Goal: Task Accomplishment & Management: Complete application form

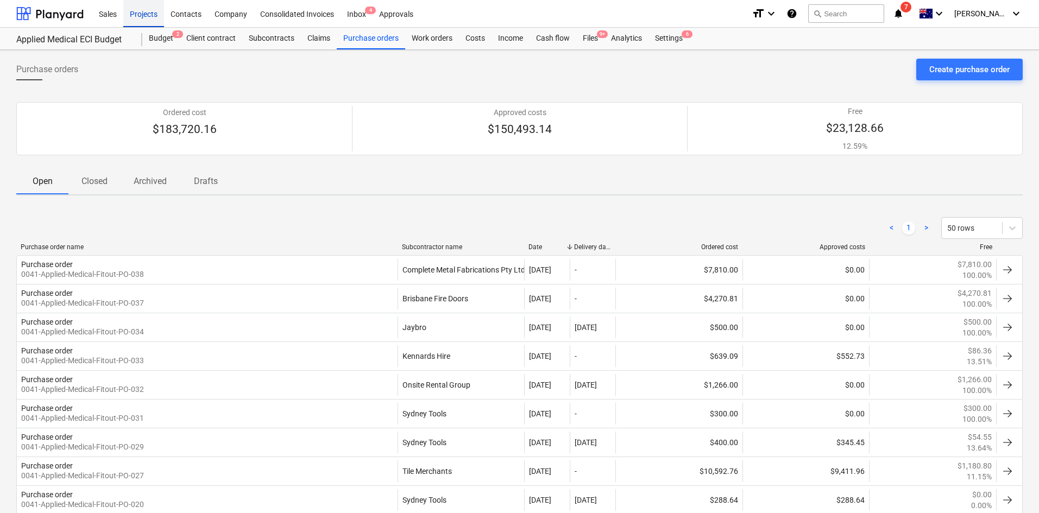
click at [146, 17] on div "Projects" at bounding box center [143, 13] width 41 height 28
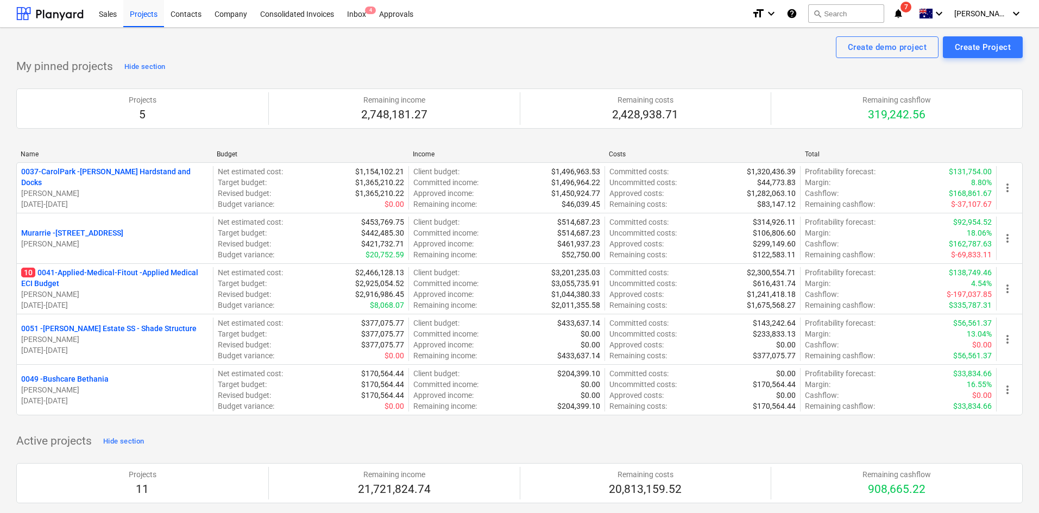
click at [110, 331] on p "0051 - [PERSON_NAME] Estate SS - Shade Structure" at bounding box center [108, 328] width 175 height 11
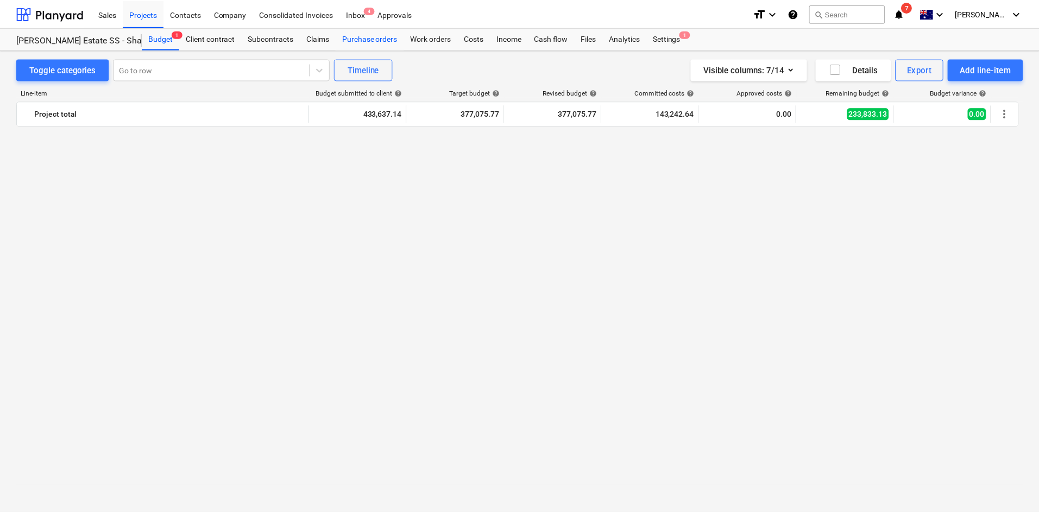
scroll to position [1971, 0]
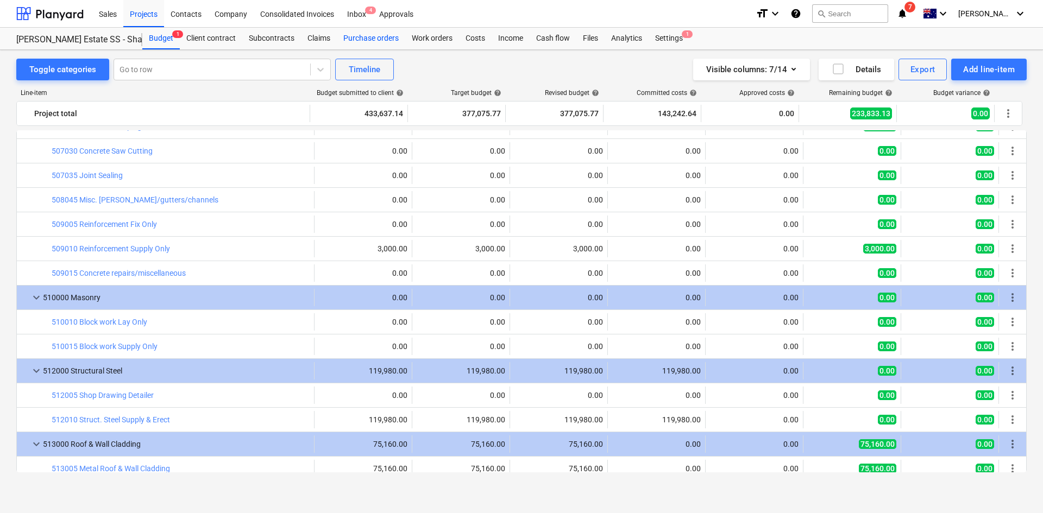
click at [357, 40] on div "Purchase orders" at bounding box center [371, 39] width 68 height 22
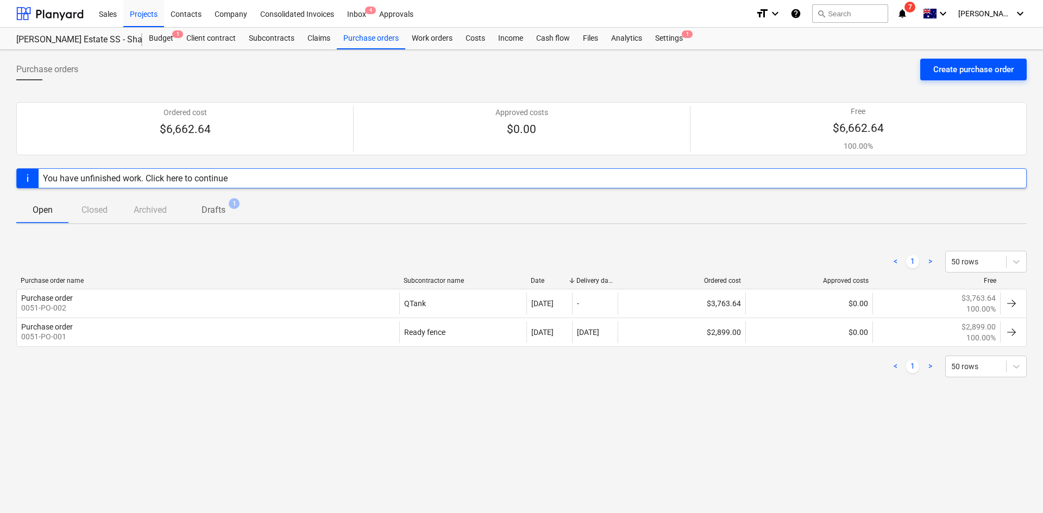
click at [975, 74] on div "Create purchase order" at bounding box center [973, 69] width 80 height 14
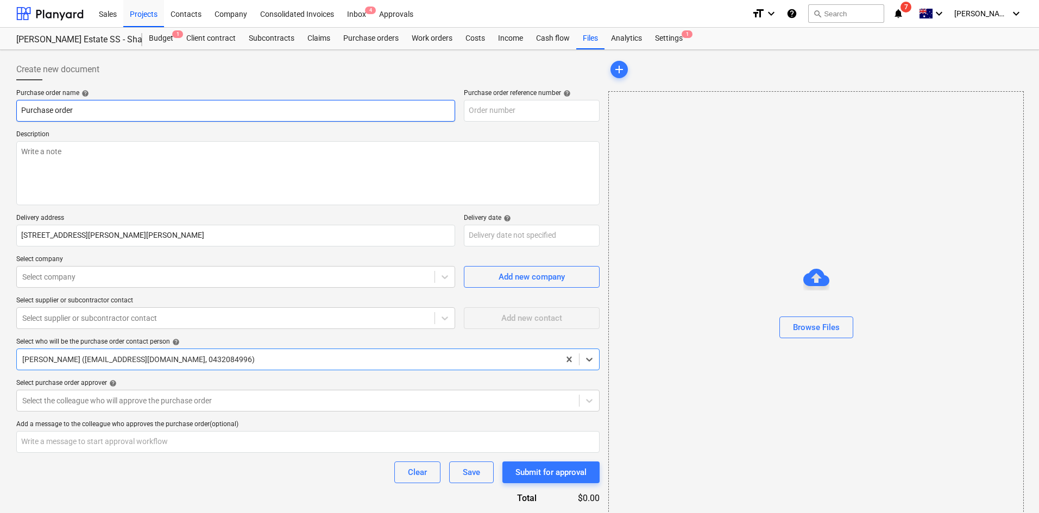
type textarea "x"
type input "0051-PO-004"
type textarea "x"
click at [368, 278] on div at bounding box center [225, 277] width 407 height 11
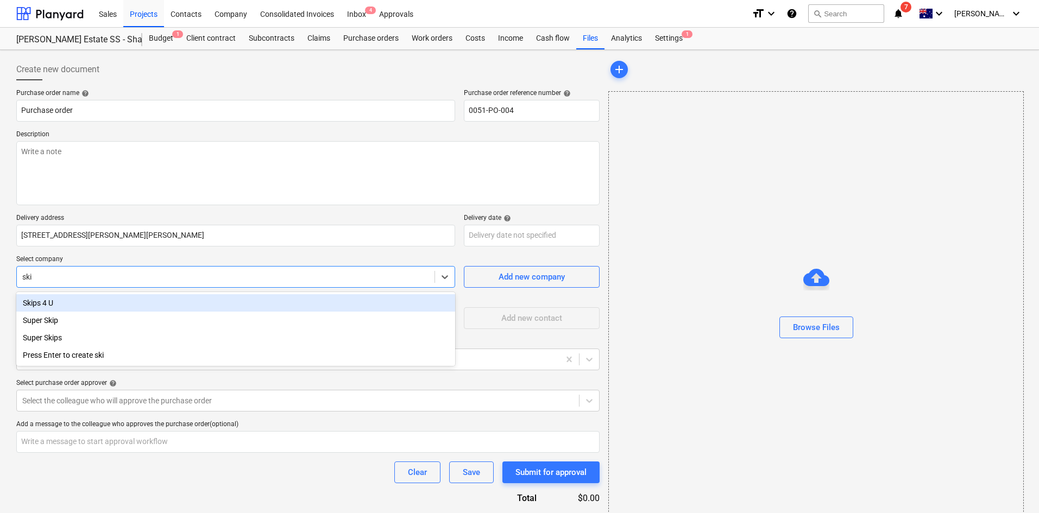
type input "skip"
click at [136, 306] on div "Skips 4 U" at bounding box center [235, 302] width 439 height 17
type textarea "x"
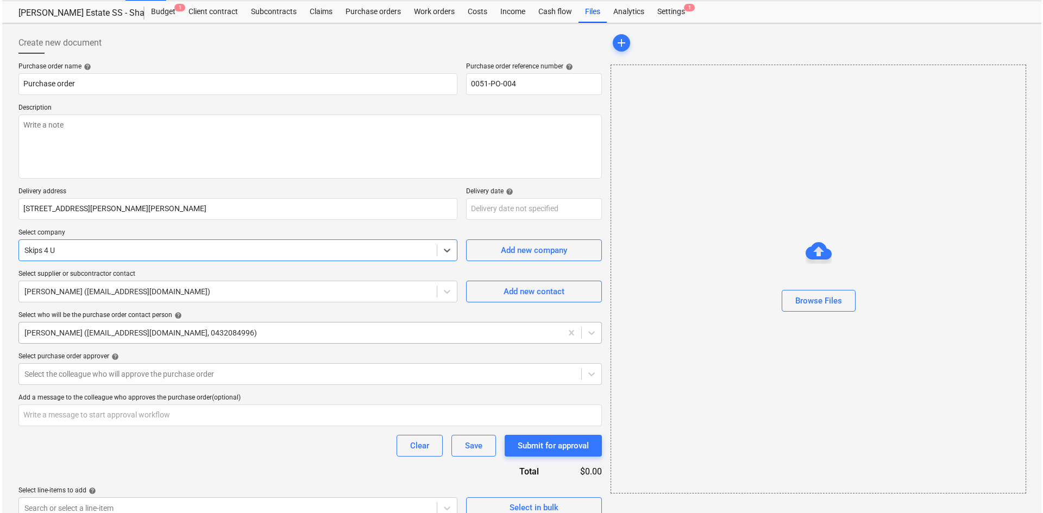
scroll to position [41, 0]
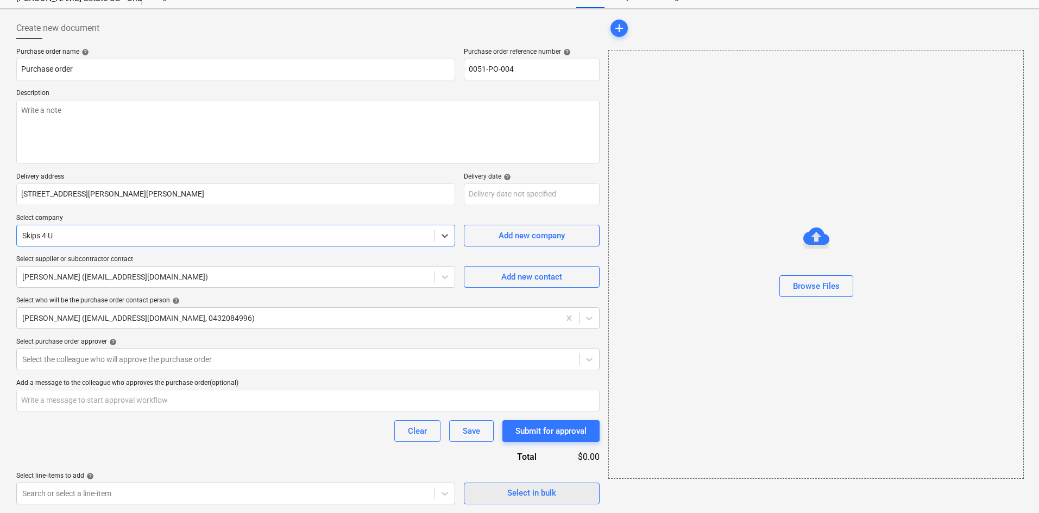
click at [546, 484] on button "Select in bulk" at bounding box center [532, 494] width 136 height 22
type textarea "x"
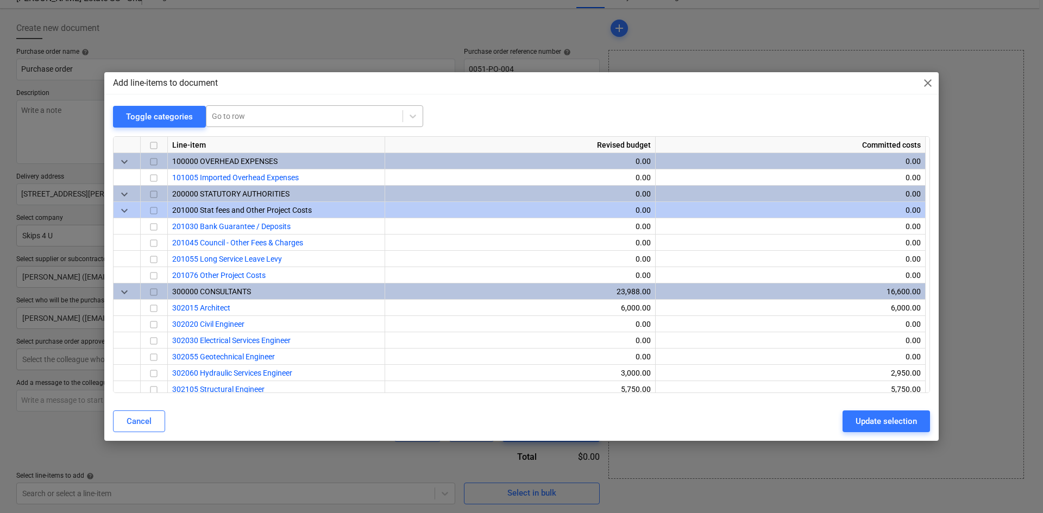
click at [253, 116] on div at bounding box center [304, 116] width 185 height 11
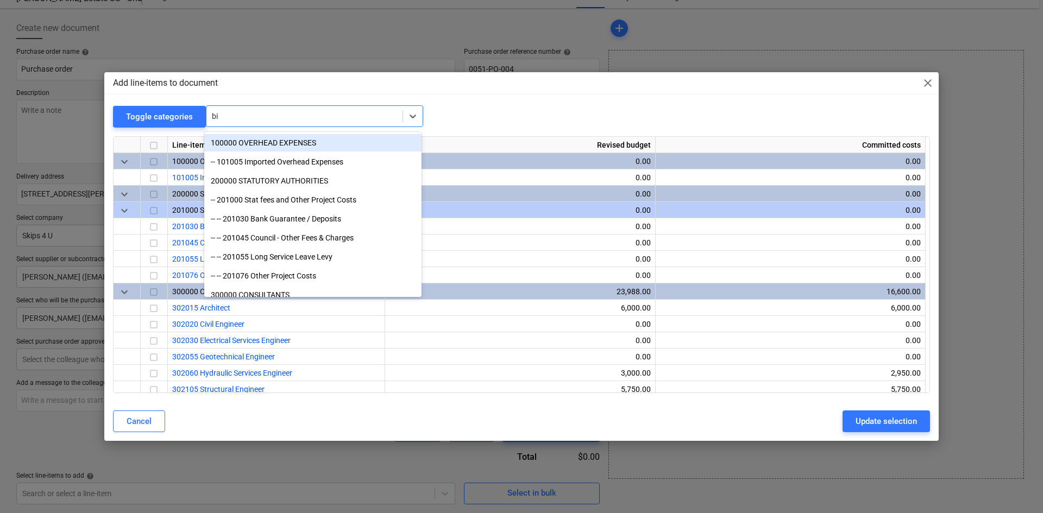
type input "bin"
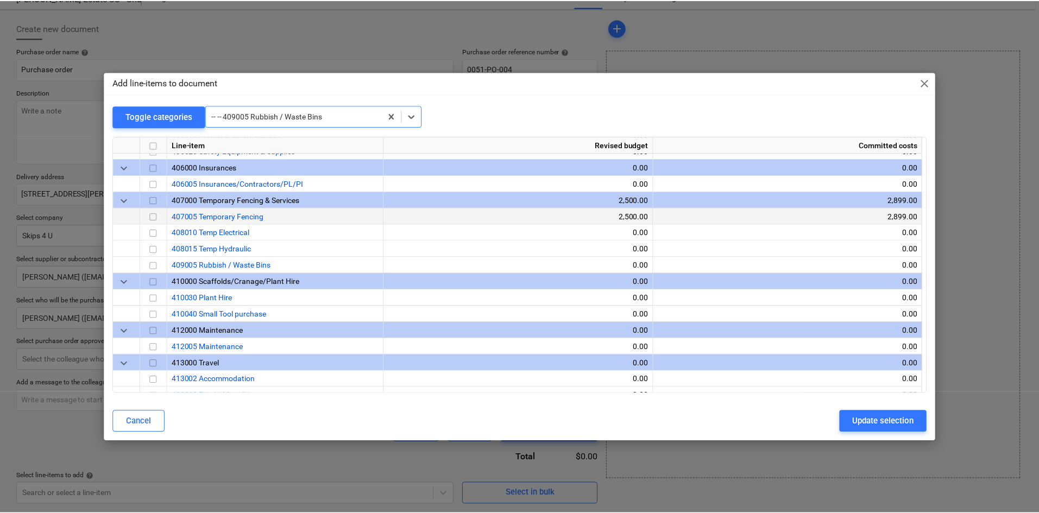
scroll to position [722, 0]
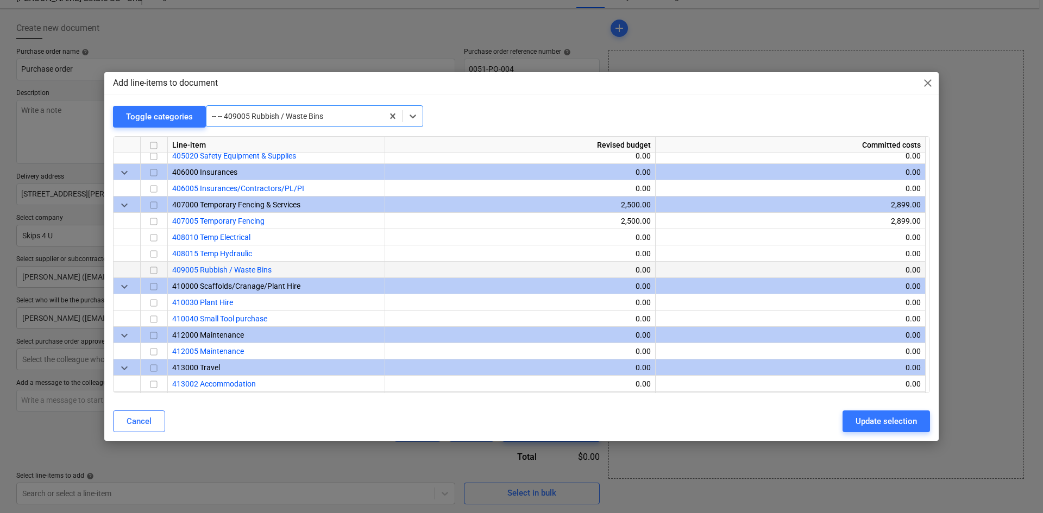
drag, startPoint x: 153, startPoint y: 270, endPoint x: 161, endPoint y: 273, distance: 9.3
click at [153, 270] on input "checkbox" at bounding box center [153, 270] width 13 height 13
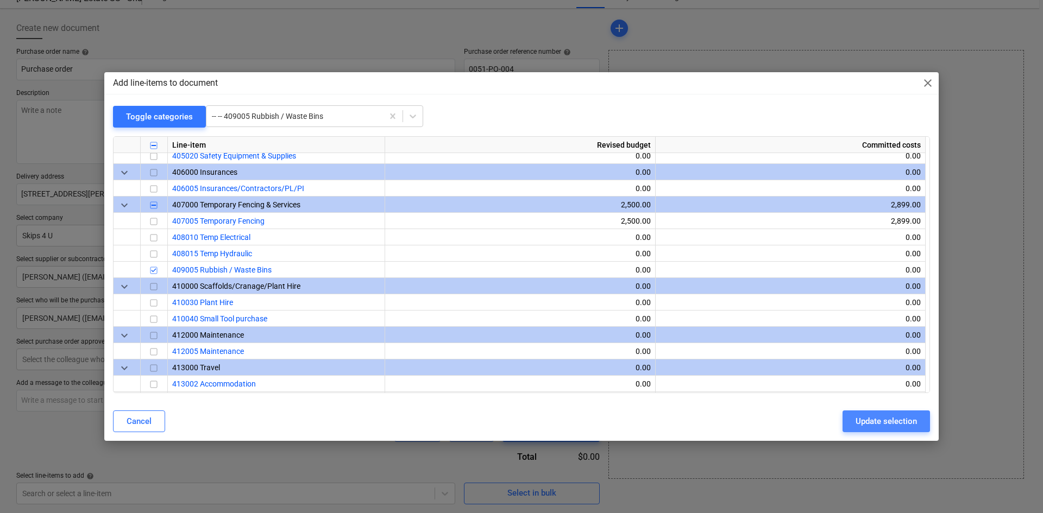
click at [864, 422] on div "Update selection" at bounding box center [885, 421] width 61 height 14
type textarea "x"
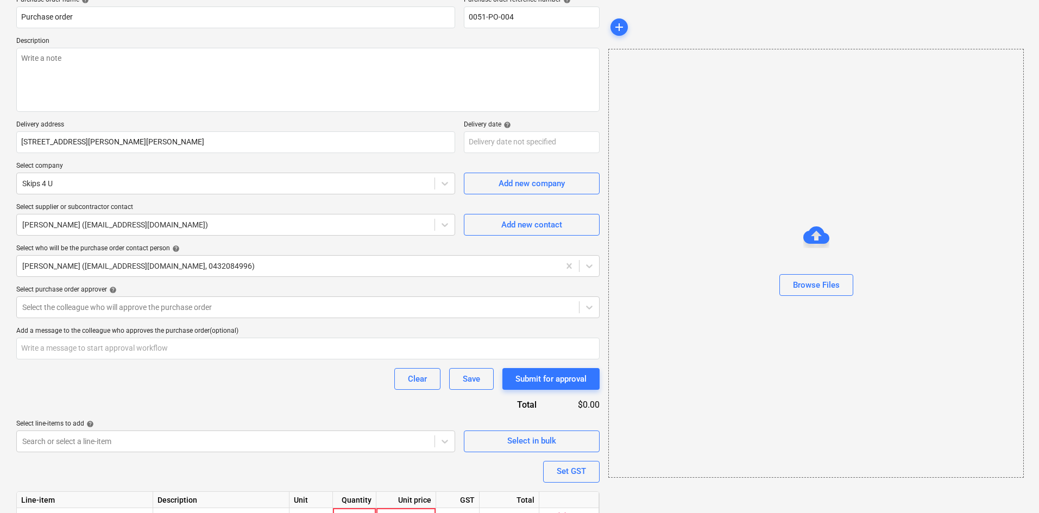
scroll to position [149, 0]
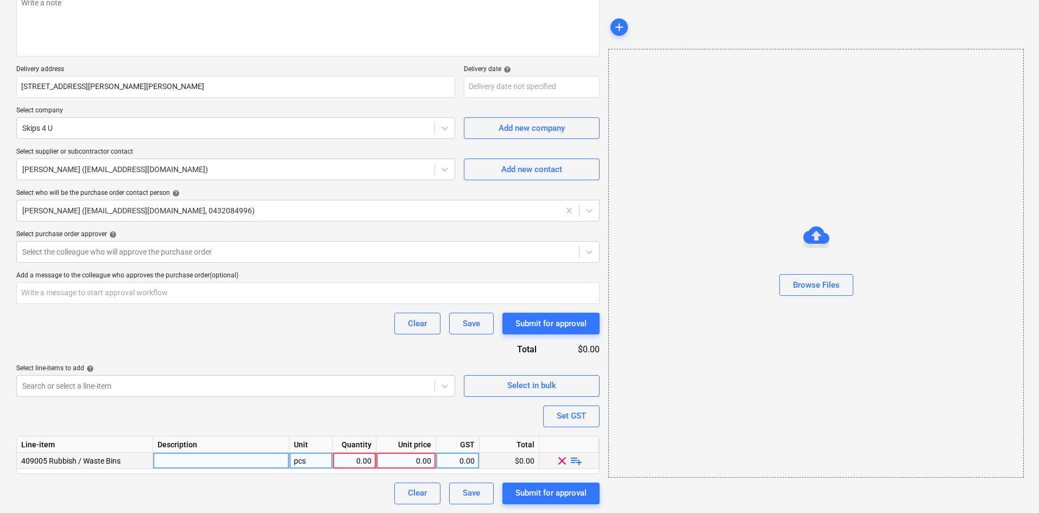
click at [320, 456] on div "pcs" at bounding box center [310, 461] width 43 height 16
type input "item"
click at [577, 459] on span "playlist_add" at bounding box center [576, 460] width 13 height 13
type textarea "x"
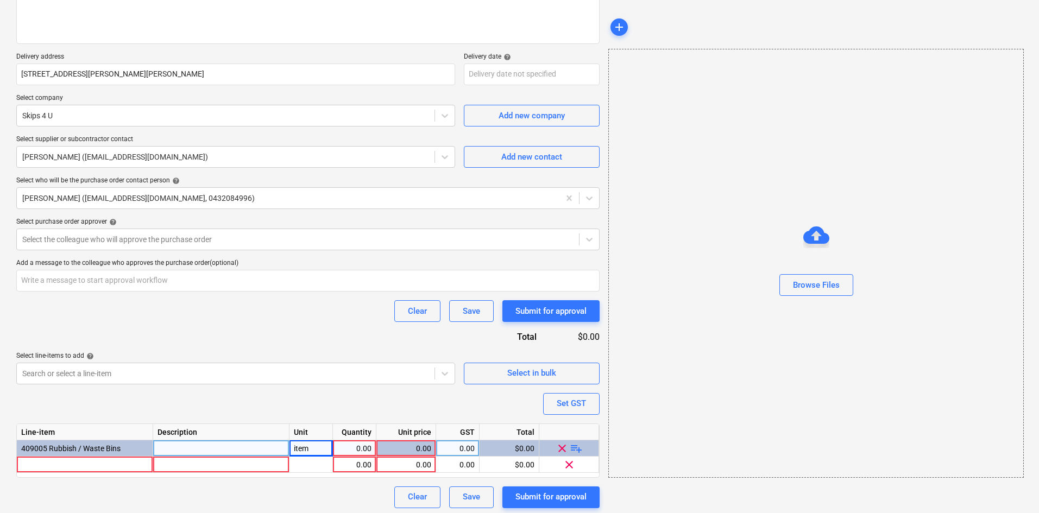
scroll to position [165, 0]
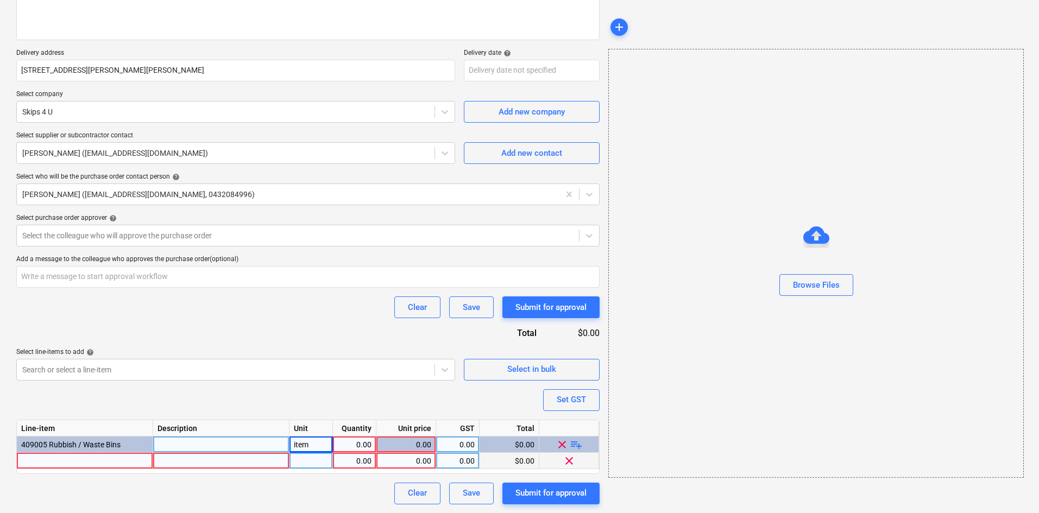
click at [91, 462] on div at bounding box center [85, 461] width 136 height 16
type input "15m3 Hook bin"
click at [305, 465] on div at bounding box center [310, 461] width 43 height 16
type textarea "x"
type input "item"
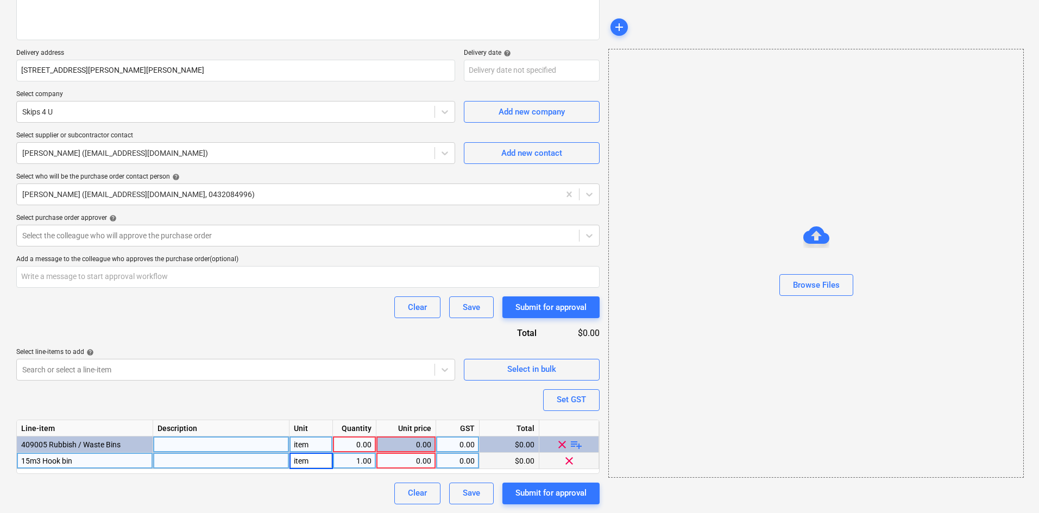
type textarea "x"
click at [422, 462] on div "0.00" at bounding box center [406, 461] width 51 height 16
type input "1200"
type textarea "x"
click at [565, 399] on div "Set GST" at bounding box center [571, 400] width 29 height 14
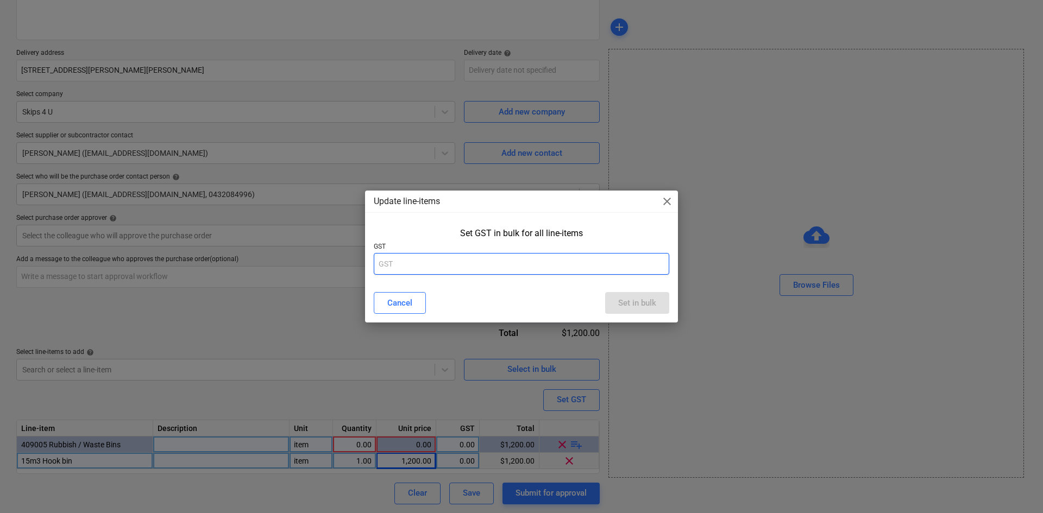
click at [475, 259] on input "text" at bounding box center [521, 264] width 295 height 22
type input "100"
click at [633, 300] on div "Set in bulk" at bounding box center [637, 303] width 38 height 14
type textarea "x"
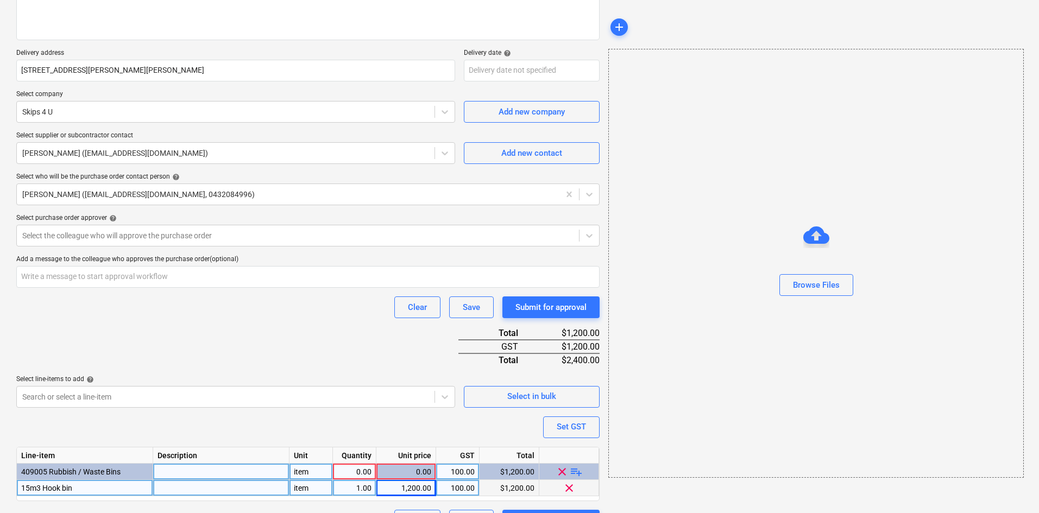
click at [360, 468] on div "0.00" at bounding box center [354, 472] width 34 height 16
type input "1"
type textarea "x"
click at [380, 410] on div "Purchase order name help Purchase order Purchase order reference number help 00…" at bounding box center [307, 228] width 583 height 608
click at [301, 313] on div "Clear Save Submit for approval" at bounding box center [307, 308] width 583 height 22
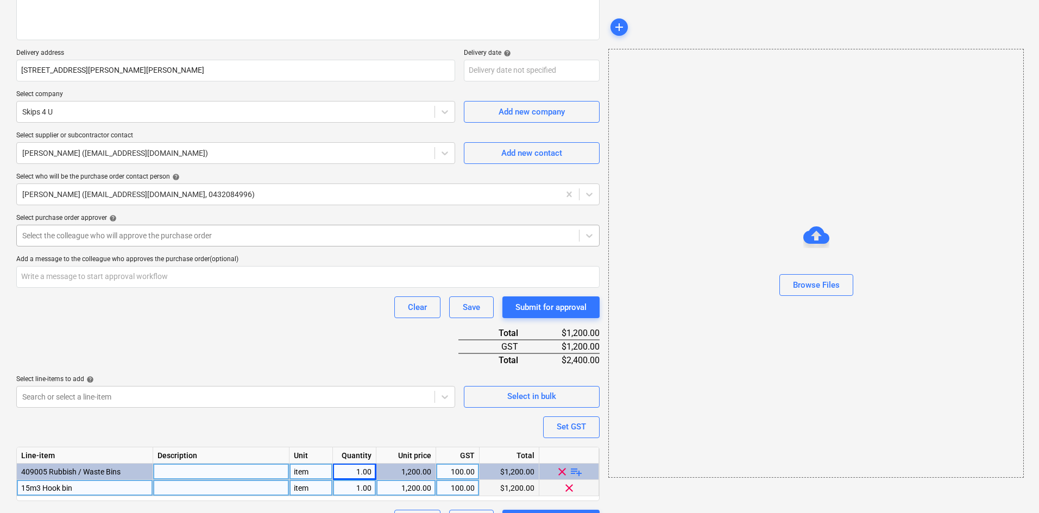
click at [150, 225] on div "Select the colleague who will approve the purchase order" at bounding box center [307, 236] width 583 height 22
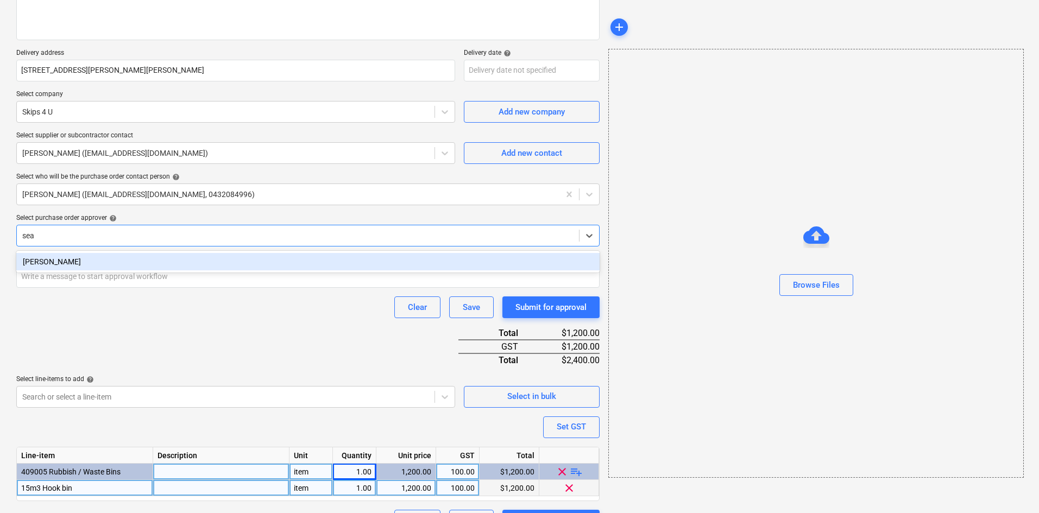
type input "[PERSON_NAME]"
click at [137, 266] on div "[PERSON_NAME]" at bounding box center [307, 261] width 583 height 17
type textarea "x"
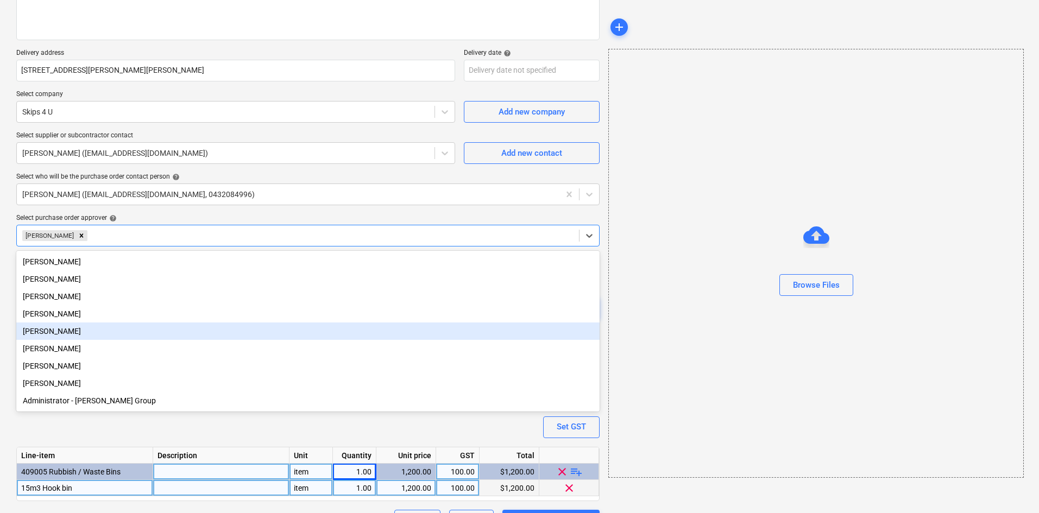
click at [150, 346] on div "[PERSON_NAME]" at bounding box center [307, 348] width 583 height 17
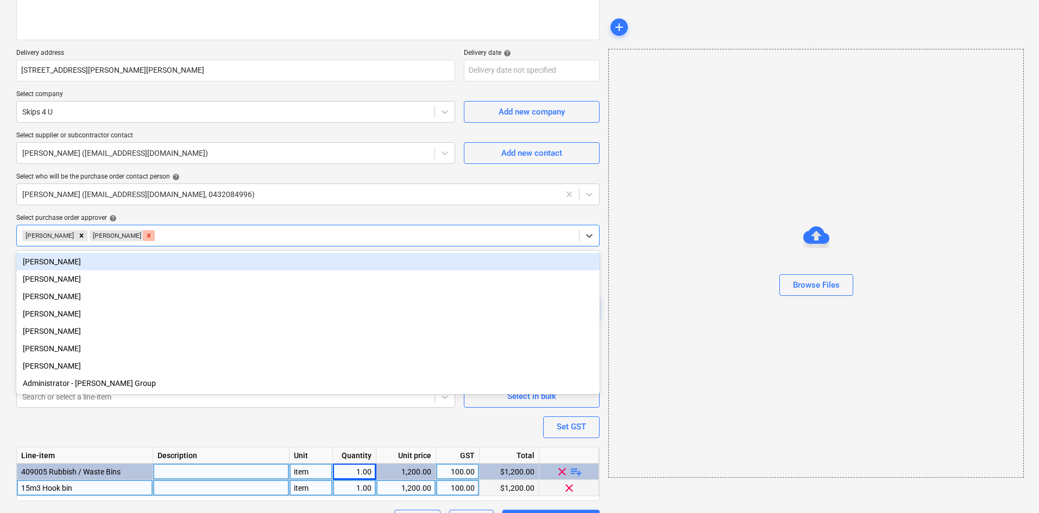
click at [143, 236] on div "Remove Billy Campbell" at bounding box center [149, 235] width 12 height 11
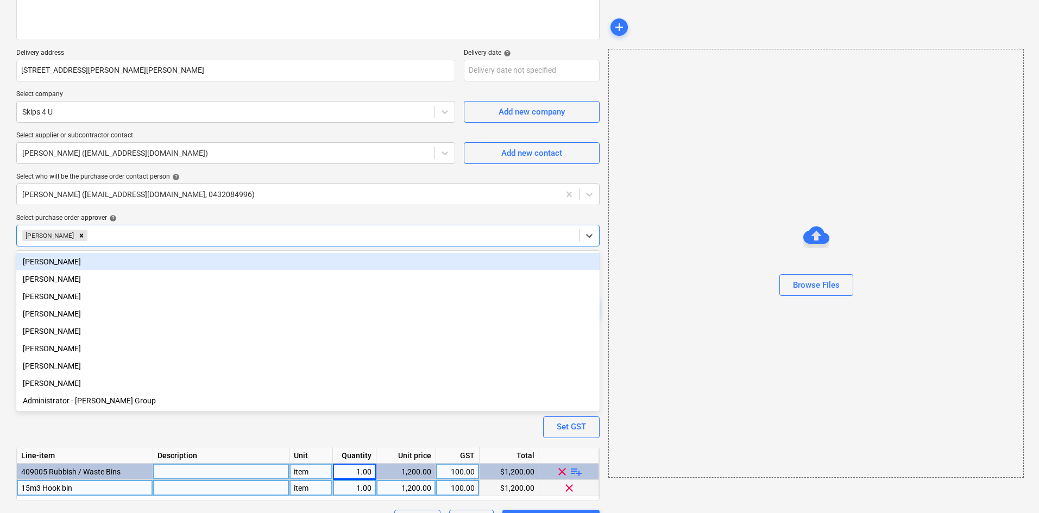
click at [161, 218] on div "Select purchase order approver help" at bounding box center [307, 218] width 583 height 9
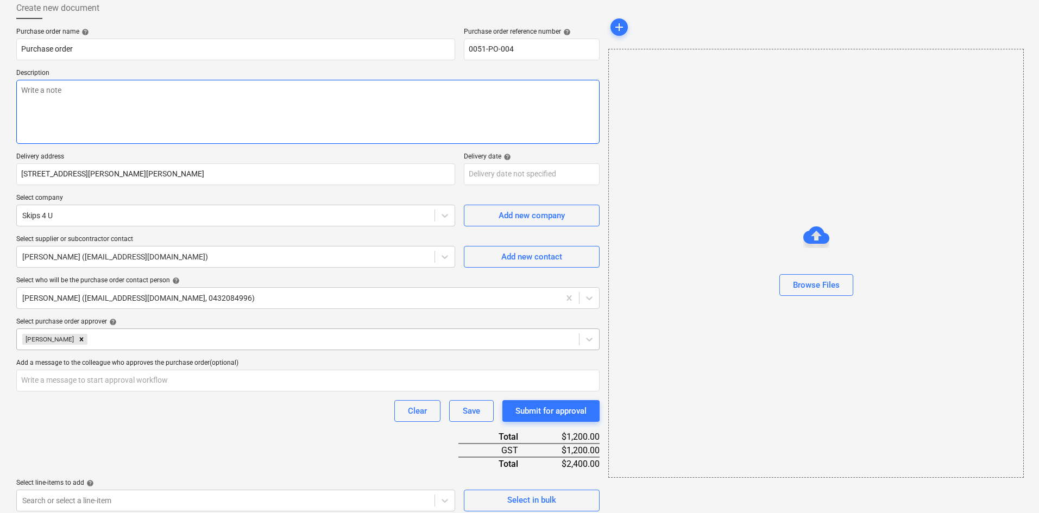
scroll to position [0, 0]
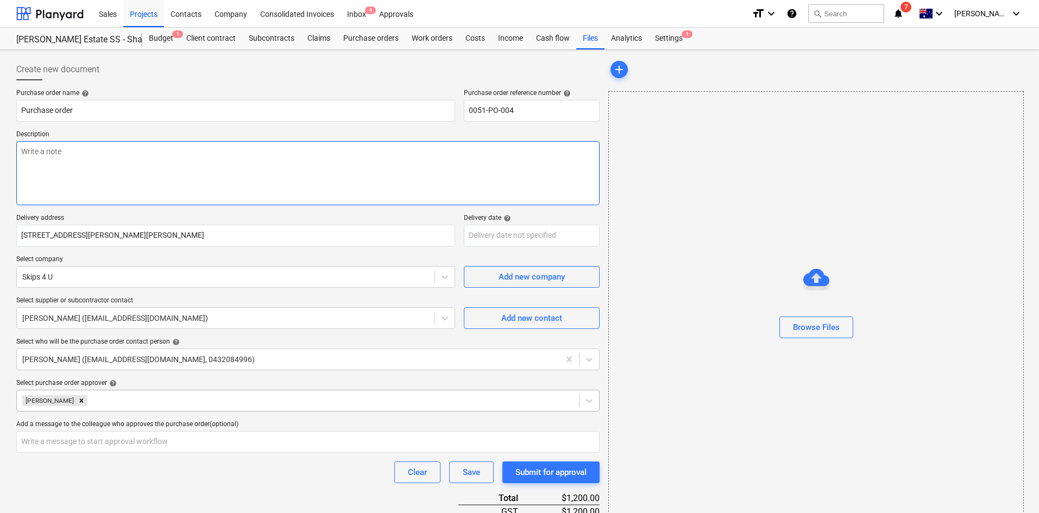
click at [121, 172] on textarea at bounding box center [307, 173] width 583 height 64
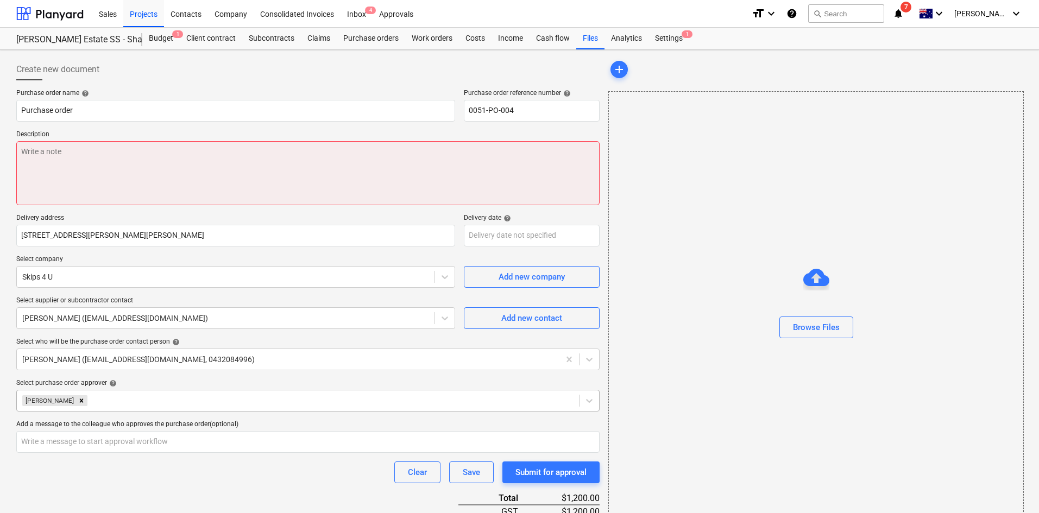
click at [291, 168] on textarea at bounding box center [307, 173] width 583 height 64
paste textarea "Site contact : [PERSON_NAME] - [PHONE_NUMBER]"
type textarea "x"
type textarea "Site contact : [PERSON_NAME] - [PHONE_NUMBER]"
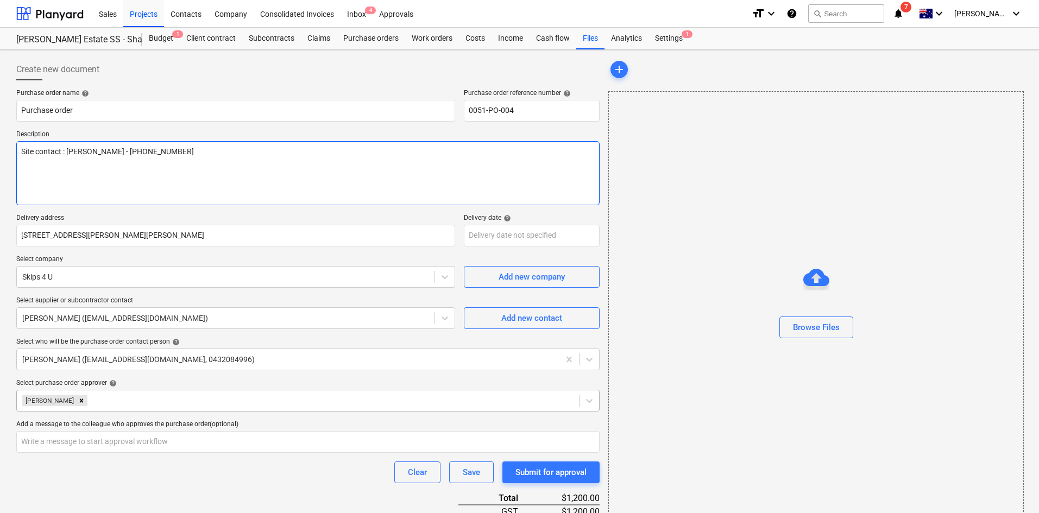
type textarea "x"
type textarea "Site contact : [PERSON_NAME] - [PHONE_NUMBER]"
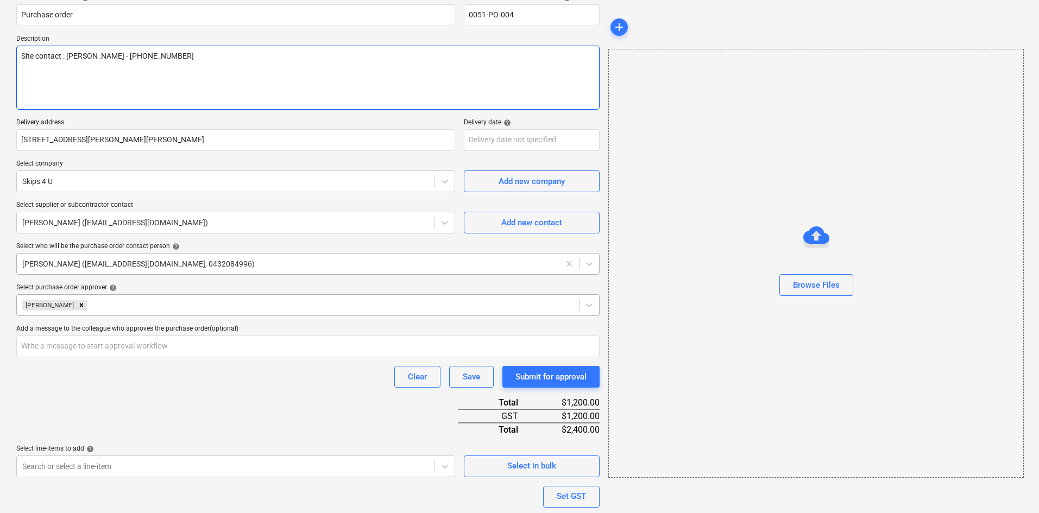
scroll to position [192, 0]
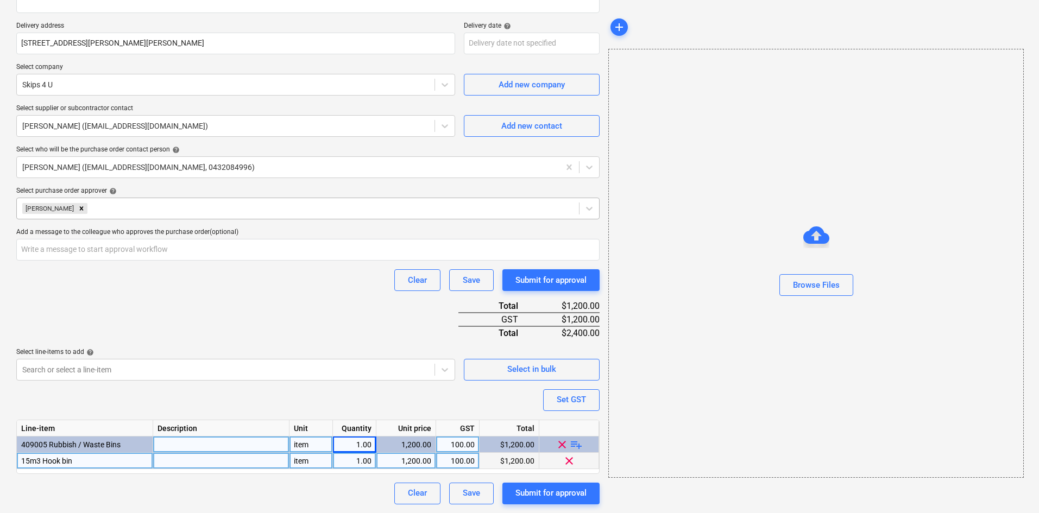
type textarea "x"
click at [188, 457] on div at bounding box center [221, 461] width 136 height 16
type input "Site Manager to contact for more"
click at [255, 316] on div "Purchase order name help Purchase order Purchase order reference number help 00…" at bounding box center [307, 201] width 583 height 608
click at [237, 458] on div "Site Manager to contact for more" at bounding box center [221, 461] width 136 height 16
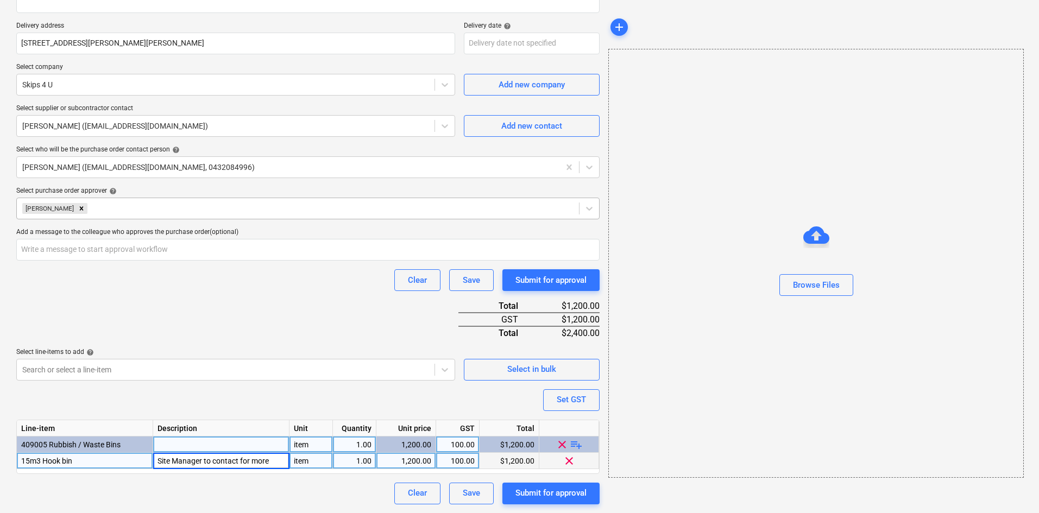
click at [251, 458] on input "Site Manager to contact for more" at bounding box center [221, 461] width 136 height 16
drag, startPoint x: 239, startPoint y: 461, endPoint x: 264, endPoint y: 457, distance: 25.2
click at [240, 461] on input "Site Manager to contact for more" at bounding box center [221, 461] width 136 height 16
click at [253, 327] on div "Purchase order name help Purchase order Purchase order reference number help 00…" at bounding box center [307, 201] width 583 height 608
click at [443, 394] on div "Purchase order name help Purchase order Purchase order reference number help 00…" at bounding box center [307, 201] width 583 height 608
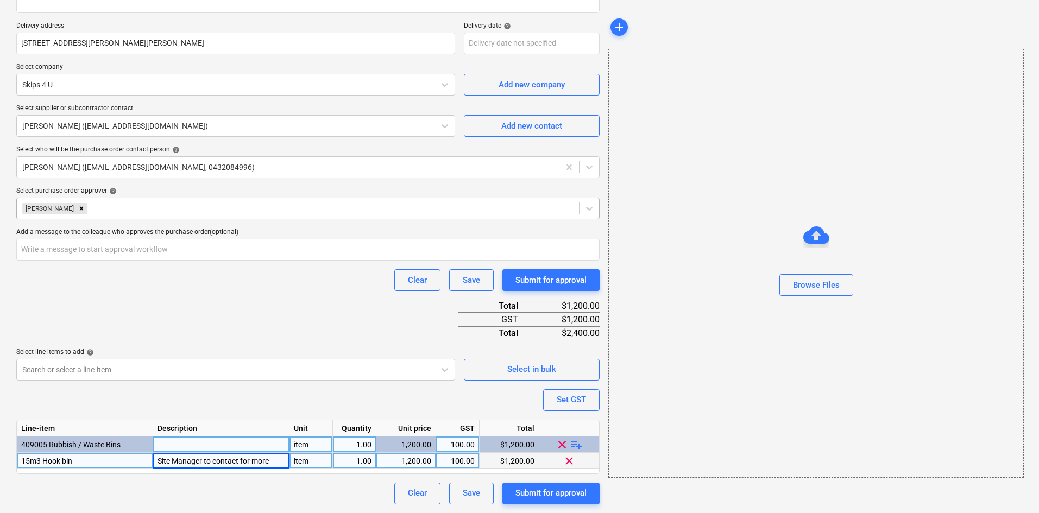
click at [293, 303] on div "Purchase order name help Purchase order Purchase order reference number help 00…" at bounding box center [307, 201] width 583 height 608
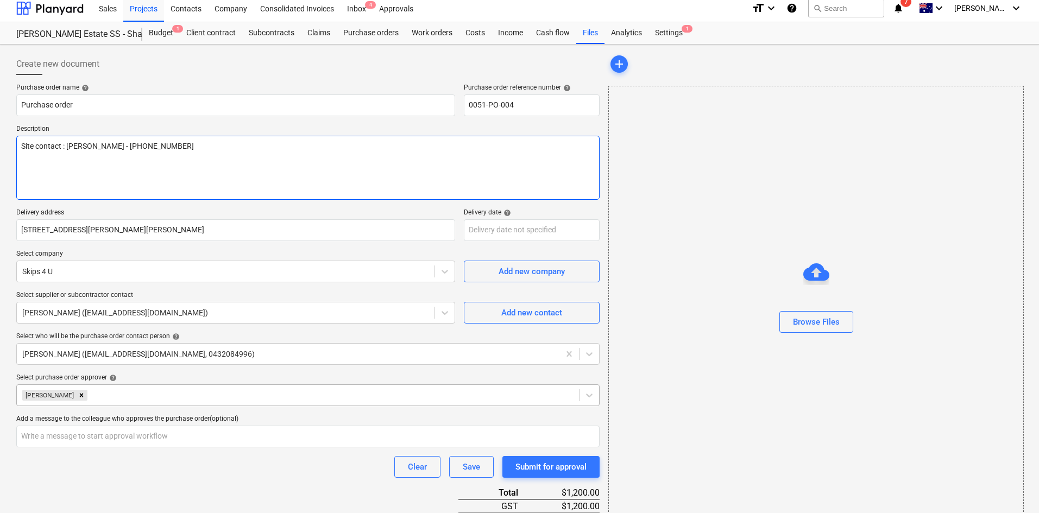
scroll to position [0, 0]
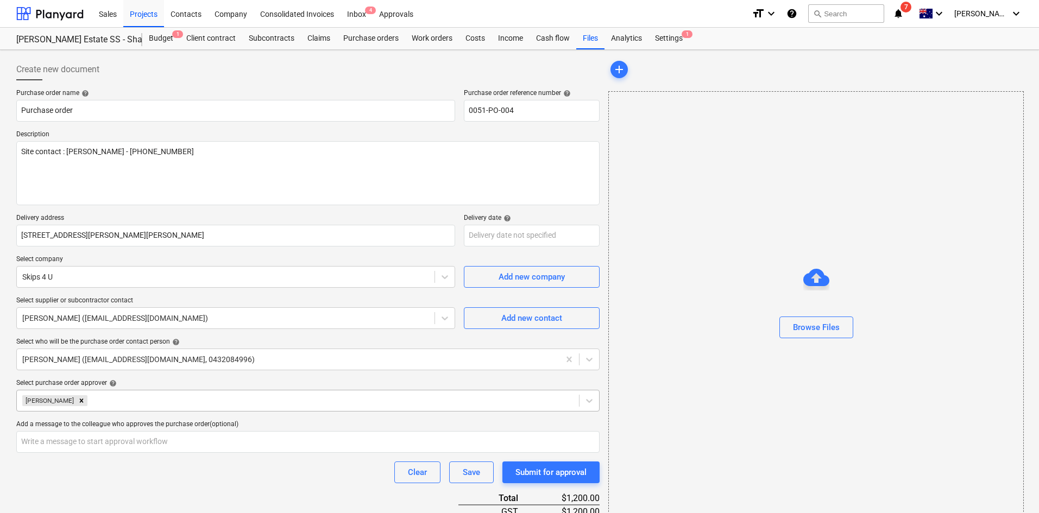
click at [61, 216] on p "Delivery address" at bounding box center [235, 219] width 439 height 11
click at [526, 230] on body "Sales Projects Contacts Company Consolidated Invoices Inbox 4 Approvals format_…" at bounding box center [519, 256] width 1039 height 513
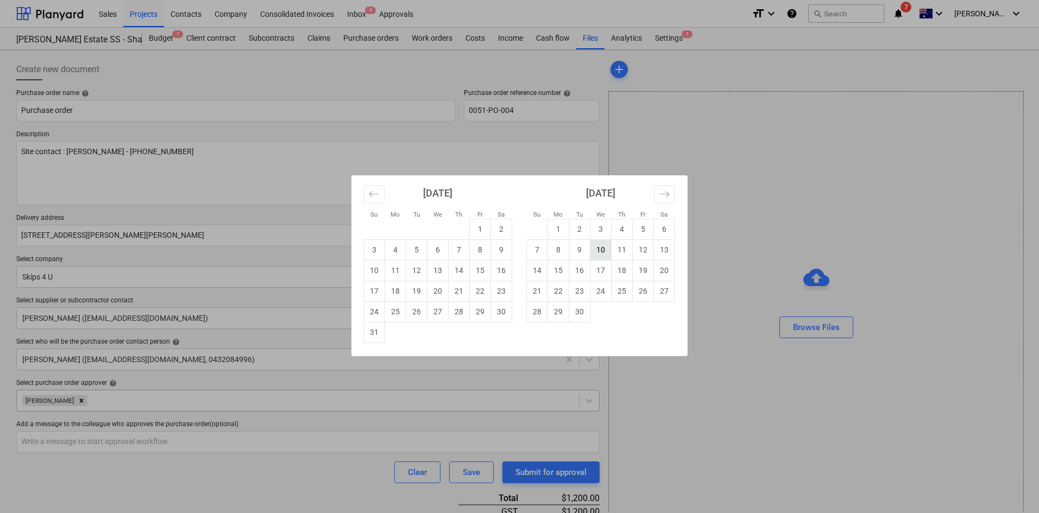
click at [598, 250] on td "10" at bounding box center [600, 249] width 21 height 21
type textarea "x"
type input "[DATE]"
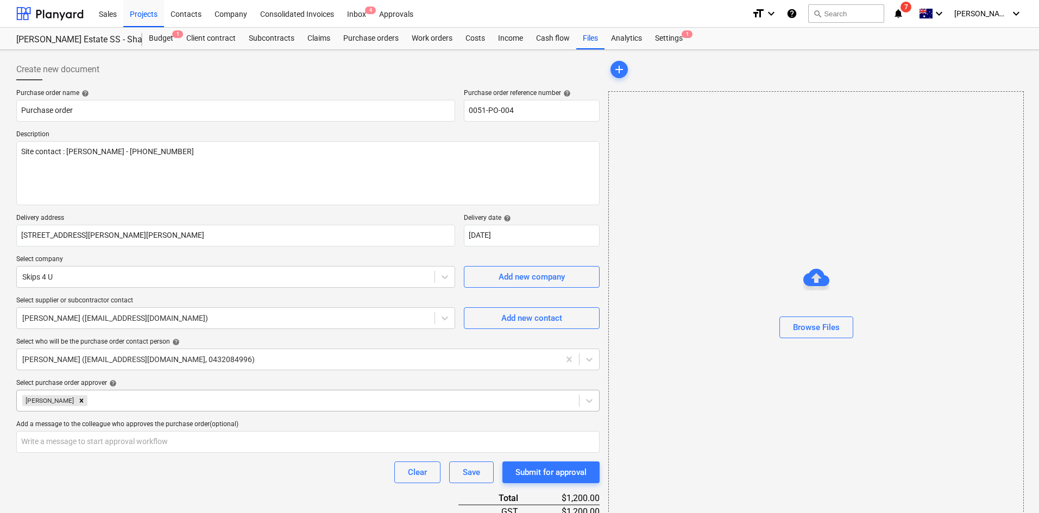
click at [401, 214] on p "Delivery address" at bounding box center [235, 219] width 439 height 11
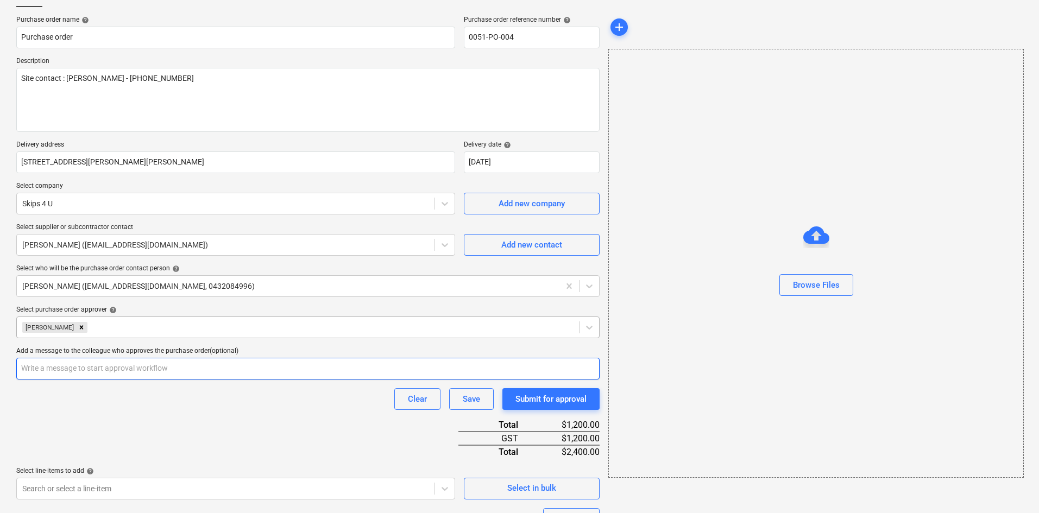
scroll to position [192, 0]
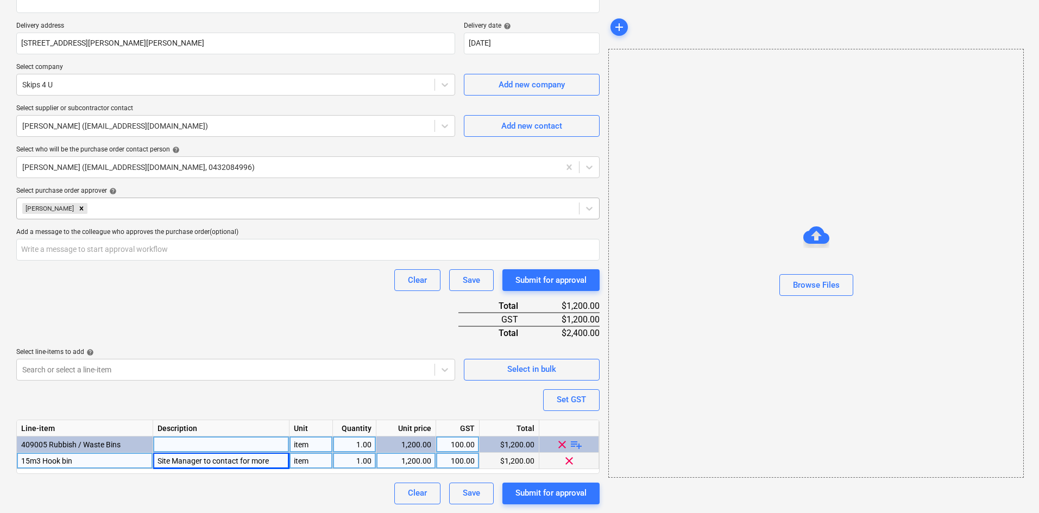
click at [308, 336] on div "Purchase order name help Purchase order Purchase order reference number help 00…" at bounding box center [307, 201] width 583 height 608
click at [312, 310] on div "Purchase order name help Purchase order Purchase order reference number help 00…" at bounding box center [307, 201] width 583 height 608
click at [153, 482] on div "Purchase order name help Purchase order Purchase order reference number help 00…" at bounding box center [307, 201] width 583 height 608
click at [275, 458] on div "Site Manager to contact for more" at bounding box center [221, 461] width 136 height 16
click at [276, 460] on input "Site Manager to contact for more" at bounding box center [221, 461] width 136 height 16
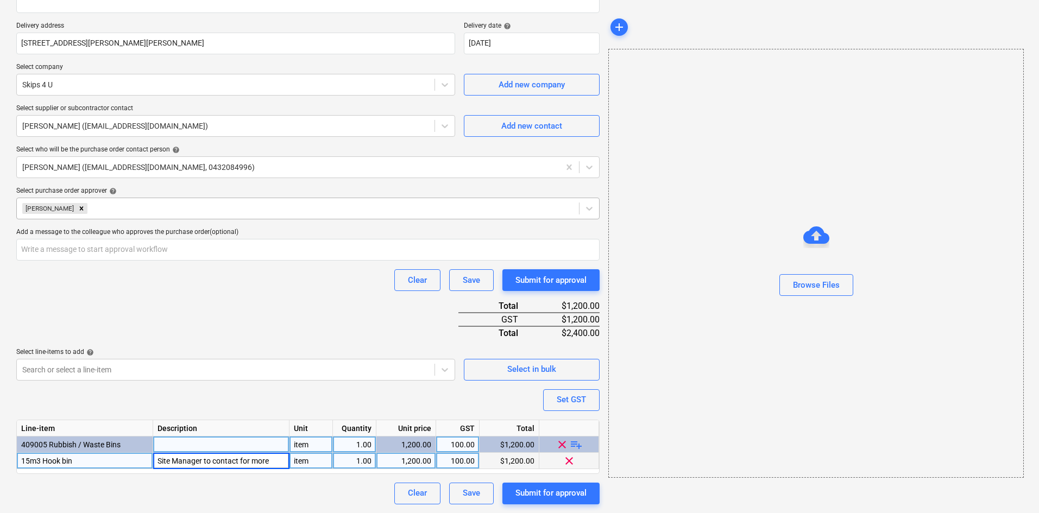
drag, startPoint x: 274, startPoint y: 460, endPoint x: 204, endPoint y: 456, distance: 70.2
click at [204, 456] on input "Site Manager to contact for more" at bounding box center [221, 461] width 136 height 16
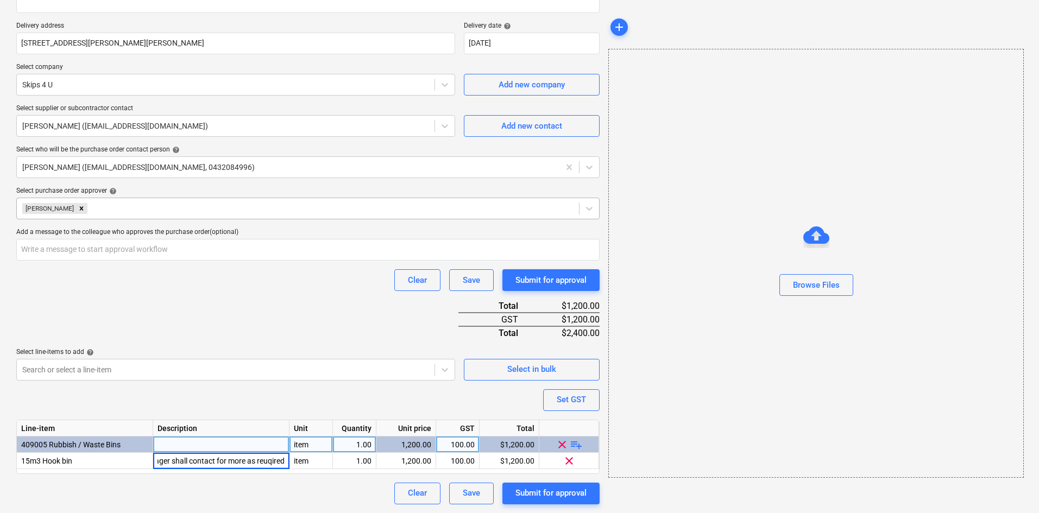
scroll to position [0, 34]
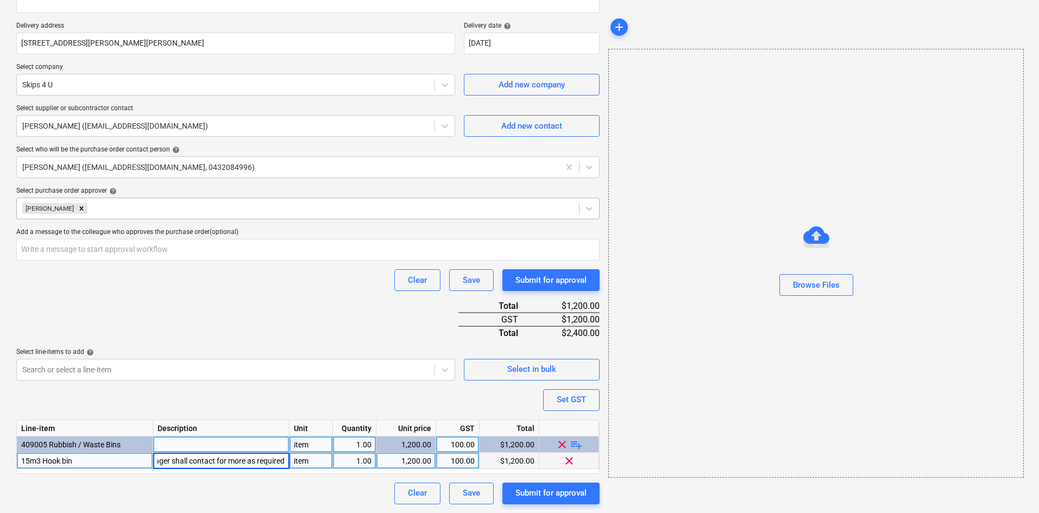
click at [253, 461] on input "Site Manager shall contact for more as required" at bounding box center [221, 461] width 136 height 16
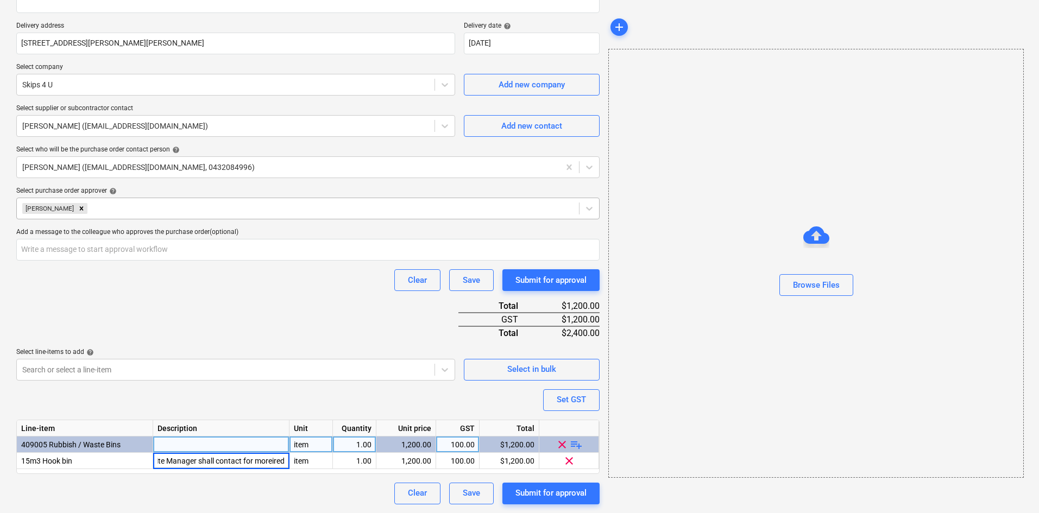
scroll to position [0, 5]
type input "Site Manager shall contact for more"
click at [275, 390] on div "Purchase order name help Purchase order Purchase order reference number help 00…" at bounding box center [307, 201] width 583 height 608
click at [335, 322] on div "Purchase order name help Purchase order Purchase order reference number help 00…" at bounding box center [307, 201] width 583 height 608
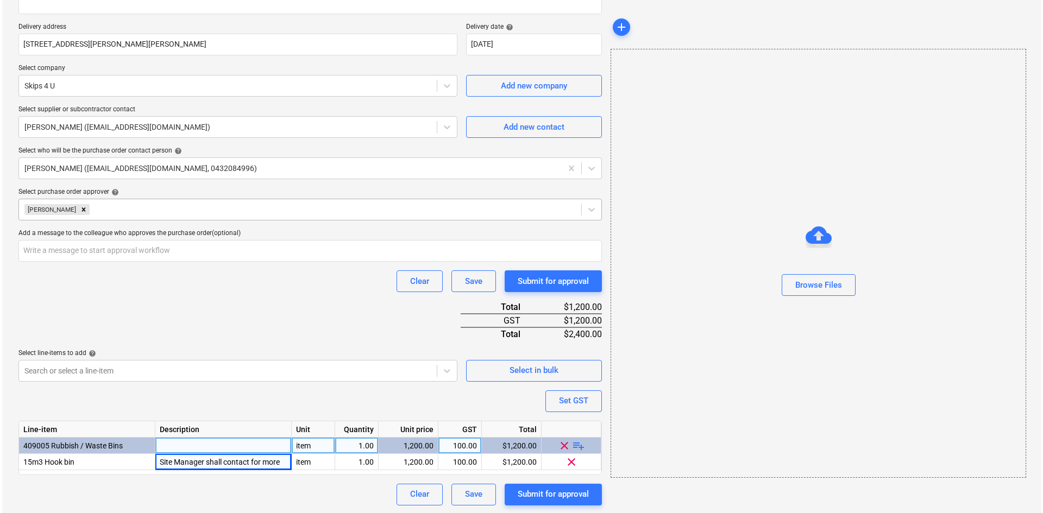
scroll to position [192, 0]
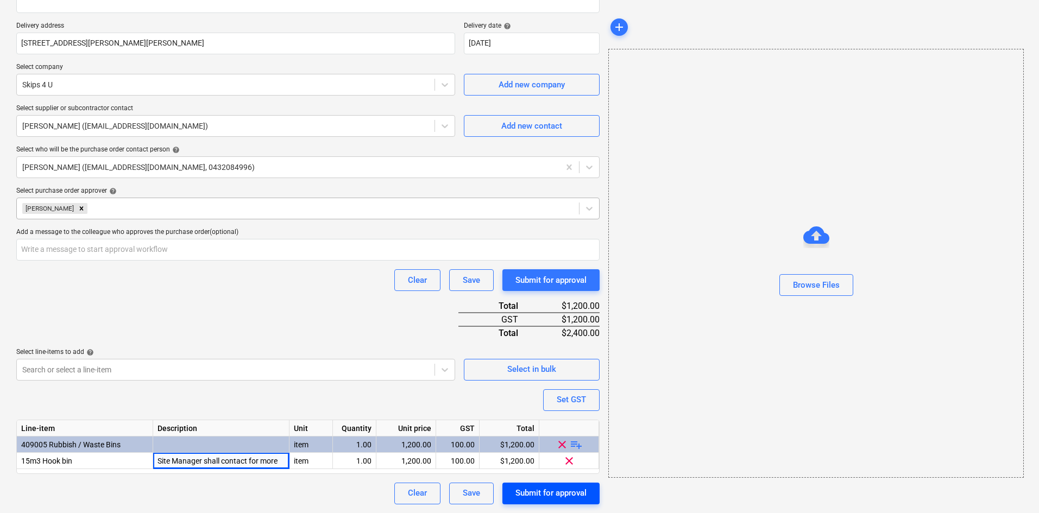
click at [535, 490] on div "Submit for approval" at bounding box center [550, 493] width 71 height 14
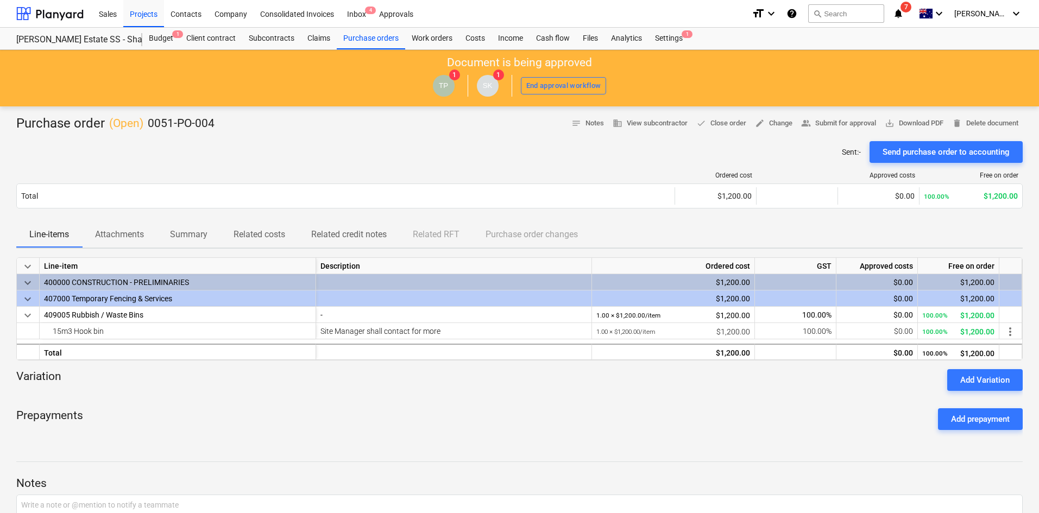
click at [540, 395] on div at bounding box center [519, 395] width 1006 height 9
drag, startPoint x: 379, startPoint y: 37, endPoint x: 384, endPoint y: 48, distance: 12.1
click at [379, 37] on div "Purchase orders" at bounding box center [371, 39] width 68 height 22
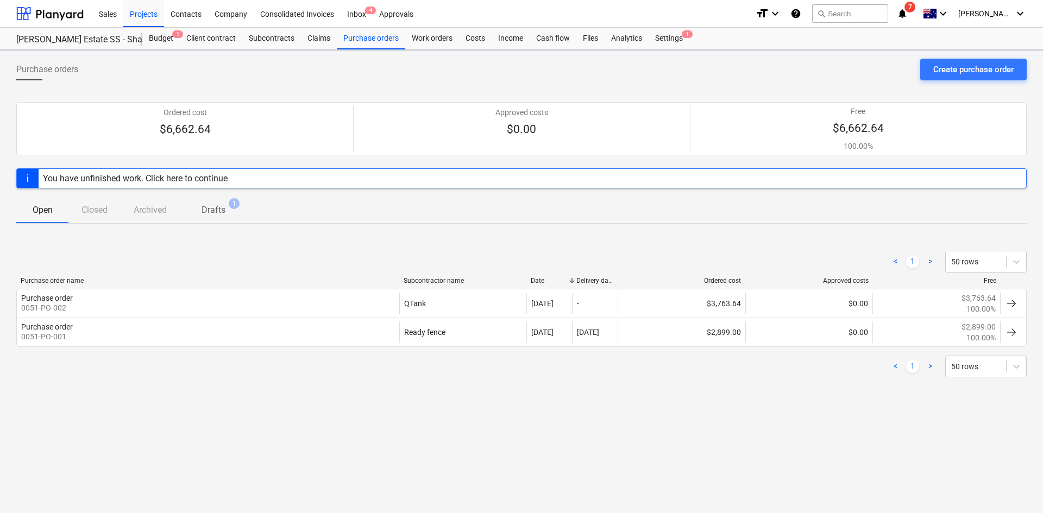
click at [227, 247] on div "< 1 > 50 rows" at bounding box center [521, 262] width 1010 height 30
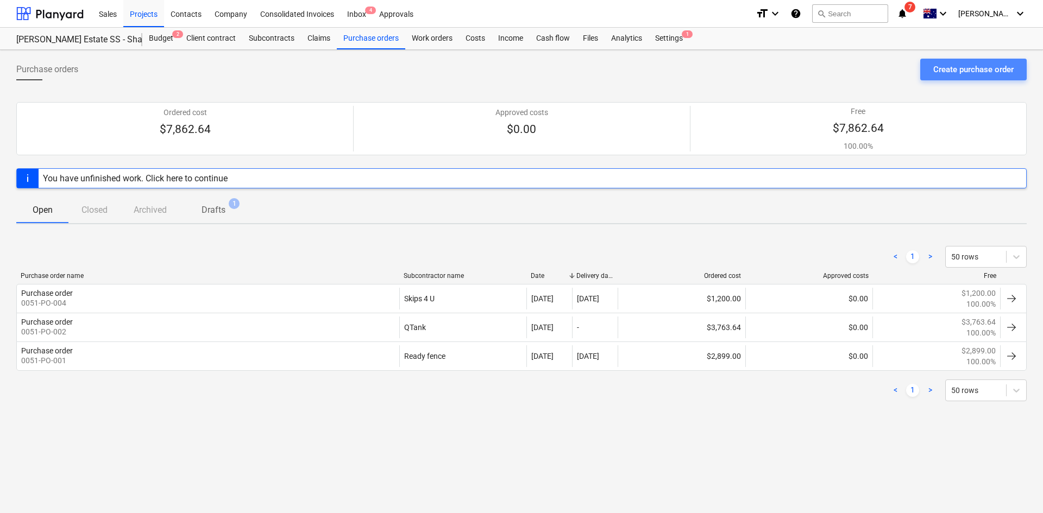
click at [966, 64] on div "Create purchase order" at bounding box center [973, 69] width 80 height 14
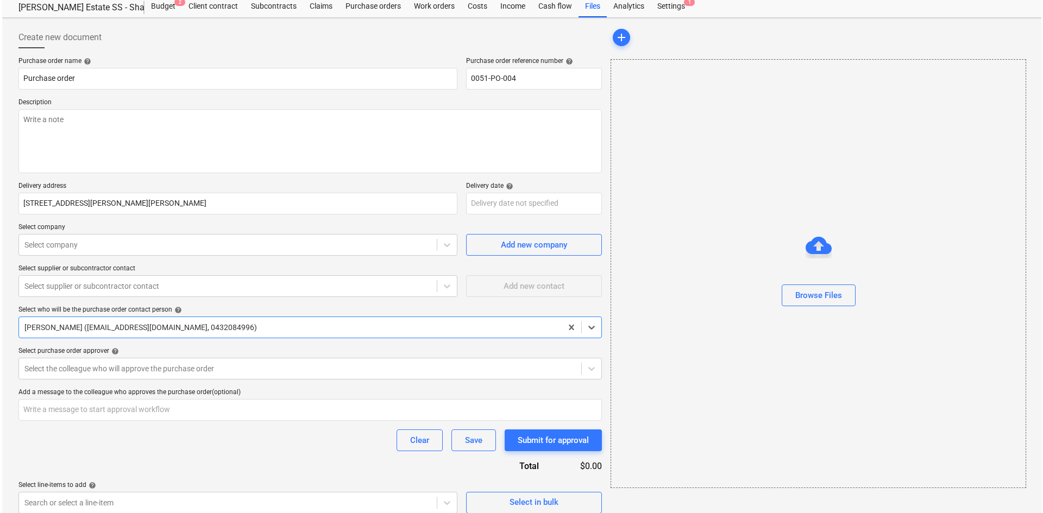
scroll to position [41, 0]
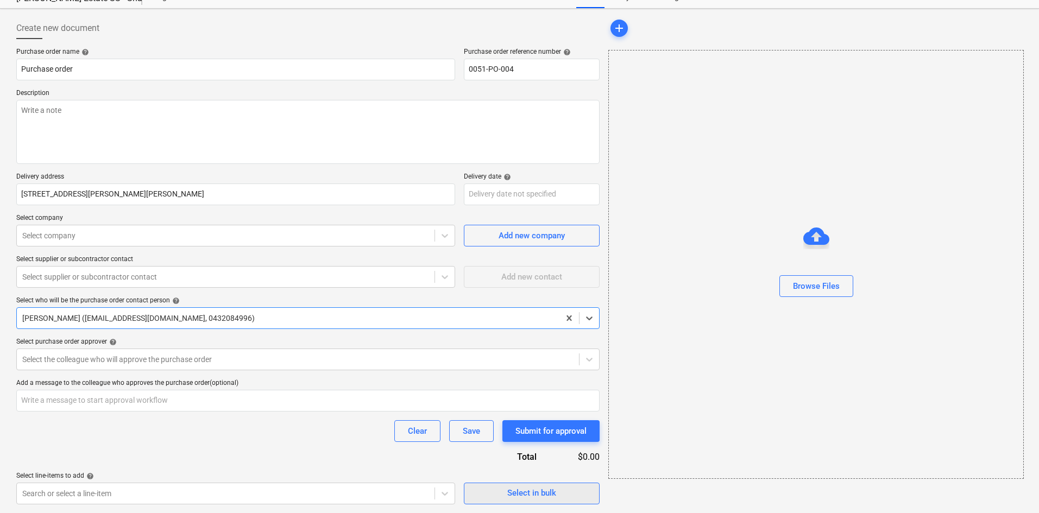
click at [501, 487] on span "Select in bulk" at bounding box center [531, 493] width 109 height 14
type textarea "x"
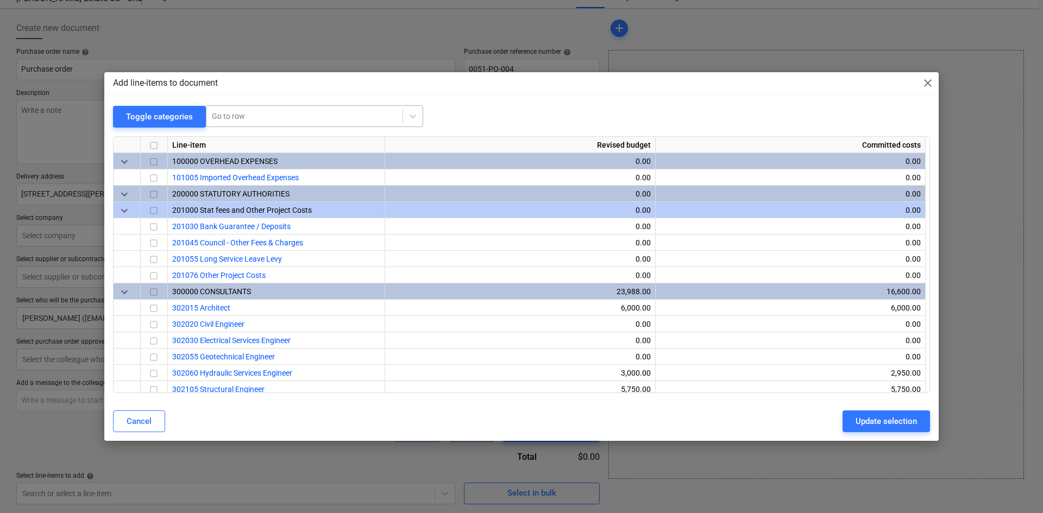
click at [319, 112] on div at bounding box center [304, 116] width 185 height 11
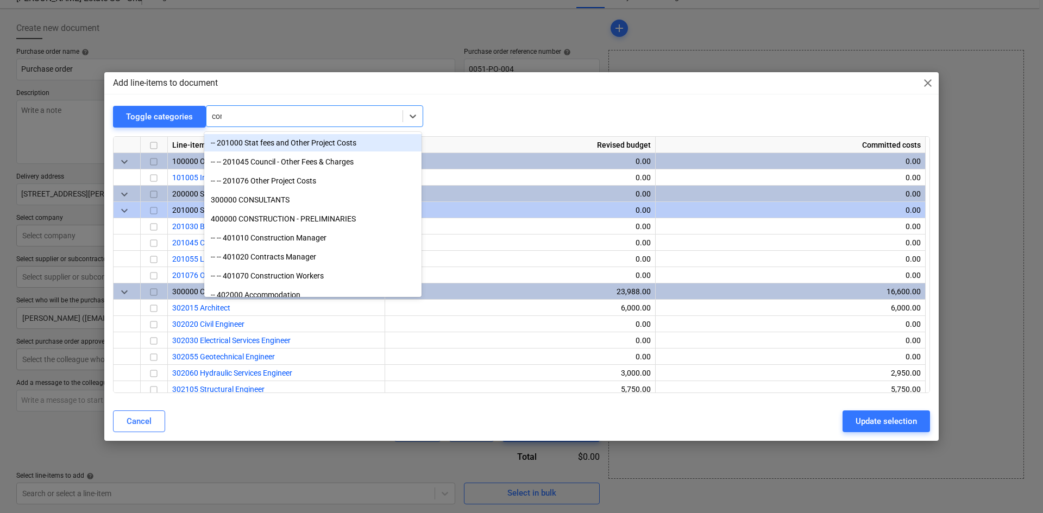
type input "conc"
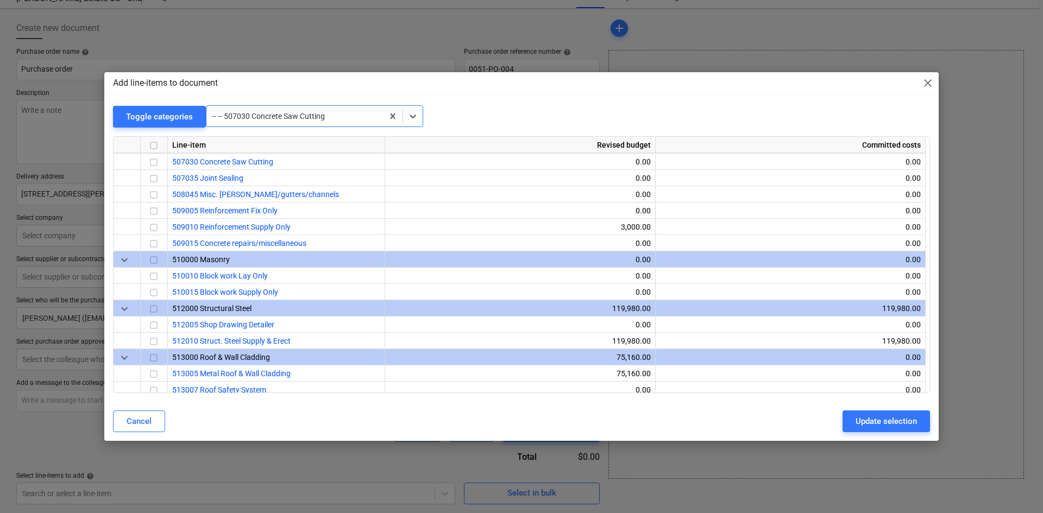
scroll to position [1320, 0]
click at [154, 160] on input "checkbox" at bounding box center [153, 161] width 13 height 13
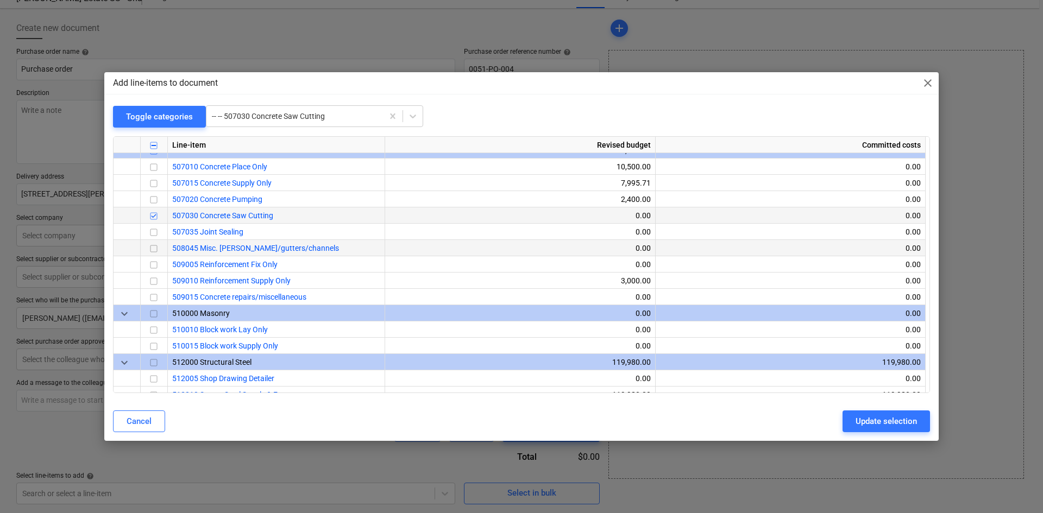
scroll to position [1211, 0]
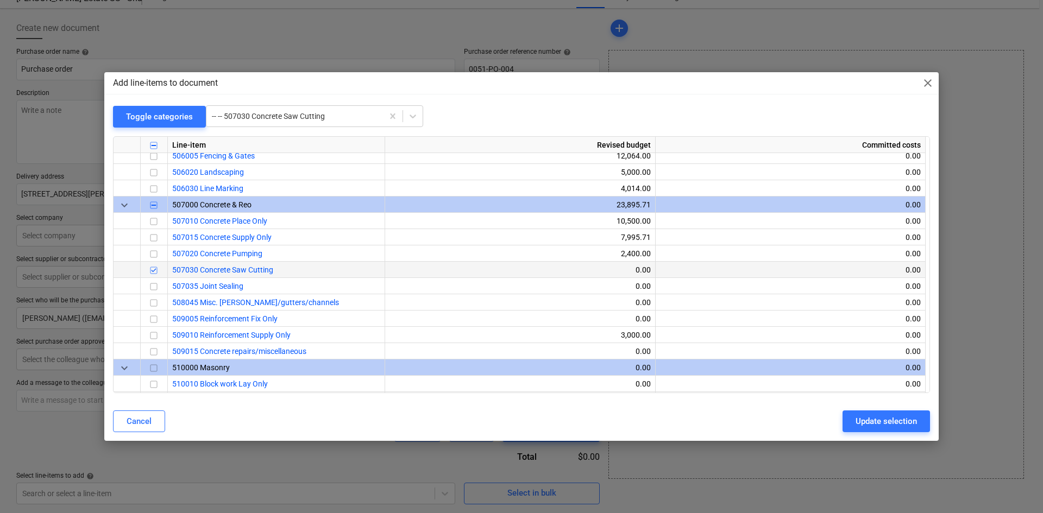
click at [150, 268] on input "checkbox" at bounding box center [153, 270] width 13 height 13
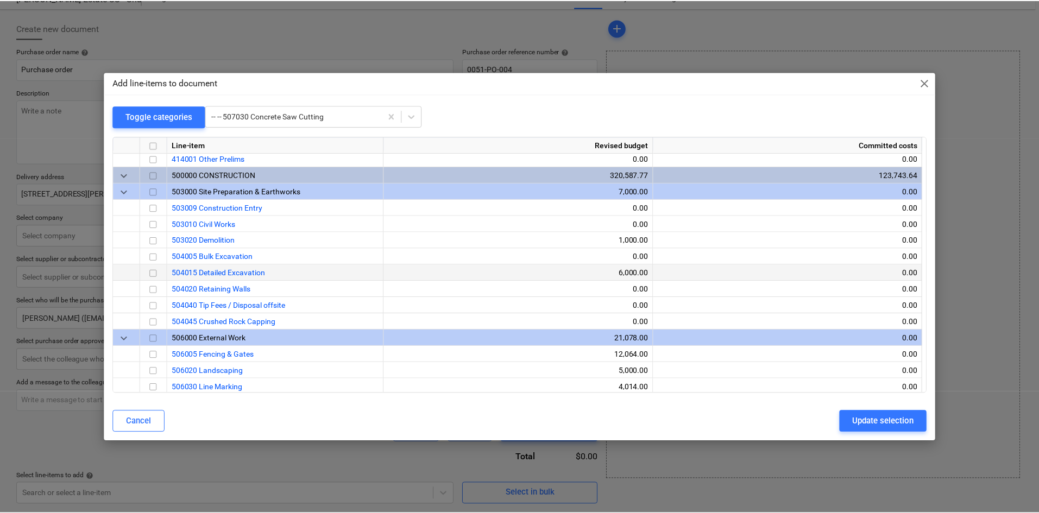
scroll to position [994, 0]
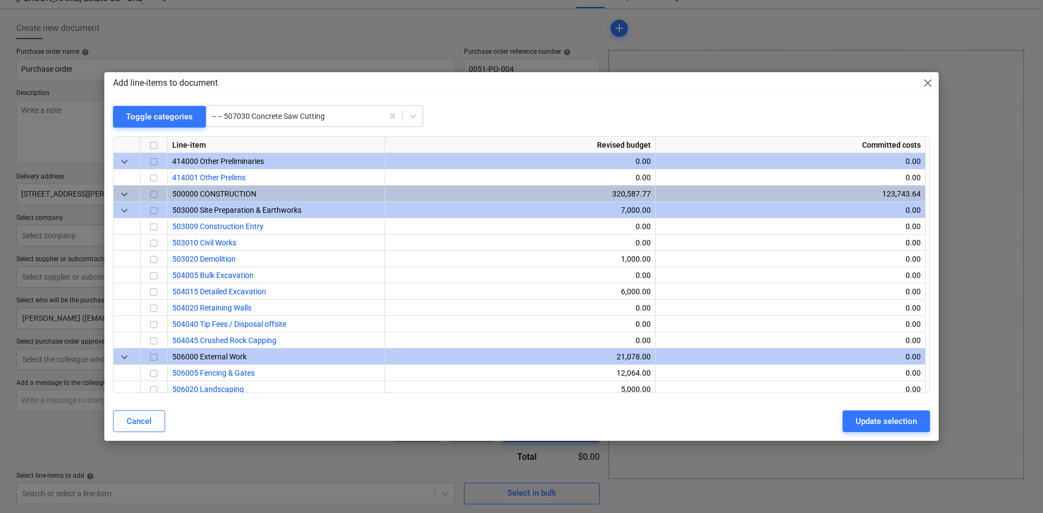
click at [928, 87] on span "close" at bounding box center [927, 83] width 13 height 13
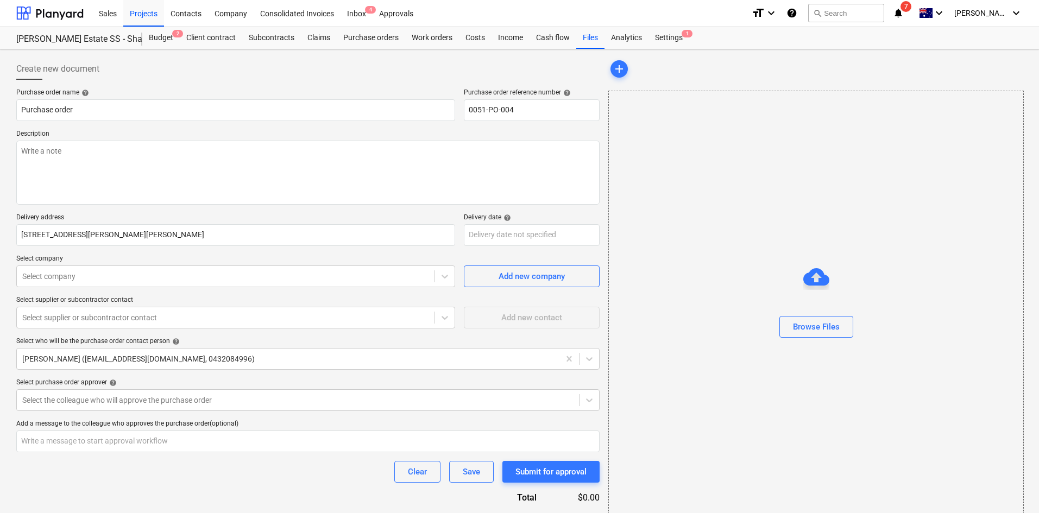
scroll to position [0, 0]
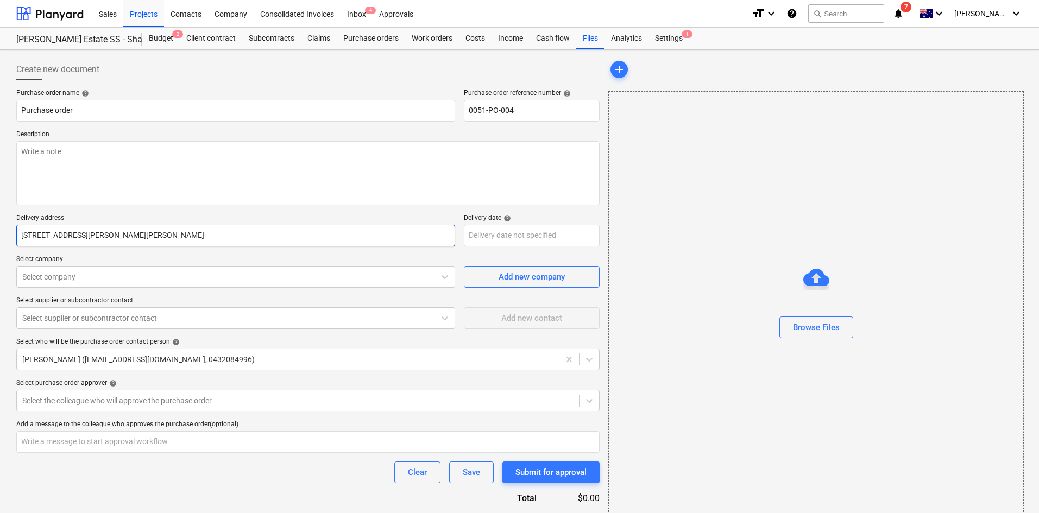
type textarea "x"
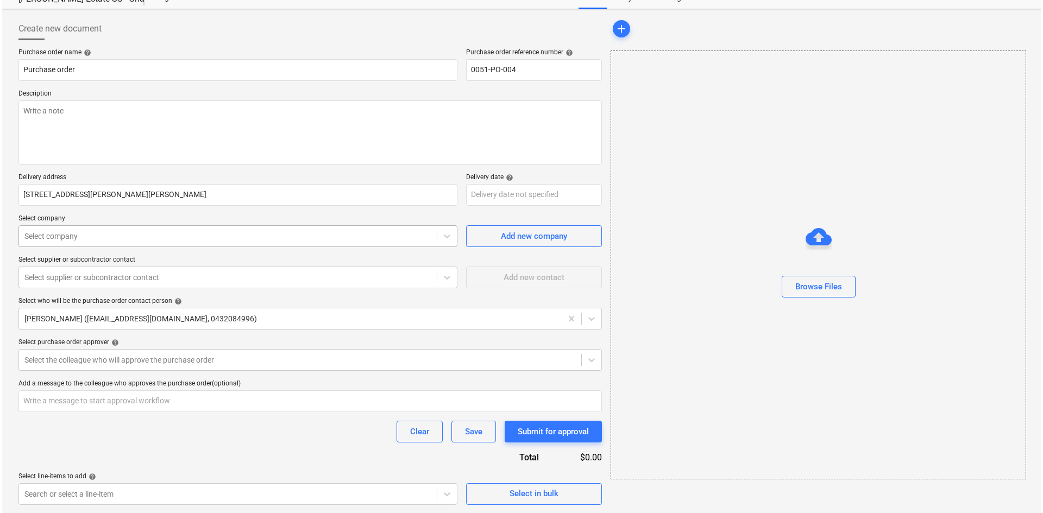
scroll to position [41, 0]
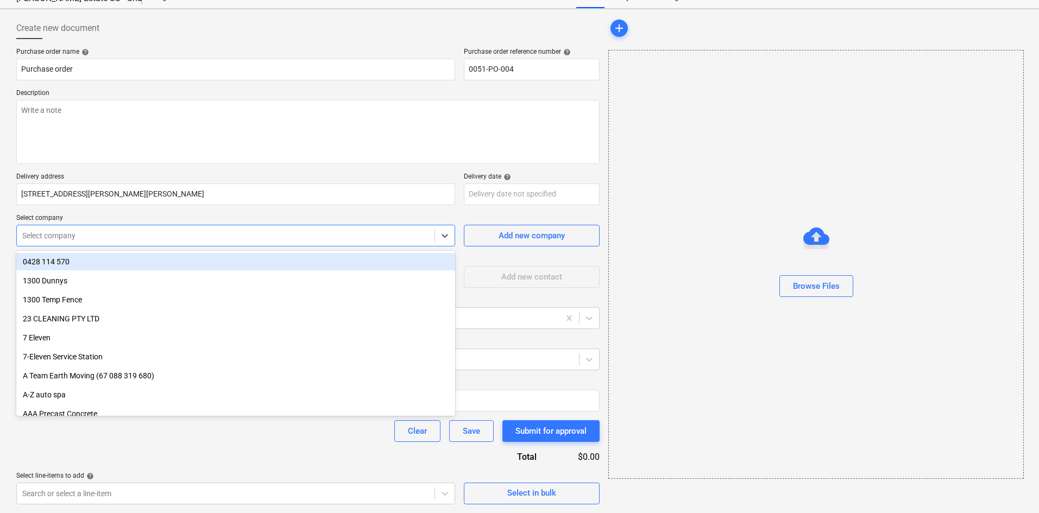
click at [343, 238] on div at bounding box center [225, 235] width 407 height 11
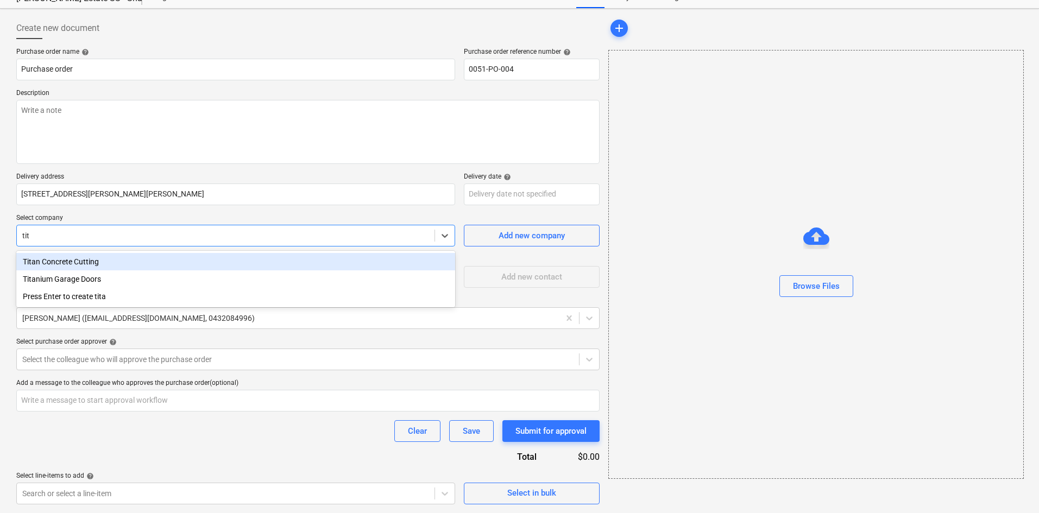
type input "tita"
type textarea "x"
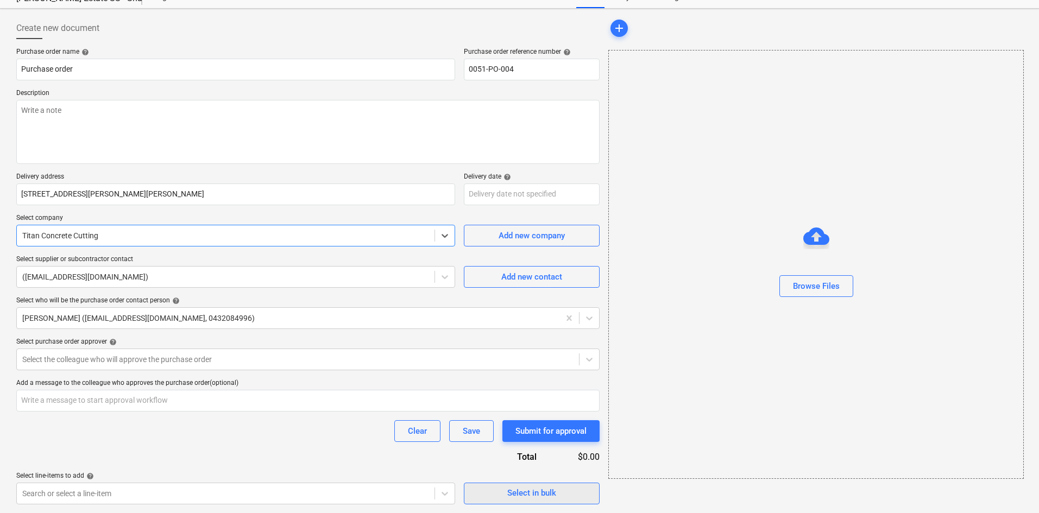
click at [531, 493] on div "Select in bulk" at bounding box center [531, 493] width 49 height 14
type textarea "x"
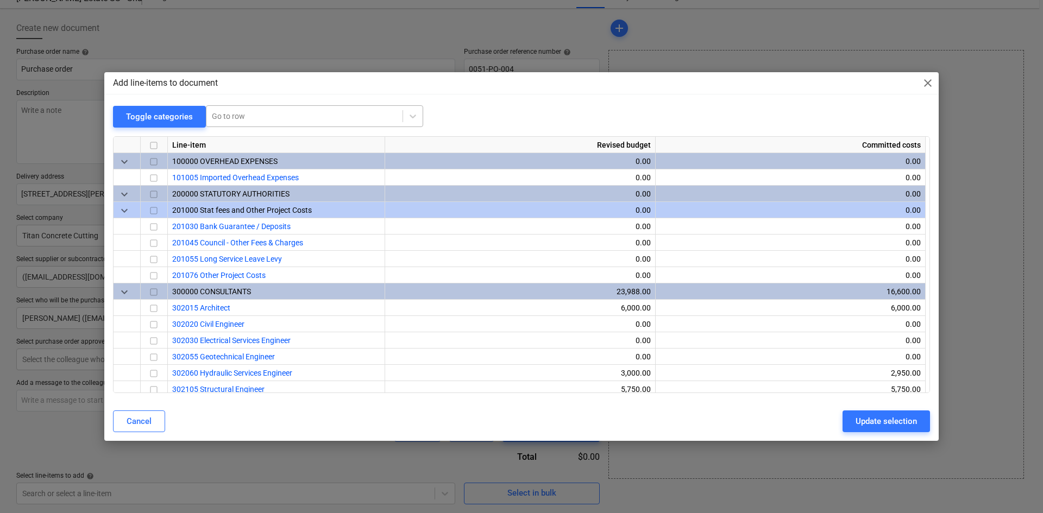
click at [262, 112] on div at bounding box center [304, 116] width 185 height 11
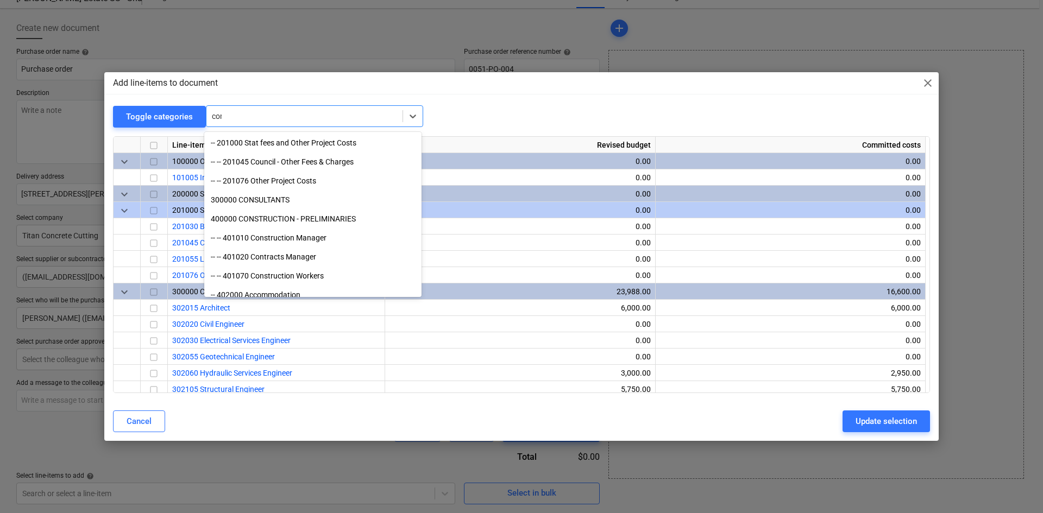
type input "conc"
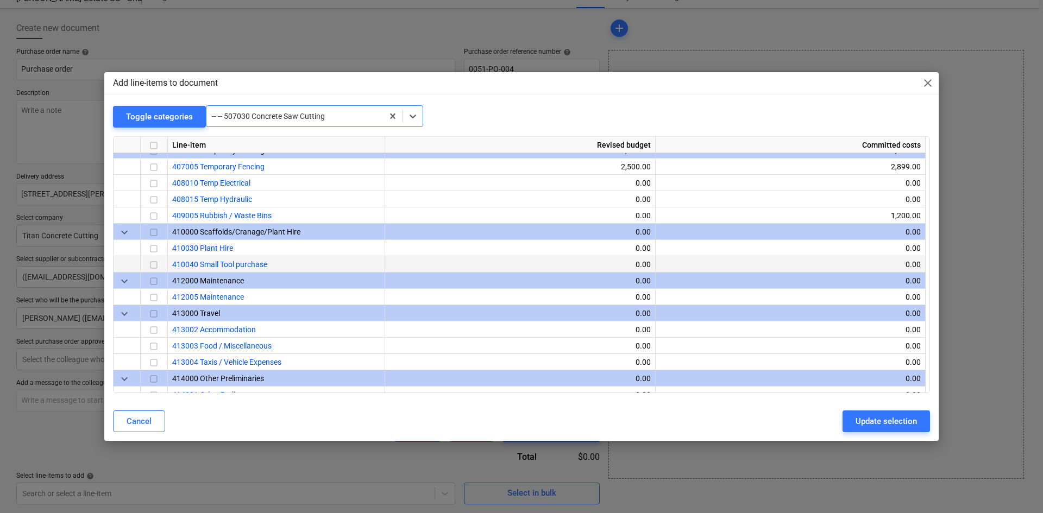
scroll to position [994, 0]
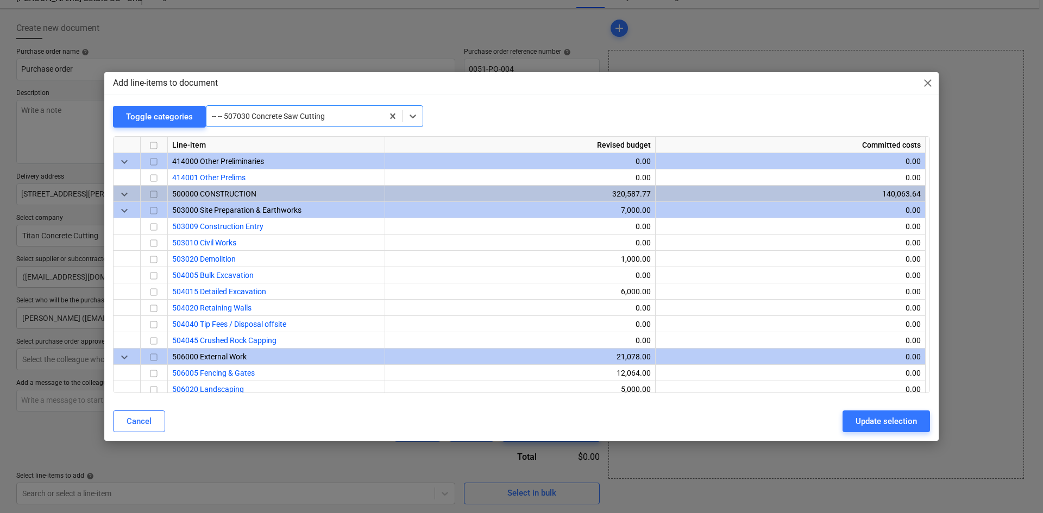
drag, startPoint x: 278, startPoint y: 117, endPoint x: 311, endPoint y: 110, distance: 34.0
click at [278, 117] on div at bounding box center [295, 116] width 166 height 11
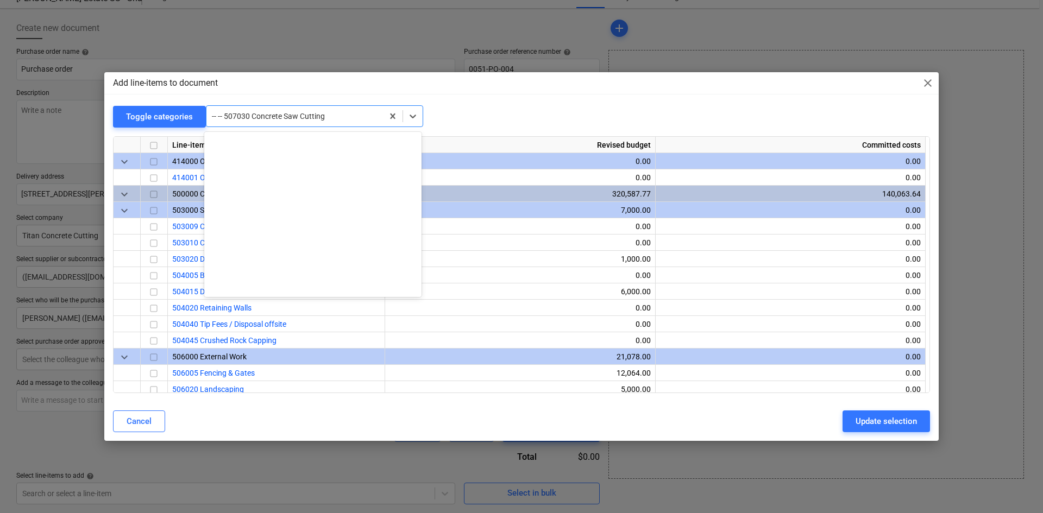
scroll to position [1540, 0]
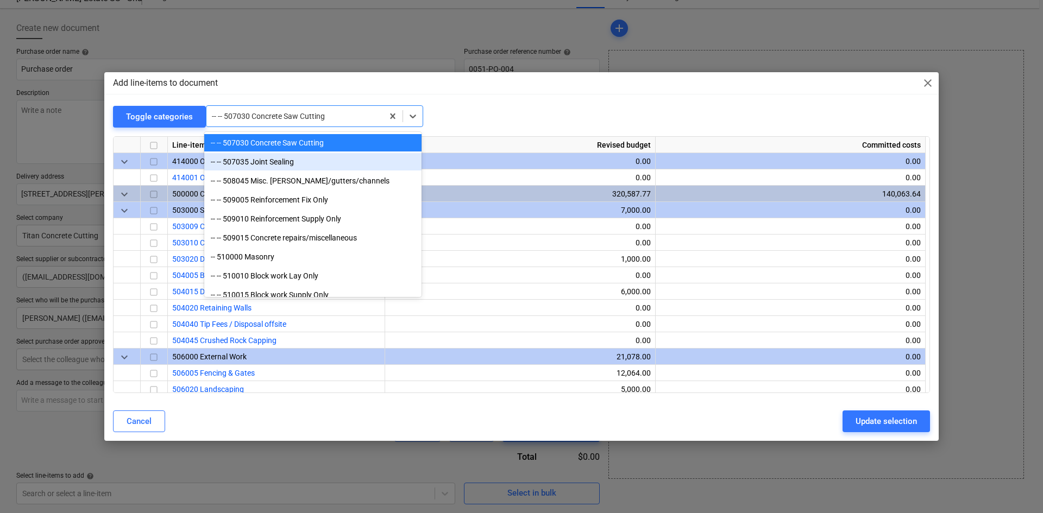
click at [298, 161] on div "-- -- 507035 Joint Sealing" at bounding box center [312, 161] width 217 height 17
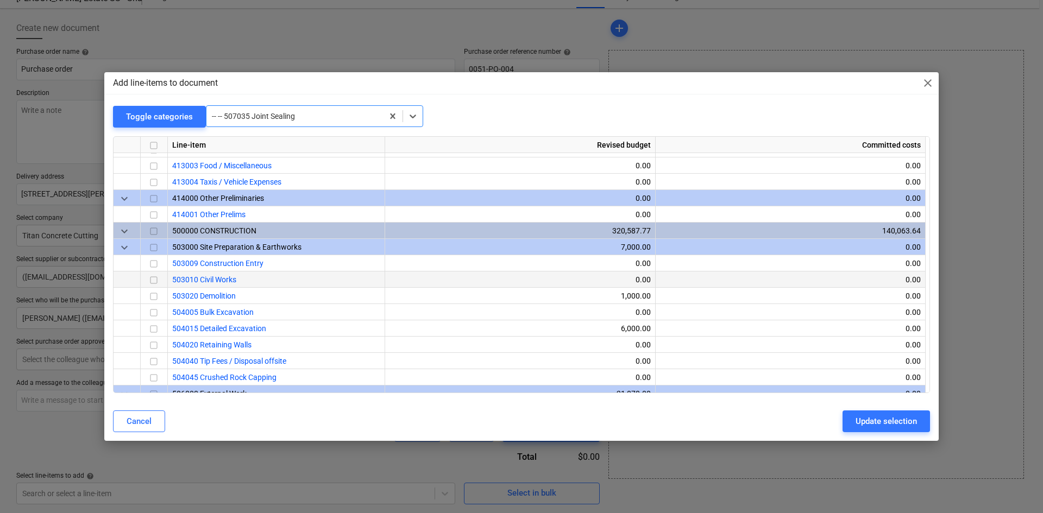
scroll to position [956, 0]
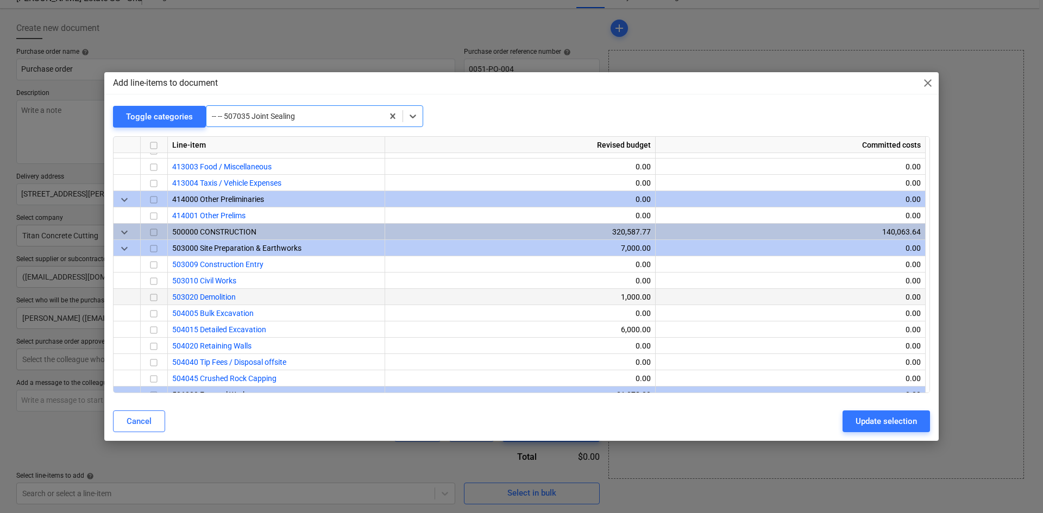
click at [155, 294] on input "checkbox" at bounding box center [153, 297] width 13 height 13
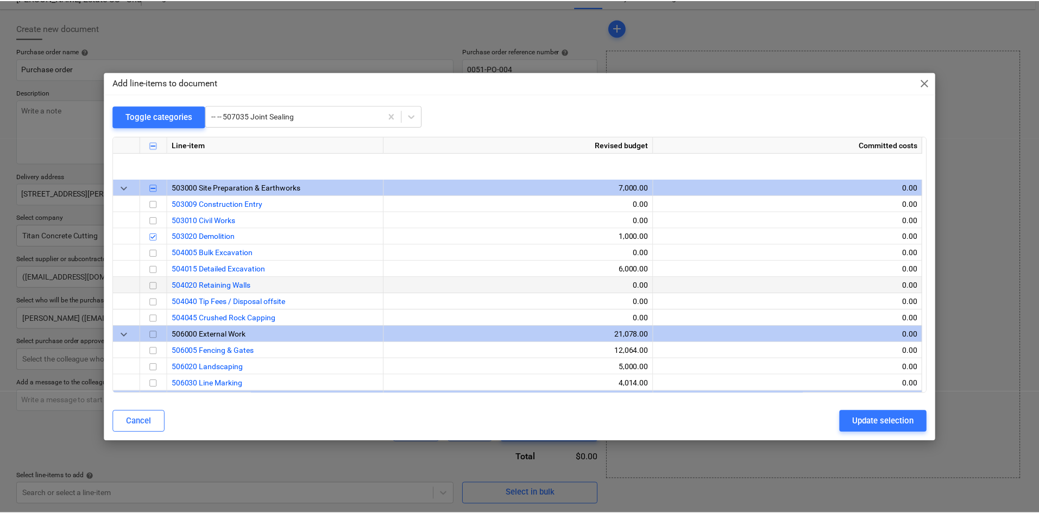
scroll to position [1010, 0]
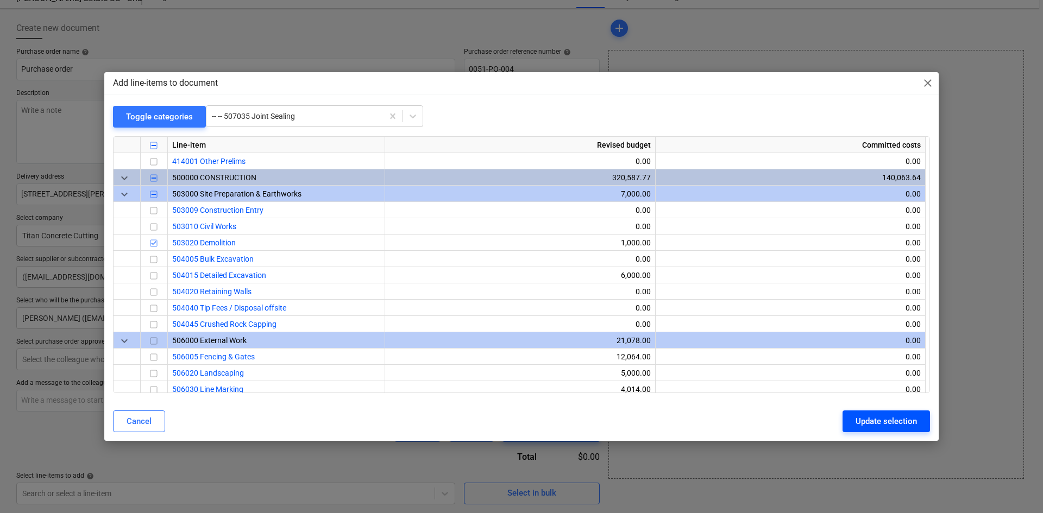
click at [894, 413] on button "Update selection" at bounding box center [885, 422] width 87 height 22
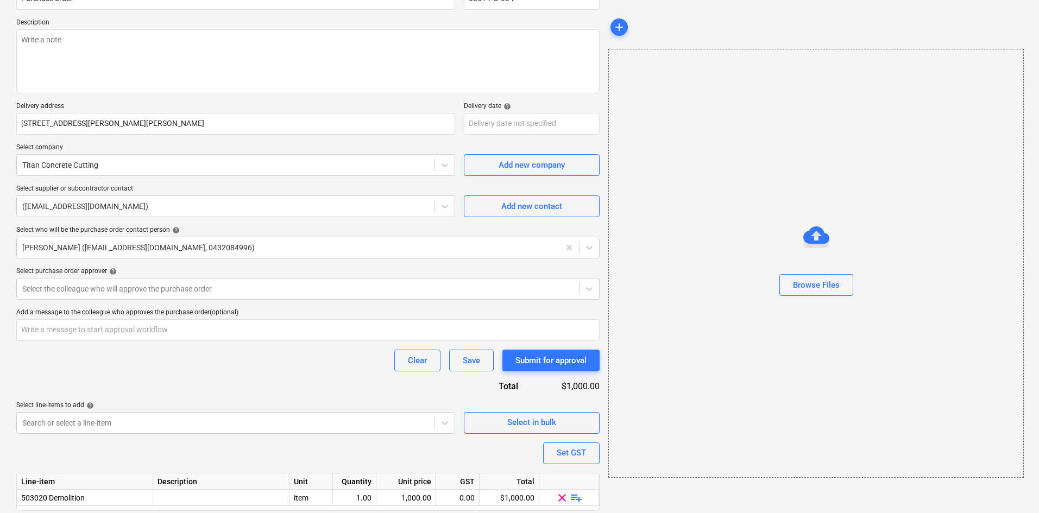
scroll to position [149, 0]
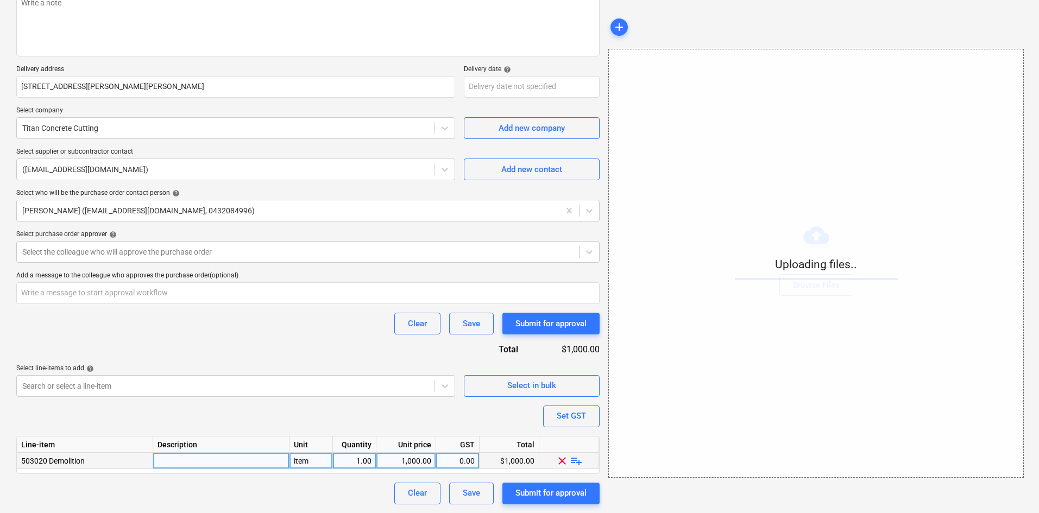
click at [576, 460] on span "playlist_add" at bounding box center [576, 460] width 13 height 13
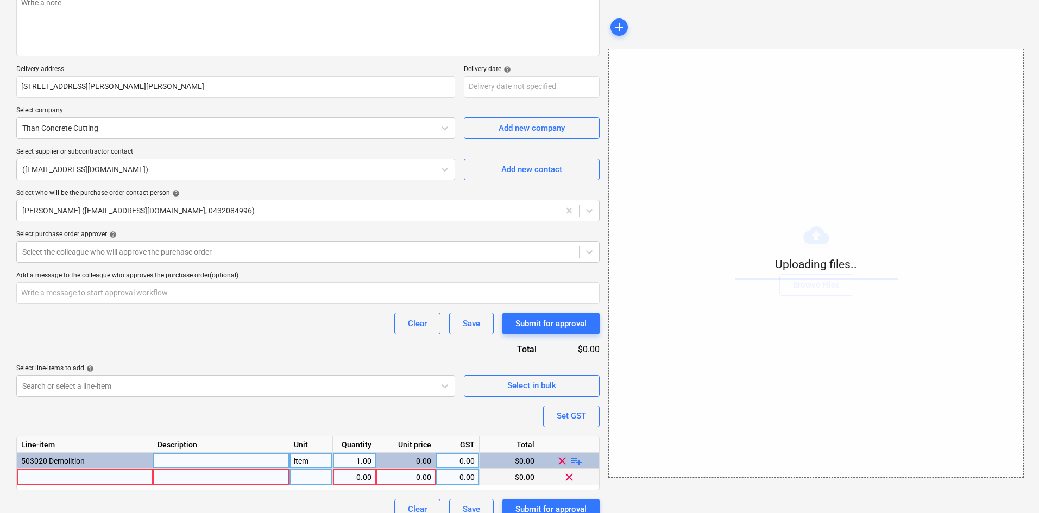
click at [97, 483] on div at bounding box center [85, 477] width 136 height 16
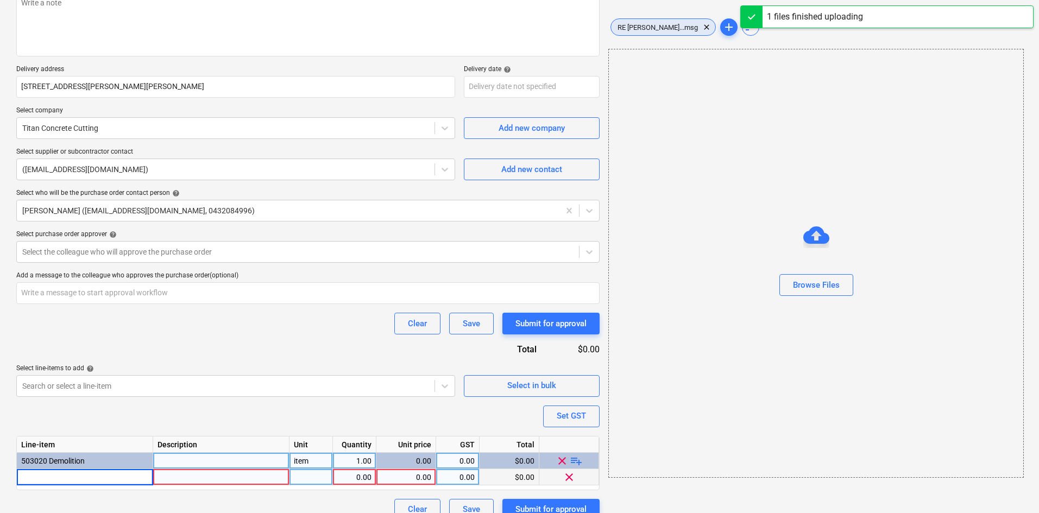
click at [652, 29] on span "RE [PERSON_NAME]...msg" at bounding box center [657, 27] width 93 height 8
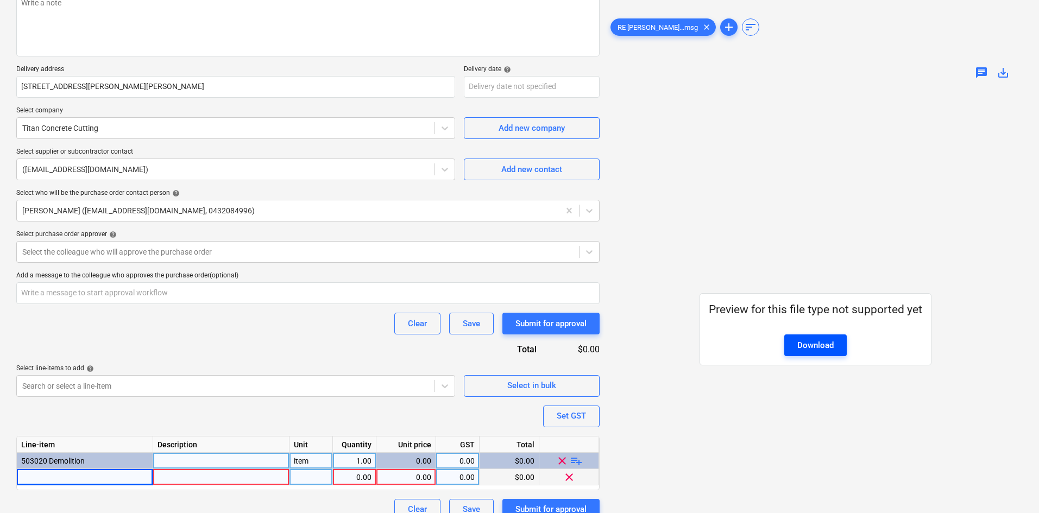
click at [806, 345] on div "Download" at bounding box center [815, 345] width 36 height 14
click at [142, 478] on div at bounding box center [85, 477] width 136 height 16
type textarea "x"
type input "Sawcut"
type textarea "x"
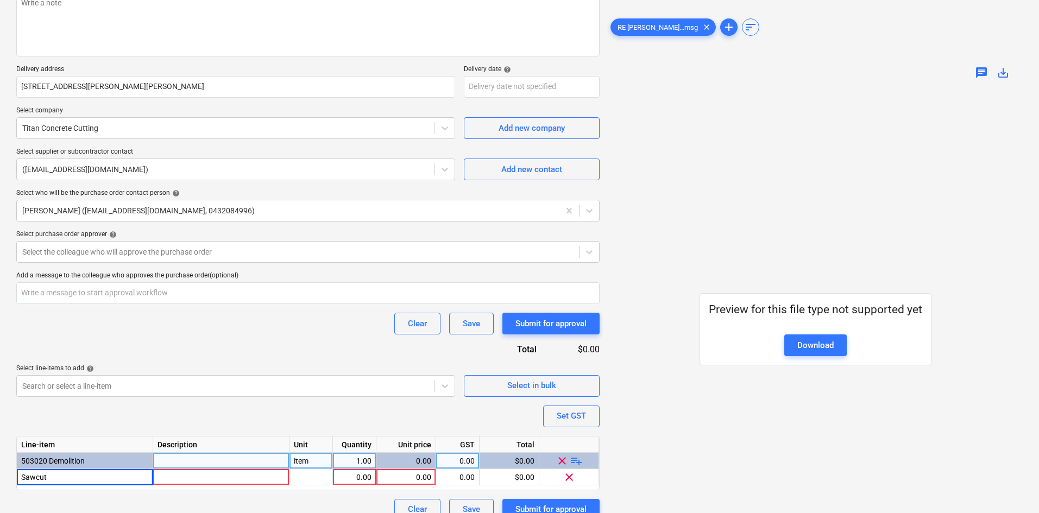
click at [307, 462] on div "item" at bounding box center [310, 461] width 43 height 16
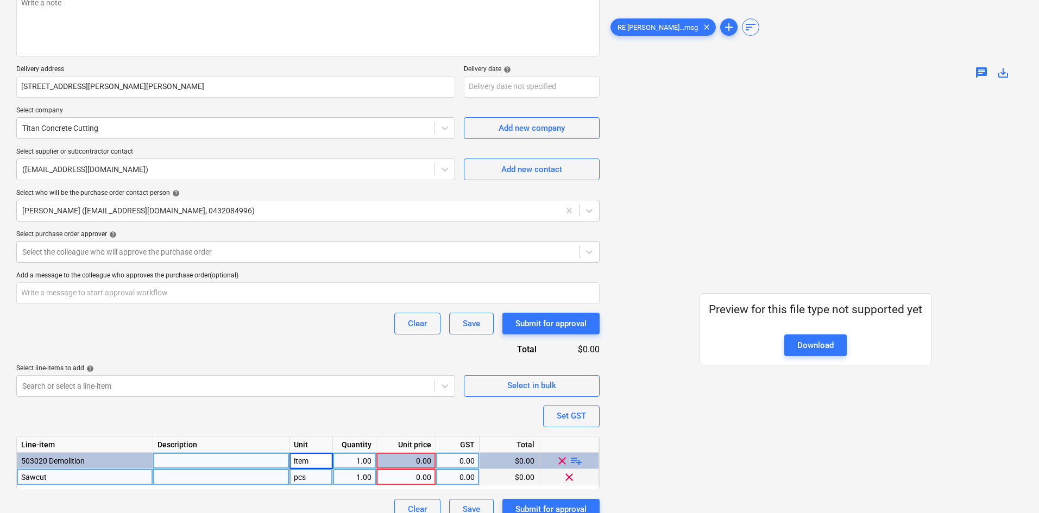
click at [319, 478] on div "pcs" at bounding box center [310, 477] width 43 height 16
type input "item"
type textarea "x"
click at [415, 478] on div "0.00" at bounding box center [406, 477] width 51 height 16
type input "1259"
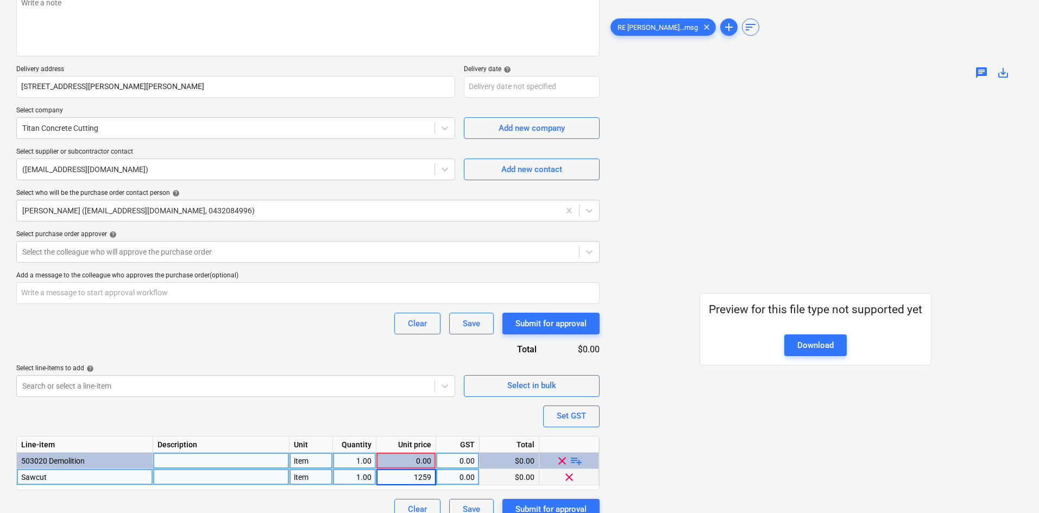
type textarea "x"
click at [196, 477] on div at bounding box center [221, 477] width 136 height 16
type input "inc. removal of slurry"
click at [560, 421] on div "Set GST" at bounding box center [571, 416] width 29 height 14
type textarea "x"
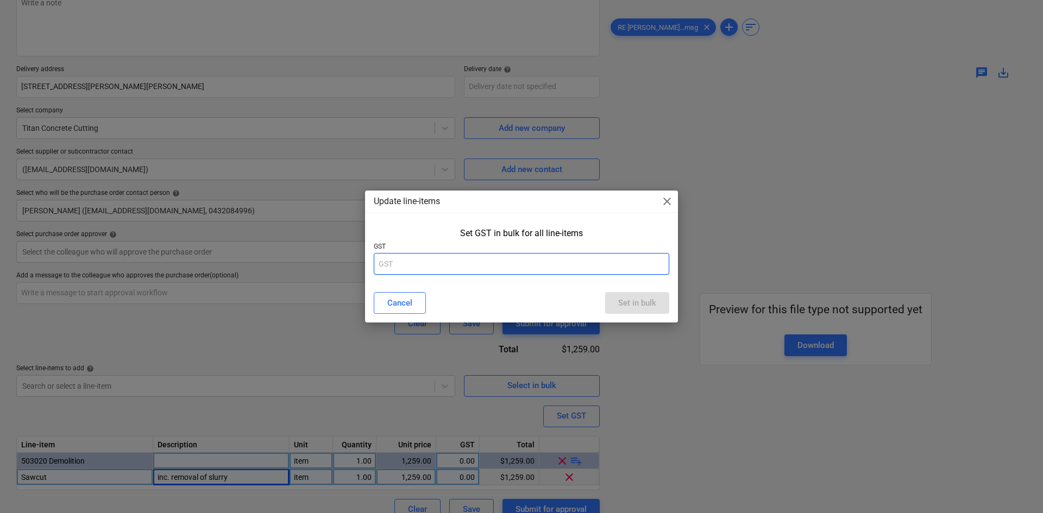
click at [522, 262] on input "text" at bounding box center [521, 264] width 295 height 22
type input "10"
click at [623, 304] on div "Set in bulk" at bounding box center [637, 303] width 38 height 14
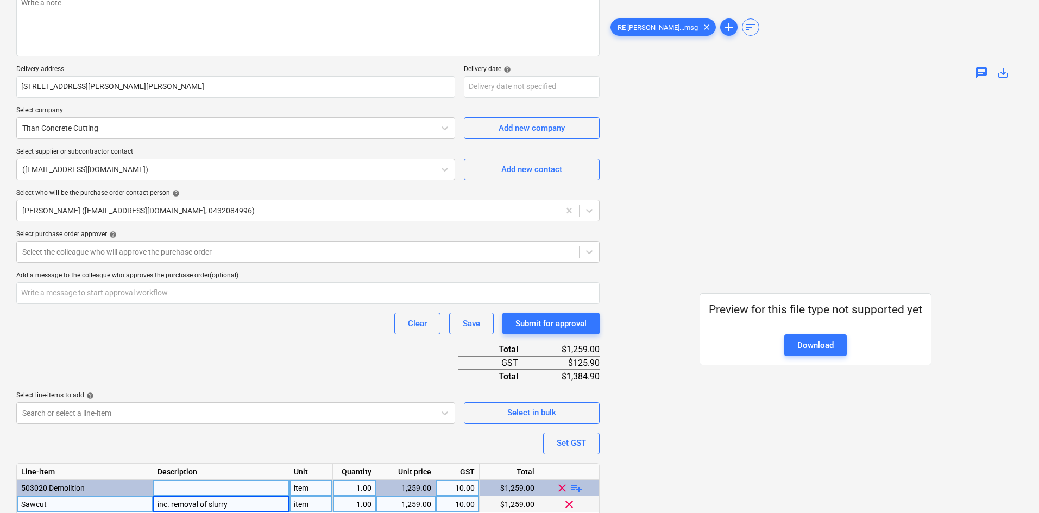
click at [239, 369] on div "Purchase order name help Purchase order Purchase order reference number help 00…" at bounding box center [307, 244] width 583 height 608
click at [163, 255] on div at bounding box center [297, 252] width 551 height 11
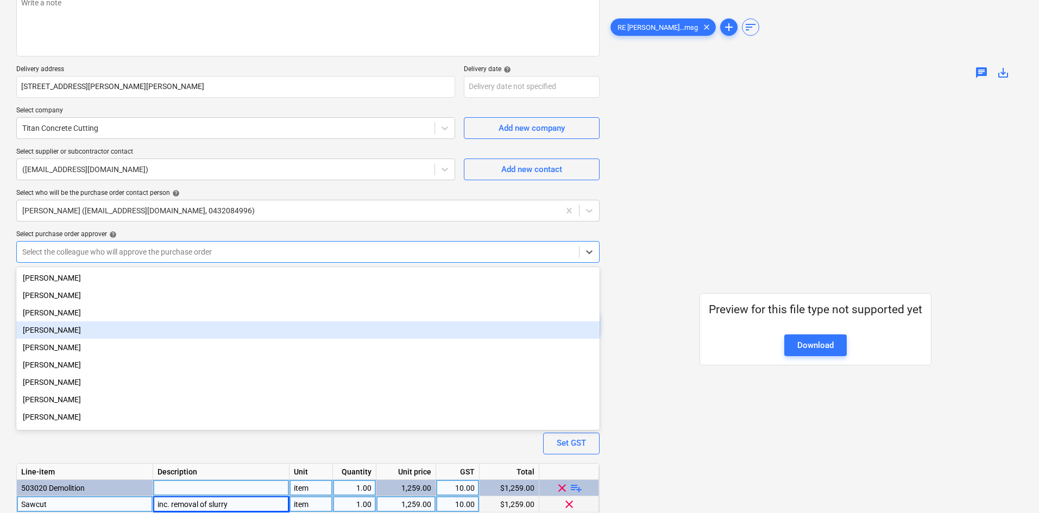
click at [84, 327] on div "[PERSON_NAME]" at bounding box center [307, 329] width 583 height 17
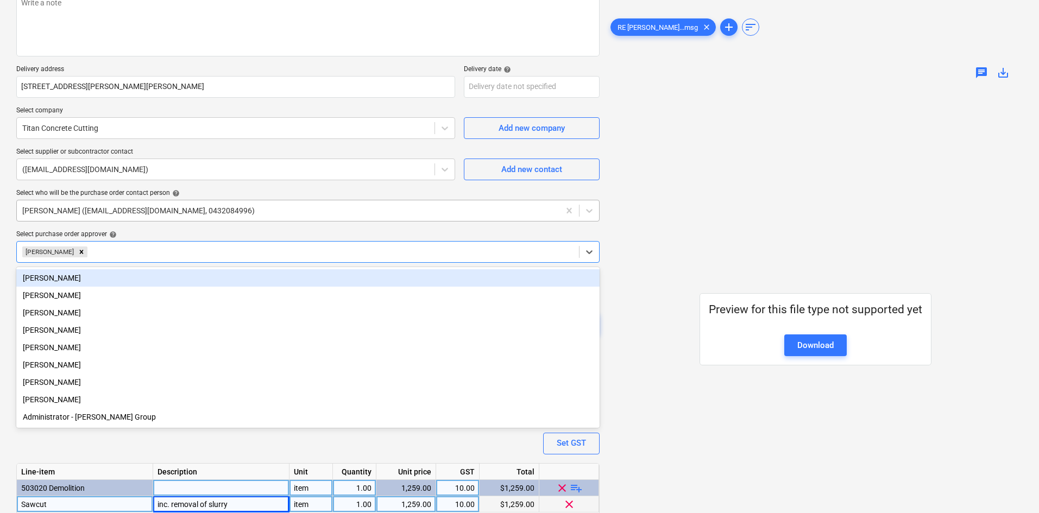
click at [144, 220] on div "[PERSON_NAME] ([EMAIL_ADDRESS][DOMAIN_NAME], 0432084996)" at bounding box center [307, 211] width 583 height 22
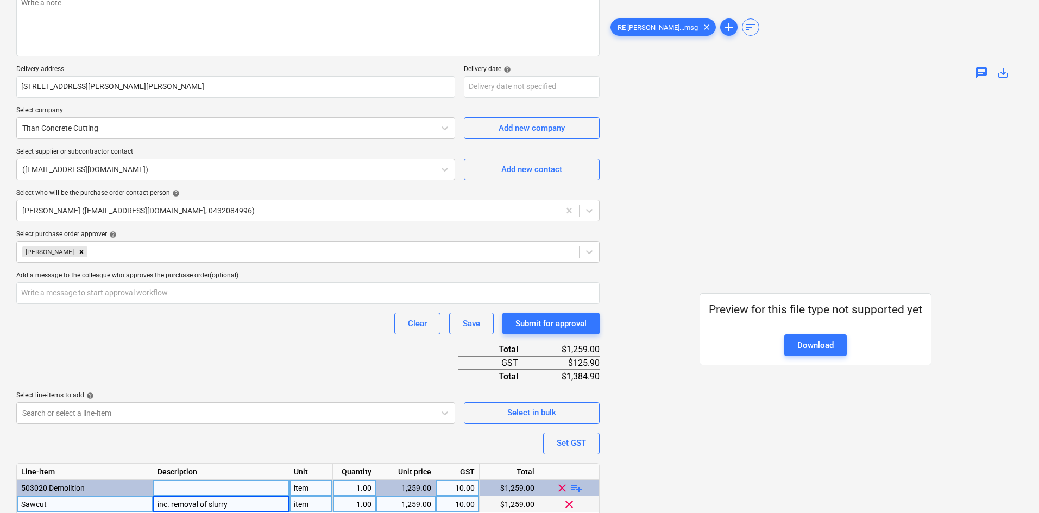
click at [224, 187] on div "Purchase order name help Purchase order Purchase order reference number help 00…" at bounding box center [307, 244] width 583 height 608
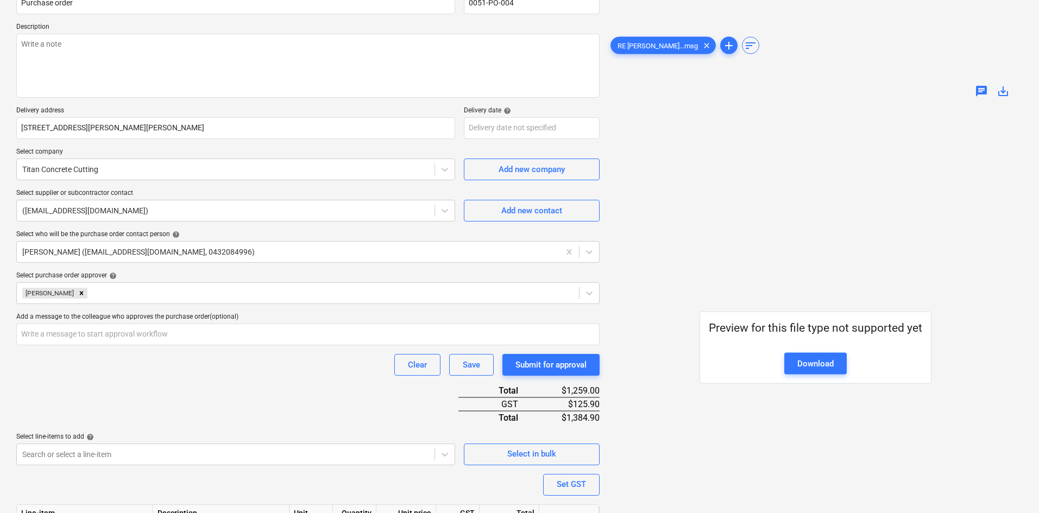
scroll to position [192, 0]
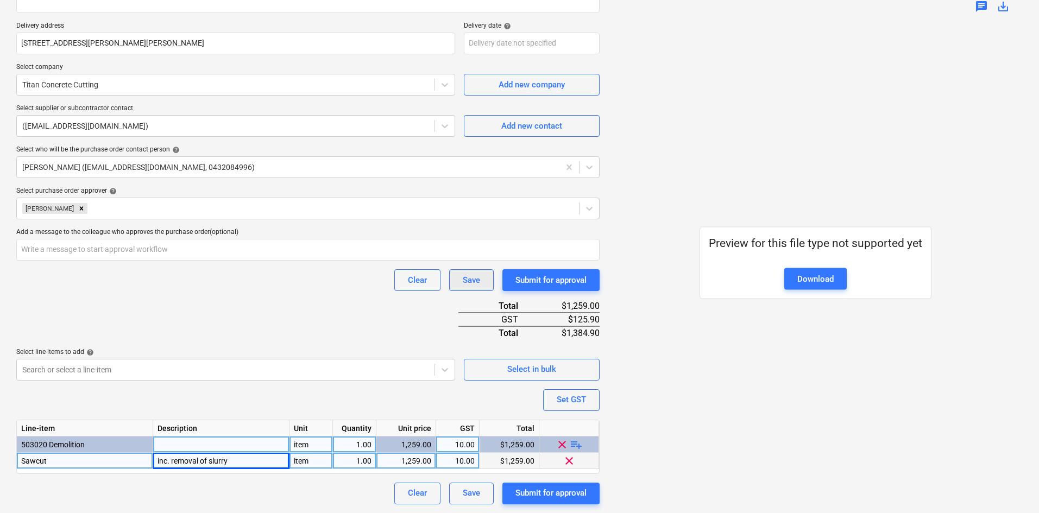
click at [463, 283] on div "Save" at bounding box center [471, 280] width 17 height 14
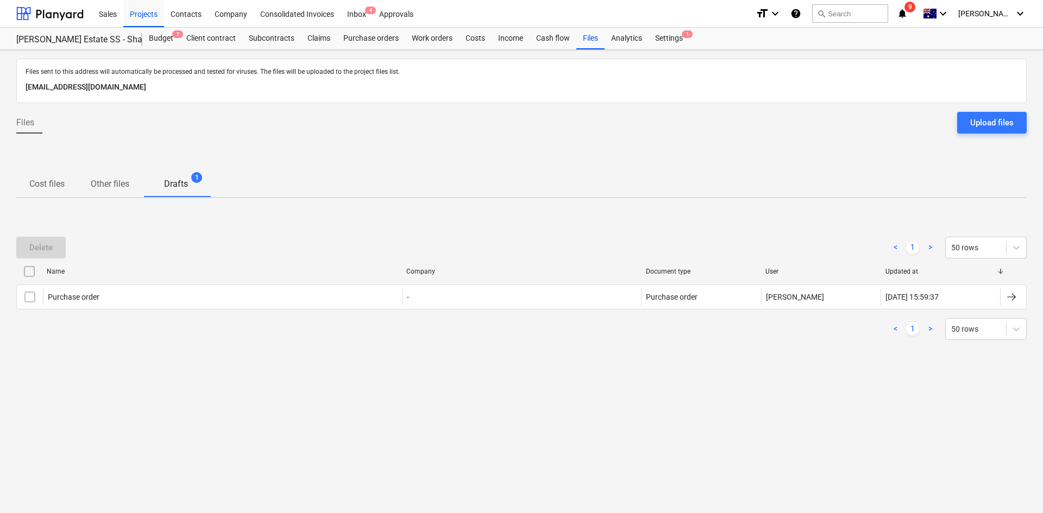
click at [37, 184] on p "Cost files" at bounding box center [46, 184] width 35 height 13
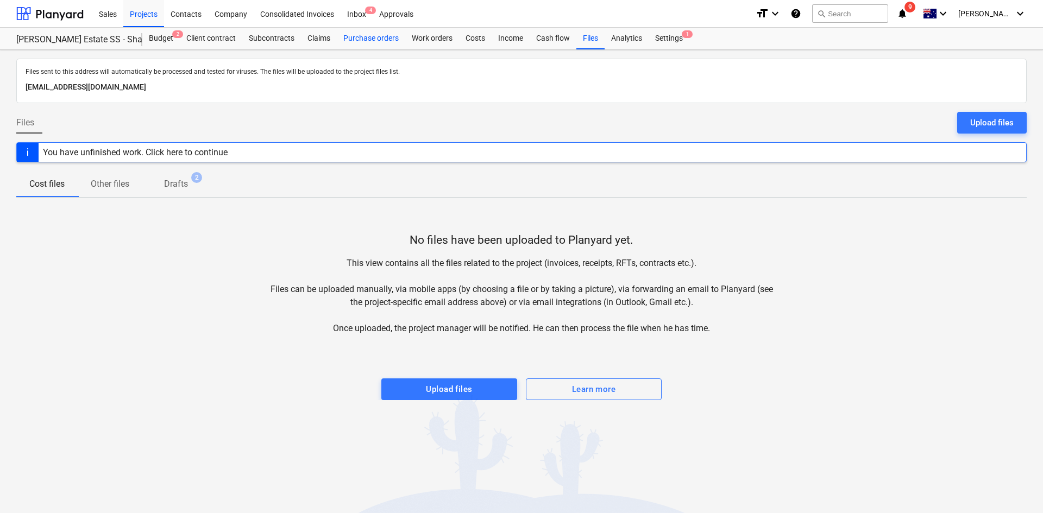
click at [359, 45] on div "Purchase orders" at bounding box center [371, 39] width 68 height 22
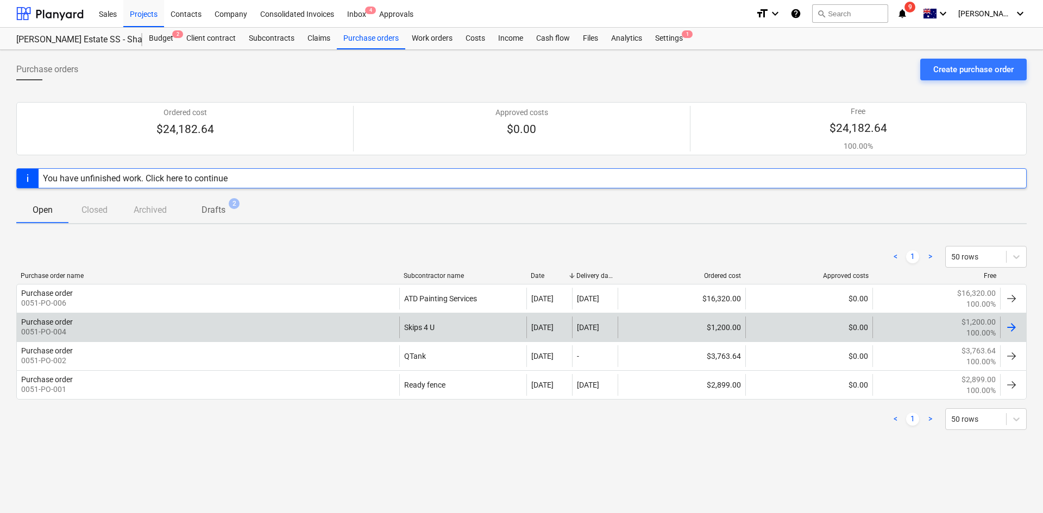
click at [259, 329] on div "Purchase order 0051-PO-004" at bounding box center [208, 328] width 382 height 22
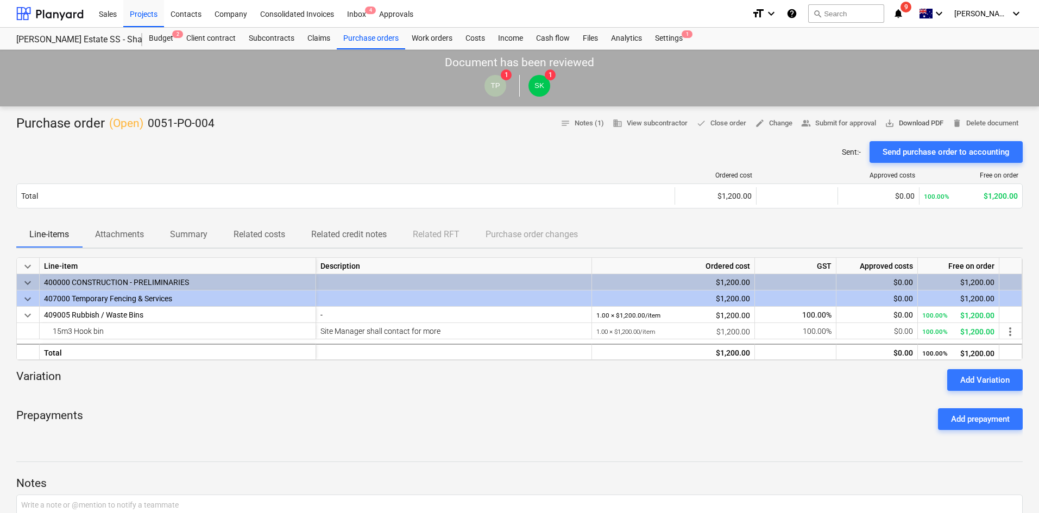
click at [897, 124] on span "save_alt Download PDF" at bounding box center [914, 123] width 59 height 12
click at [360, 42] on div "Purchase orders" at bounding box center [371, 39] width 68 height 22
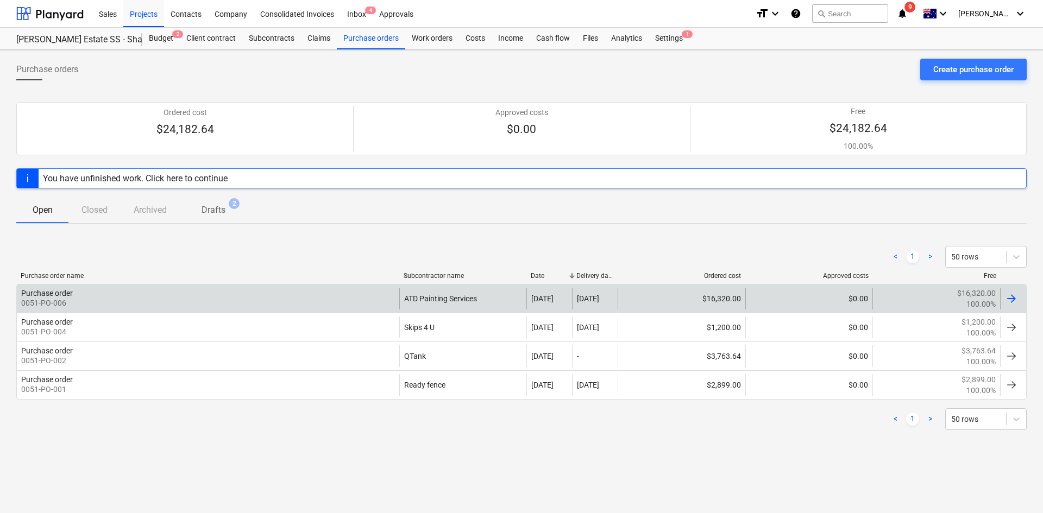
click at [184, 301] on div "Purchase order 0051-PO-006" at bounding box center [208, 299] width 382 height 22
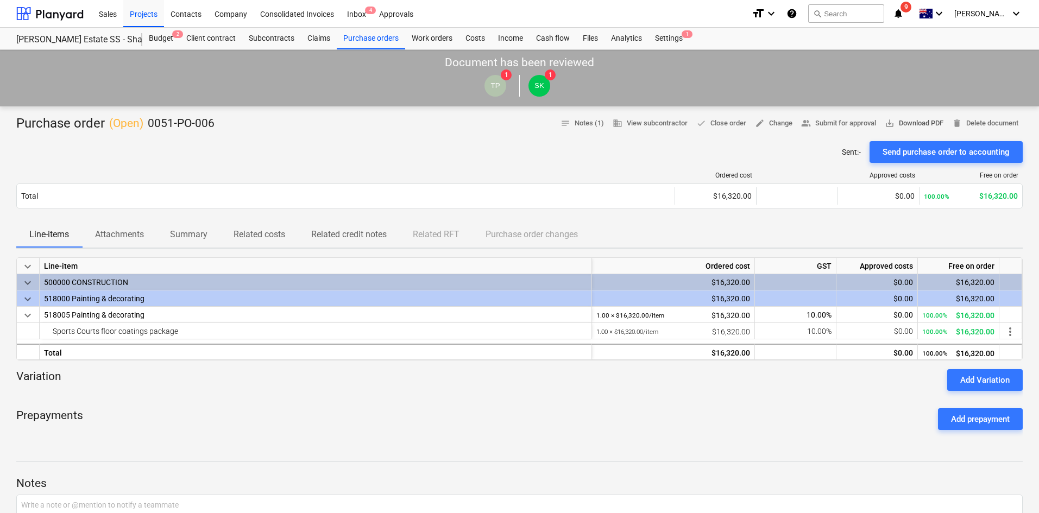
click at [912, 121] on span "save_alt Download PDF" at bounding box center [914, 123] width 59 height 12
click at [369, 31] on div "Purchase orders" at bounding box center [371, 39] width 68 height 22
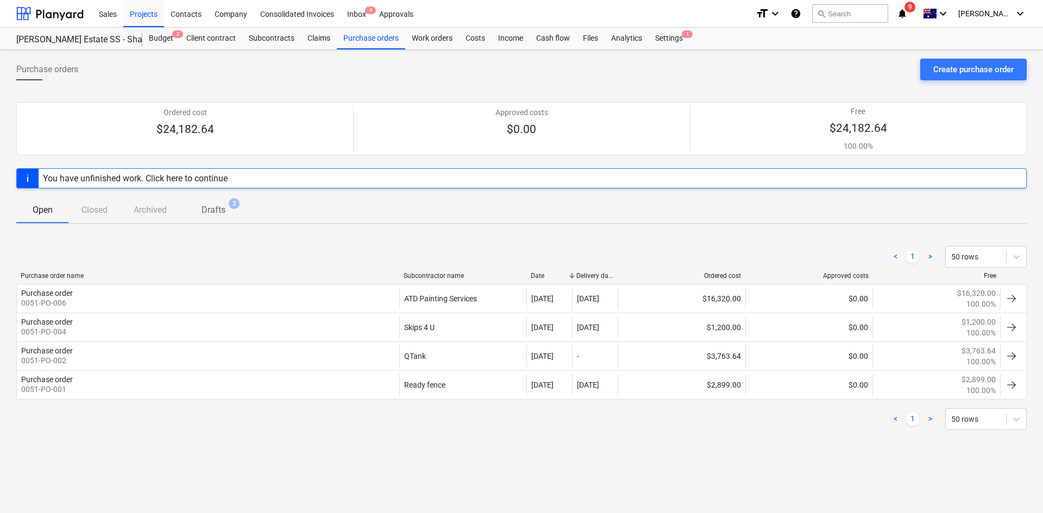
click at [213, 211] on p "Drafts" at bounding box center [213, 210] width 24 height 13
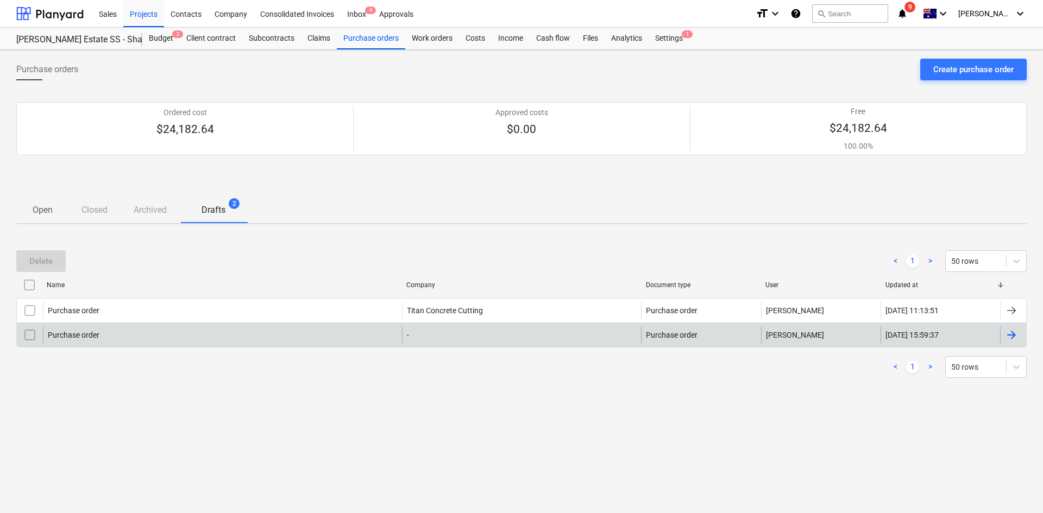
click at [194, 329] on div "Purchase order" at bounding box center [222, 334] width 359 height 17
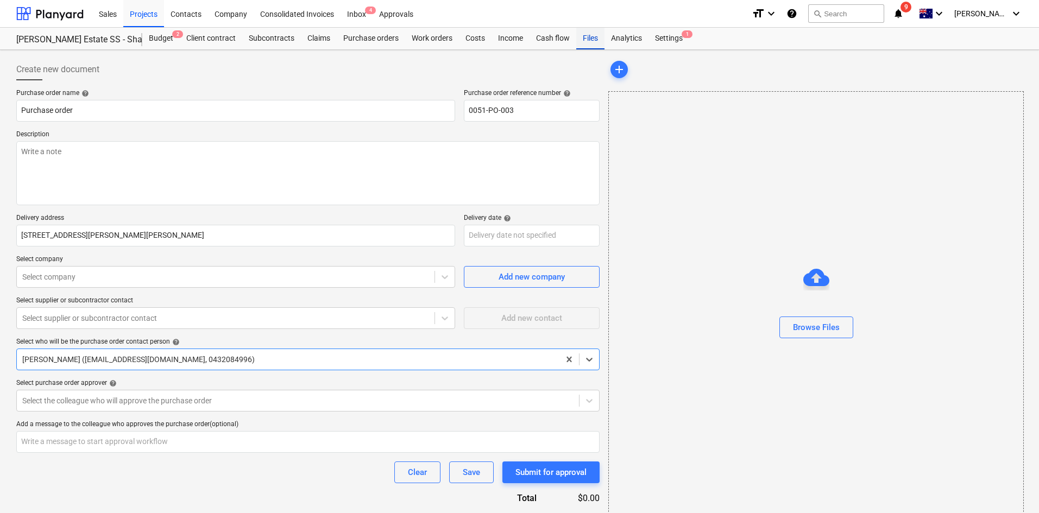
click at [588, 36] on div "Files" at bounding box center [590, 39] width 28 height 22
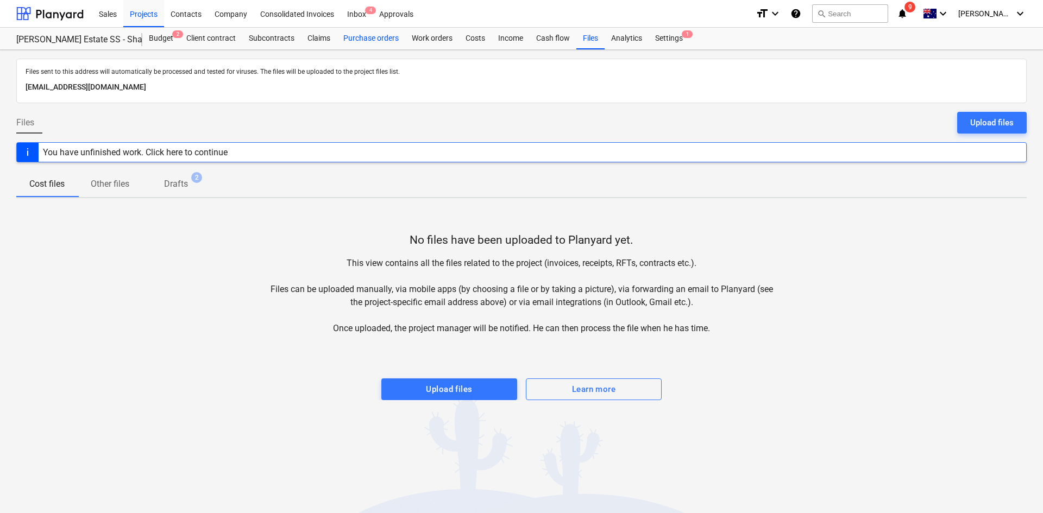
click at [376, 43] on div "Purchase orders" at bounding box center [371, 39] width 68 height 22
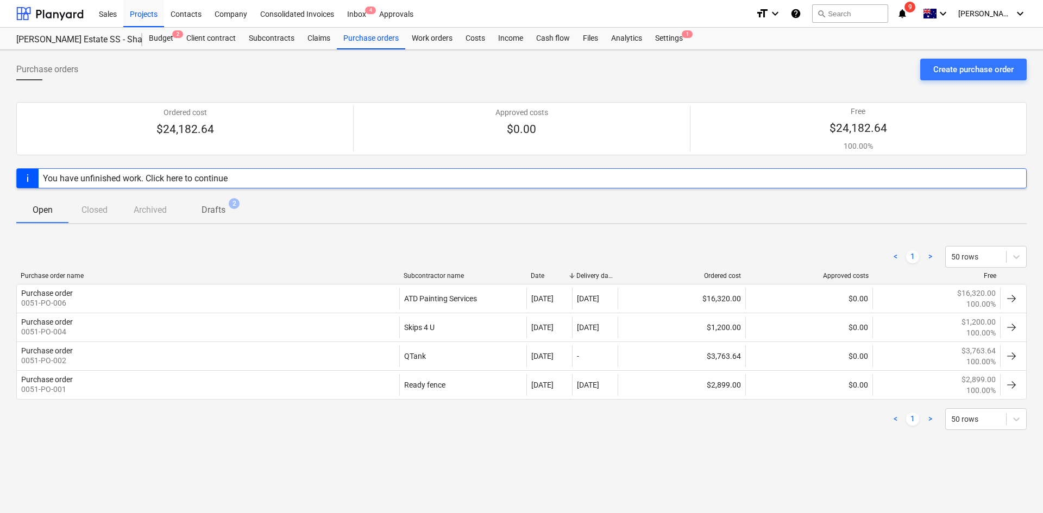
click at [206, 206] on p "Drafts" at bounding box center [213, 210] width 24 height 13
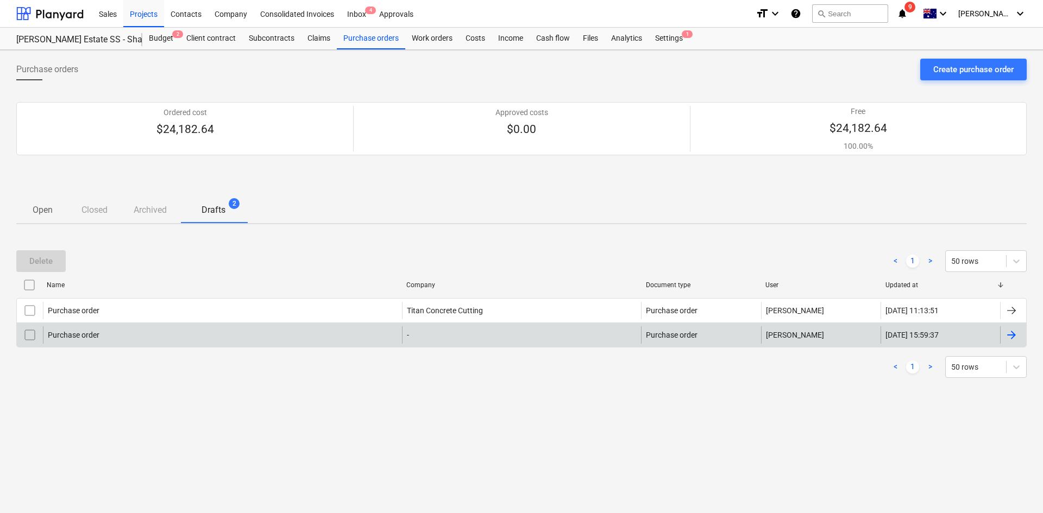
click at [216, 326] on div "Purchase order" at bounding box center [222, 334] width 359 height 17
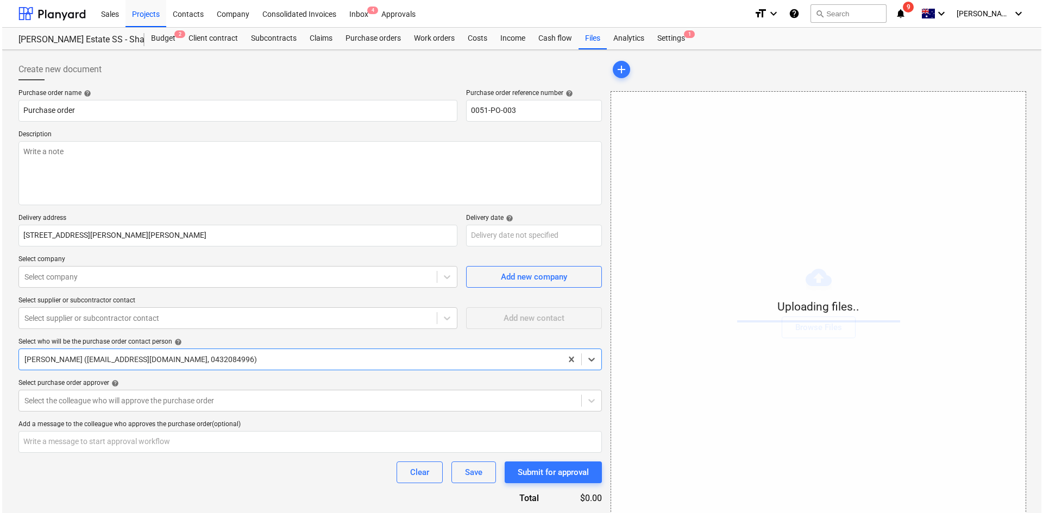
scroll to position [41, 0]
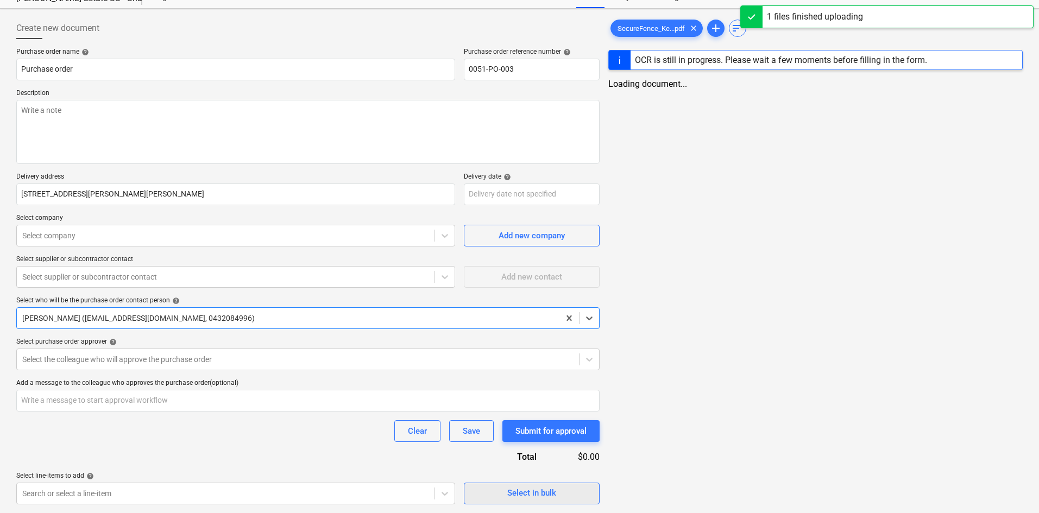
click at [528, 489] on div "Select in bulk" at bounding box center [531, 493] width 49 height 14
type textarea "x"
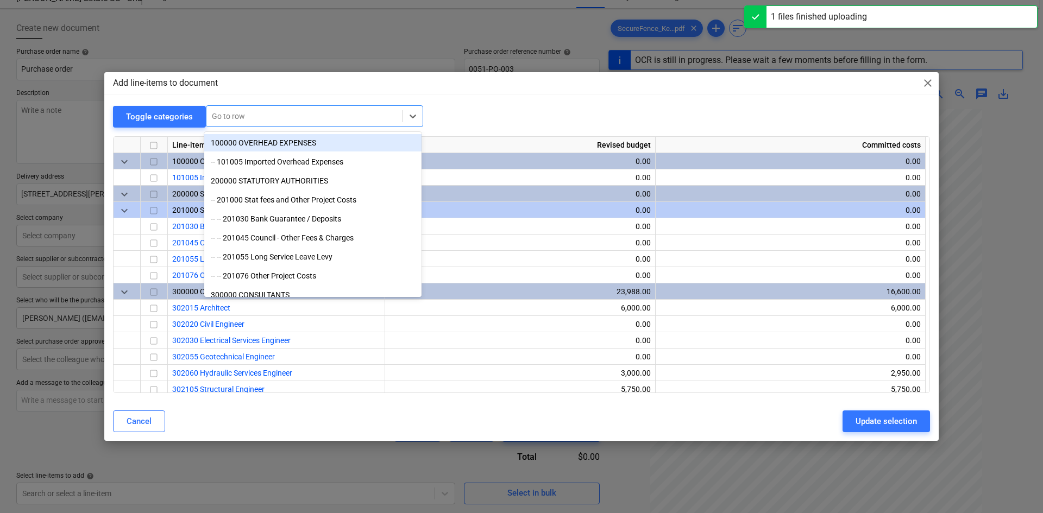
click at [264, 121] on div at bounding box center [304, 116] width 185 height 11
type input "fen"
type textarea "x"
type input "fenc"
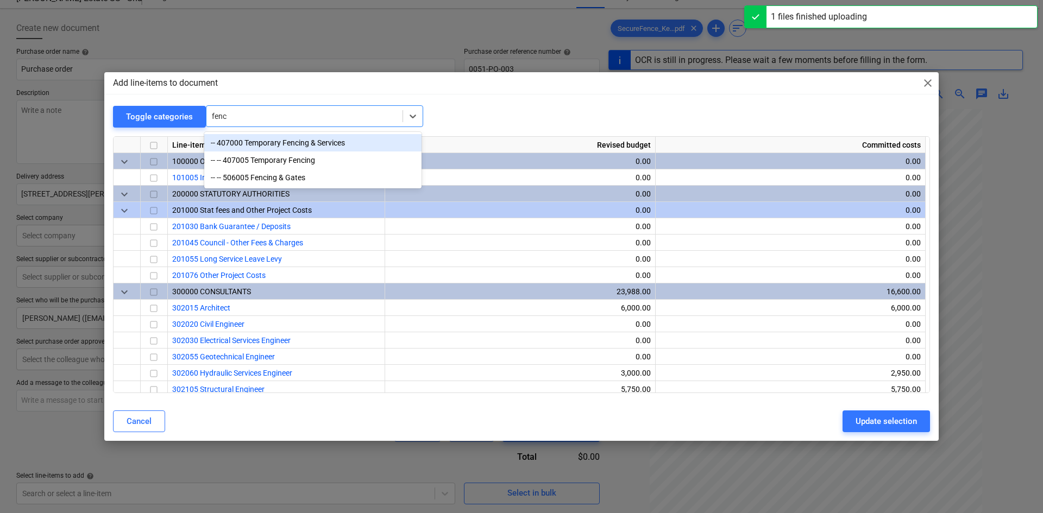
type textarea "x"
type input "fencin"
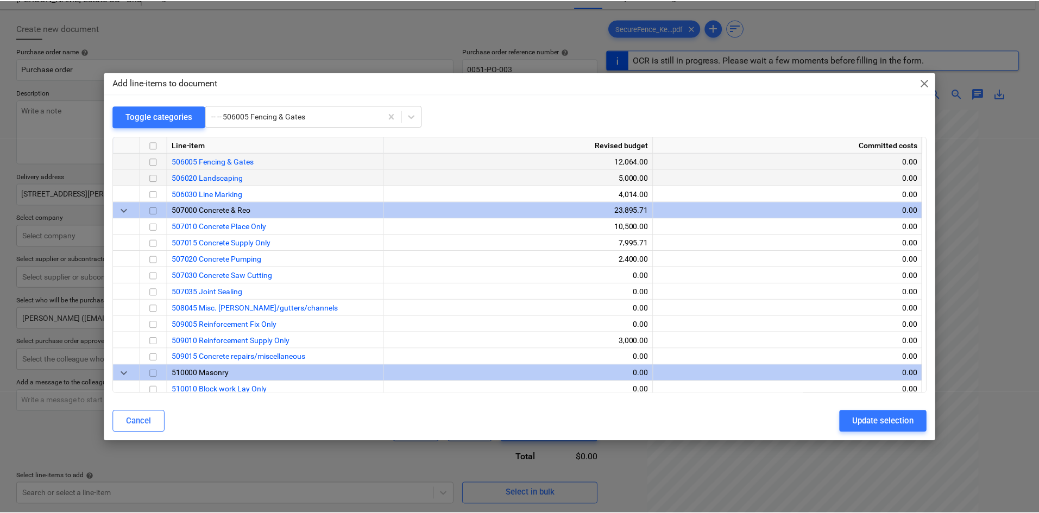
scroll to position [1151, 0]
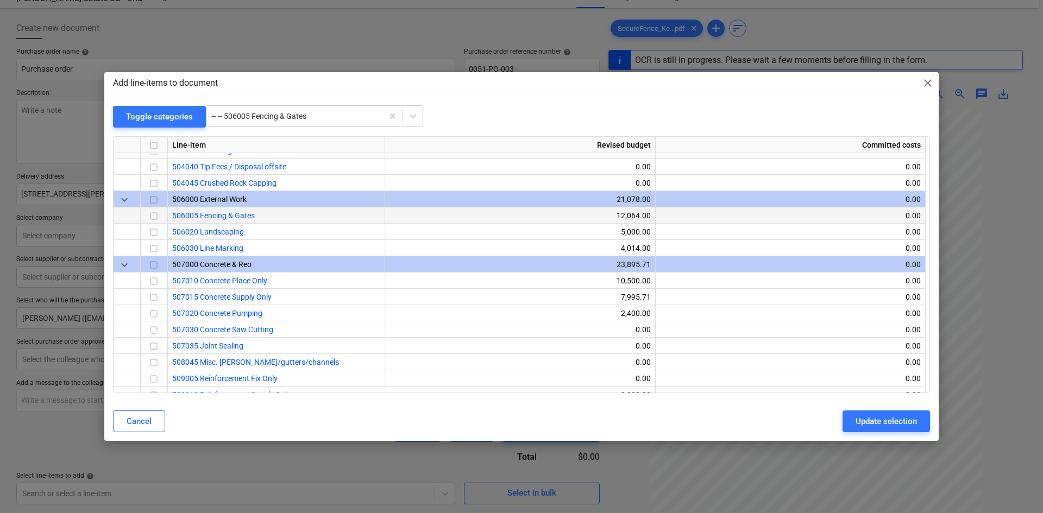
click at [155, 215] on input "checkbox" at bounding box center [153, 216] width 13 height 13
click at [878, 424] on div "Update selection" at bounding box center [885, 421] width 61 height 14
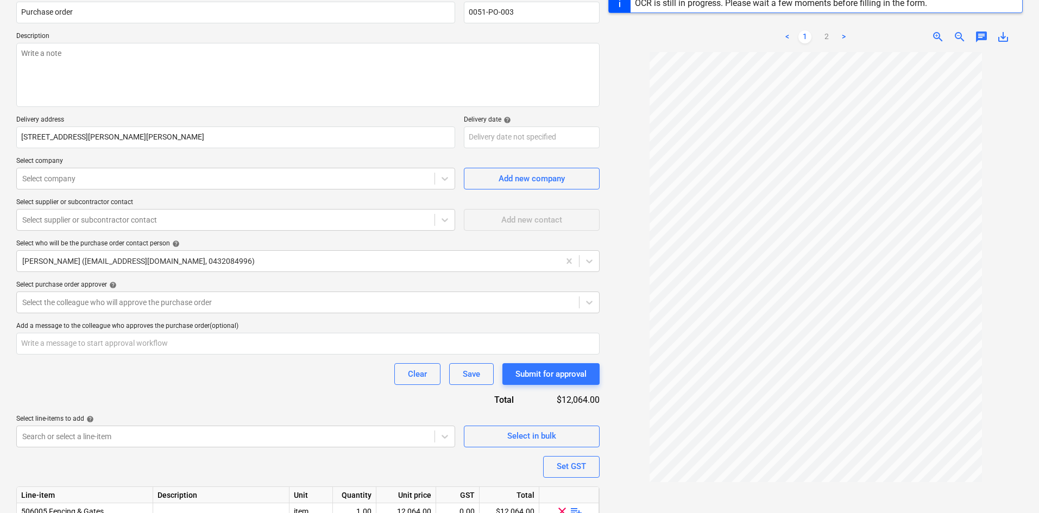
scroll to position [149, 0]
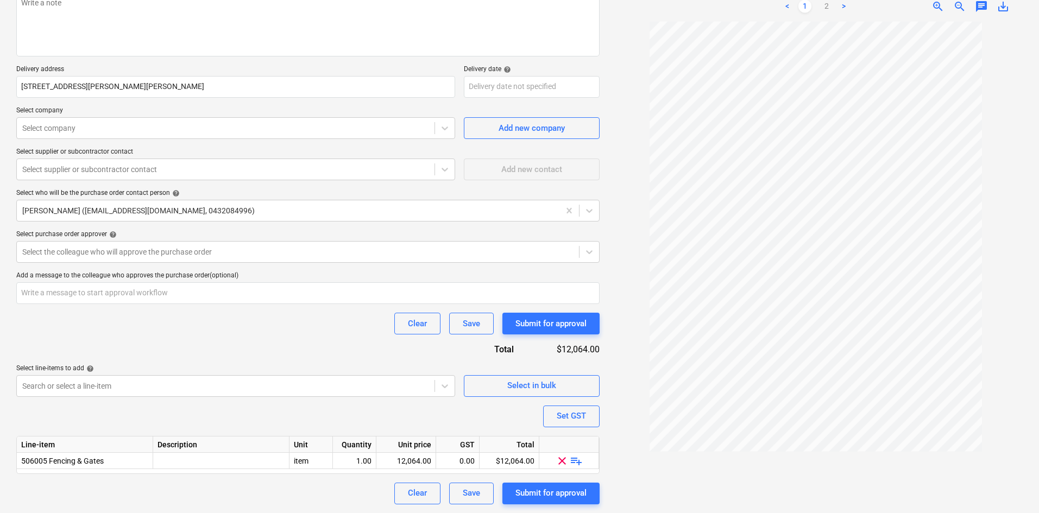
click at [576, 461] on span "playlist_add" at bounding box center [576, 460] width 13 height 13
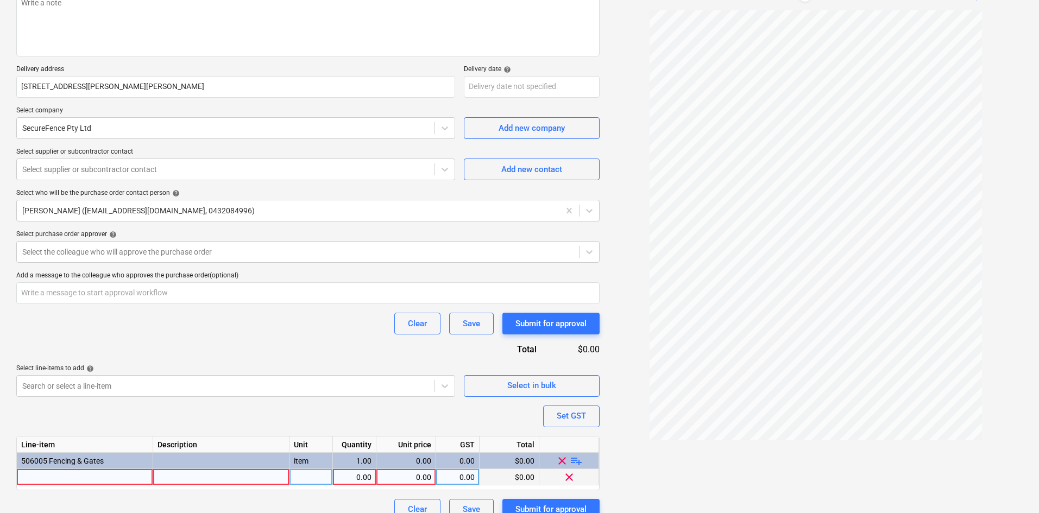
click at [79, 475] on div at bounding box center [85, 477] width 136 height 16
type textarea "x"
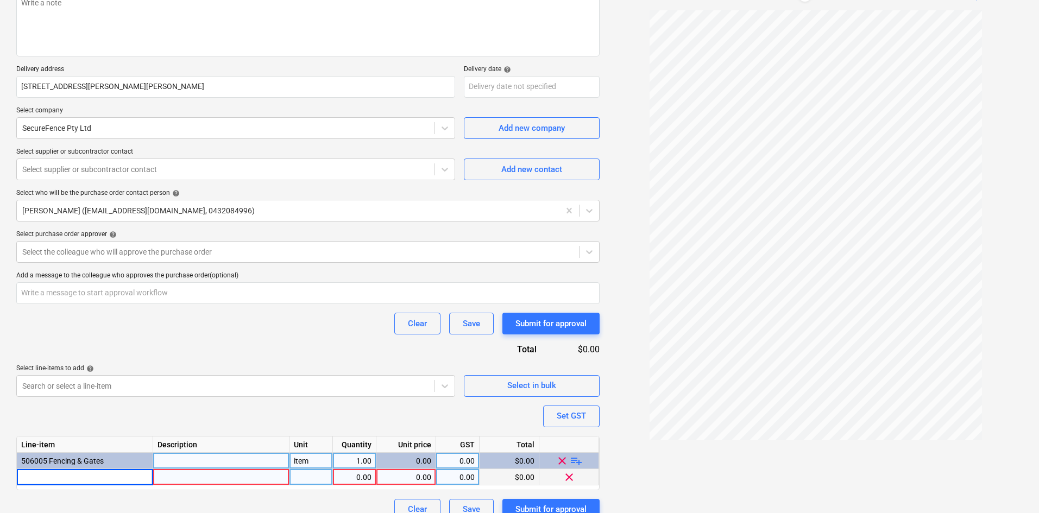
type input "Supply and install 104 lineal meters of 3000H Chainwire, cable & Tie wire."
type textarea "x"
click at [74, 479] on input "Supply and install 104 lineal meters of 3000H Chainwire, cable & Tie wire." at bounding box center [85, 477] width 136 height 16
type input "Supply and install 104 lineal meters of 3000H Chain wire, cable & Tie wire."
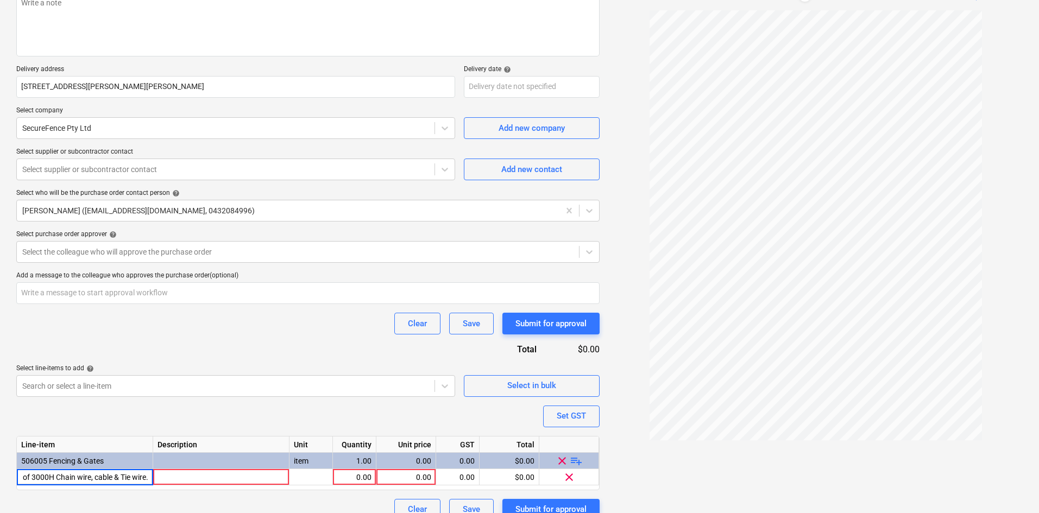
scroll to position [0, 86]
click at [193, 474] on div at bounding box center [221, 477] width 136 height 16
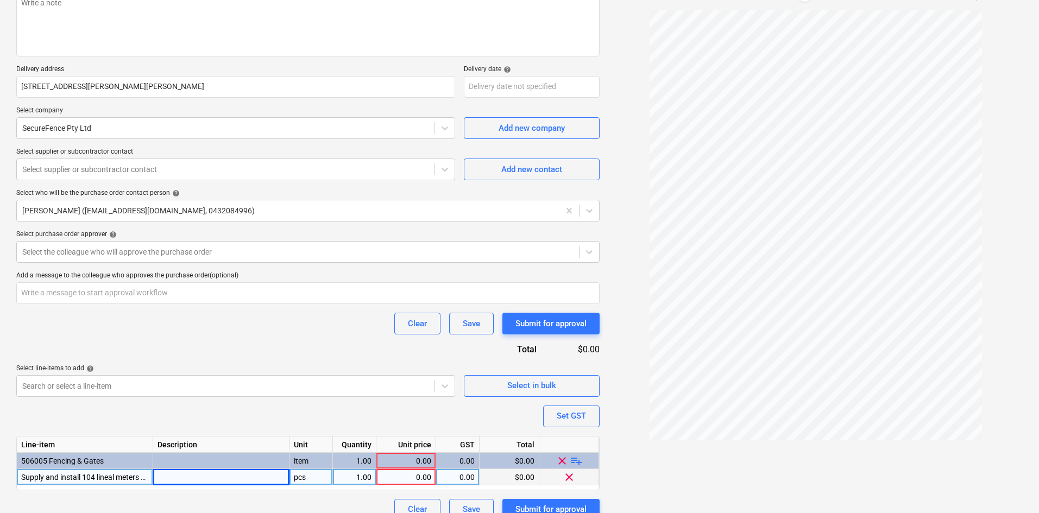
click at [195, 476] on div at bounding box center [221, 477] width 136 height 16
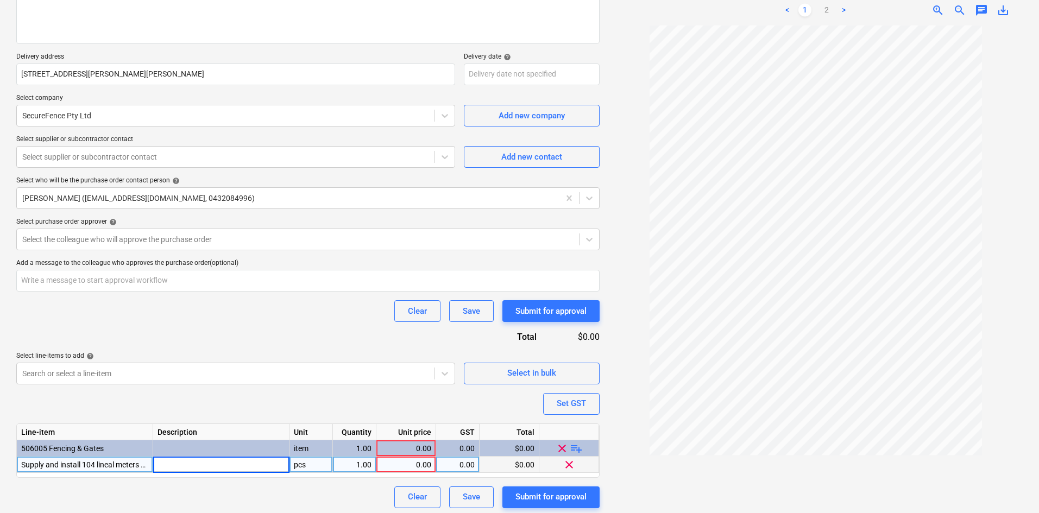
scroll to position [165, 0]
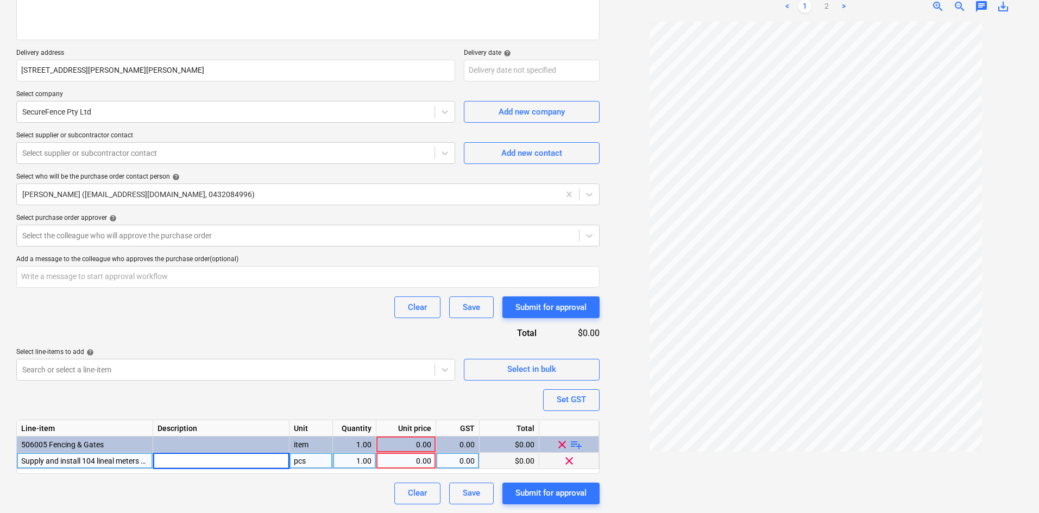
type textarea "x"
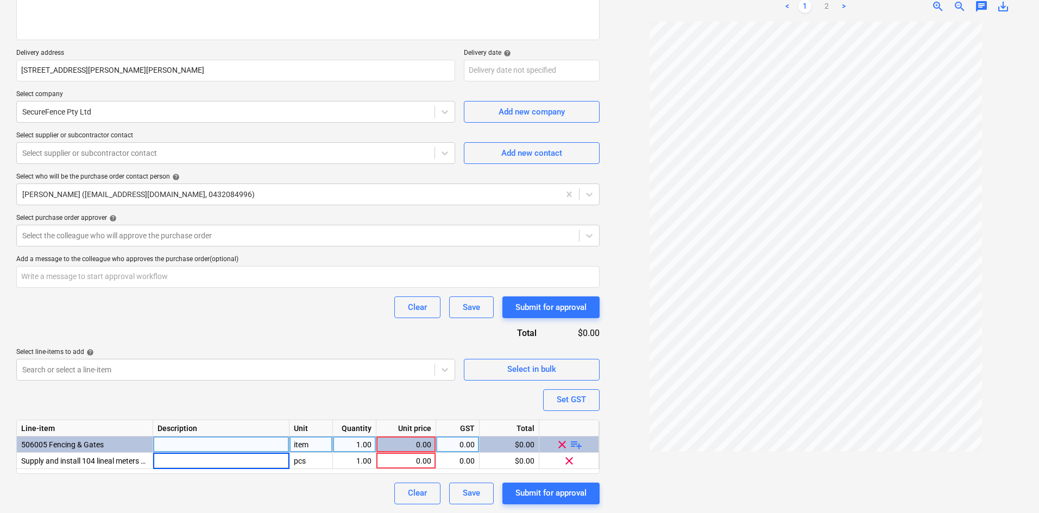
click at [307, 446] on div "item" at bounding box center [310, 445] width 43 height 16
click at [293, 461] on div "pcs" at bounding box center [310, 461] width 43 height 16
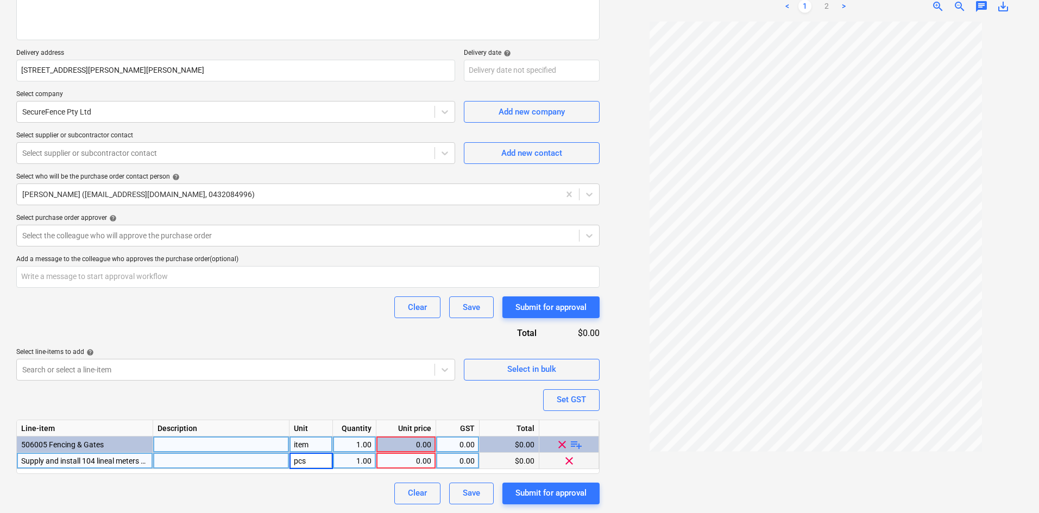
type input "item"
type textarea "x"
click at [398, 458] on div "0.00" at bounding box center [406, 461] width 51 height 16
type input "12064"
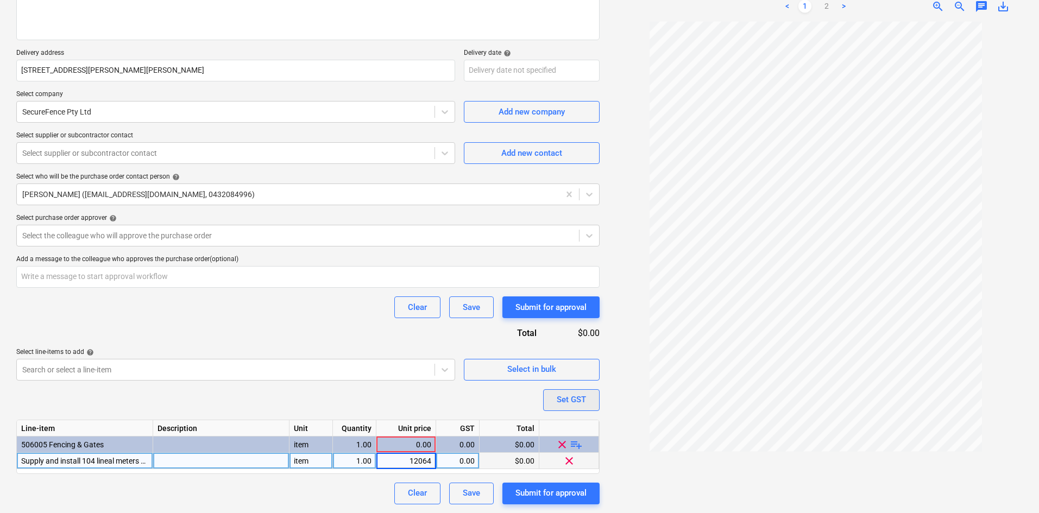
type textarea "x"
click at [571, 401] on div "Set GST" at bounding box center [571, 400] width 29 height 14
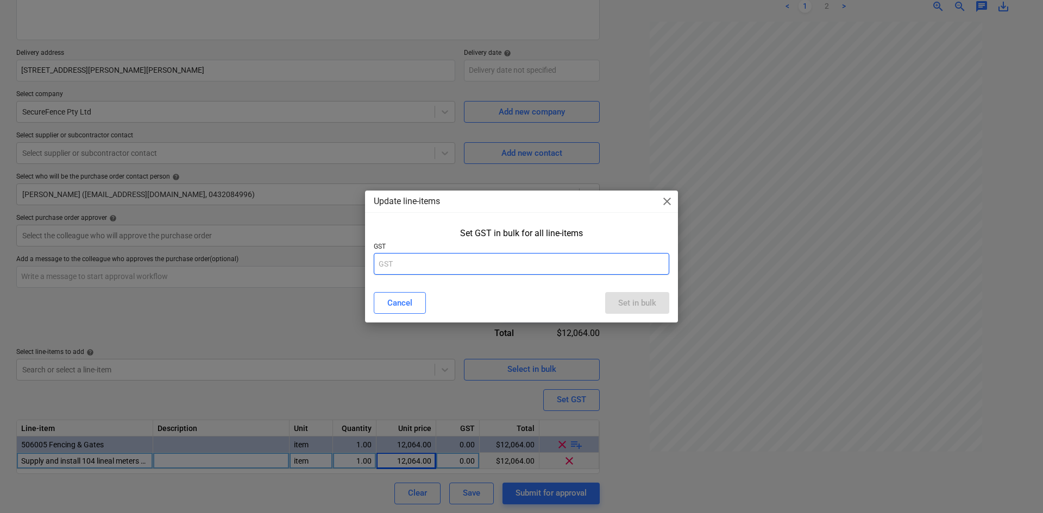
click at [468, 262] on input "text" at bounding box center [521, 264] width 295 height 22
type input "10"
click at [627, 307] on div "Set in bulk" at bounding box center [637, 303] width 38 height 14
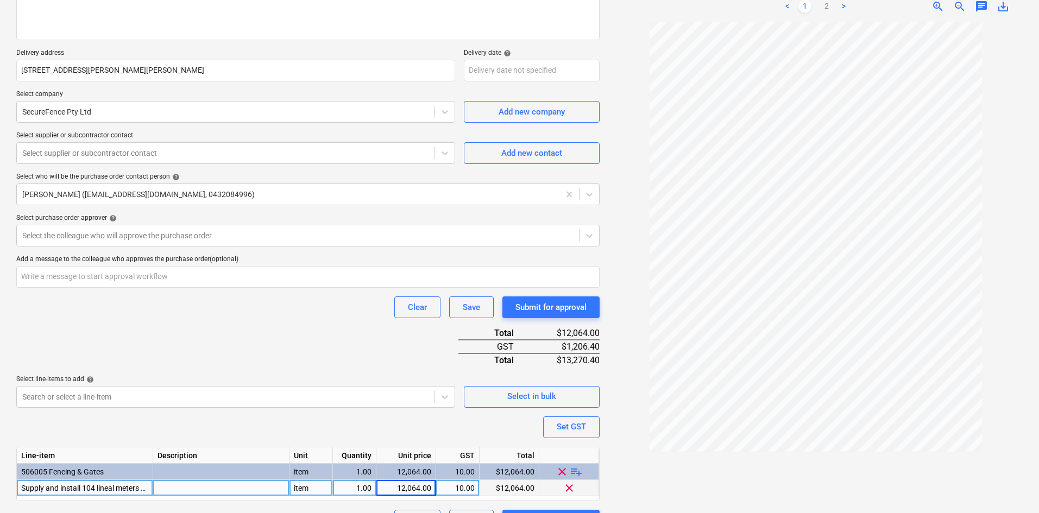
click at [240, 358] on div "Purchase order name help Purchase order Purchase order reference number help 00…" at bounding box center [307, 228] width 583 height 608
click at [116, 155] on div at bounding box center [225, 153] width 407 height 11
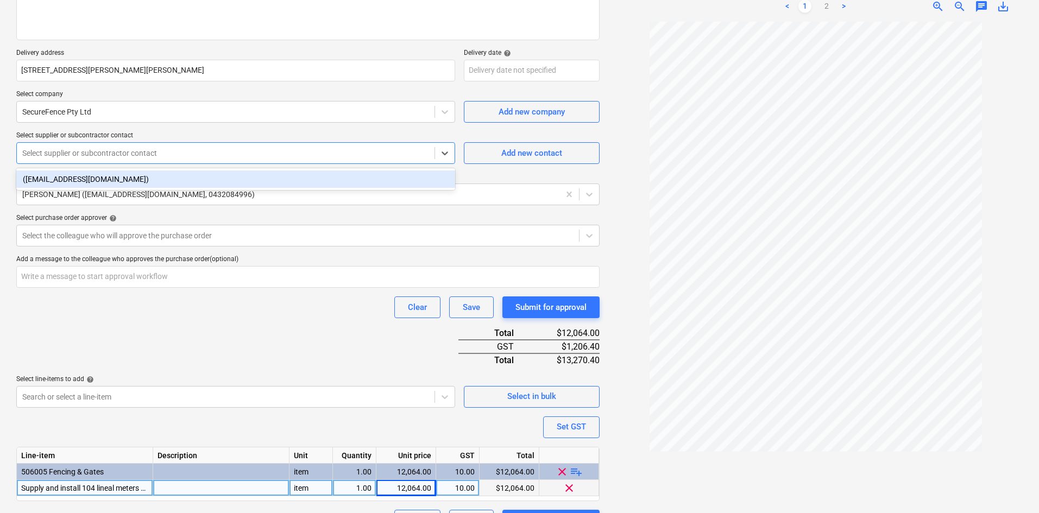
click at [130, 178] on div "([EMAIL_ADDRESS][DOMAIN_NAME])" at bounding box center [235, 179] width 439 height 17
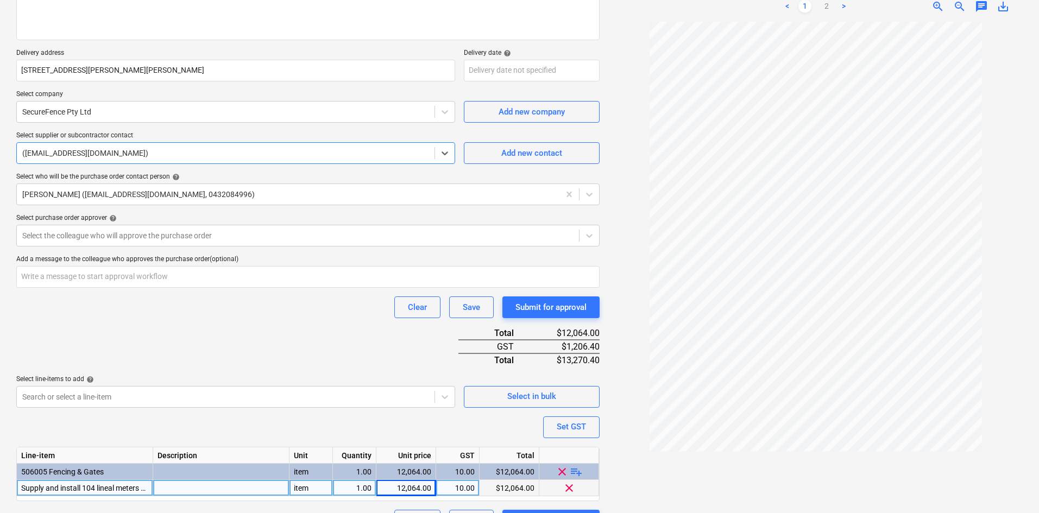
click at [172, 327] on div "Purchase order name help Purchase order Purchase order reference number help 00…" at bounding box center [307, 228] width 583 height 608
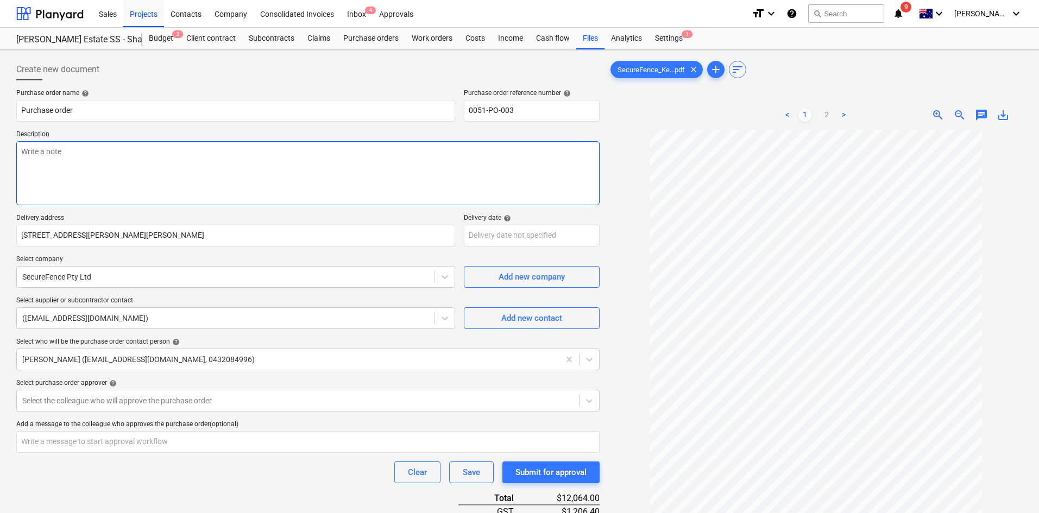
click at [112, 158] on textarea at bounding box center [307, 173] width 583 height 64
paste textarea "Site contact : [PERSON_NAME] - [PHONE_NUMBER]"
type textarea "x"
type textarea "Site contact : [PERSON_NAME] - [PHONE_NUMBER]"
click at [153, 175] on textarea "Site contact : [PERSON_NAME] - [PHONE_NUMBER]" at bounding box center [307, 173] width 583 height 64
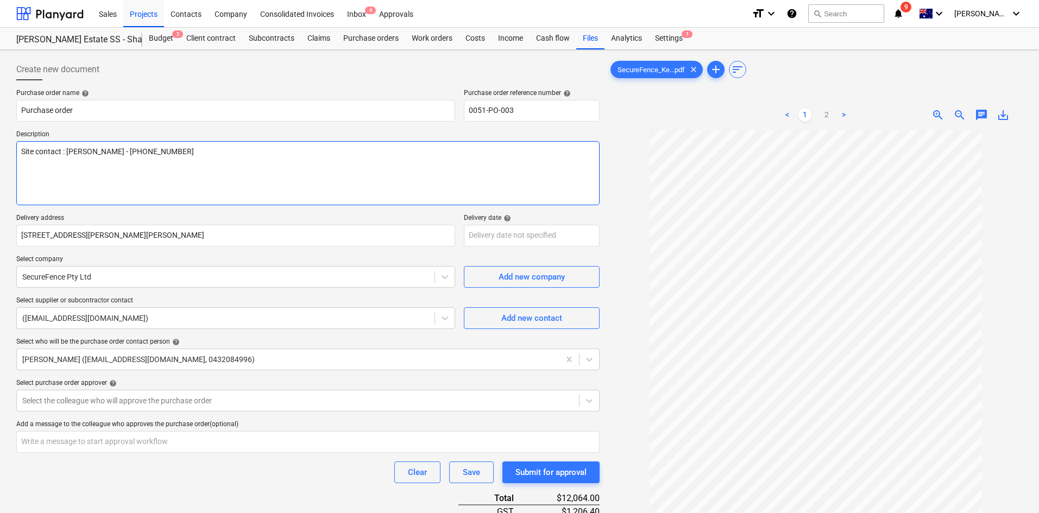
type textarea "x"
type textarea "Site contact : [PERSON_NAME] - [PHONE_NUMBER]"
type textarea "x"
type textarea "Site contact : [PERSON_NAME] - [PHONE_NUMBER]"
type textarea "x"
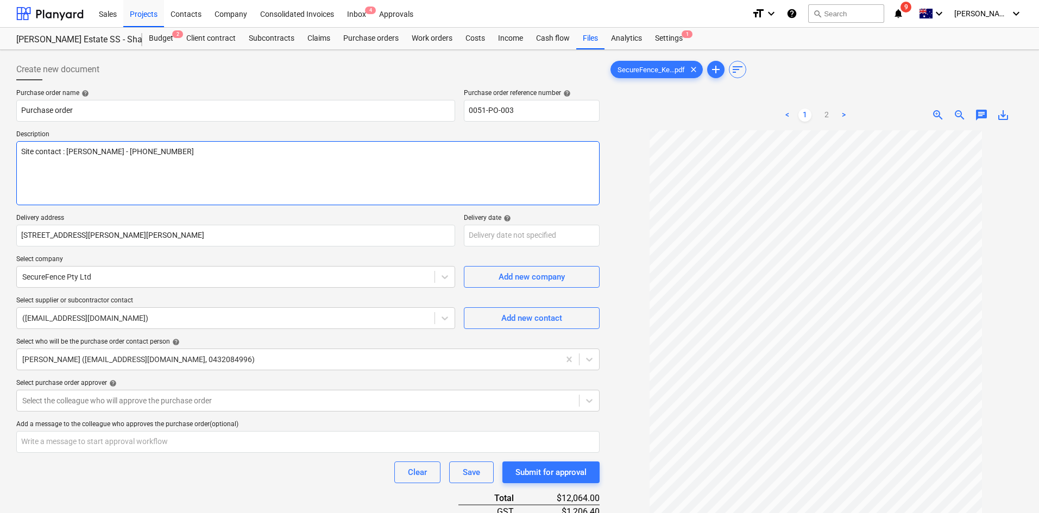
type textarea "Site contact : [PERSON_NAME] - [PHONE_NUMBER] A"
type textarea "x"
type textarea "Site contact : [PERSON_NAME] - [PHONE_NUMBER] As"
type textarea "x"
type textarea "Site contact : [PERSON_NAME] - [PHONE_NUMBER] As"
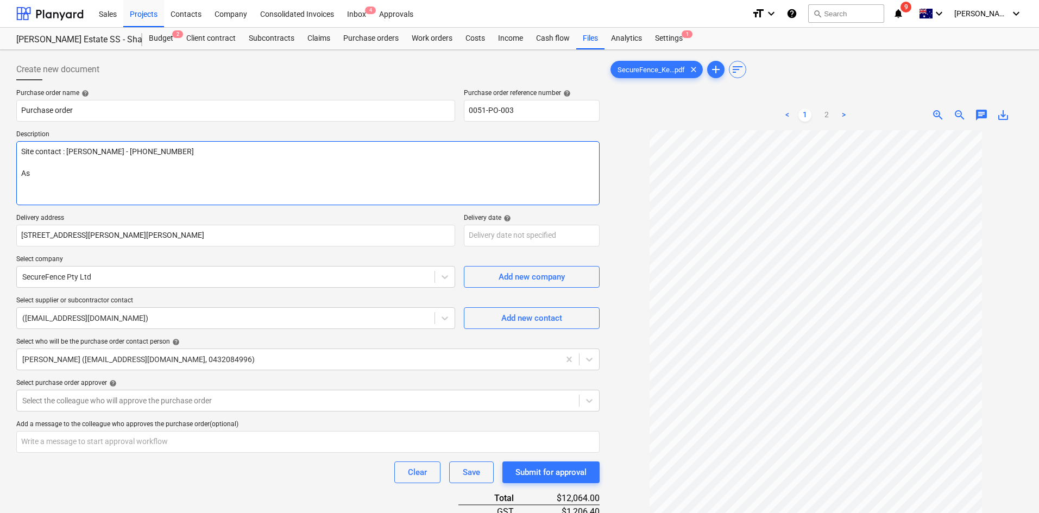
type textarea "x"
type textarea "Site contact : [PERSON_NAME] - [PHONE_NUMBER] As p"
type textarea "x"
type textarea "Site contact : [PERSON_NAME] - [PHONE_NUMBER] As pe"
type textarea "x"
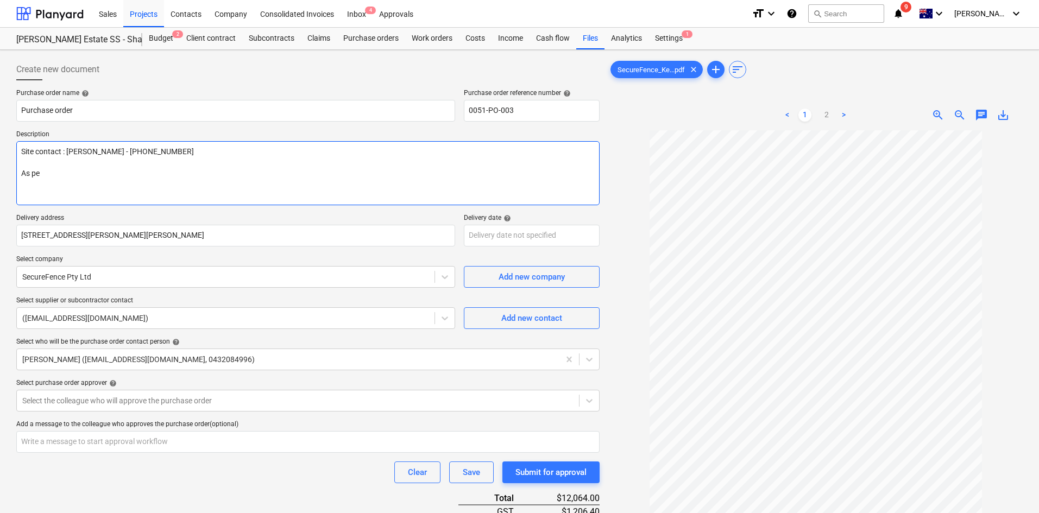
type textarea "Site contact : [PERSON_NAME] - [PHONE_NUMBER] As per"
type textarea "x"
type textarea "Site contact : [PERSON_NAME] - [PHONE_NUMBER] As per"
type textarea "x"
type textarea "Site contact : [PERSON_NAME] - [PHONE_NUMBER] As per q"
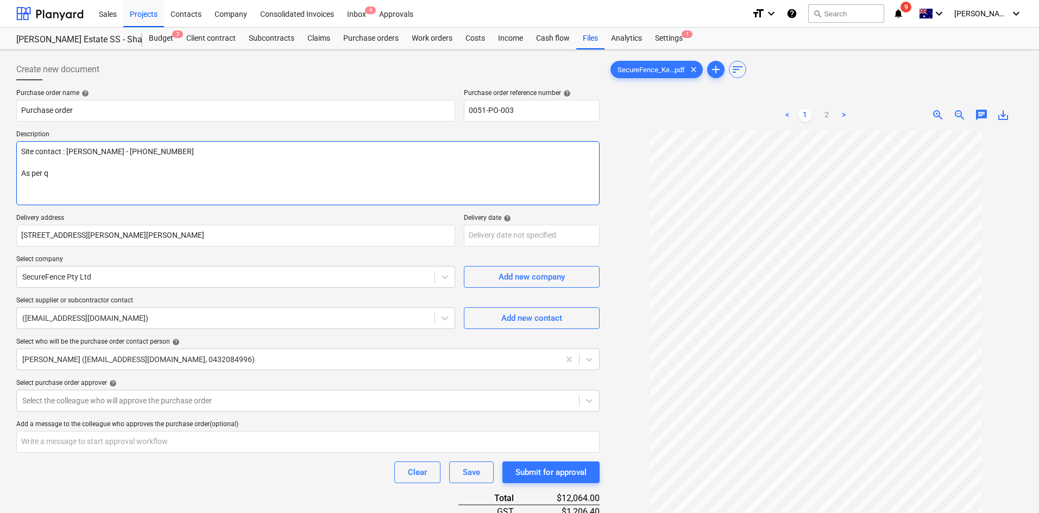
type textarea "x"
type textarea "Site contact : [PERSON_NAME] - [PHONE_NUMBER] As per qu"
type textarea "x"
type textarea "Site contact : [PERSON_NAME] - [PHONE_NUMBER] As per quo"
type textarea "x"
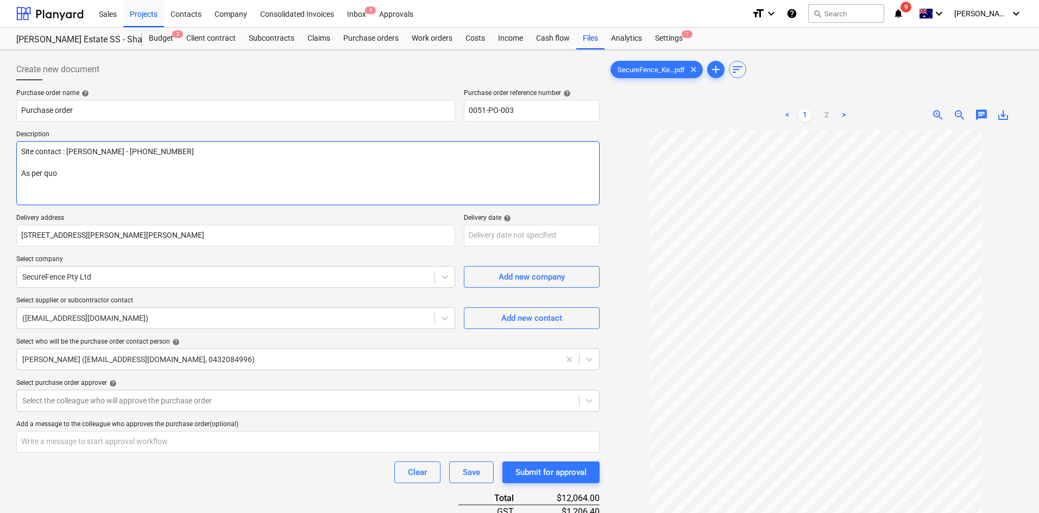
type textarea "Site contact : [PERSON_NAME] - [PHONE_NUMBER] As per quot"
type textarea "x"
type textarea "Site contact : [PERSON_NAME] - [PHONE_NUMBER] As per quote"
type textarea "x"
type textarea "Site contact : [PERSON_NAME] - [PHONE_NUMBER] As per quote"
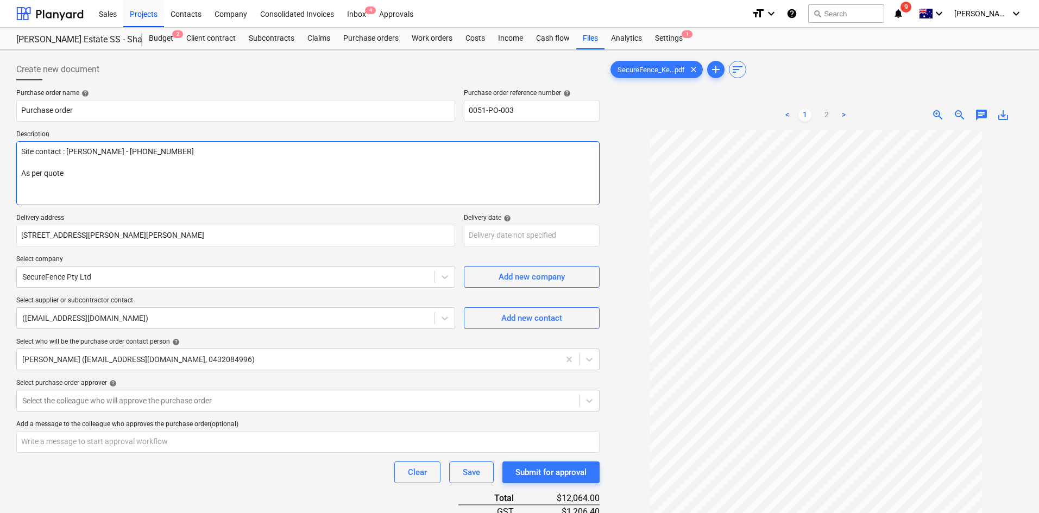
type textarea "x"
type textarea "Site contact : [PERSON_NAME] - [PHONE_NUMBER] As per quote -"
type textarea "x"
type textarea "Site contact : [PERSON_NAME] - [PHONE_NUMBER] As per quote -"
click at [109, 173] on textarea "Site contact : [PERSON_NAME] - [PHONE_NUMBER] As per quote -" at bounding box center [307, 173] width 583 height 64
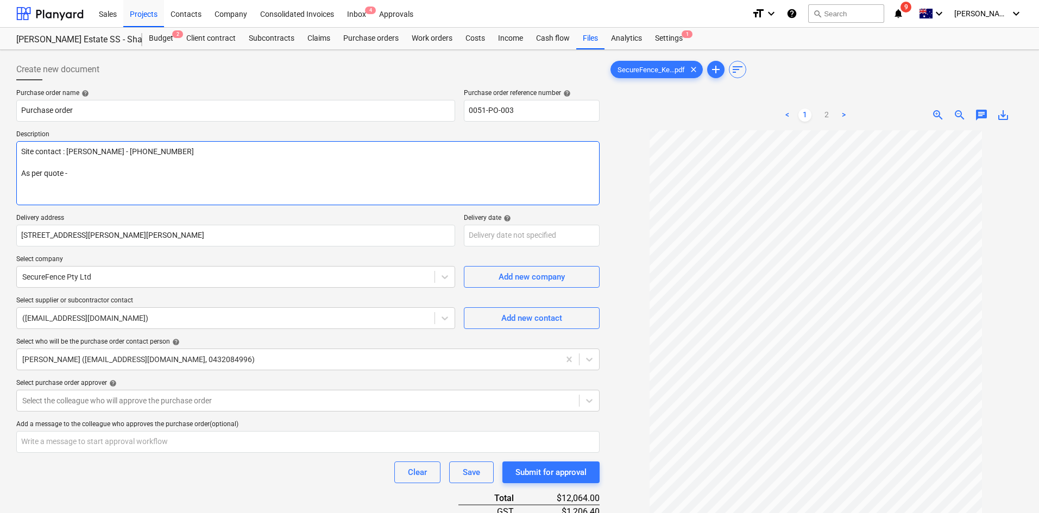
type textarea "x"
type textarea "Site contact : [PERSON_NAME] - [PHONE_NUMBER] As per quote - 2"
type textarea "x"
type textarea "Site contact : [PERSON_NAME] - [PHONE_NUMBER] As per quote - 28"
type textarea "x"
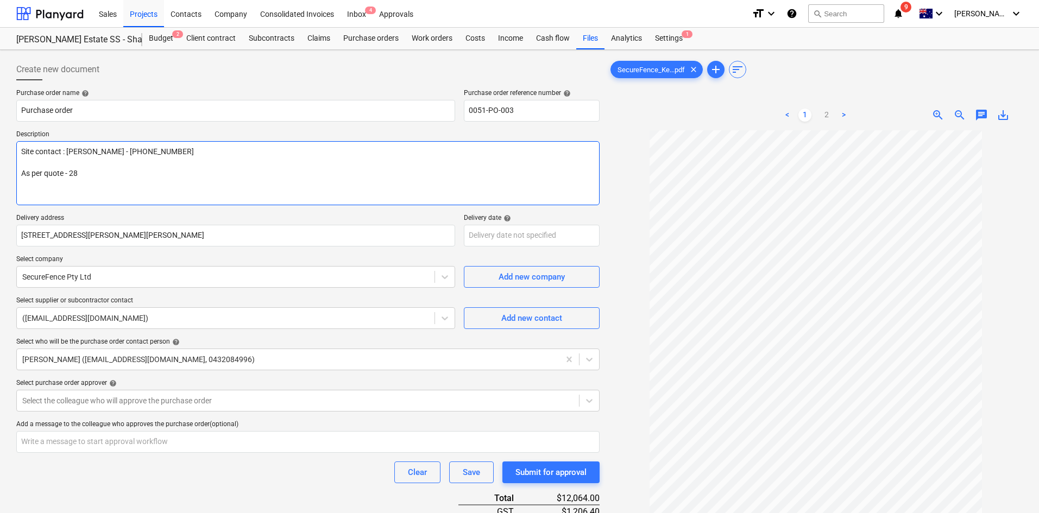
type textarea "Site contact : [PERSON_NAME] - [PHONE_NUMBER] As per quote - 280"
type textarea "x"
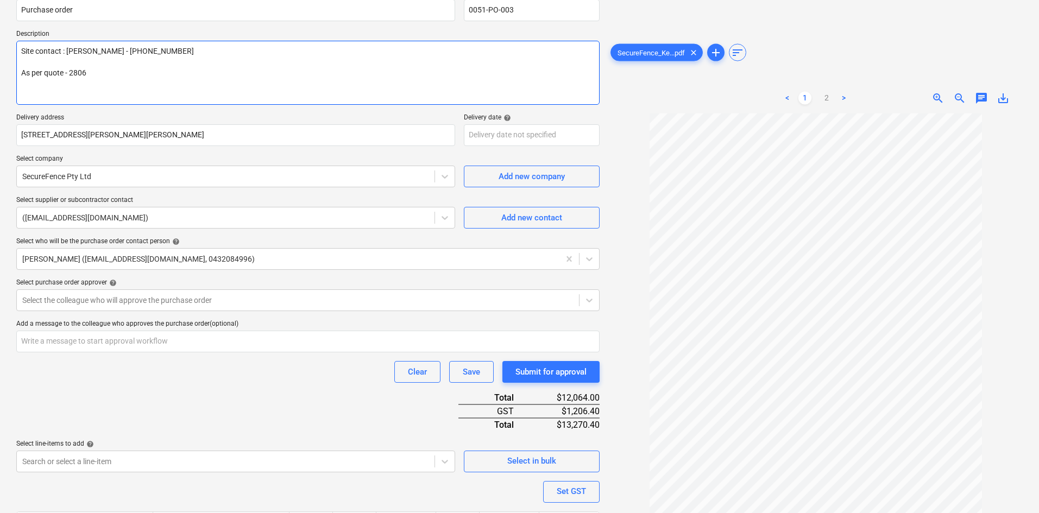
scroll to position [192, 0]
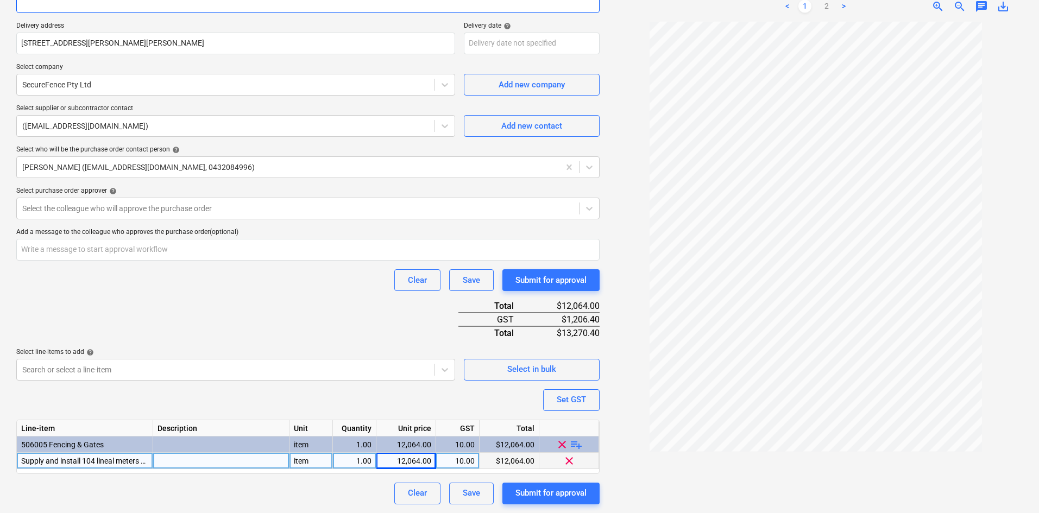
type textarea "Site contact : [PERSON_NAME] - [PHONE_NUMBER] As per quote - 2806"
click at [176, 461] on div at bounding box center [221, 461] width 136 height 16
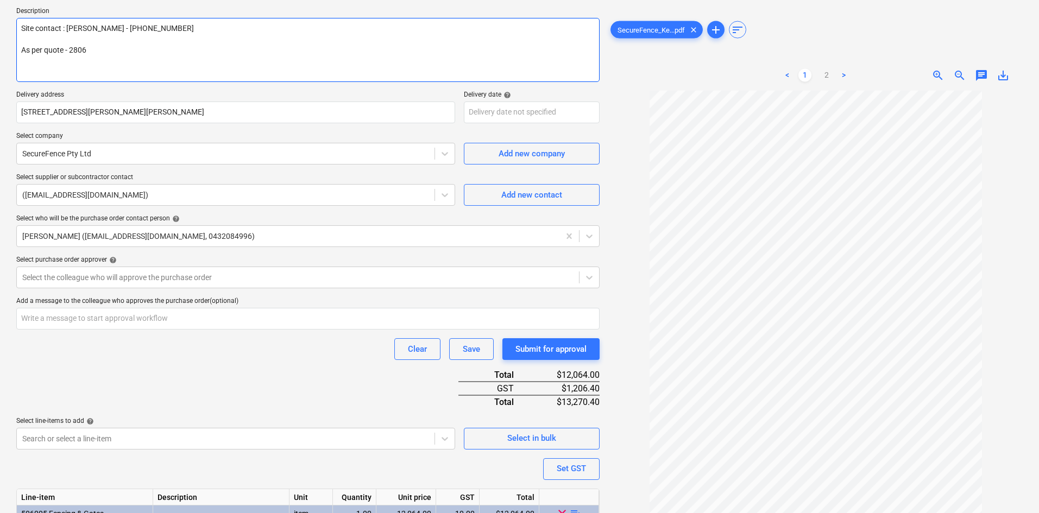
scroll to position [0, 0]
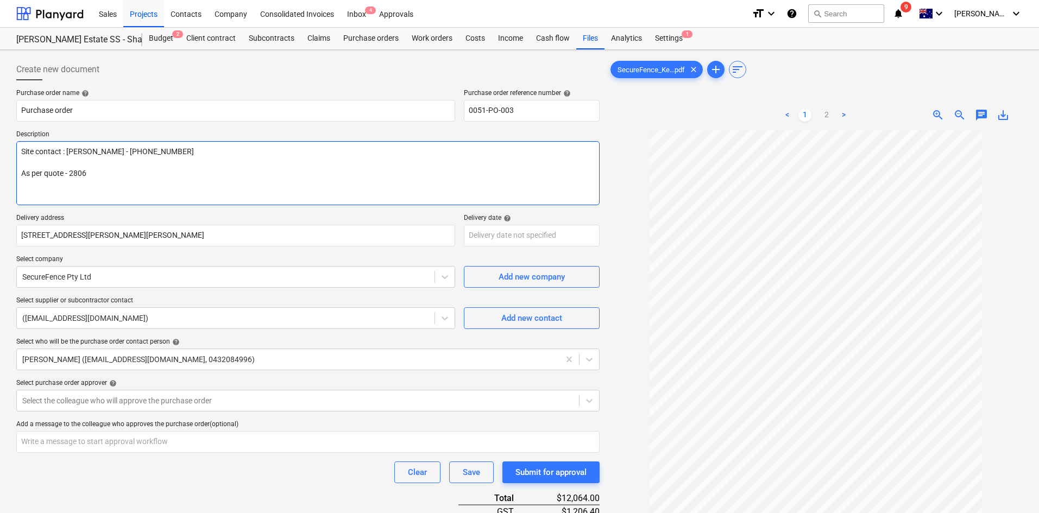
click at [130, 193] on textarea "Site contact : [PERSON_NAME] - [PHONE_NUMBER] As per quote - 2806" at bounding box center [307, 173] width 583 height 64
click at [124, 168] on textarea "Site contact : [PERSON_NAME] - [PHONE_NUMBER] As per quote - 2806" at bounding box center [307, 173] width 583 height 64
type textarea "x"
type textarea "Site contact : [PERSON_NAME] - [PHONE_NUMBER] As per quote - 2806"
type textarea "x"
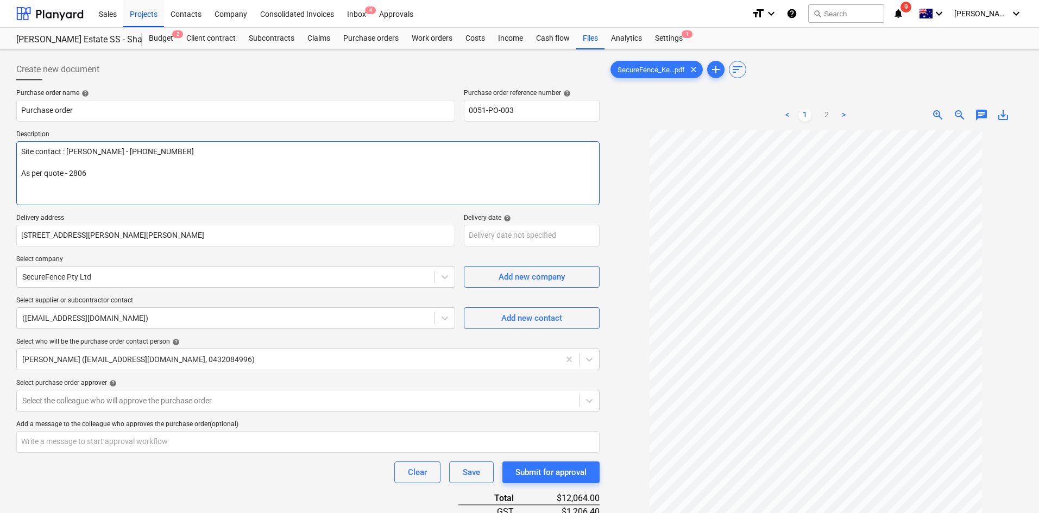
type textarea "Site contact : [PERSON_NAME] - [PHONE_NUMBER] As per quote - 2806 A"
type textarea "x"
type textarea "Site contact : [PERSON_NAME] - [PHONE_NUMBER] As per quote - 2806 Al"
type textarea "x"
type textarea "Site contact : [PERSON_NAME] - [PHONE_NUMBER] As per quote - 2806 All"
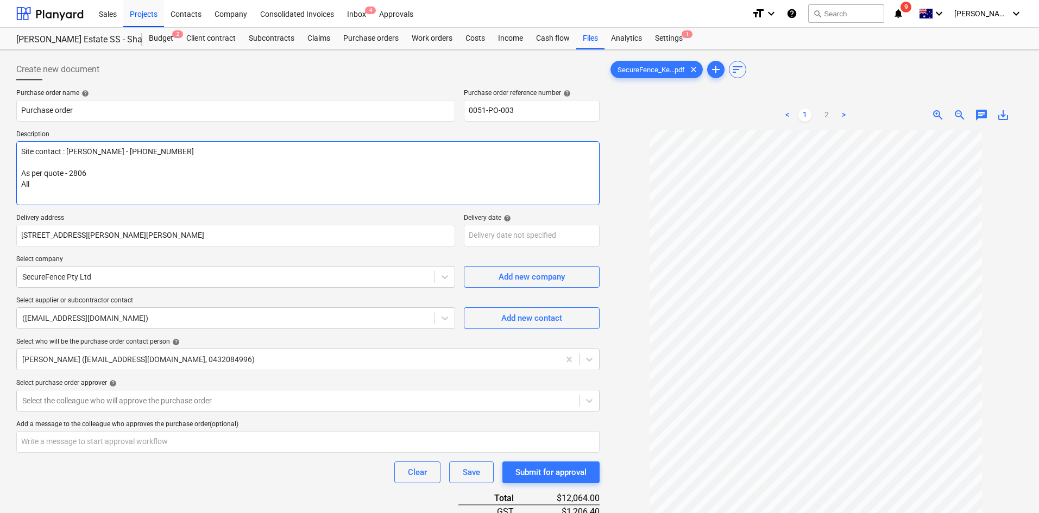
type textarea "x"
type textarea "Site contact : [PERSON_NAME] - [PHONE_NUMBER] As per quote - 2806 Allo"
type textarea "x"
type textarea "Site contact : [PERSON_NAME] - [PHONE_NUMBER] As per quote - 2806 Allow"
type textarea "x"
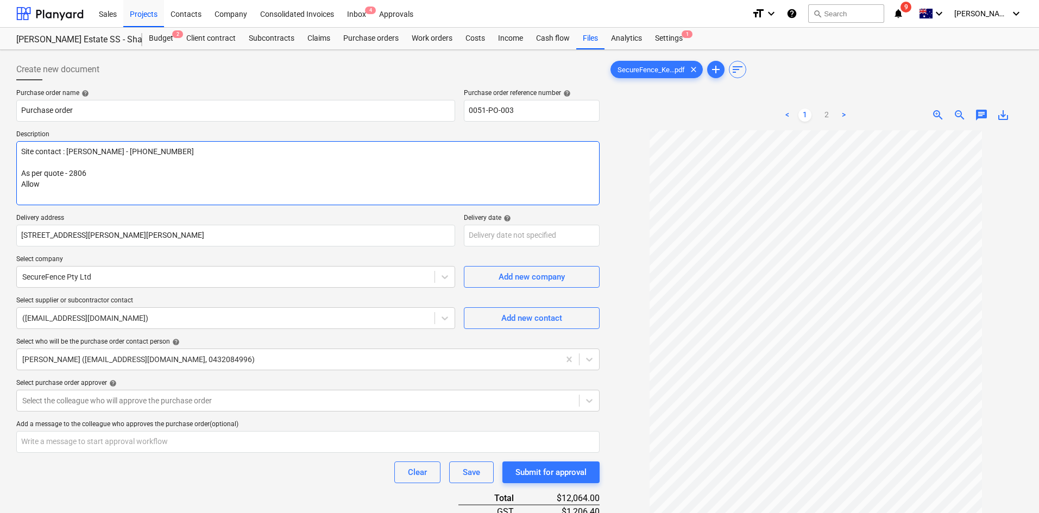
type textarea "Site contact : [PERSON_NAME] - [PHONE_NUMBER] As per quote - 2806 Allown"
type textarea "x"
type textarea "Site contact : [PERSON_NAME] - [PHONE_NUMBER] As per quote - 2806 Allowna"
type textarea "x"
type textarea "Site contact : [PERSON_NAME] - [PHONE_NUMBER] As per quote - 2806 Allown"
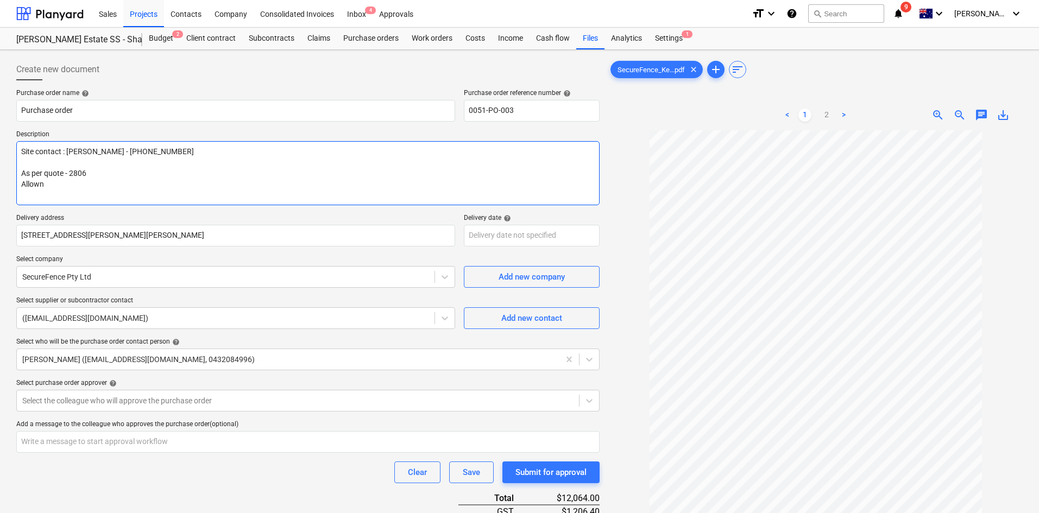
type textarea "x"
type textarea "Site contact : [PERSON_NAME] - [PHONE_NUMBER] As per quote - 2806 Allow"
type textarea "x"
type textarea "Site contact : [PERSON_NAME] - [PHONE_NUMBER] As per quote - 2806 Allowa"
type textarea "x"
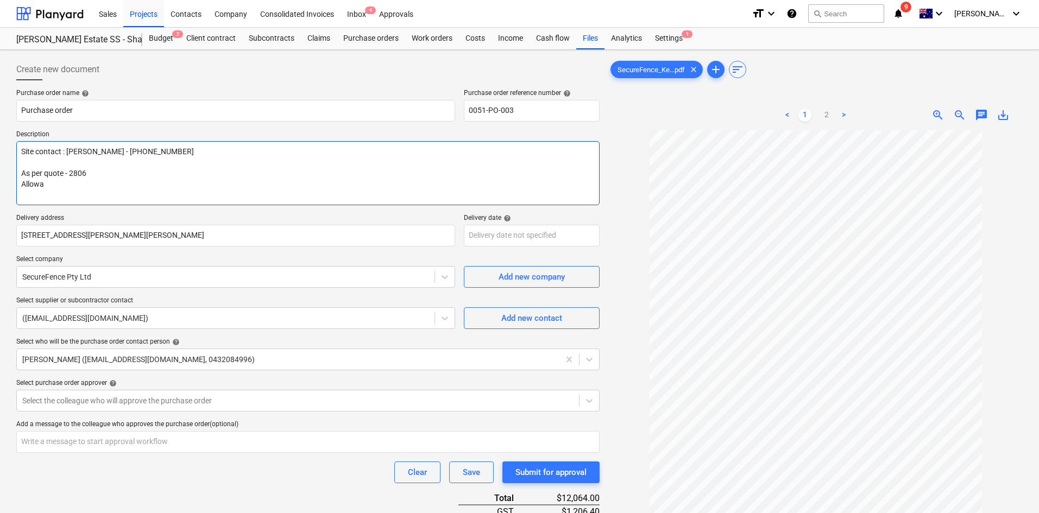
type textarea "Site contact : [PERSON_NAME] - [PHONE_NUMBER] As per quote - 2806 Allowan"
type textarea "x"
type textarea "Site contact : [PERSON_NAME] - [PHONE_NUMBER] As per quote - 2806 Allowance"
type textarea "x"
type textarea "Site contact : [PERSON_NAME] - [PHONE_NUMBER] As per quote - 2806 Allowance"
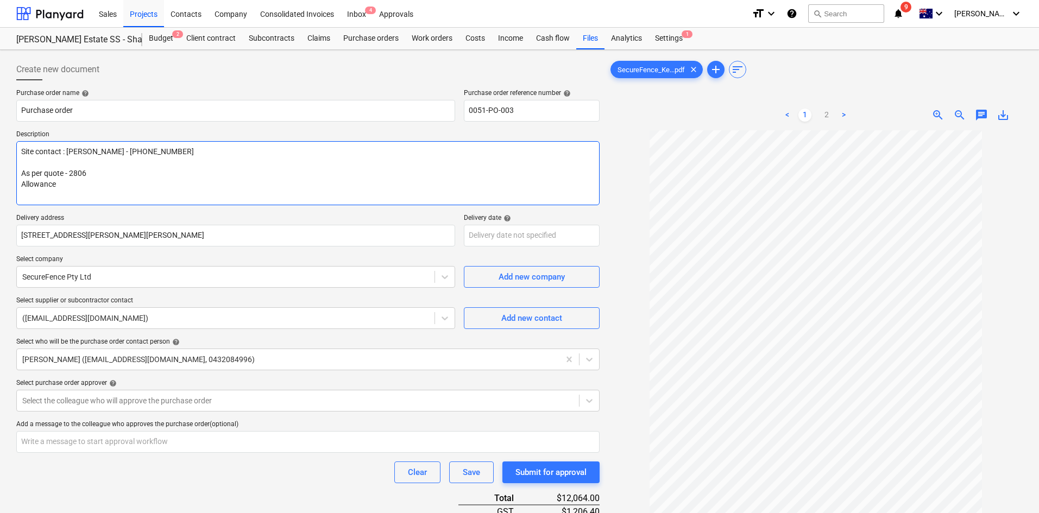
type textarea "x"
type textarea "Site contact : [PERSON_NAME] - [PHONE_NUMBER] As per quote - 2806 Allowance f"
type textarea "x"
type textarea "Site contact : [PERSON_NAME] - [PHONE_NUMBER] As per quote - 2806 Allowance fo"
type textarea "x"
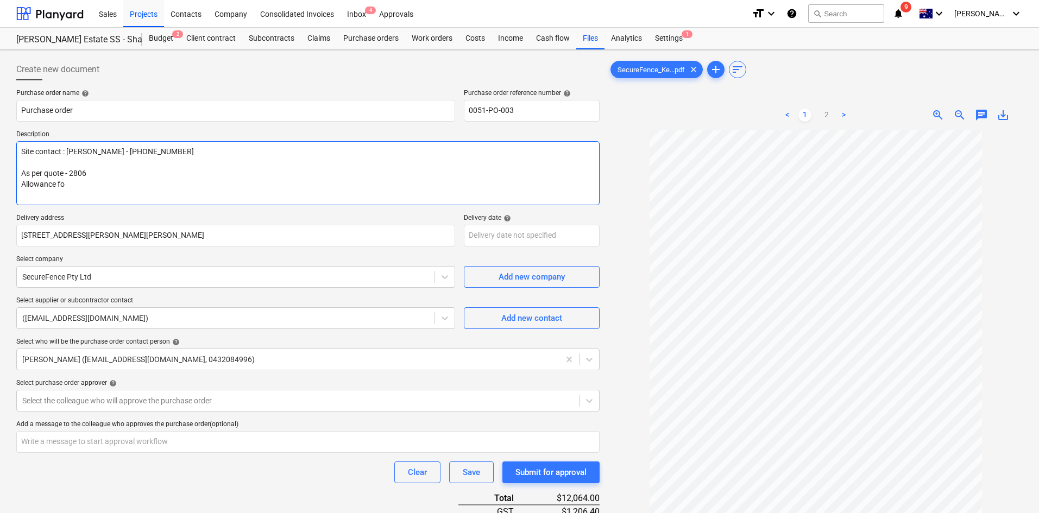
type textarea "Site contact : [PERSON_NAME] - [PHONE_NUMBER] As per quote - 2806 Allowance for"
type textarea "x"
type textarea "Site contact : [PERSON_NAME] - [PHONE_NUMBER] As per quote - 2806 Allowance for"
type textarea "x"
type textarea "Site contact : [PERSON_NAME] - [PHONE_NUMBER] As per quote - 2806 Allowance for…"
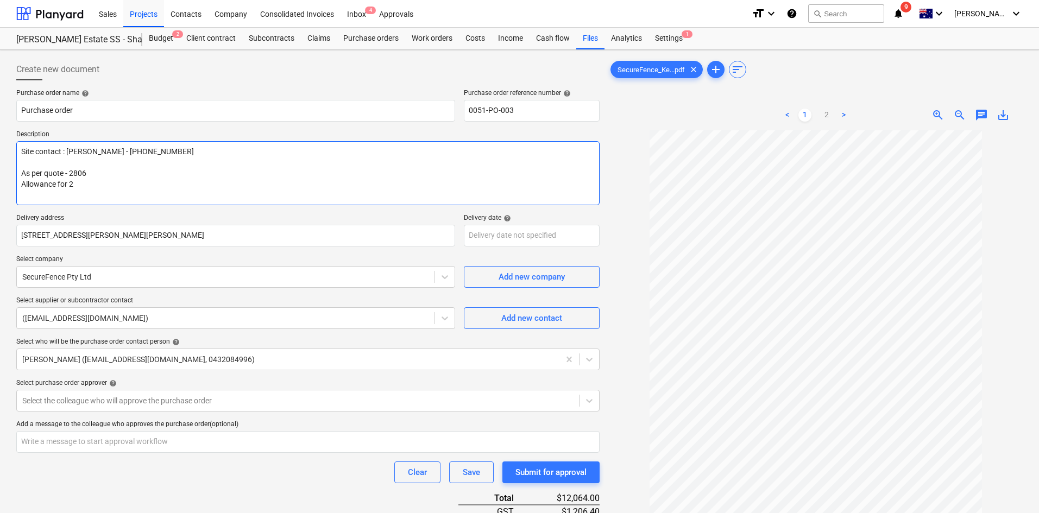
type textarea "x"
type textarea "Site contact : [PERSON_NAME] - [PHONE_NUMBER] As per quote - 2806 Allowance for…"
type textarea "x"
type textarea "Site contact : [PERSON_NAME] - [PHONE_NUMBER] As per quote - 2806 Allowance for…"
type textarea "x"
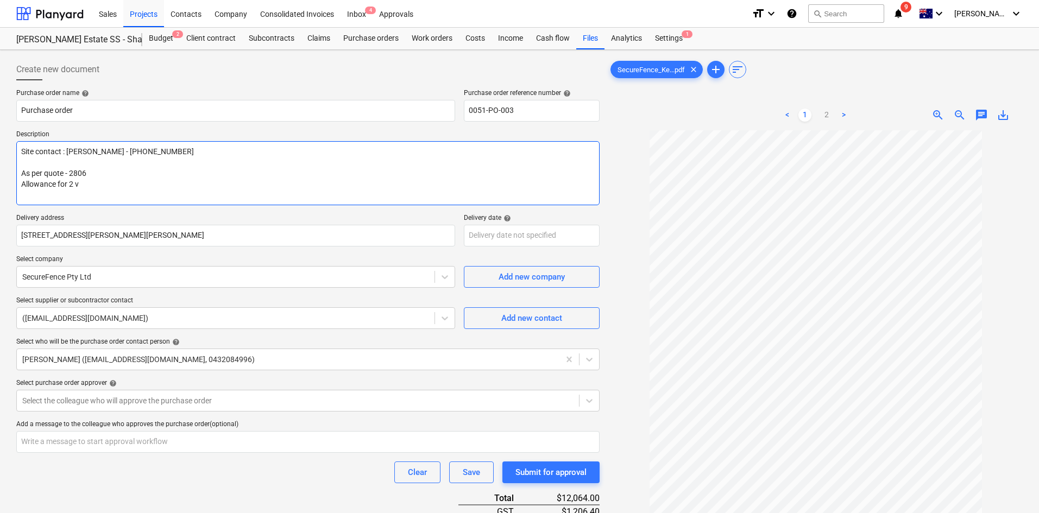
type textarea "Site contact : [PERSON_NAME] - [PHONE_NUMBER] As per quote - 2806 Allowance for…"
type textarea "x"
type textarea "Site contact : [PERSON_NAME] - [PHONE_NUMBER] As per quote - 2806 Allowance for…"
type textarea "x"
type textarea "Site contact : [PERSON_NAME] - [PHONE_NUMBER] As per quote - 2806 Allowance for…"
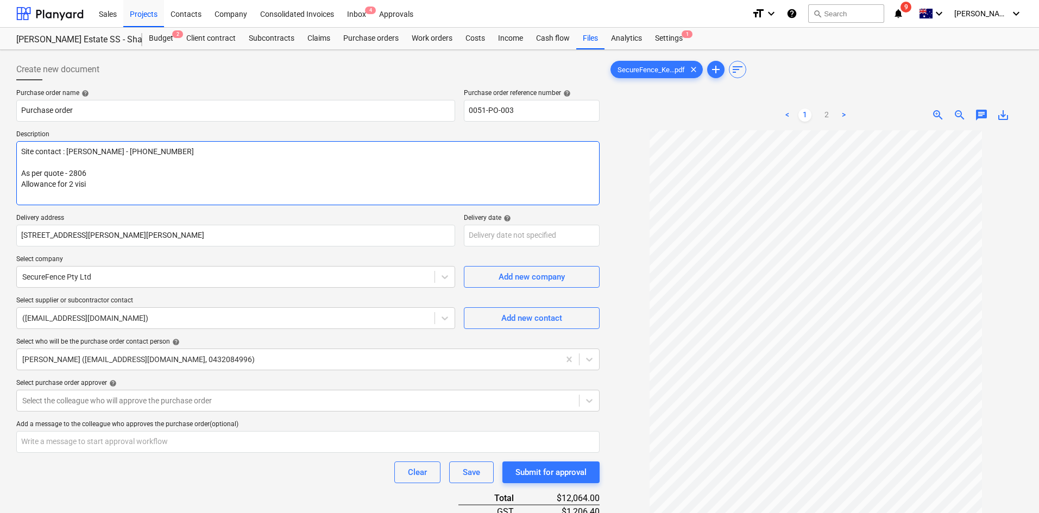
type textarea "x"
type textarea "Site contact : [PERSON_NAME] - [PHONE_NUMBER] As per quote - 2806 Allowance for…"
type textarea "x"
type textarea "Site contact : [PERSON_NAME] - [PHONE_NUMBER] As per quote - 2806 Allowance for…"
type textarea "x"
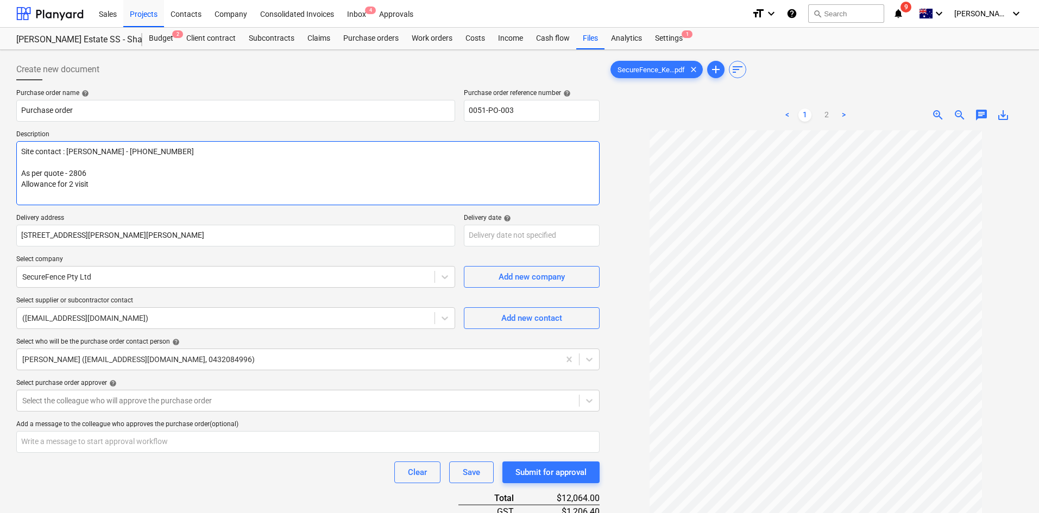
type textarea "Site contact : [PERSON_NAME] - [PHONE_NUMBER] As per quote - 2806 Allowance for…"
type textarea "x"
type textarea "Site contact : [PERSON_NAME] - [PHONE_NUMBER] As per quote - 2806 Allowance for…"
type textarea "x"
type textarea "Site contact : [PERSON_NAME] - [PHONE_NUMBER] As per quote - 2806 Allowance for…"
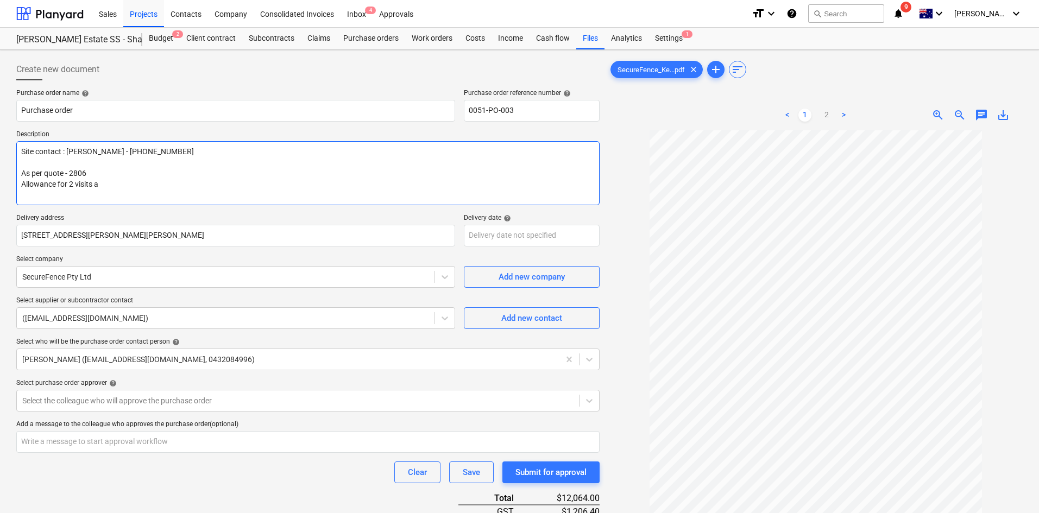
type textarea "x"
type textarea "Site contact : [PERSON_NAME] - [PHONE_NUMBER] As per quote - 2806 Allowance for…"
type textarea "x"
type textarea "Site contact : [PERSON_NAME] - [PHONE_NUMBER] As per quote - 2806 Allowance for…"
type textarea "x"
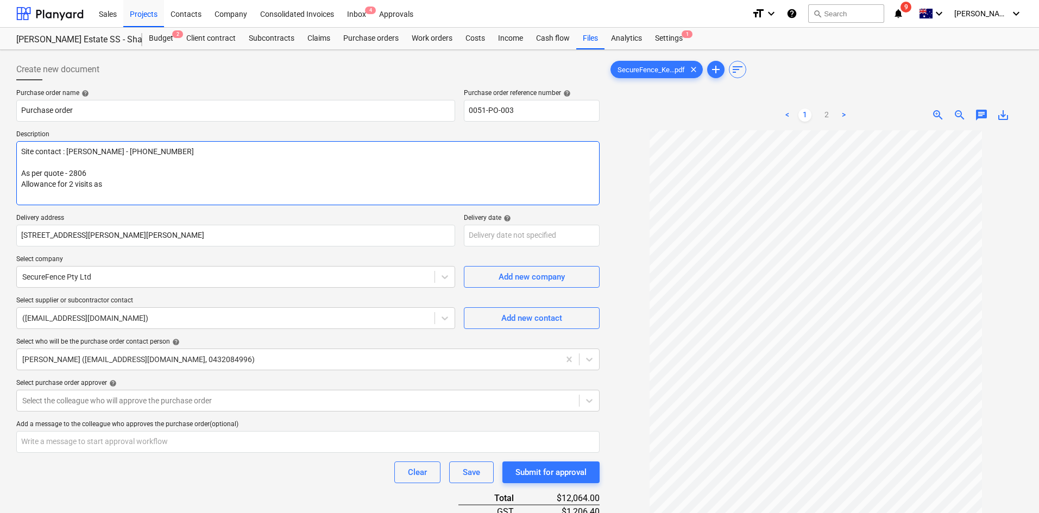
type textarea "Site contact : [PERSON_NAME] - [PHONE_NUMBER] As per quote - 2806 Allowance for…"
type textarea "x"
type textarea "Site contact : [PERSON_NAME] - [PHONE_NUMBER] As per quote - 2806 Allowance for…"
type textarea "x"
type textarea "Site contact : [PERSON_NAME] - [PHONE_NUMBER] As per quote - 2806 Allowance for…"
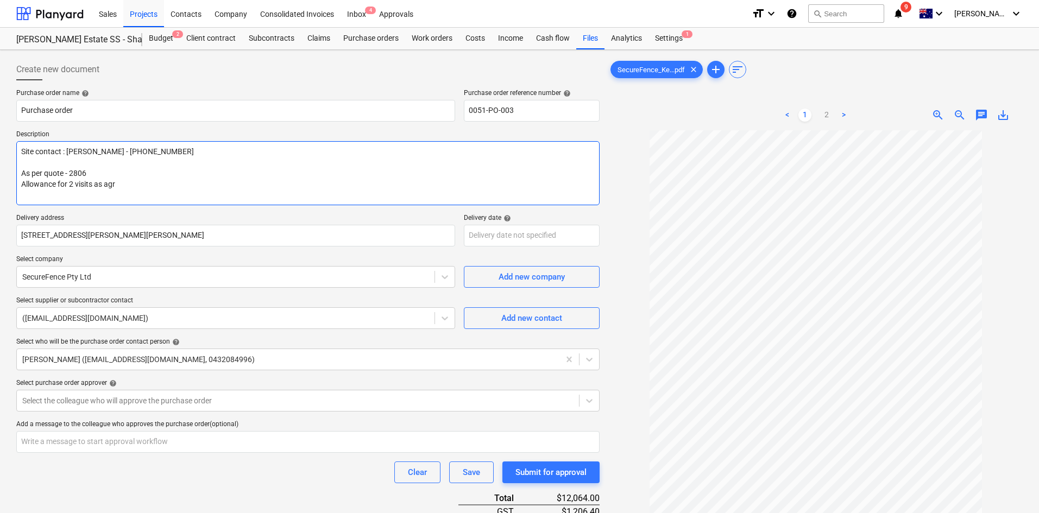
type textarea "x"
type textarea "Site contact : [PERSON_NAME] - [PHONE_NUMBER] As per quote - 2806 Allowance for…"
type textarea "x"
type textarea "Site contact : [PERSON_NAME] - [PHONE_NUMBER] As per quote - 2806 Allowance for…"
type textarea "x"
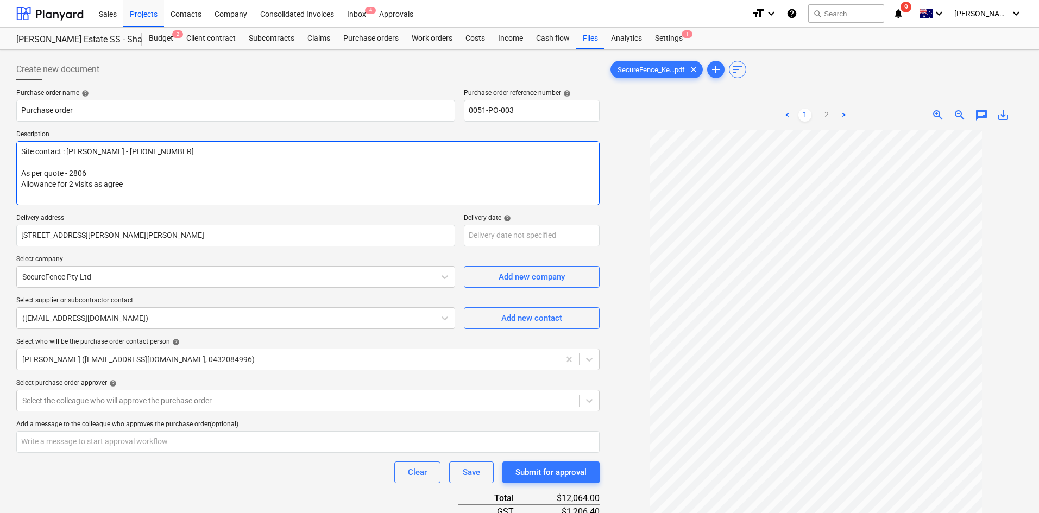
type textarea "Site contact : [PERSON_NAME] - [PHONE_NUMBER] As per quote - 2806 Allowance for…"
type textarea "x"
type textarea "Site contact : [PERSON_NAME] - [PHONE_NUMBER] As per quote - 2806 Allowance for…"
type textarea "x"
type textarea "Site contact : [PERSON_NAME] - [PHONE_NUMBER] As per quote - 2806 Allowance for…"
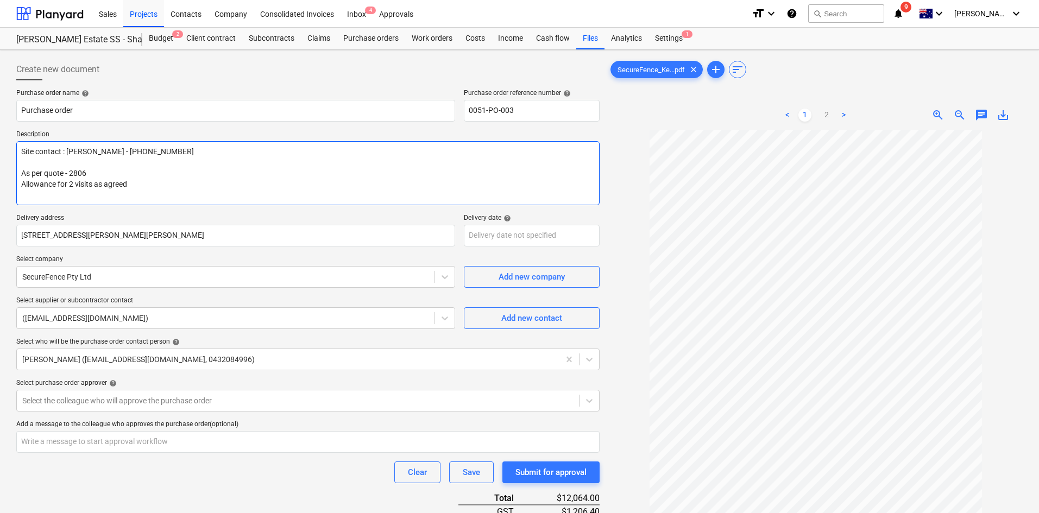
type textarea "x"
type textarea "Site contact : [PERSON_NAME] - [PHONE_NUMBER] As per quote - 2806 Allowance for…"
type textarea "x"
type textarea "Site contact : [PERSON_NAME] - [PHONE_NUMBER] As per quote - 2806 Allowance for…"
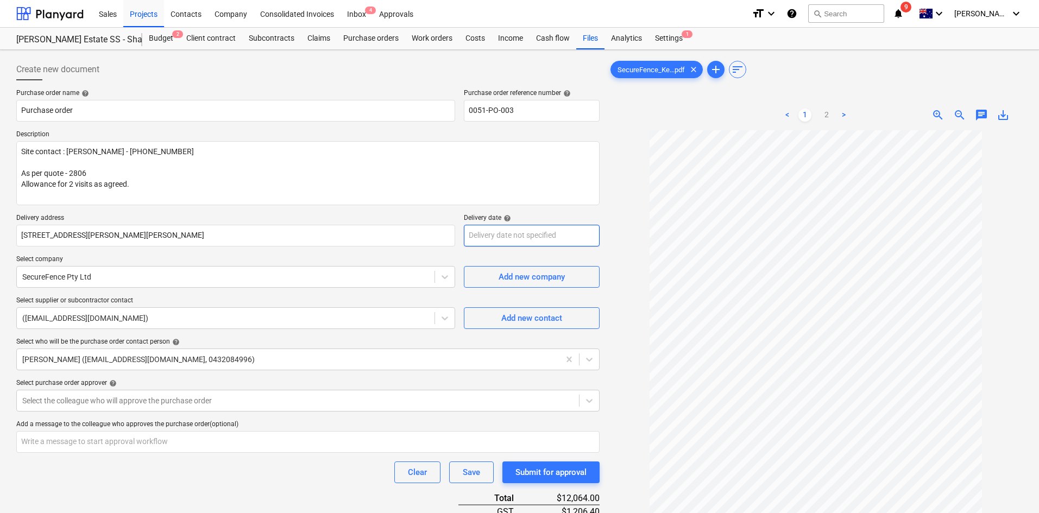
click at [493, 231] on body "Sales Projects Contacts Company Consolidated Invoices Inbox 4 Approvals format_…" at bounding box center [519, 256] width 1039 height 513
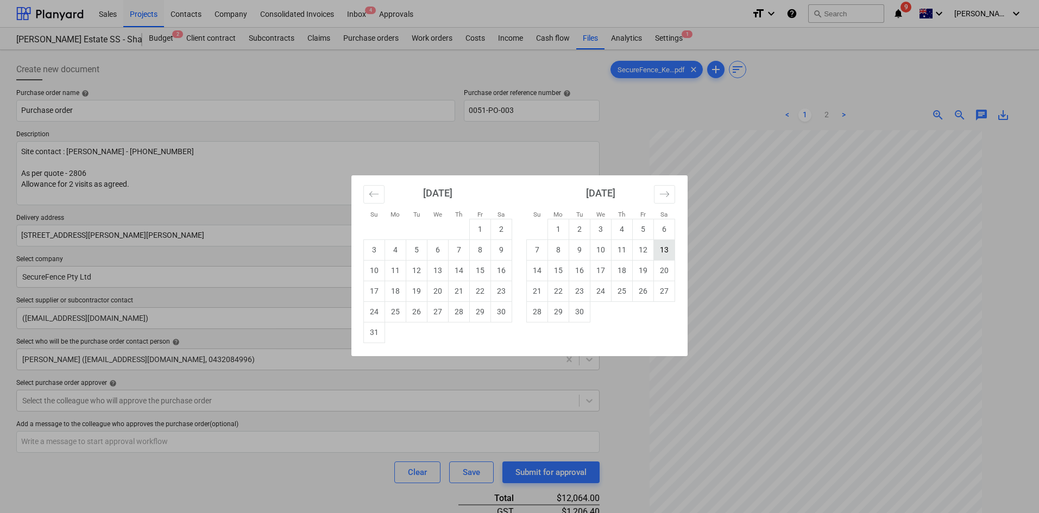
click at [660, 251] on td "13" at bounding box center [664, 249] width 21 height 21
type textarea "x"
type input "[DATE]"
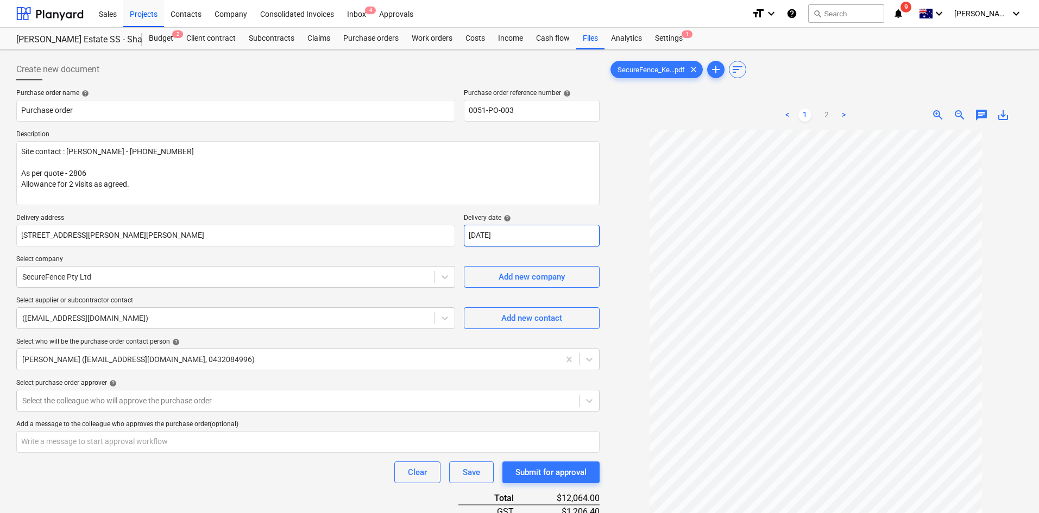
click at [522, 237] on body "Sales Projects Contacts Company Consolidated Invoices Inbox 4 Approvals format_…" at bounding box center [519, 256] width 1039 height 513
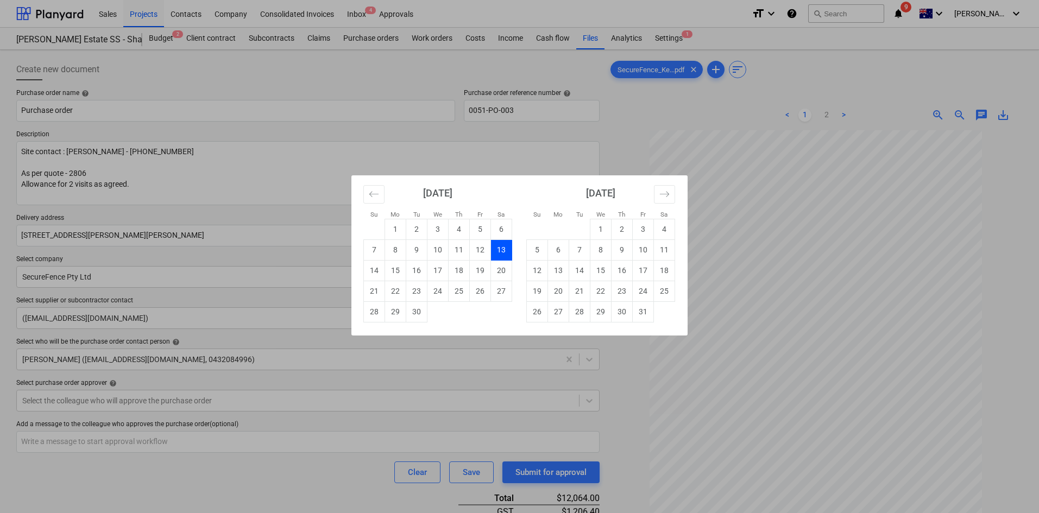
click at [439, 248] on td "10" at bounding box center [437, 249] width 21 height 21
type textarea "x"
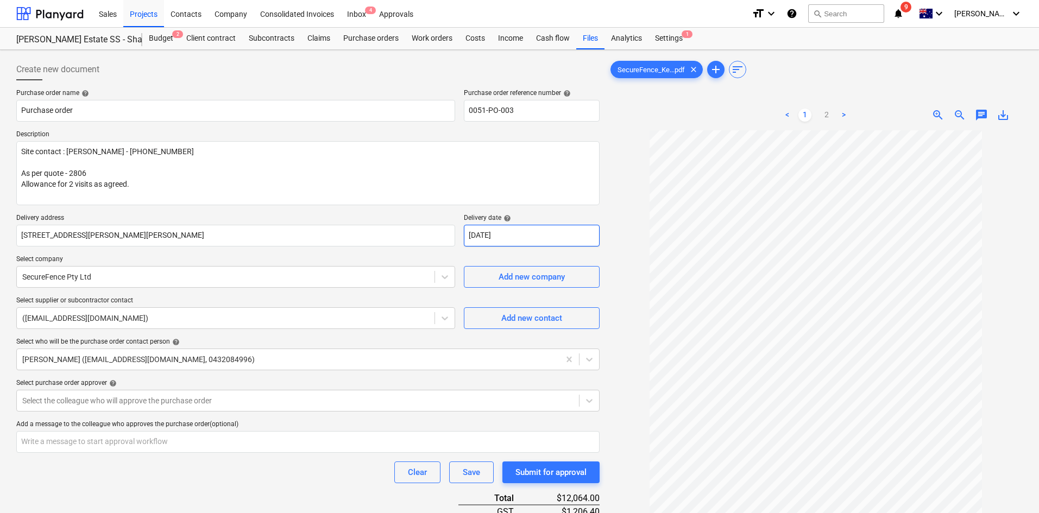
click at [501, 238] on body "Sales Projects Contacts Company Consolidated Invoices Inbox 4 Approvals format_…" at bounding box center [519, 256] width 1039 height 513
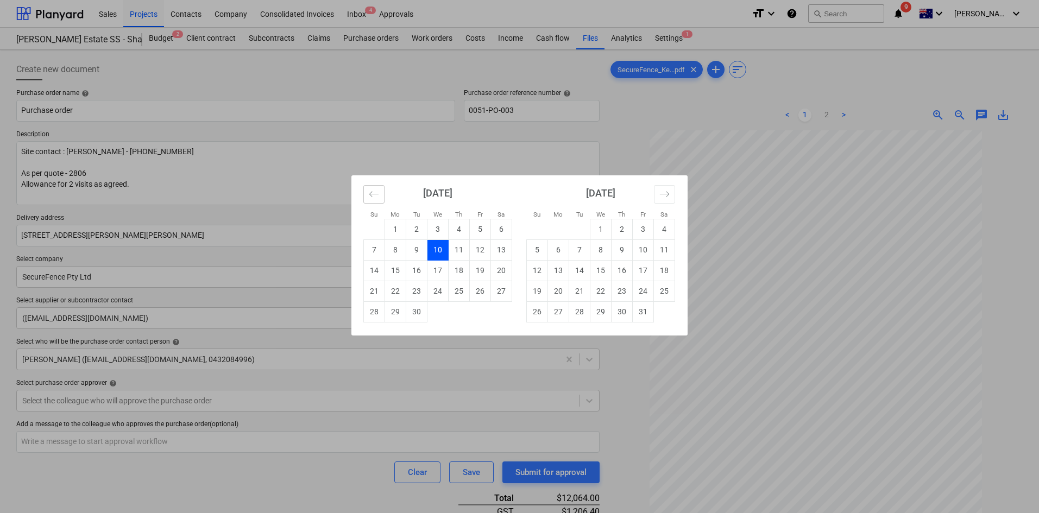
click at [373, 196] on icon "Move backward to switch to the previous month." at bounding box center [374, 194] width 10 height 10
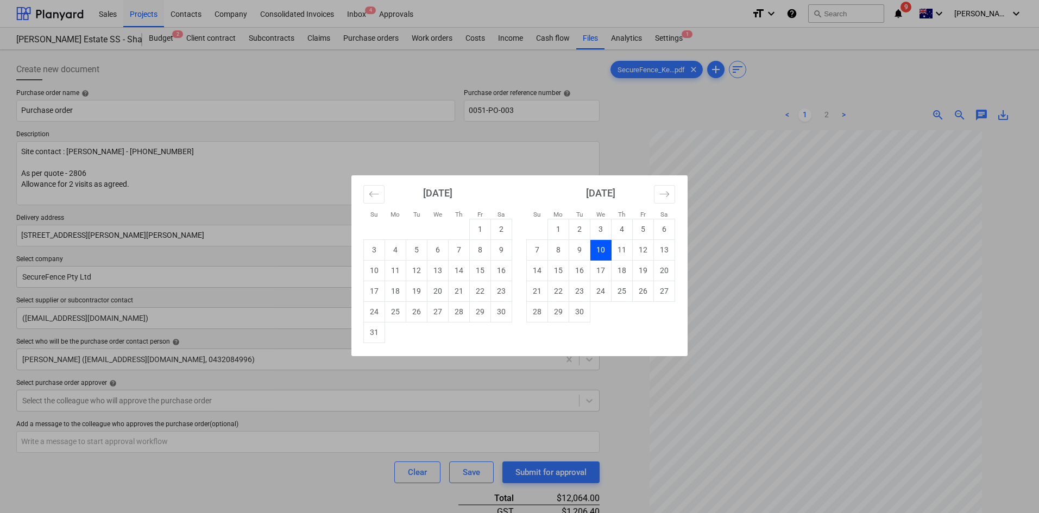
click at [602, 251] on td "10" at bounding box center [600, 249] width 21 height 21
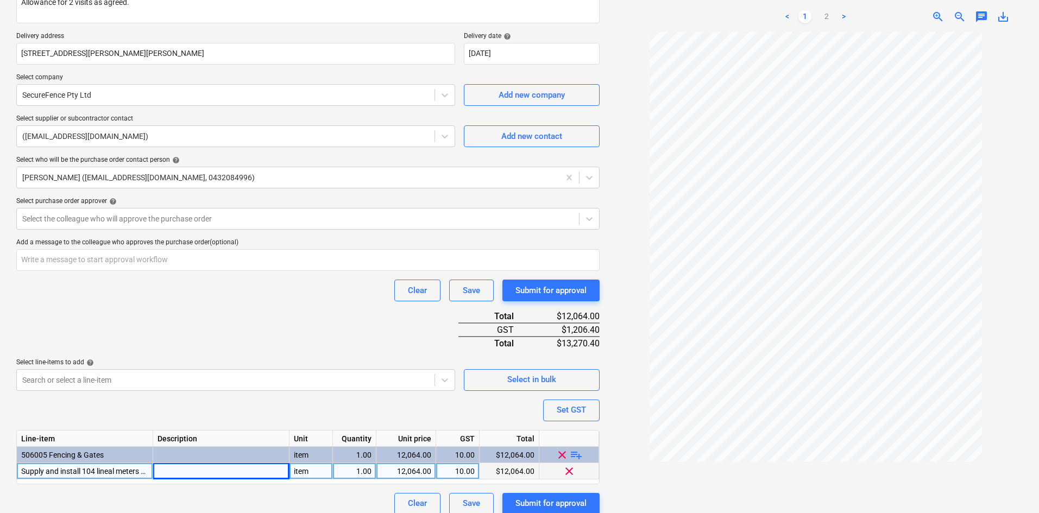
scroll to position [192, 0]
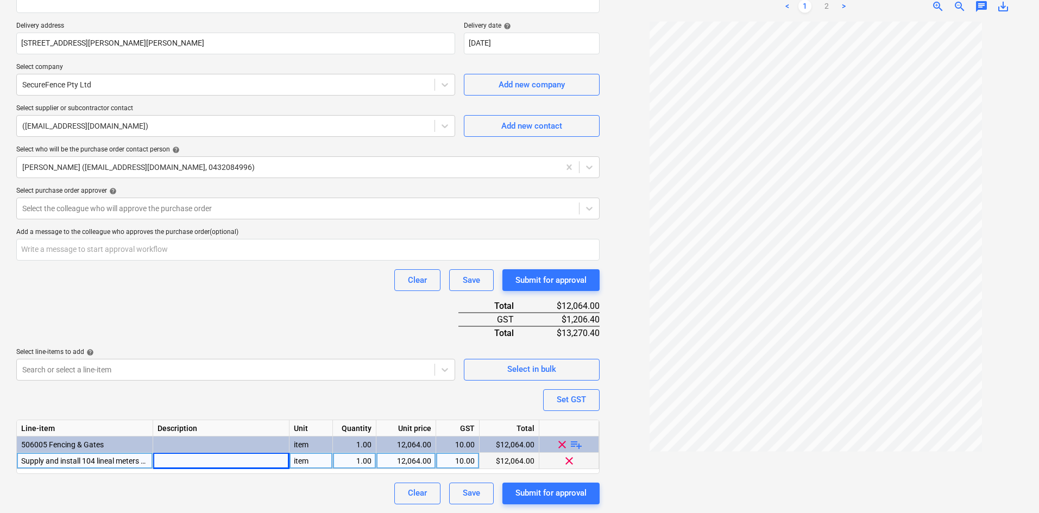
click at [217, 312] on div "Purchase order name help Purchase order Purchase order reference number help 00…" at bounding box center [307, 201] width 583 height 608
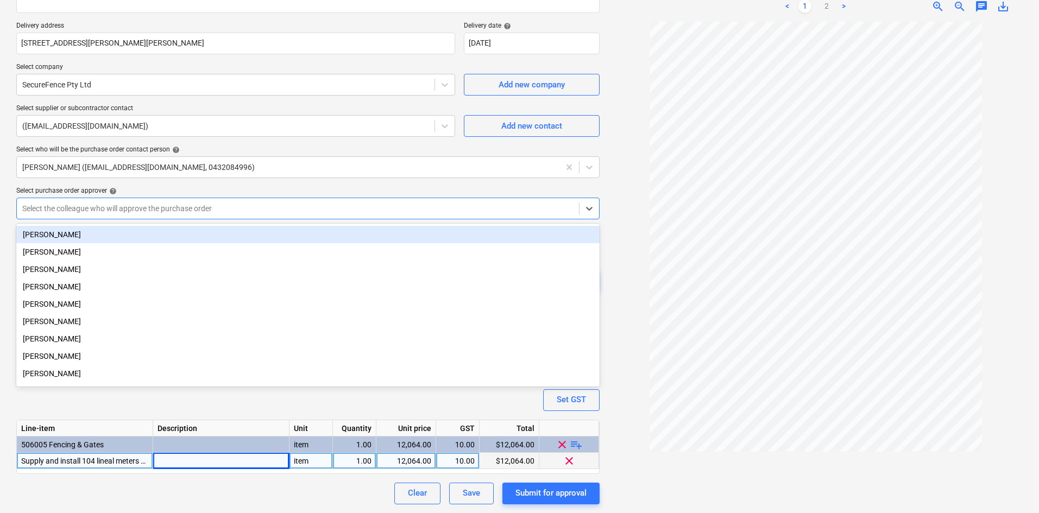
click at [147, 210] on div at bounding box center [297, 208] width 551 height 11
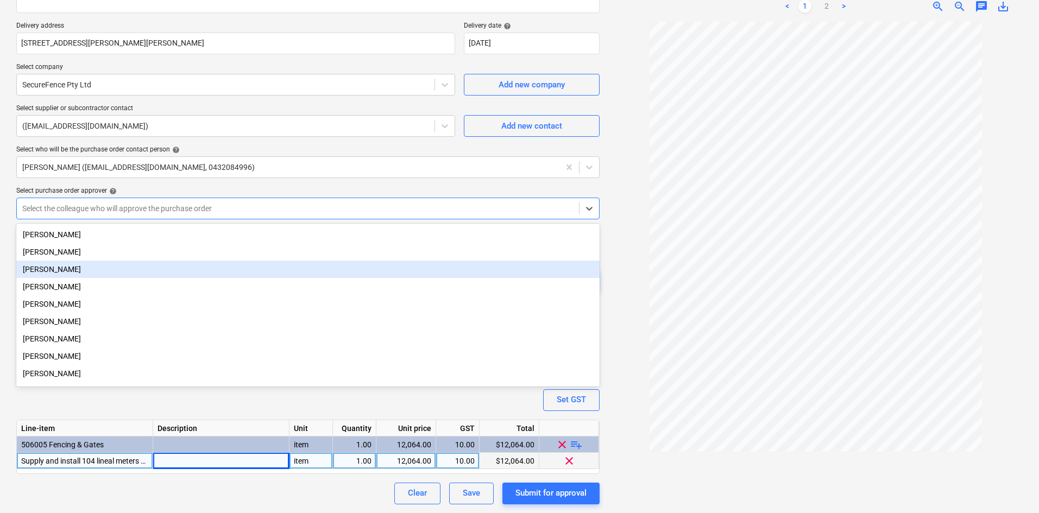
click at [95, 271] on div "[PERSON_NAME]" at bounding box center [307, 269] width 583 height 17
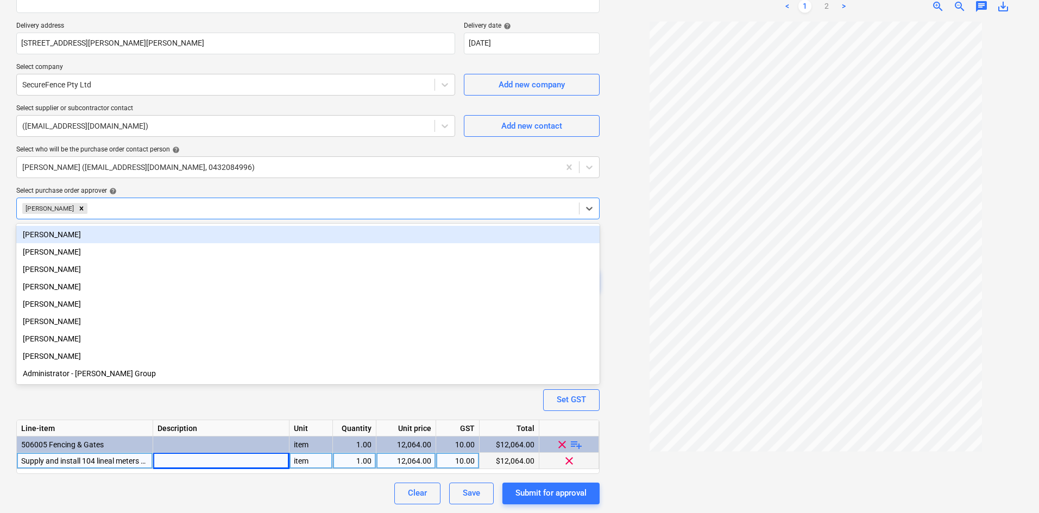
click at [178, 190] on div "Select purchase order approver help" at bounding box center [307, 191] width 583 height 9
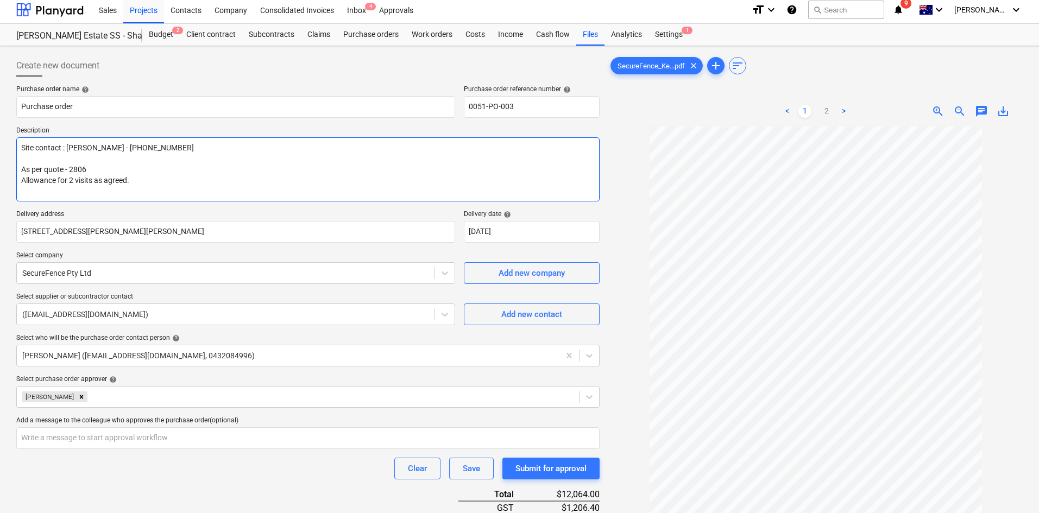
scroll to position [0, 0]
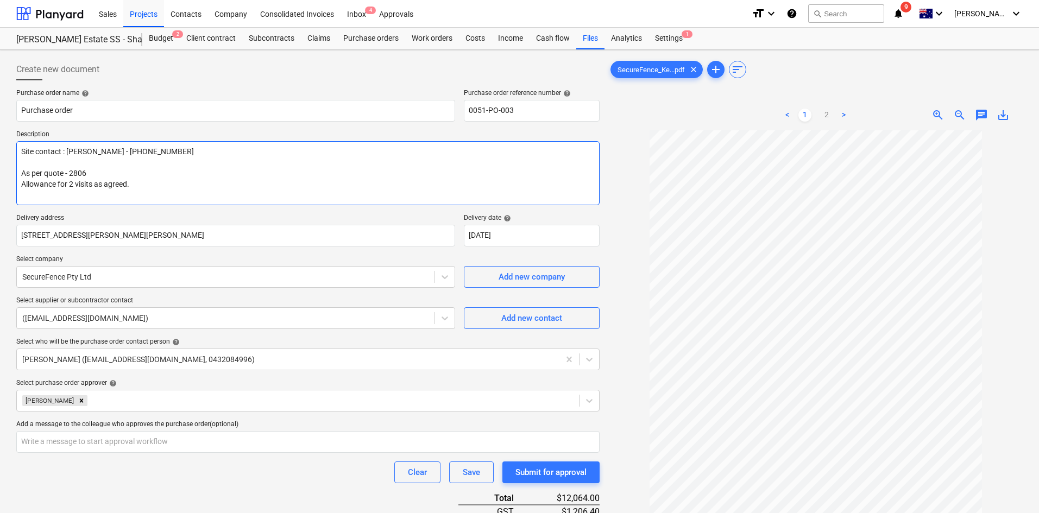
click at [133, 191] on textarea "Site contact : [PERSON_NAME] - [PHONE_NUMBER] As per quote - 2806 Allowance for…" at bounding box center [307, 173] width 583 height 64
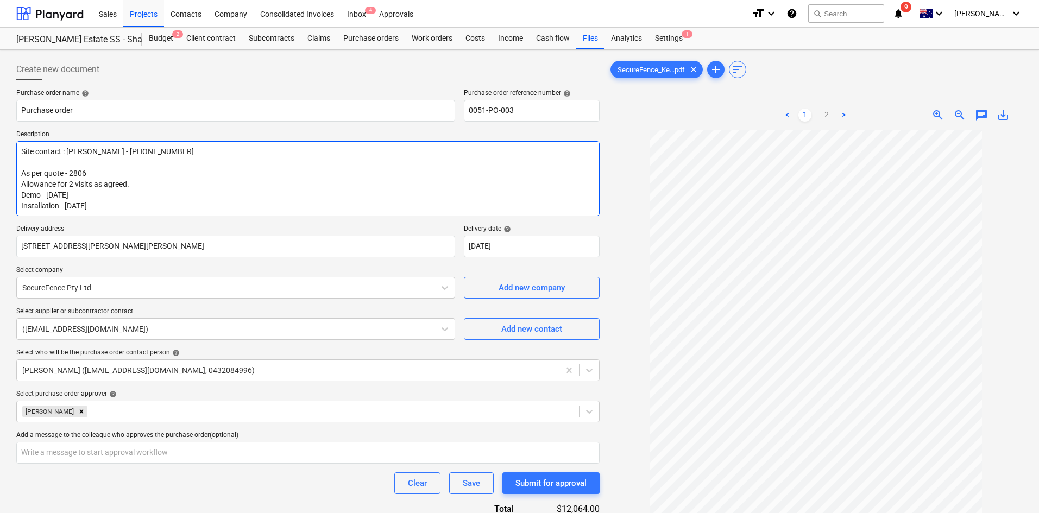
click at [56, 193] on textarea "Site contact : [PERSON_NAME] - [PHONE_NUMBER] As per quote - 2806 Allowance for…" at bounding box center [307, 178] width 583 height 75
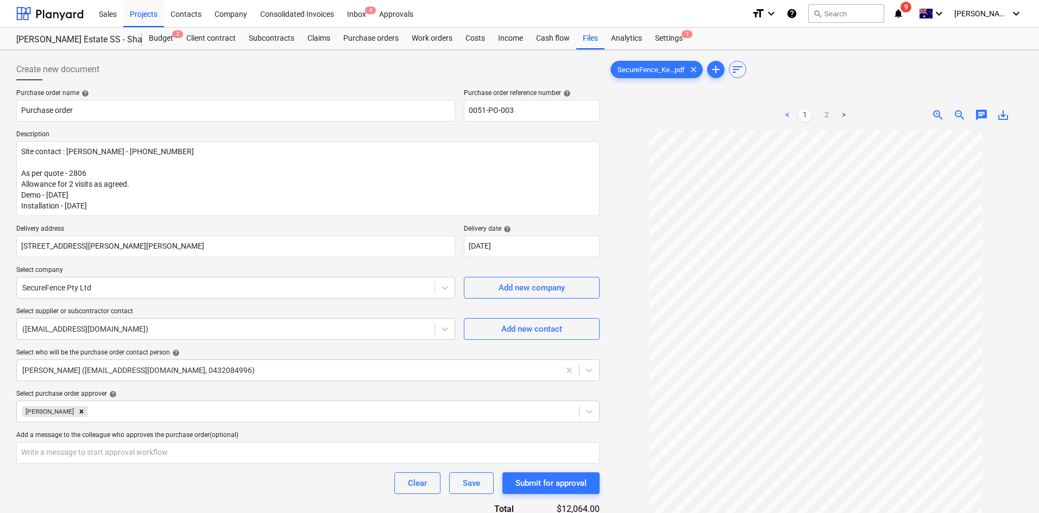
click at [123, 218] on div "Purchase order name help Purchase order Purchase order reference number help 00…" at bounding box center [307, 398] width 583 height 619
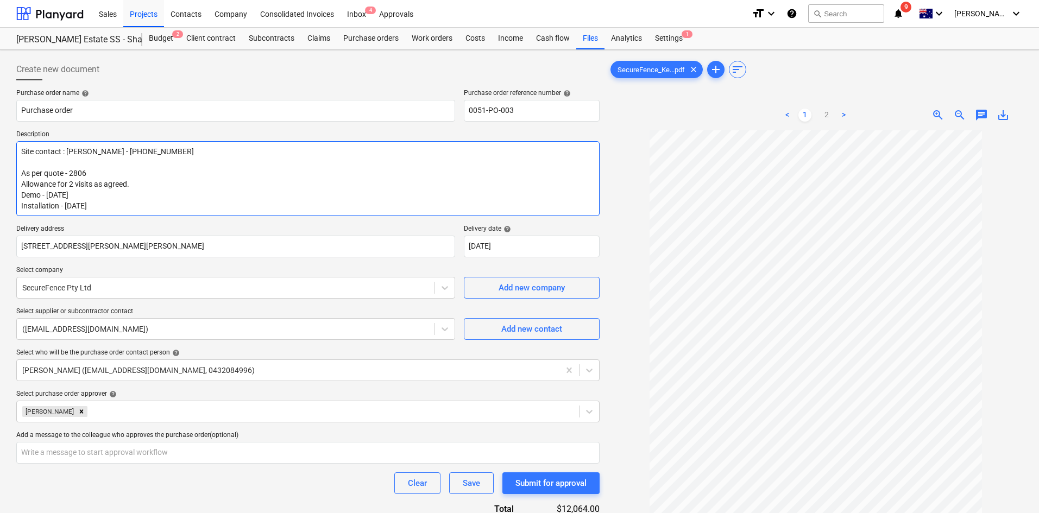
click at [86, 192] on textarea "Site contact : [PERSON_NAME] - [PHONE_NUMBER] As per quote - 2806 Allowance for…" at bounding box center [307, 178] width 583 height 75
drag, startPoint x: 131, startPoint y: 182, endPoint x: 69, endPoint y: 180, distance: 62.5
click at [69, 180] on textarea "Site contact : [PERSON_NAME] - [PHONE_NUMBER] As per quote - 2806 Allowance for…" at bounding box center [307, 178] width 583 height 75
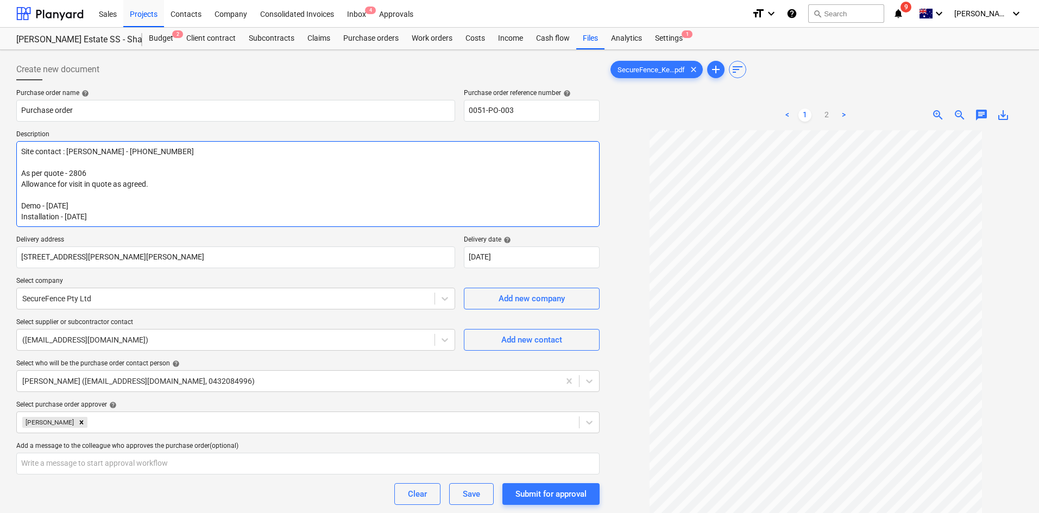
click at [105, 176] on textarea "Site contact : [PERSON_NAME] - [PHONE_NUMBER] As per quote - 2806 Allowance for…" at bounding box center [307, 184] width 583 height 86
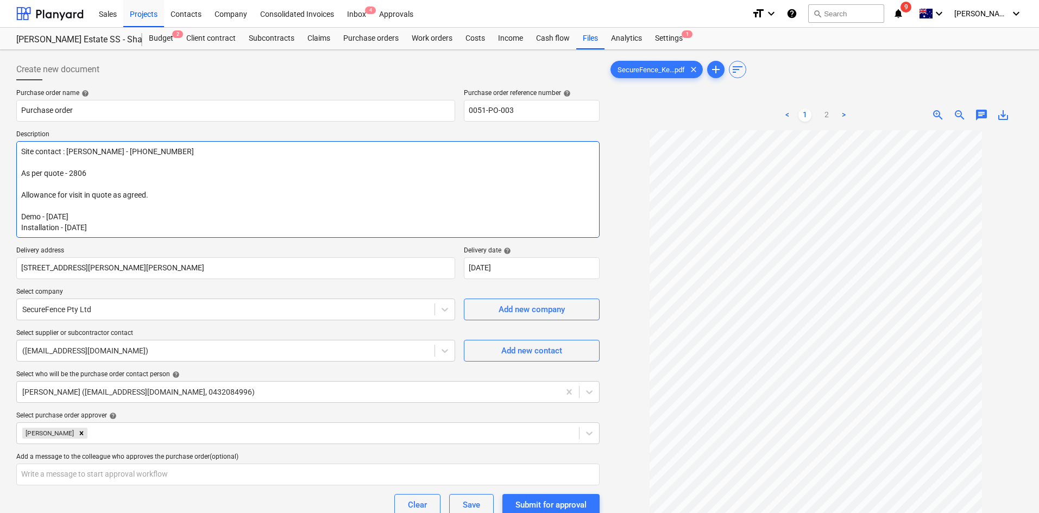
click at [83, 193] on textarea "Site contact : [PERSON_NAME] - [PHONE_NUMBER] As per quote - 2806 Allowance for…" at bounding box center [307, 189] width 583 height 97
click at [107, 225] on textarea "Site contact : [PERSON_NAME] - [PHONE_NUMBER] As per quote - 2806 Allowance for…" at bounding box center [307, 189] width 583 height 97
click at [90, 217] on textarea "Site contact : [PERSON_NAME] - [PHONE_NUMBER] As per quote - 2806 Allowance for…" at bounding box center [307, 189] width 583 height 97
click at [157, 209] on textarea "Site contact : [PERSON_NAME] - [PHONE_NUMBER] As per quote - 2806 Allowance for…" at bounding box center [307, 189] width 583 height 97
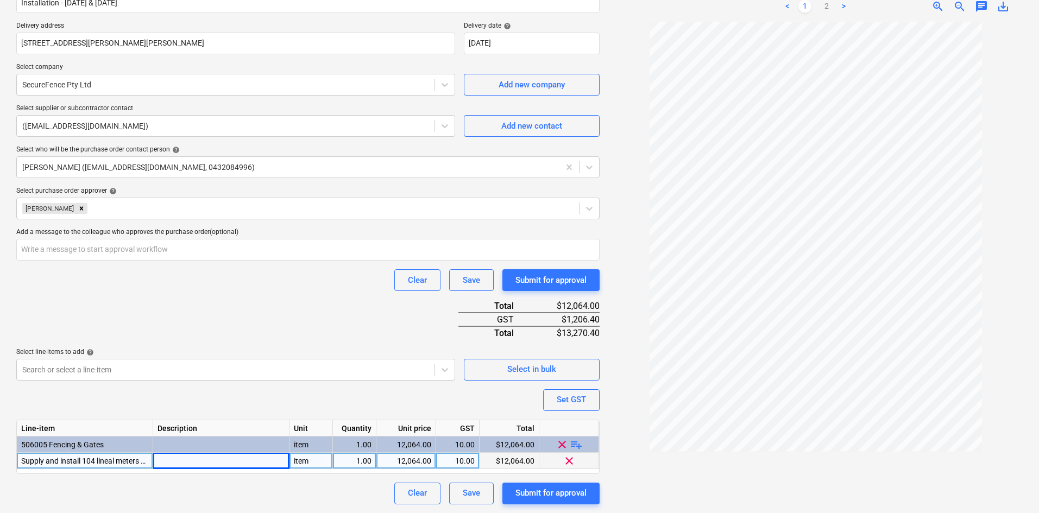
scroll to position [62, 0]
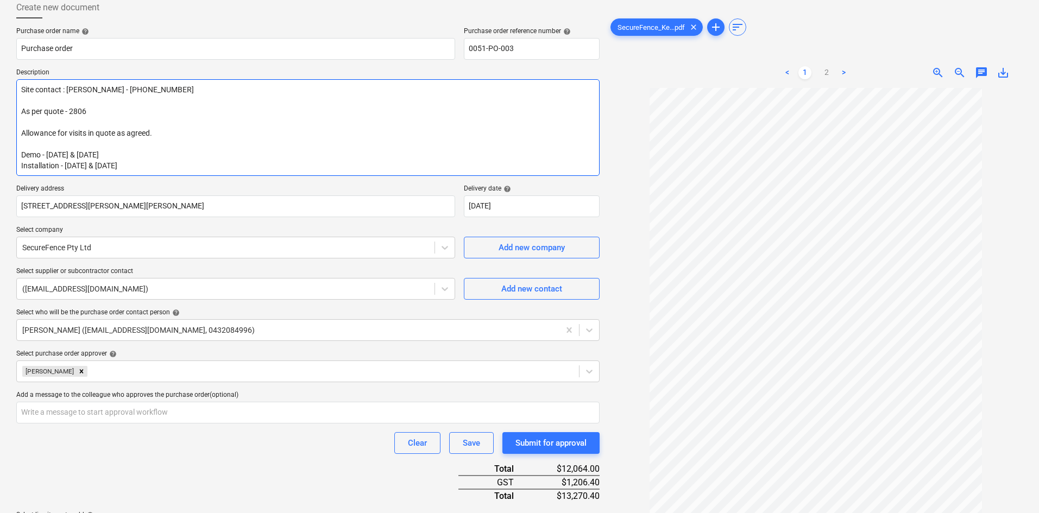
drag, startPoint x: 116, startPoint y: 131, endPoint x: 89, endPoint y: 132, distance: 26.6
click at [89, 131] on textarea "Site contact : [PERSON_NAME] - [PHONE_NUMBER] As per quote - 2806 Allowance for…" at bounding box center [307, 127] width 583 height 97
click at [199, 148] on textarea "Site contact : [PERSON_NAME] - [PHONE_NUMBER] As per quote - 2806 Allowance for…" at bounding box center [307, 127] width 583 height 97
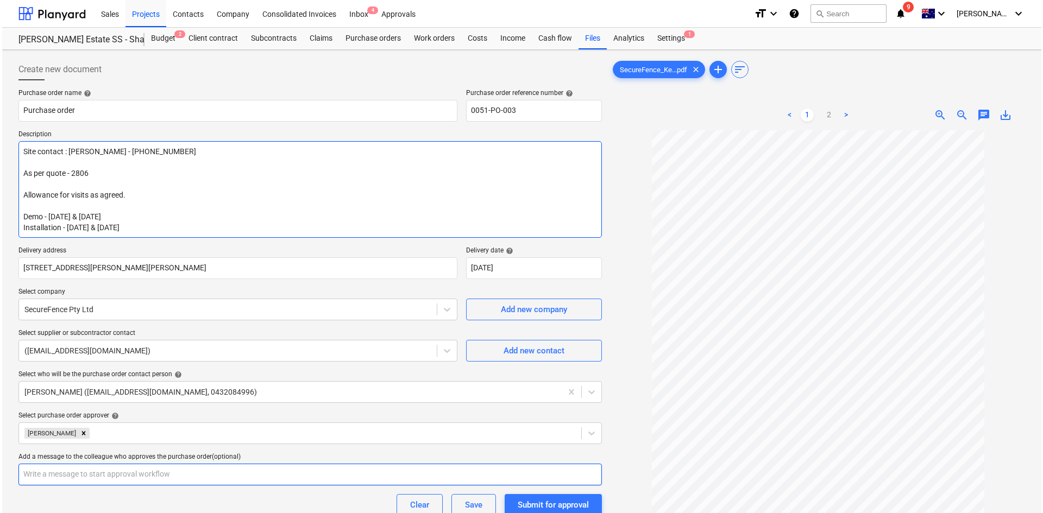
scroll to position [225, 0]
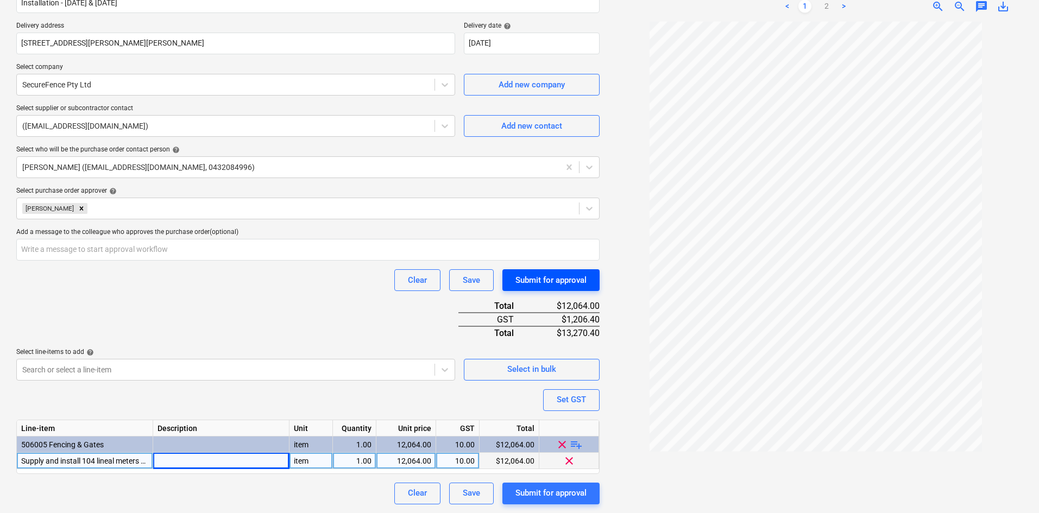
click at [533, 277] on div "Submit for approval" at bounding box center [550, 280] width 71 height 14
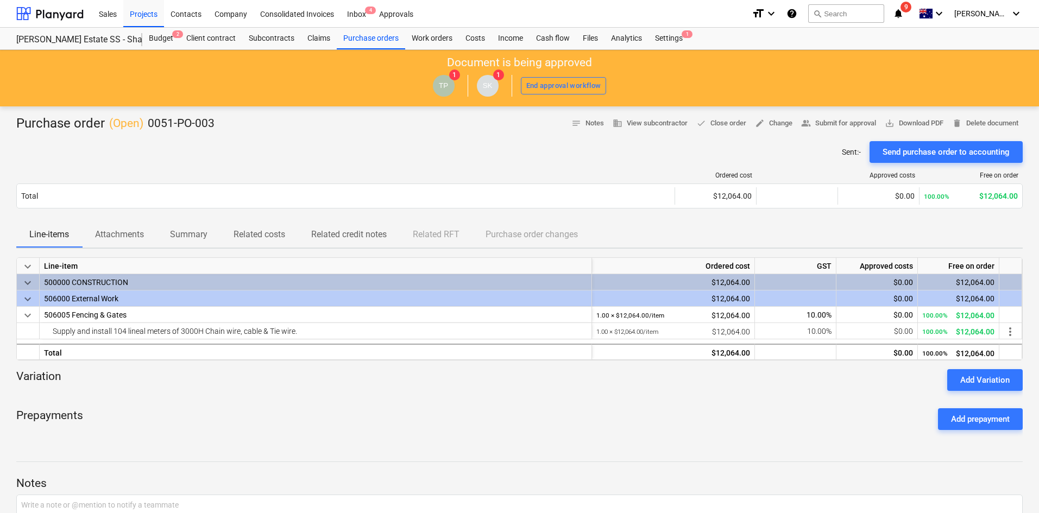
click at [275, 389] on div "Variation Add Variation" at bounding box center [519, 380] width 1006 height 22
click at [588, 407] on div "Prepayments Add prepayment" at bounding box center [519, 419] width 1006 height 39
click at [461, 161] on div "Sent : - Send purchase order to accounting" at bounding box center [519, 152] width 1006 height 22
drag, startPoint x: 393, startPoint y: 141, endPoint x: 272, endPoint y: 17, distance: 174.0
click at [393, 141] on div "Sent : - Send purchase order to accounting" at bounding box center [519, 152] width 1006 height 22
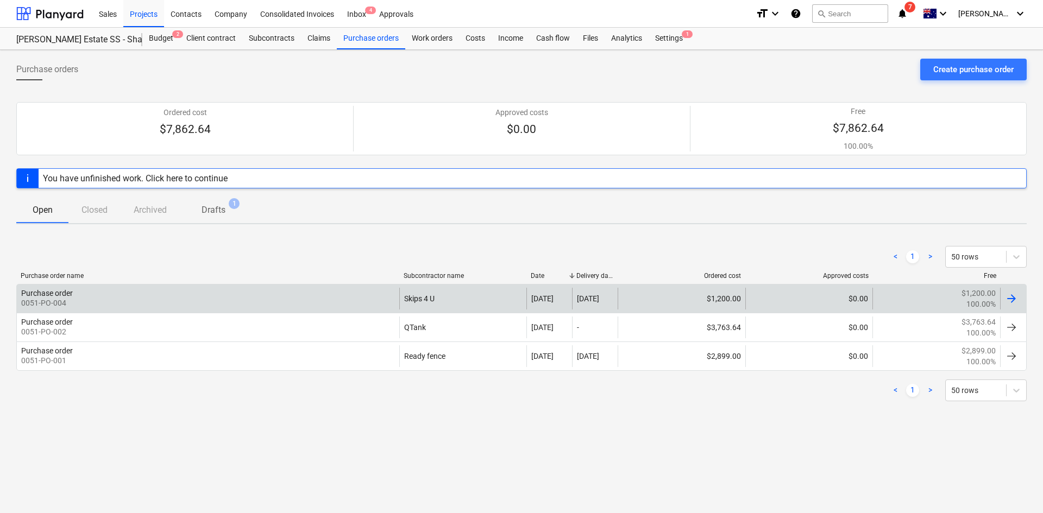
click at [256, 291] on div "Purchase order 0051-PO-004" at bounding box center [208, 299] width 382 height 22
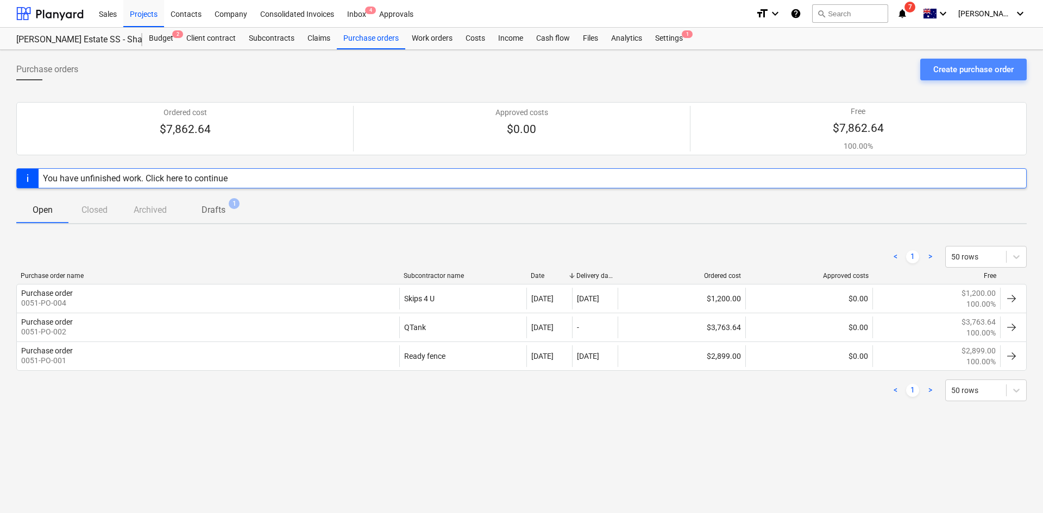
click at [959, 70] on div "Create purchase order" at bounding box center [973, 69] width 80 height 14
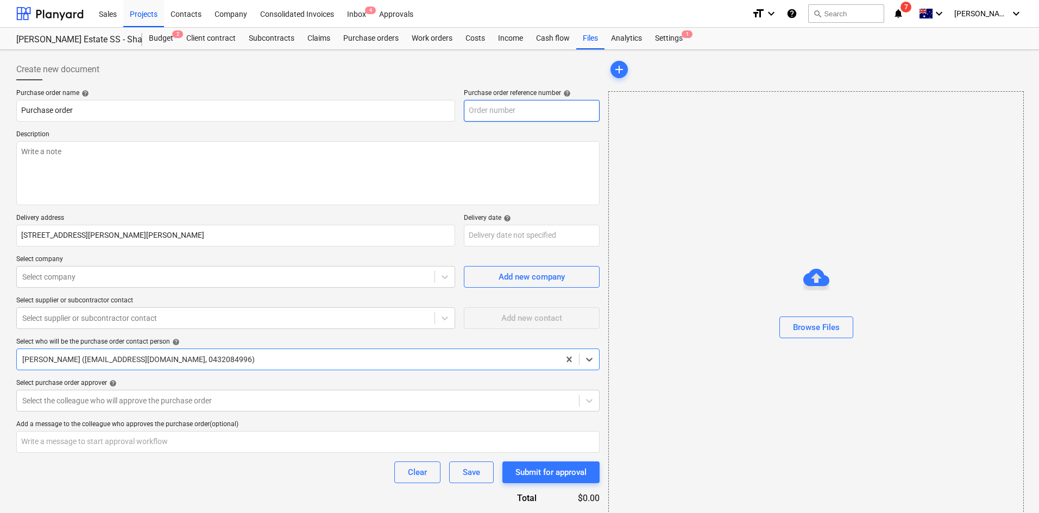
type textarea "x"
type input "0051-PO-006"
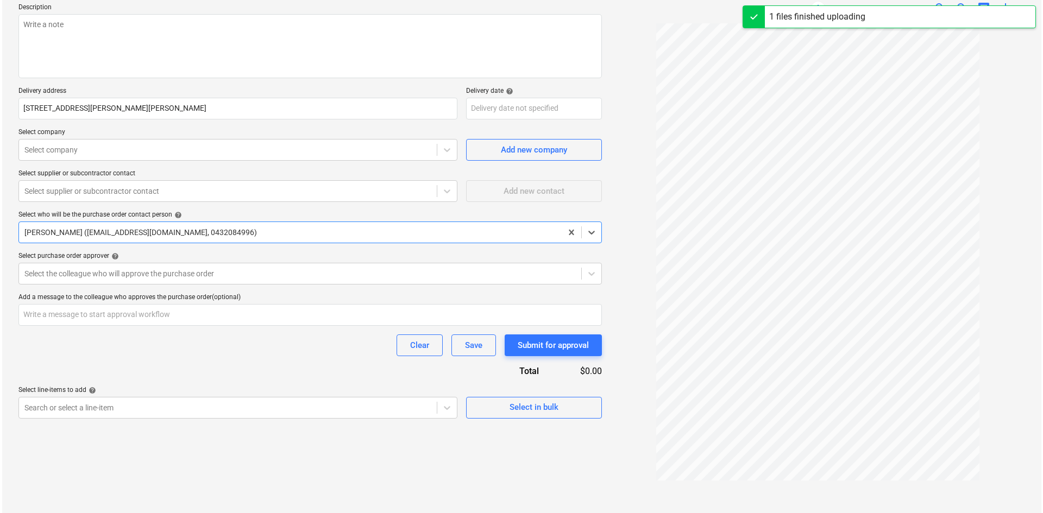
scroll to position [129, 0]
click at [535, 407] on div "Select in bulk" at bounding box center [531, 406] width 49 height 14
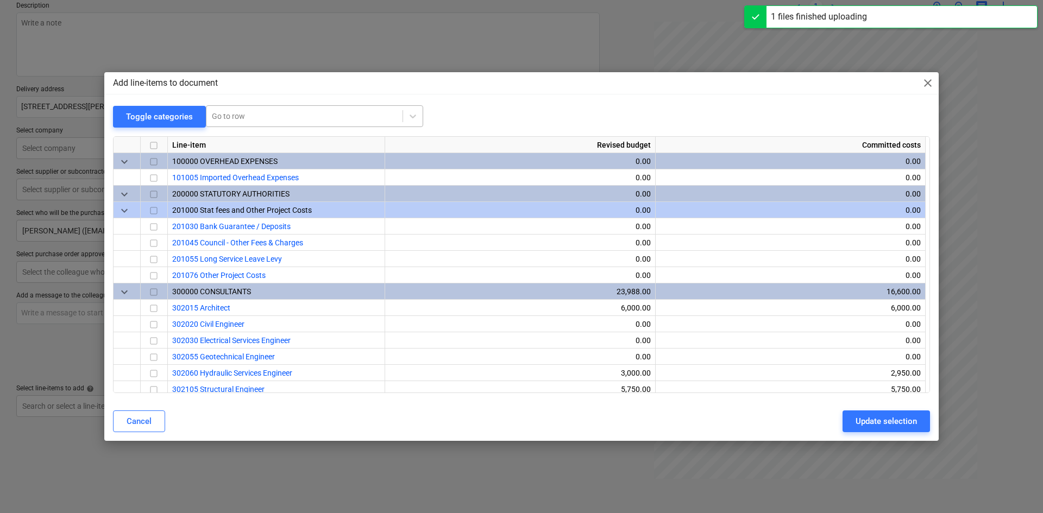
drag, startPoint x: 283, startPoint y: 129, endPoint x: 282, endPoint y: 123, distance: 6.0
click at [283, 128] on div at bounding box center [521, 132] width 817 height 9
click at [282, 122] on div at bounding box center [304, 116] width 185 height 11
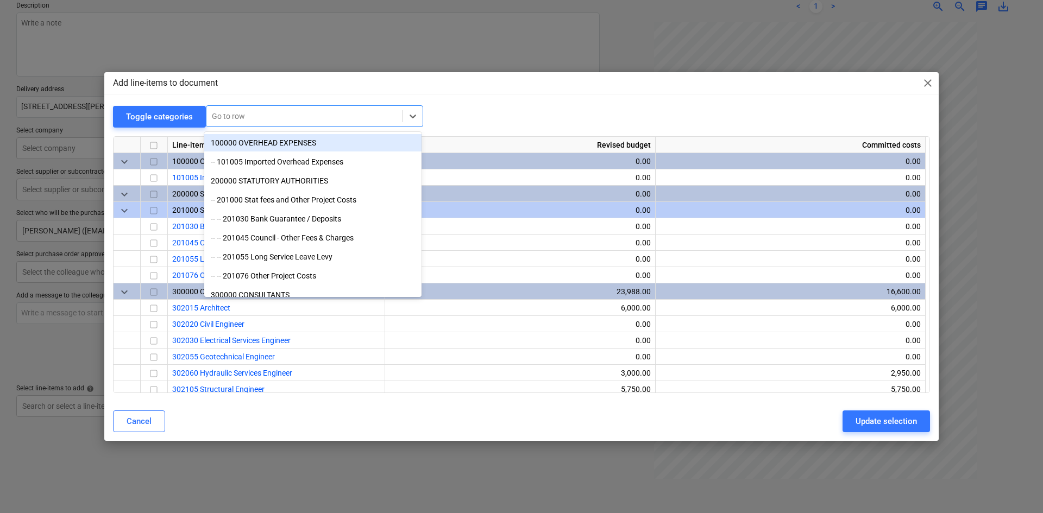
type textarea "x"
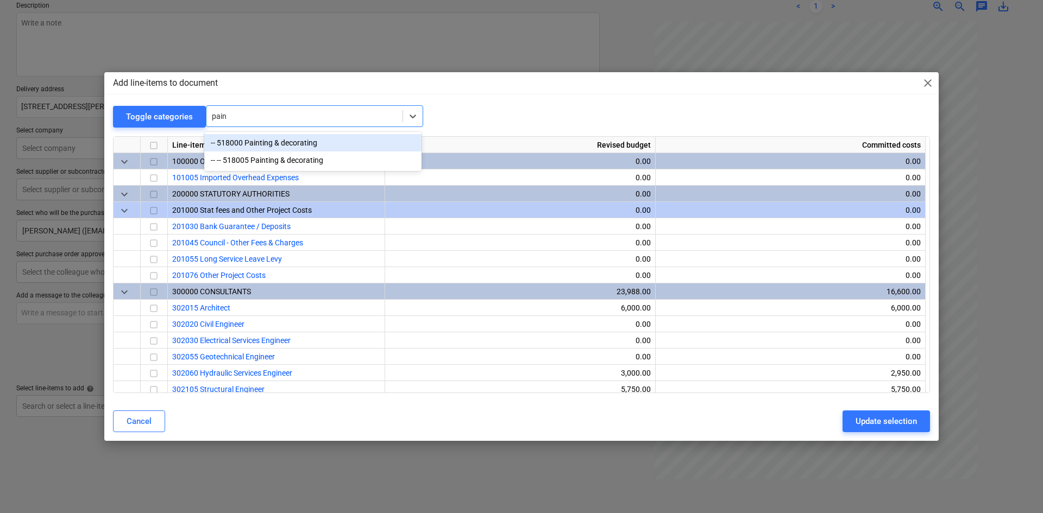
type input "paint"
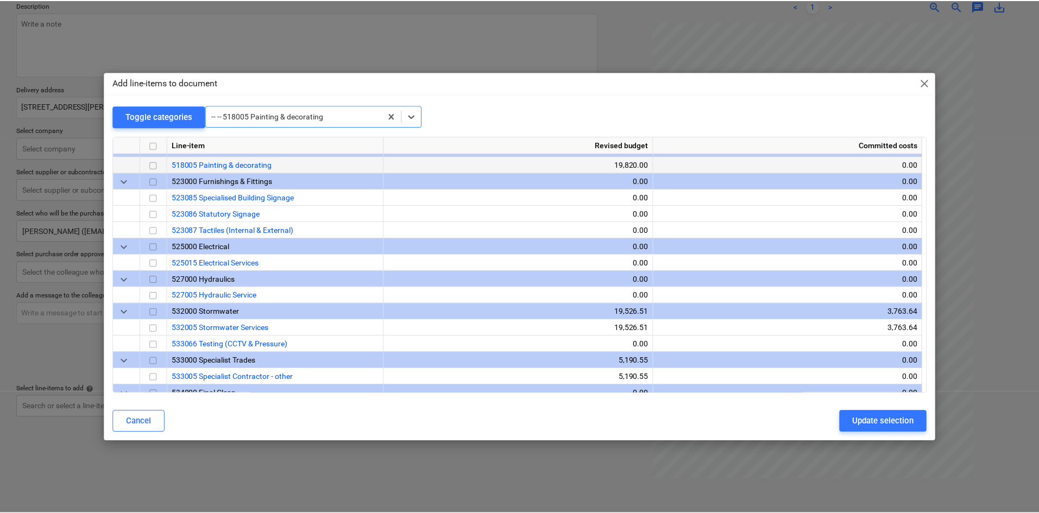
scroll to position [1711, 0]
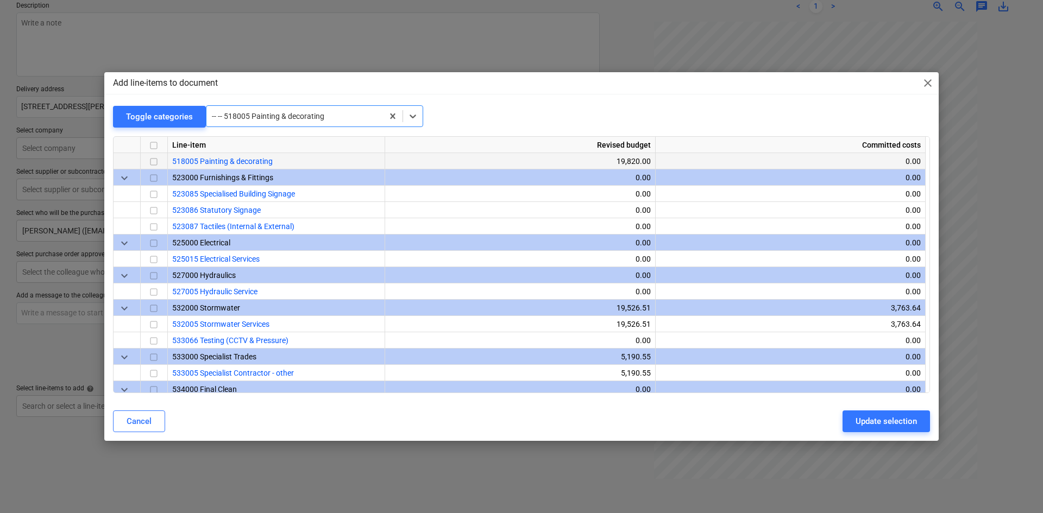
click at [156, 160] on input "checkbox" at bounding box center [153, 161] width 13 height 13
click at [857, 411] on button "Update selection" at bounding box center [885, 422] width 87 height 22
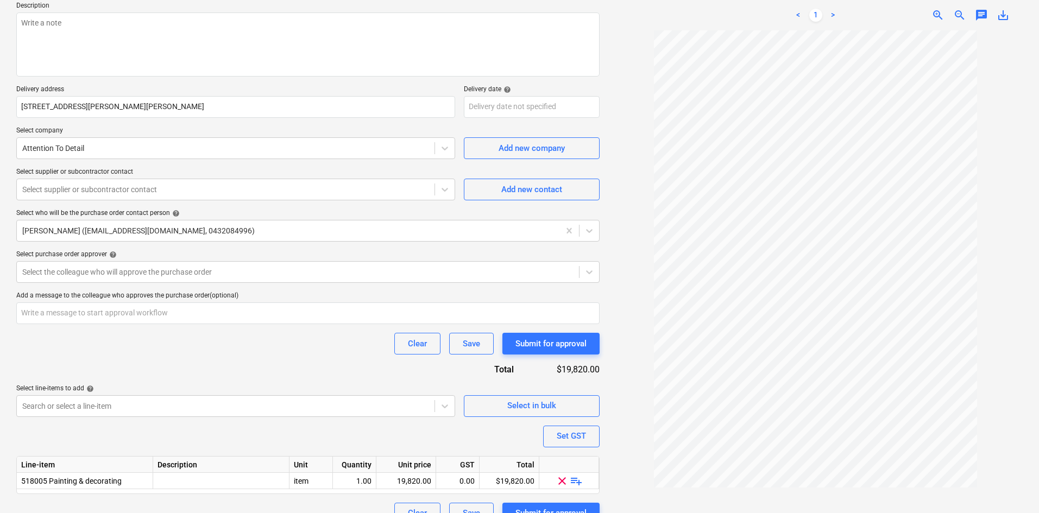
scroll to position [149, 0]
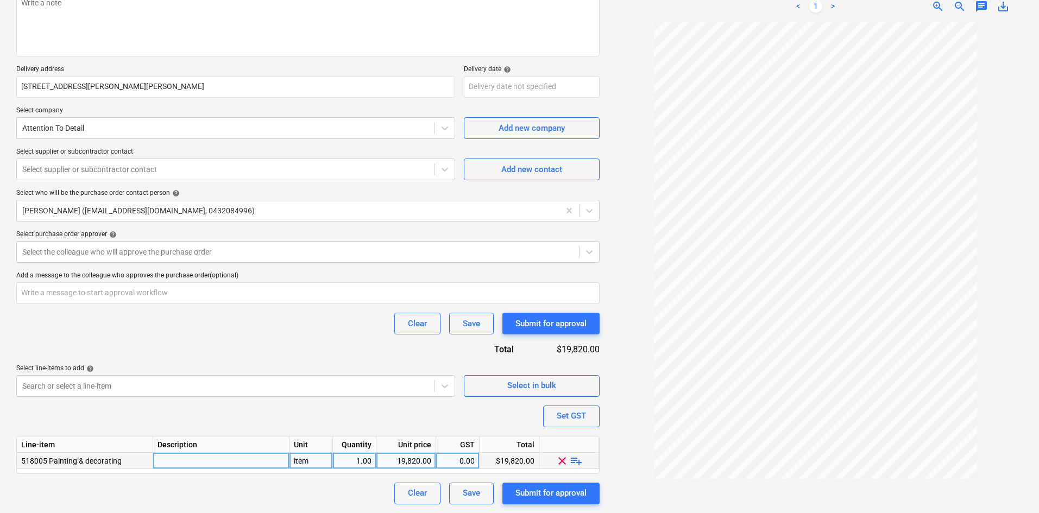
click at [575, 463] on span "playlist_add" at bounding box center [576, 460] width 13 height 13
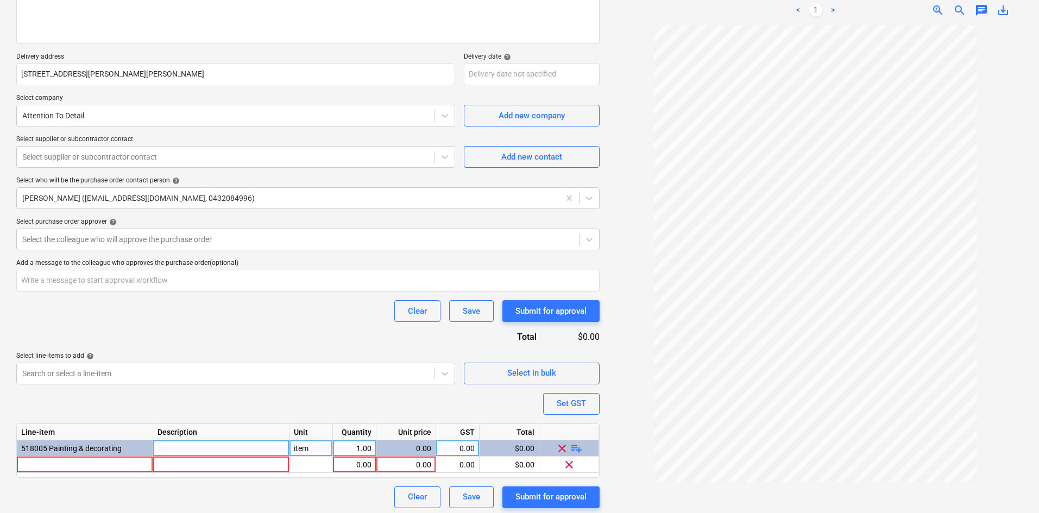
scroll to position [165, 0]
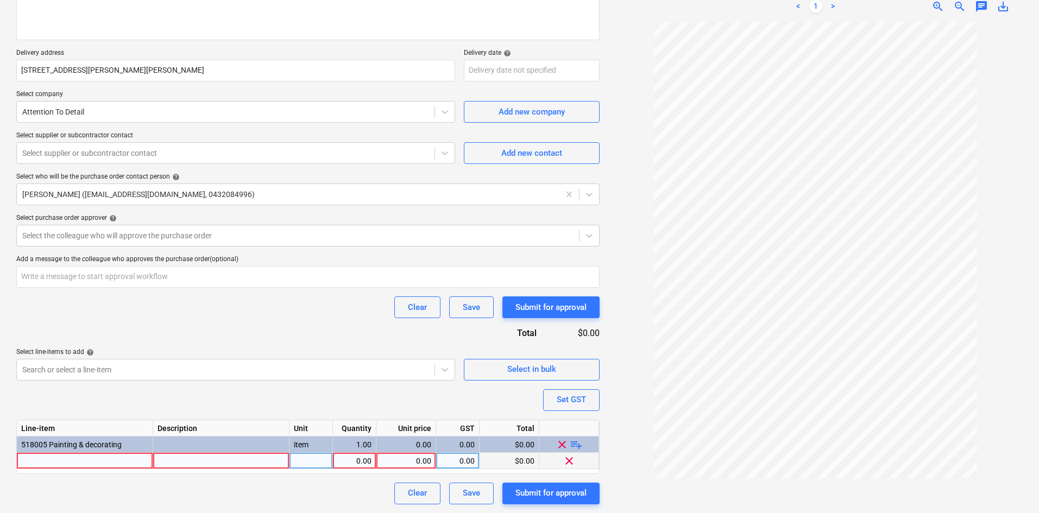
click at [68, 459] on div at bounding box center [85, 461] width 136 height 16
type textarea "x"
click at [71, 455] on div at bounding box center [85, 461] width 136 height 16
type input "Sports Courts floor coatings package"
click at [206, 458] on div at bounding box center [221, 461] width 136 height 16
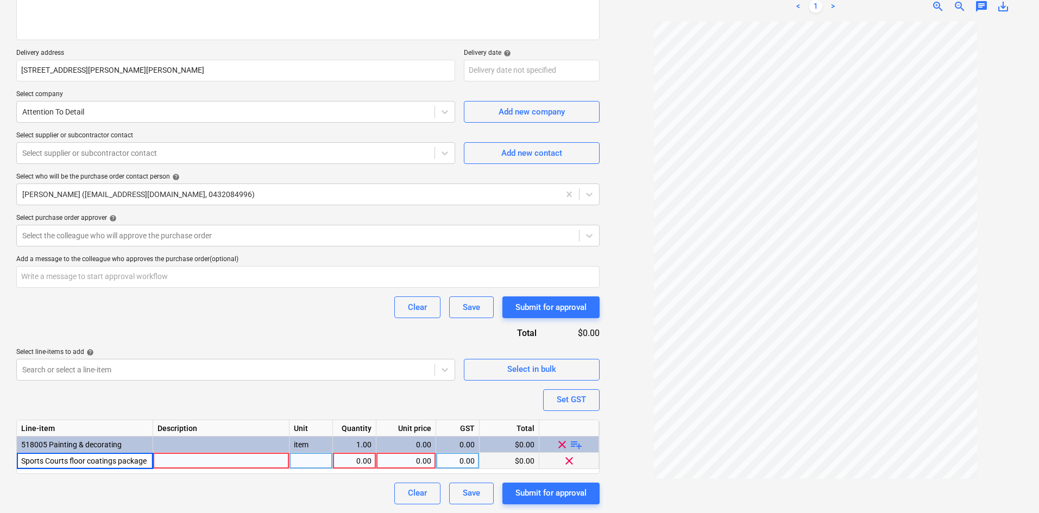
type textarea "x"
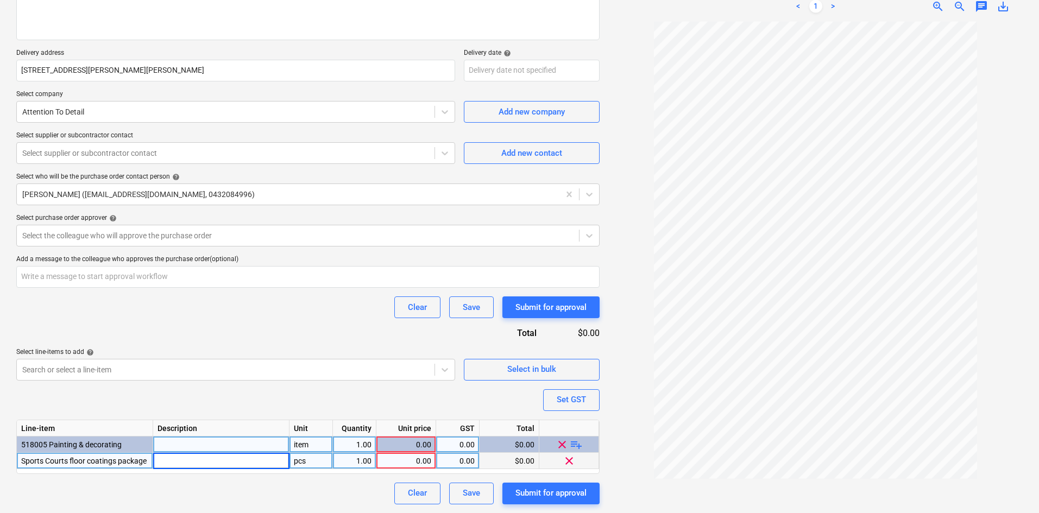
click at [307, 447] on div "item" at bounding box center [310, 445] width 43 height 16
click at [298, 457] on div "pcs" at bounding box center [310, 461] width 43 height 16
type input "item"
type textarea "x"
click at [402, 462] on div "0.00" at bounding box center [406, 461] width 51 height 16
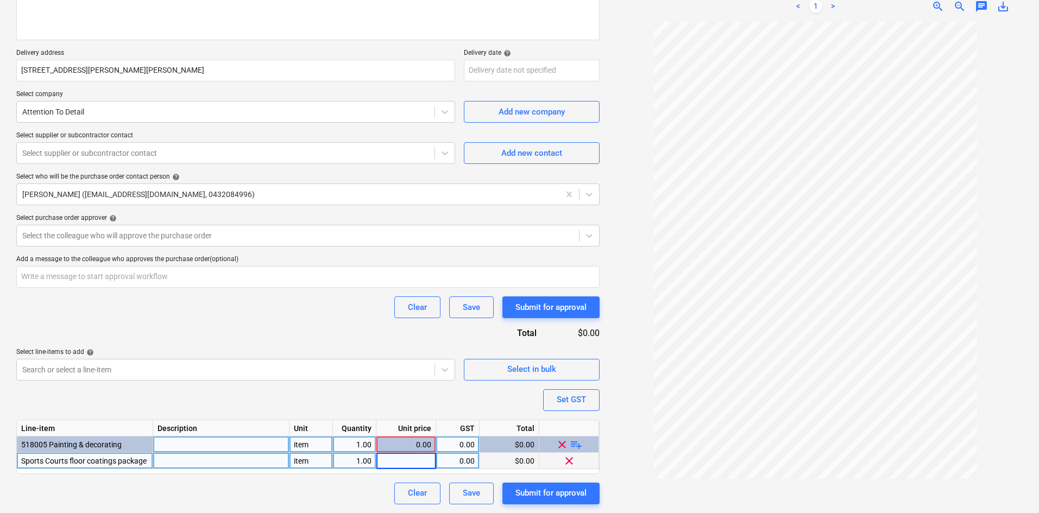
click at [460, 461] on div "0.00" at bounding box center [457, 461] width 34 height 16
type input "10"
type textarea "x"
click at [418, 461] on div "0.00" at bounding box center [406, 461] width 51 height 16
type input "16320"
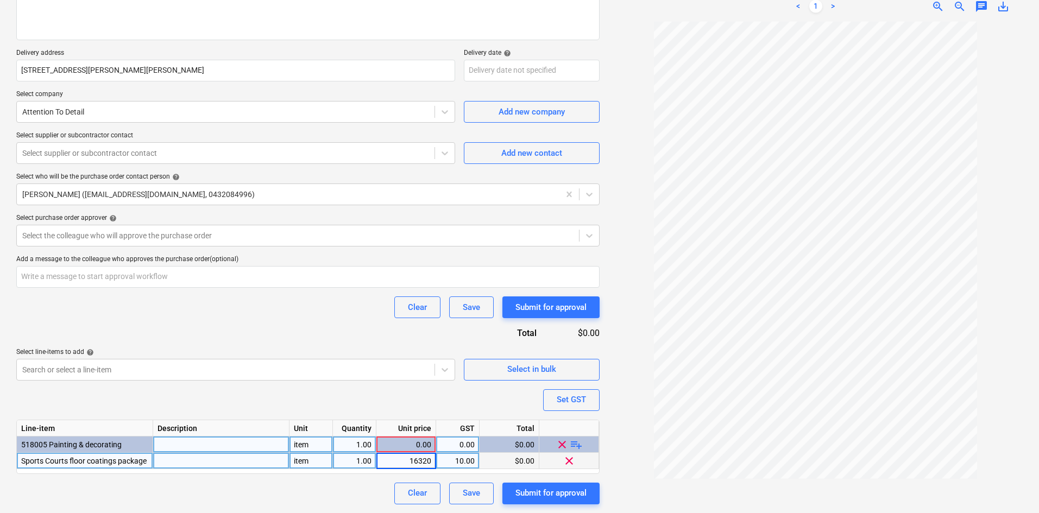
type textarea "x"
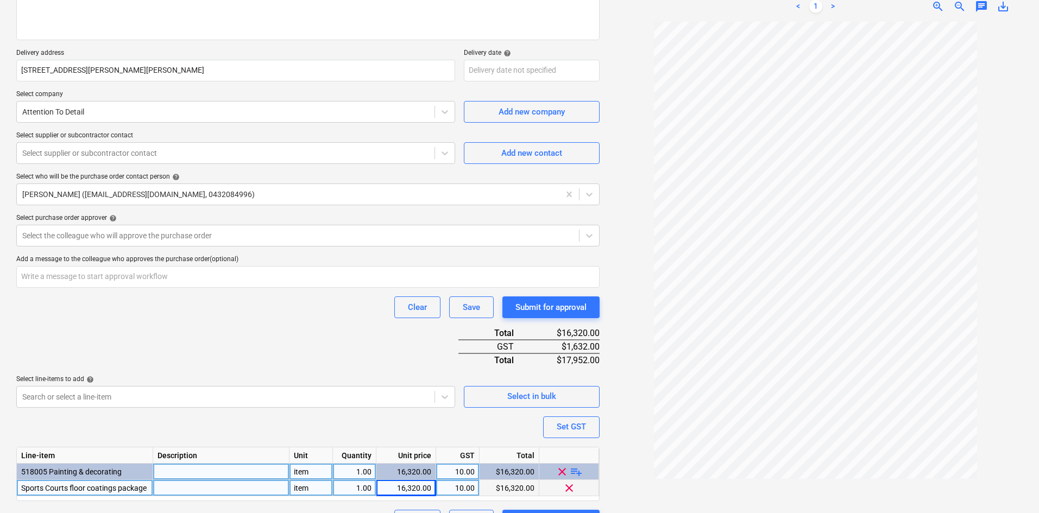
click at [375, 325] on div "Purchase order name help Purchase order Purchase order reference number help 00…" at bounding box center [307, 228] width 583 height 608
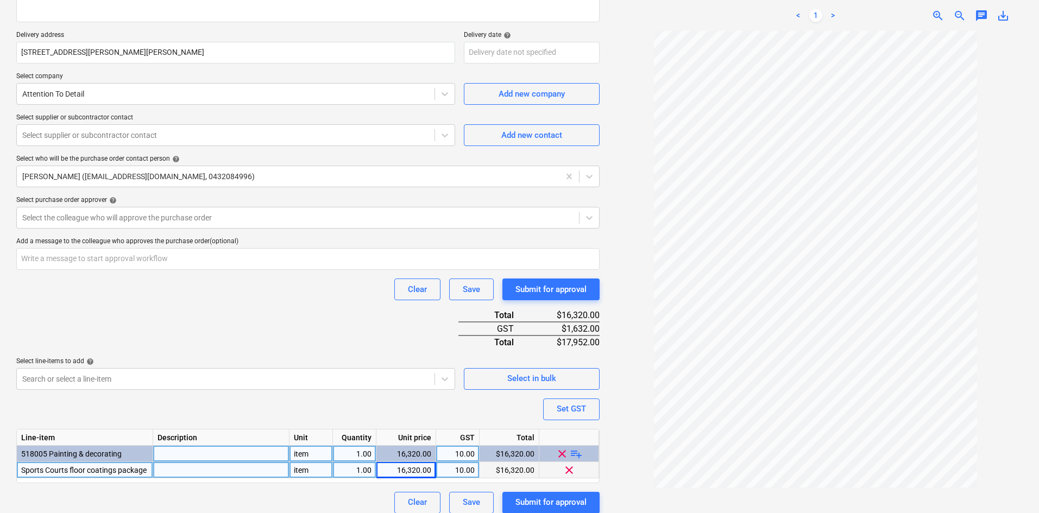
scroll to position [192, 0]
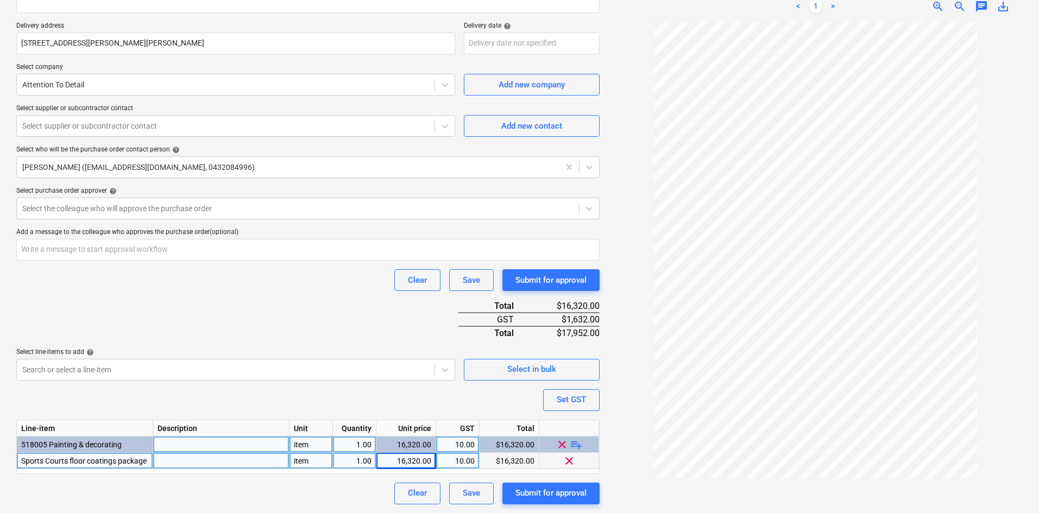
click at [210, 459] on div at bounding box center [221, 461] width 136 height 16
type input "c"
type input "N"
click at [174, 462] on input "DP's covered by KGC" at bounding box center [221, 461] width 136 height 16
drag, startPoint x: 248, startPoint y: 461, endPoint x: 191, endPoint y: 457, distance: 57.7
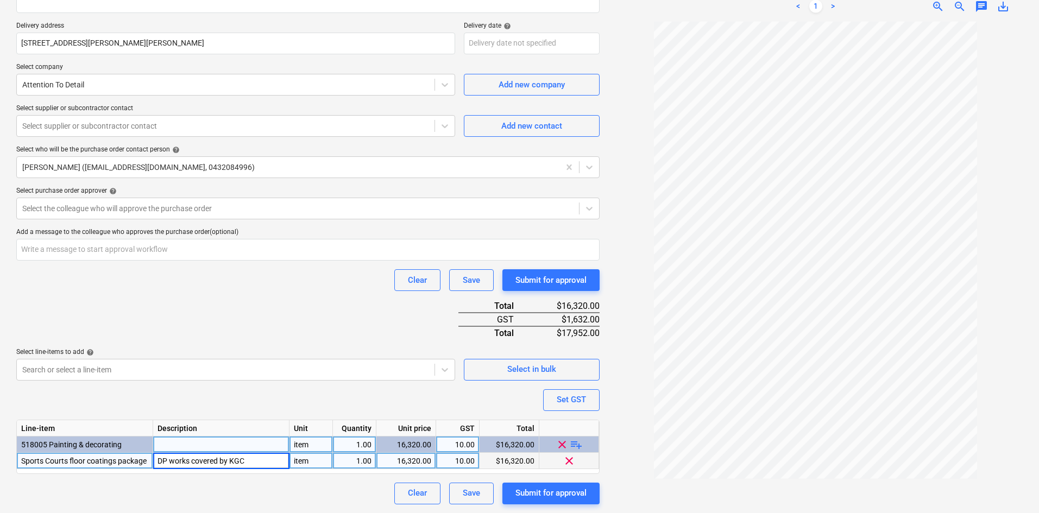
click at [191, 457] on input "DP works covered by KGC" at bounding box center [221, 461] width 136 height 16
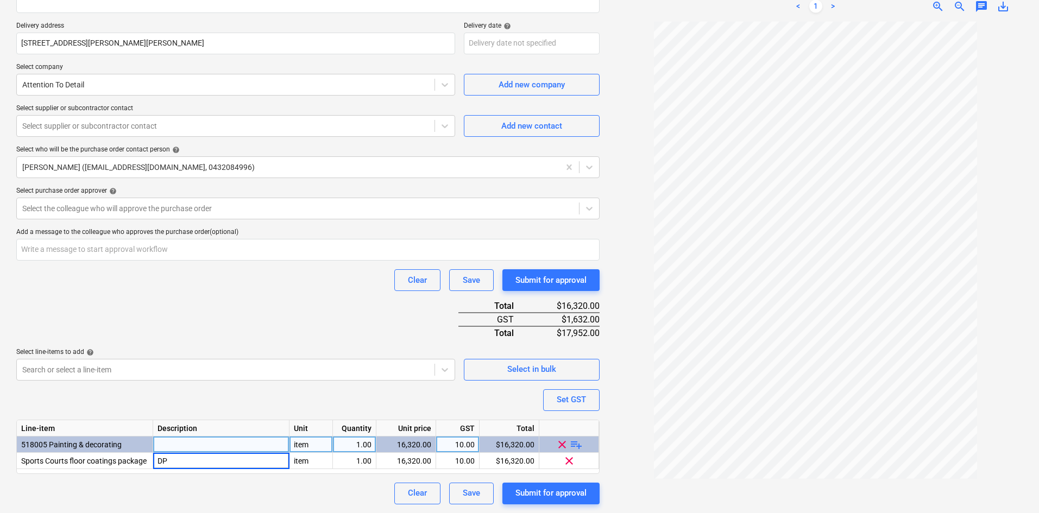
type input "D"
click at [252, 491] on div "Clear Save Submit for approval" at bounding box center [307, 494] width 583 height 22
click at [218, 313] on div "Purchase order name help Purchase order Purchase order reference number help 00…" at bounding box center [307, 201] width 583 height 608
click at [299, 480] on div "Purchase order name help Purchase order Purchase order reference number help 00…" at bounding box center [307, 201] width 583 height 608
click at [248, 396] on div "Purchase order name help Purchase order Purchase order reference number help 00…" at bounding box center [307, 201] width 583 height 608
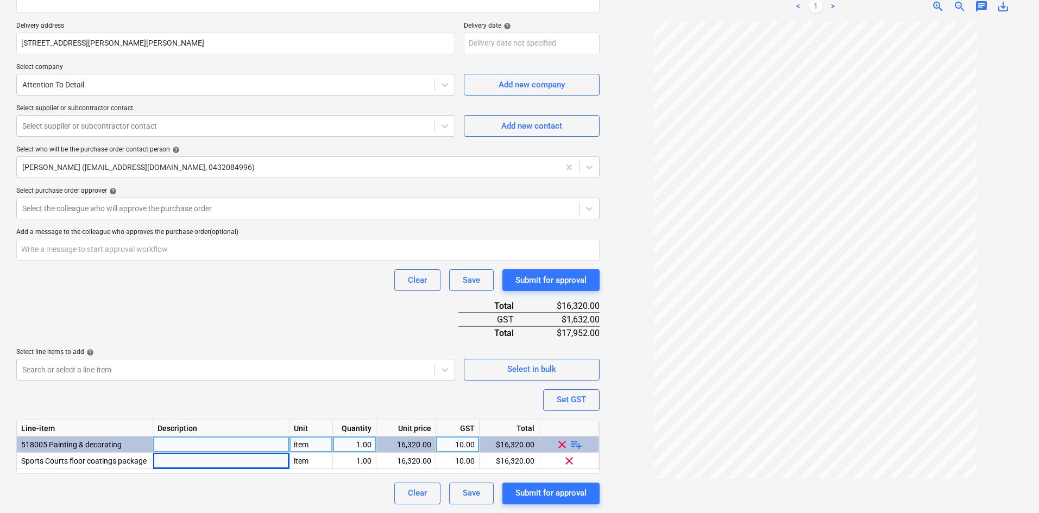
click at [349, 483] on div "Clear Save Submit for approval" at bounding box center [307, 494] width 583 height 22
click at [176, 209] on div at bounding box center [297, 208] width 551 height 11
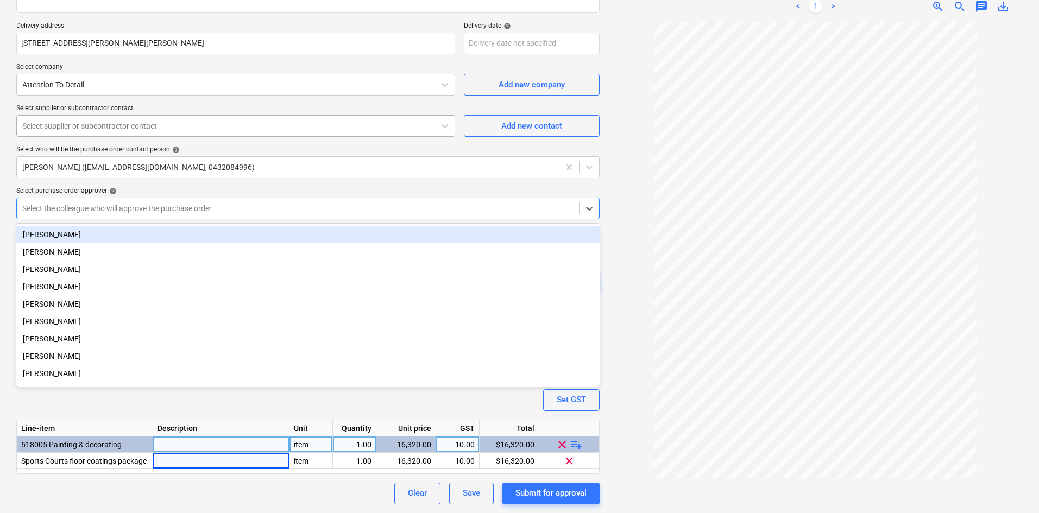
click at [89, 119] on div "Select supplier or subcontractor contact" at bounding box center [226, 125] width 418 height 15
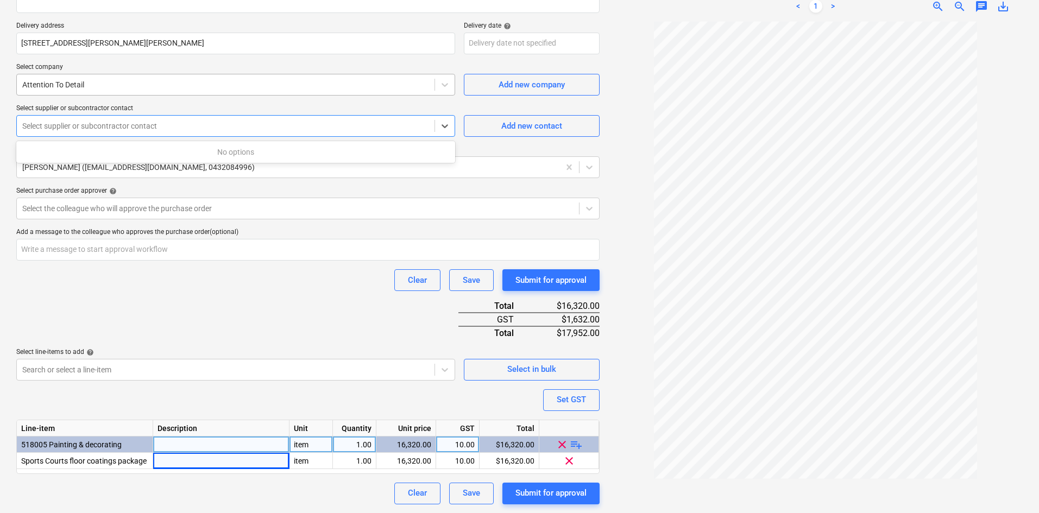
type textarea "x"
click at [363, 86] on div at bounding box center [225, 84] width 407 height 11
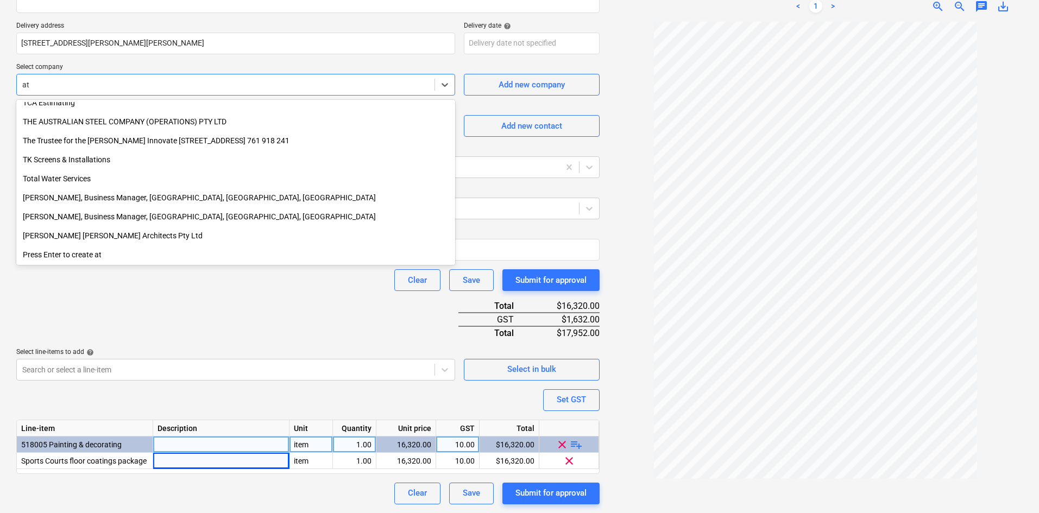
scroll to position [1434, 0]
type input "atd"
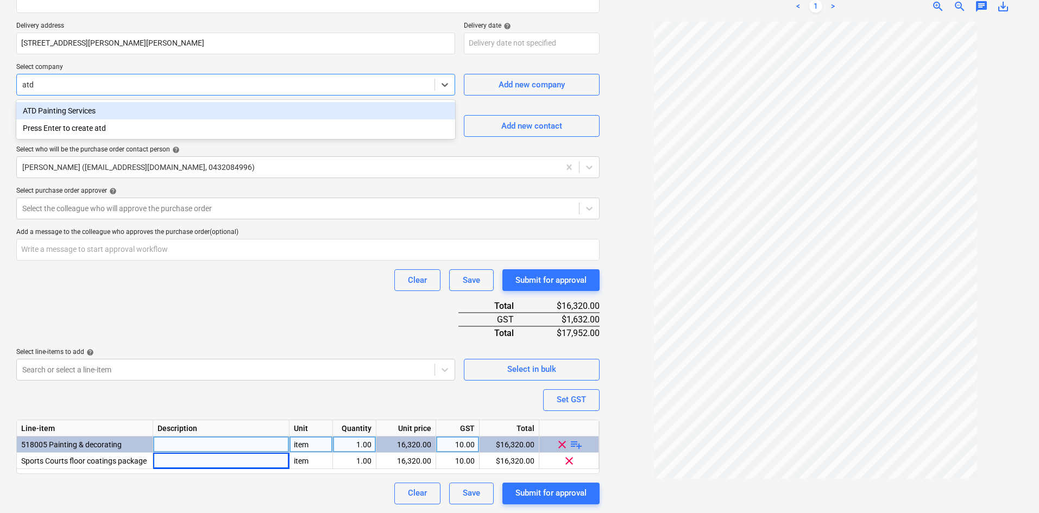
click at [153, 115] on div "ATD Painting Services" at bounding box center [235, 110] width 439 height 17
type textarea "x"
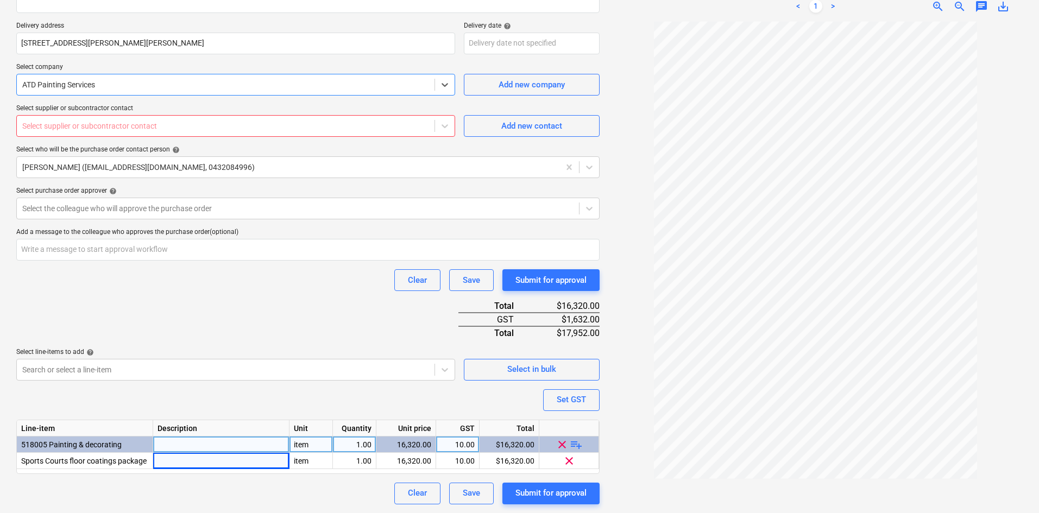
click at [130, 123] on div at bounding box center [225, 126] width 407 height 11
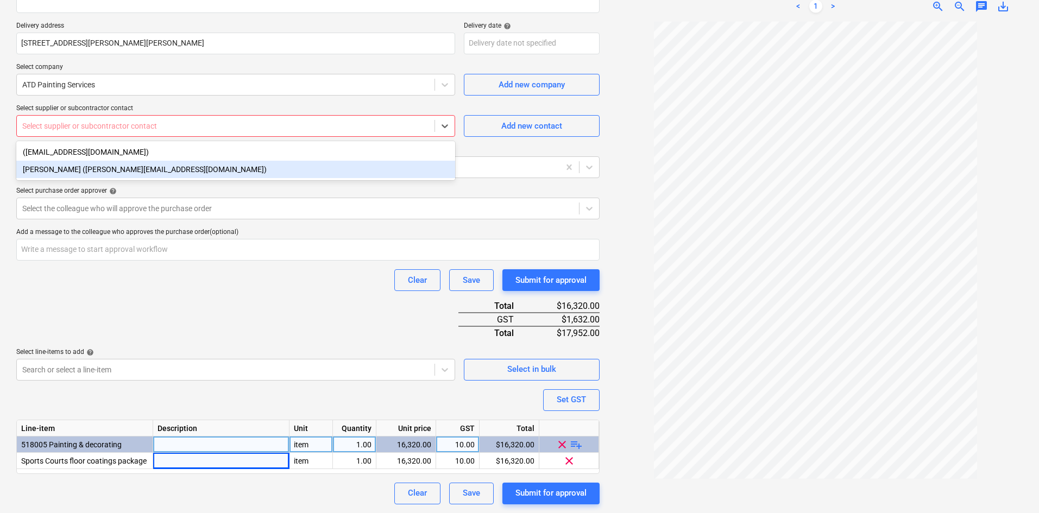
click at [87, 170] on div "Riley Paulauskas (riley.p@attentiontodetail.com.au)" at bounding box center [235, 169] width 439 height 17
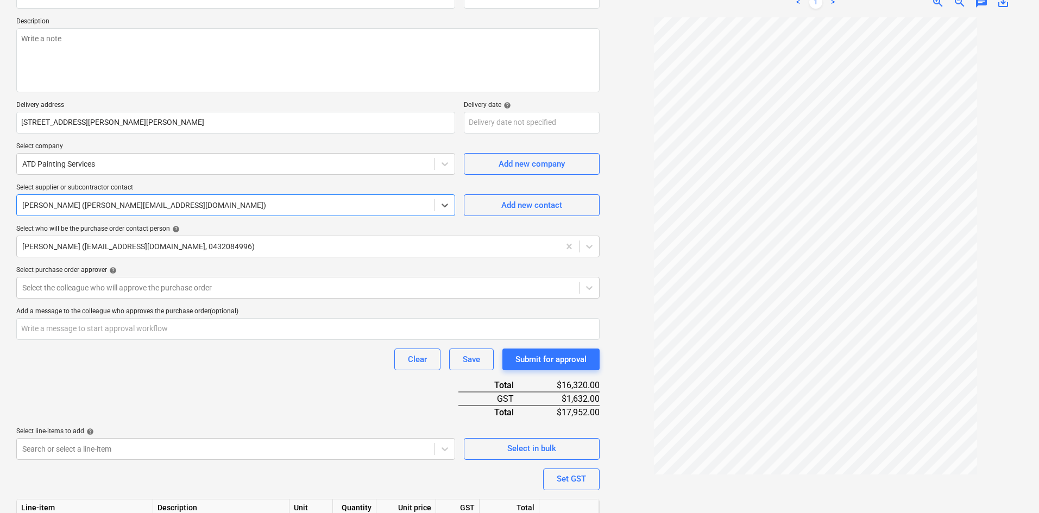
scroll to position [29, 0]
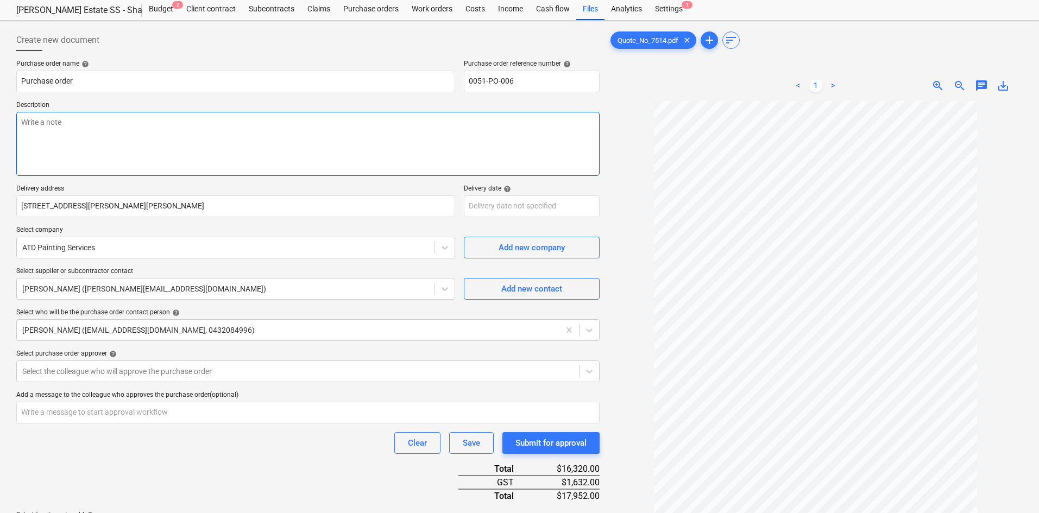
click at [160, 146] on textarea at bounding box center [307, 144] width 583 height 64
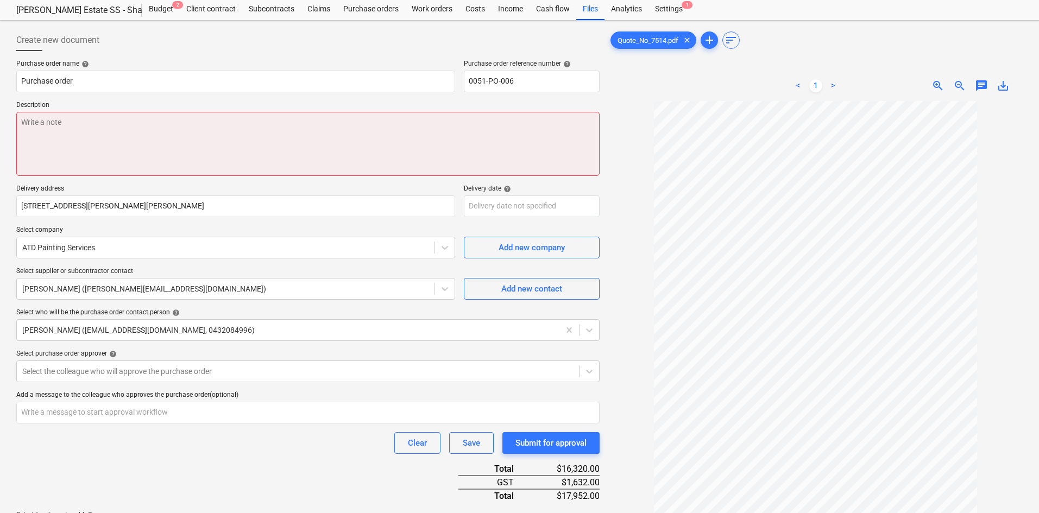
click at [175, 142] on textarea at bounding box center [307, 144] width 583 height 64
paste textarea "Site contact : [PERSON_NAME] - [PHONE_NUMBER]"
type textarea "x"
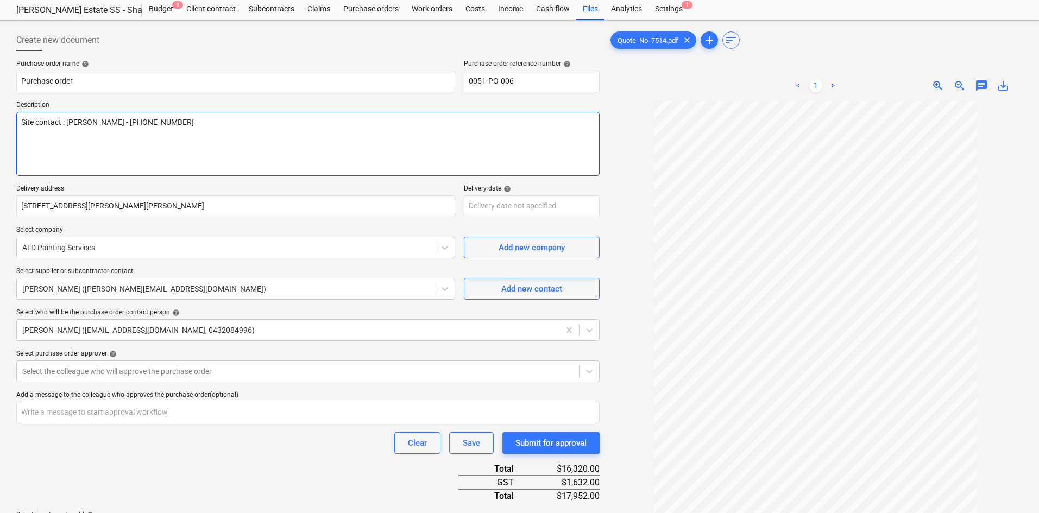
type textarea "Site contact : [PERSON_NAME] - [PHONE_NUMBER]"
click at [280, 185] on p "Delivery address" at bounding box center [235, 190] width 439 height 11
click at [491, 203] on body "Sales Projects Contacts Company Consolidated Invoices Inbox 4 Approvals format_…" at bounding box center [519, 227] width 1039 height 513
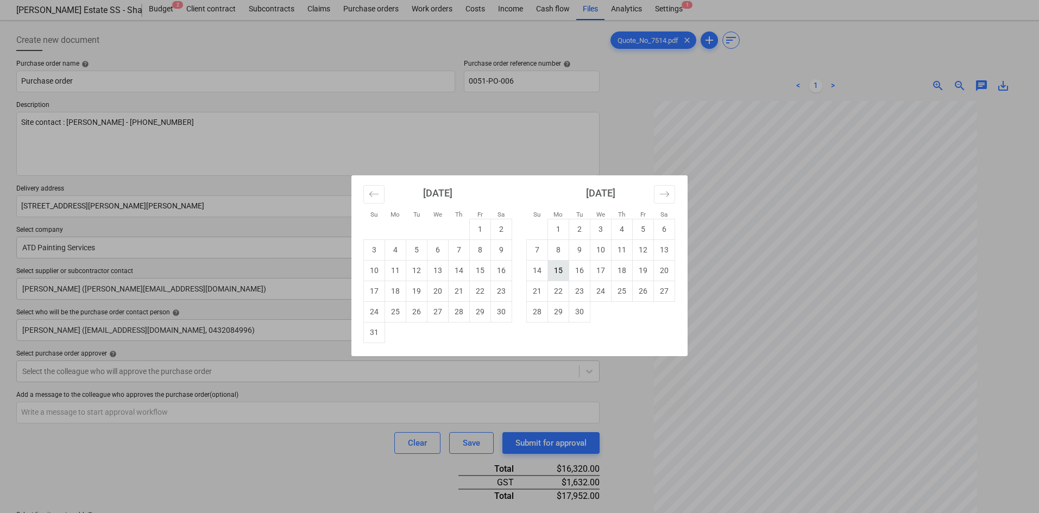
click at [563, 270] on td "15" at bounding box center [558, 270] width 21 height 21
type textarea "x"
type input "[DATE]"
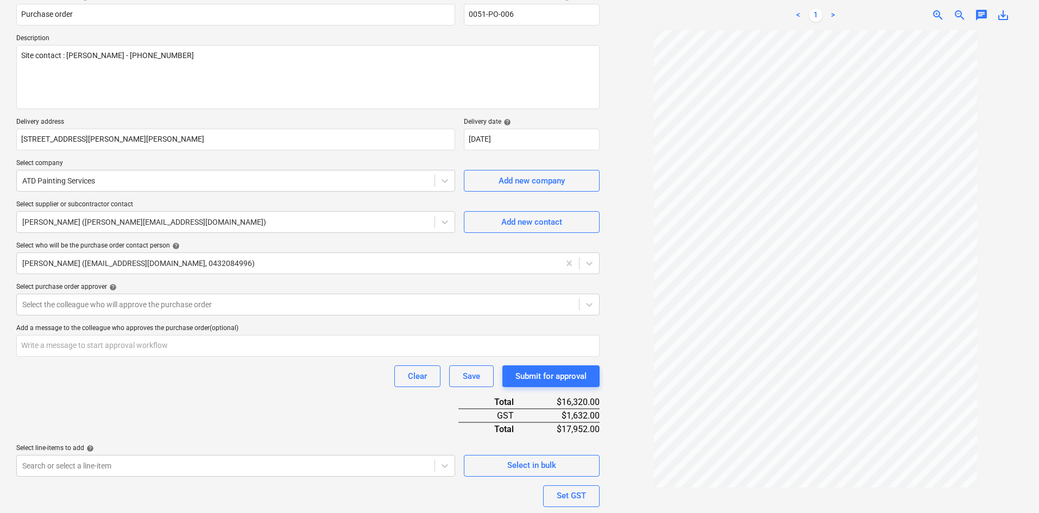
scroll to position [192, 0]
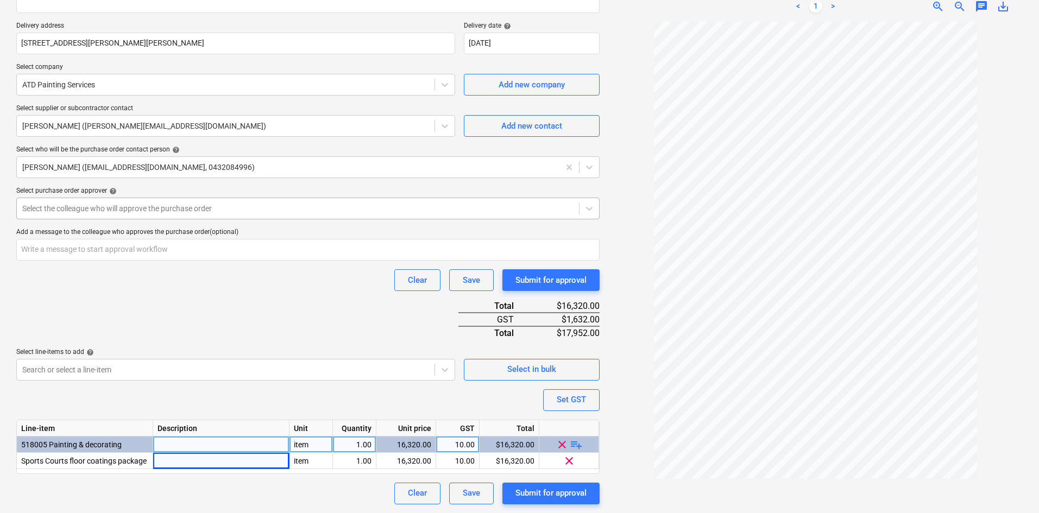
click at [123, 212] on div at bounding box center [297, 208] width 551 height 11
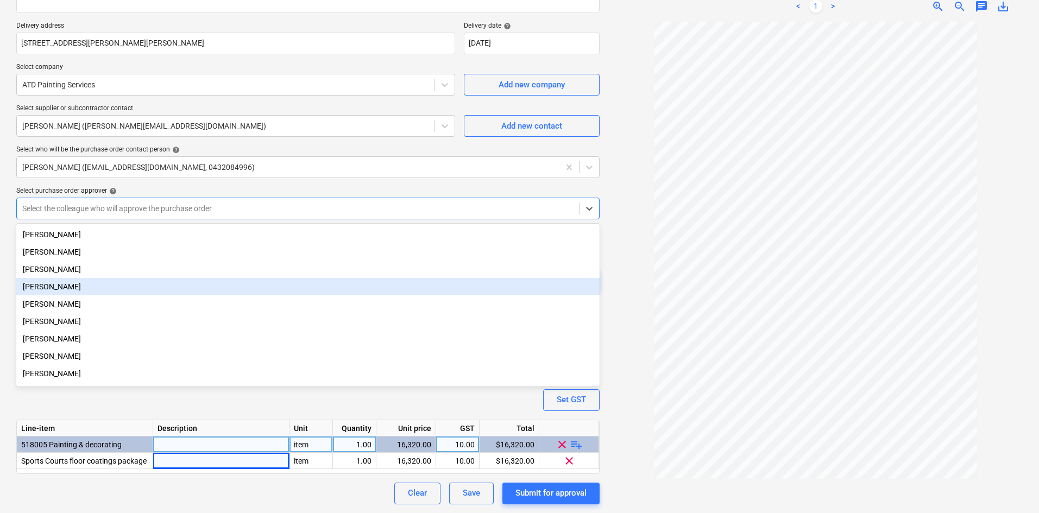
click at [51, 288] on div "[PERSON_NAME]" at bounding box center [307, 286] width 583 height 17
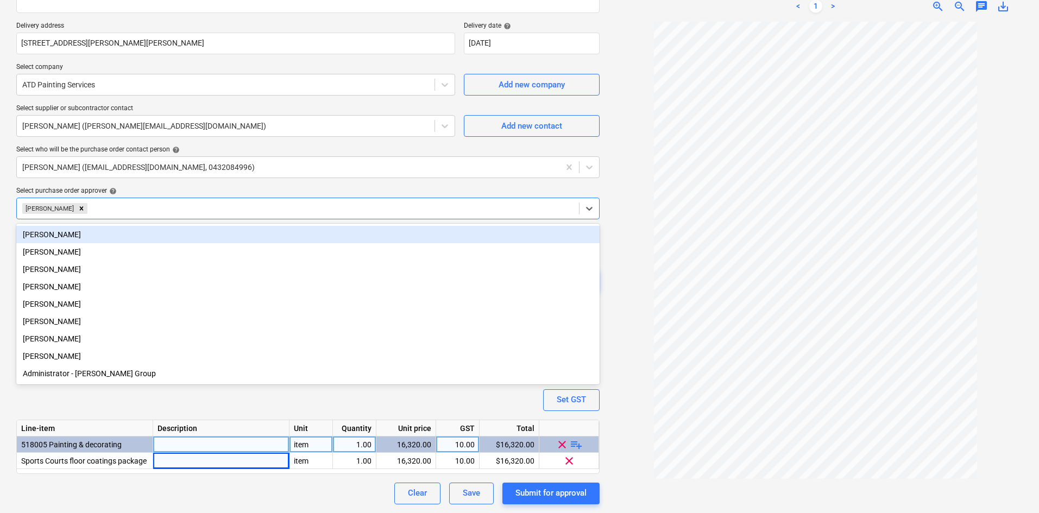
click at [180, 184] on div "Purchase order name help Purchase order Purchase order reference number help 00…" at bounding box center [307, 201] width 583 height 608
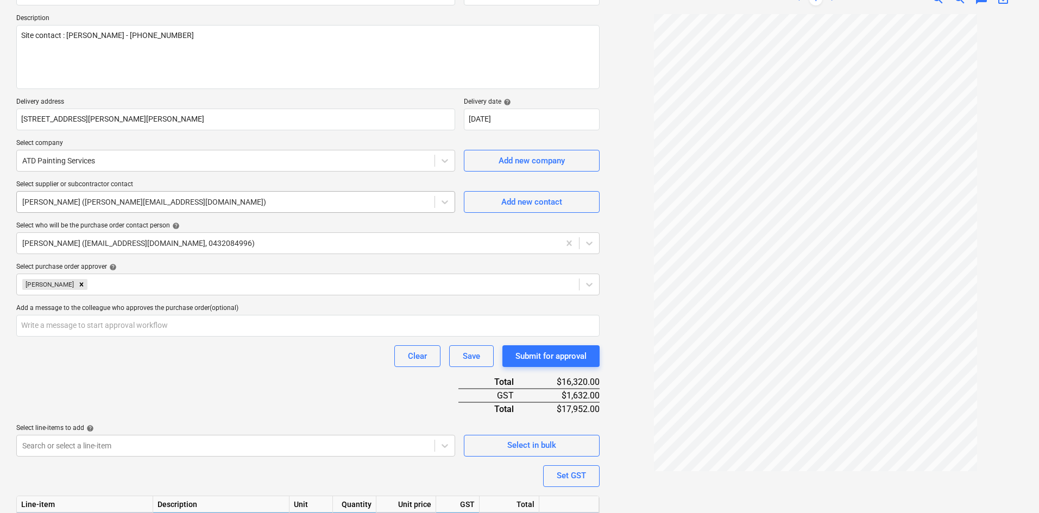
scroll to position [0, 0]
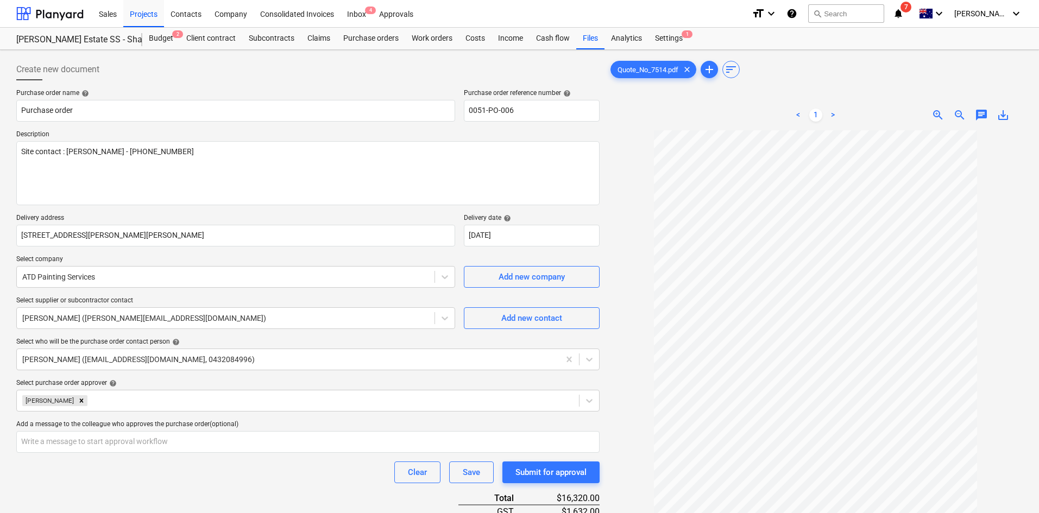
click at [199, 128] on div "Purchase order name help Purchase order Purchase order reference number help 00…" at bounding box center [307, 393] width 583 height 608
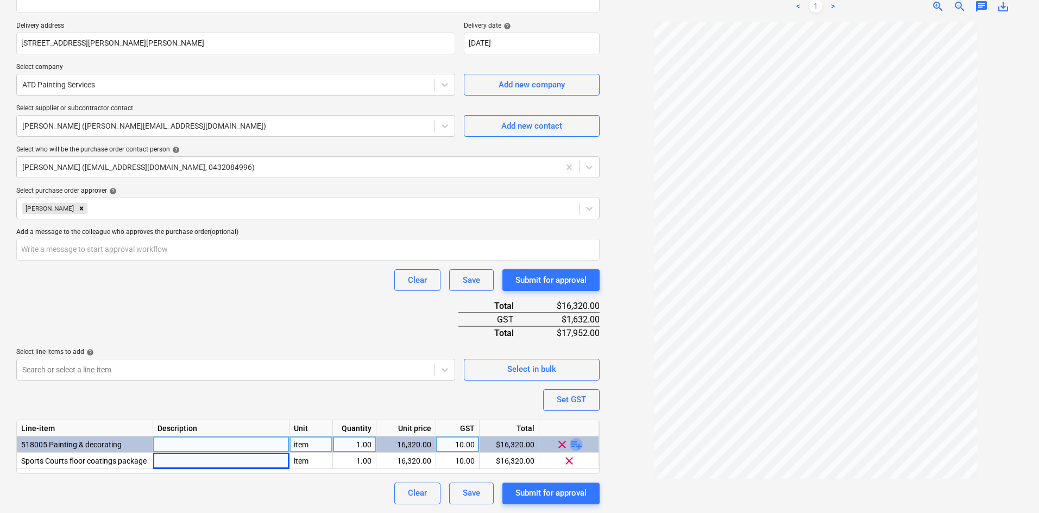
click at [575, 443] on span "playlist_add" at bounding box center [576, 444] width 13 height 13
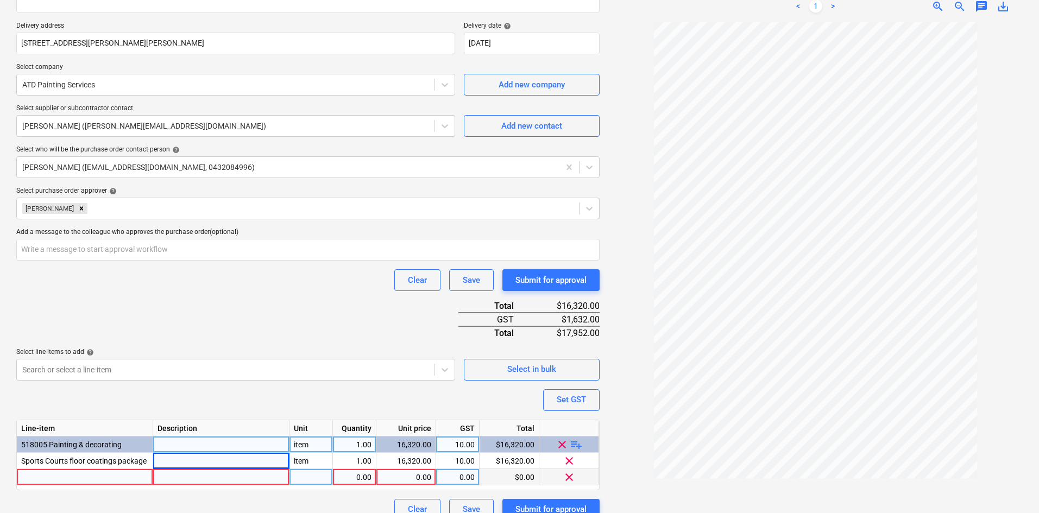
click at [570, 482] on span "clear" at bounding box center [569, 476] width 13 height 13
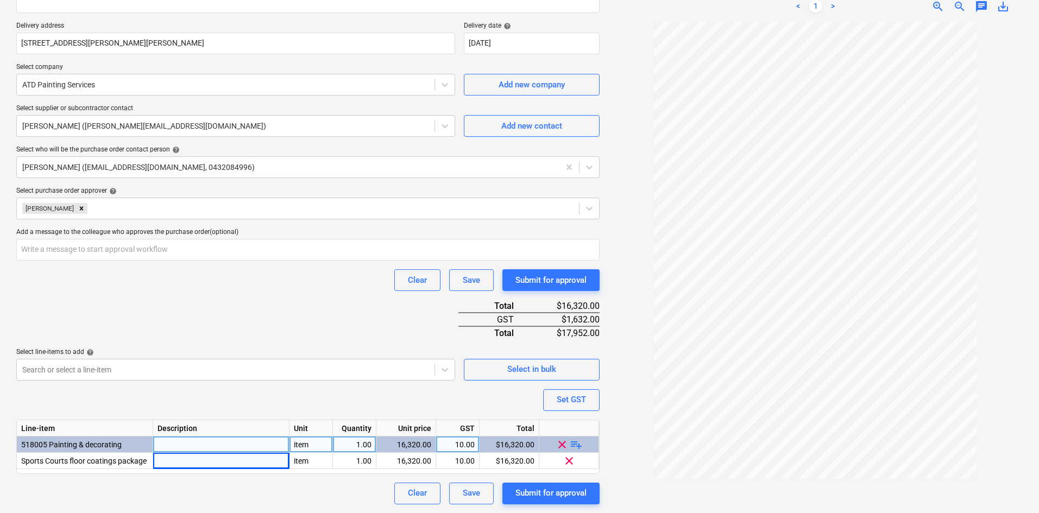
click at [232, 312] on div "Purchase order name help Purchase order Purchase order reference number help 00…" at bounding box center [307, 201] width 583 height 608
click at [146, 481] on div "Purchase order name help Purchase order Purchase order reference number help 00…" at bounding box center [307, 201] width 583 height 608
click at [638, 365] on div at bounding box center [815, 263] width 414 height 483
click at [265, 335] on div "Purchase order name help Purchase order Purchase order reference number help 00…" at bounding box center [307, 201] width 583 height 608
click at [289, 325] on div "Purchase order name help Purchase order Purchase order reference number help 00…" at bounding box center [307, 201] width 583 height 608
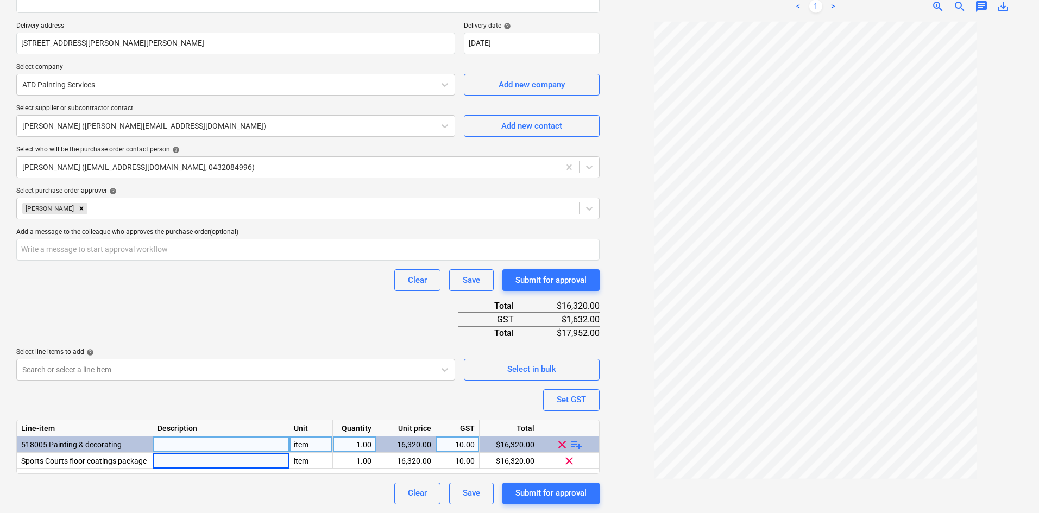
click at [283, 482] on div "Purchase order name help Purchase order Purchase order reference number help 00…" at bounding box center [307, 201] width 583 height 608
click at [268, 280] on div "Clear Save Submit for approval" at bounding box center [307, 280] width 583 height 22
click at [250, 282] on div "Clear Save Submit for approval" at bounding box center [307, 280] width 583 height 22
click at [543, 492] on div "Submit for approval" at bounding box center [550, 493] width 71 height 14
type textarea "x"
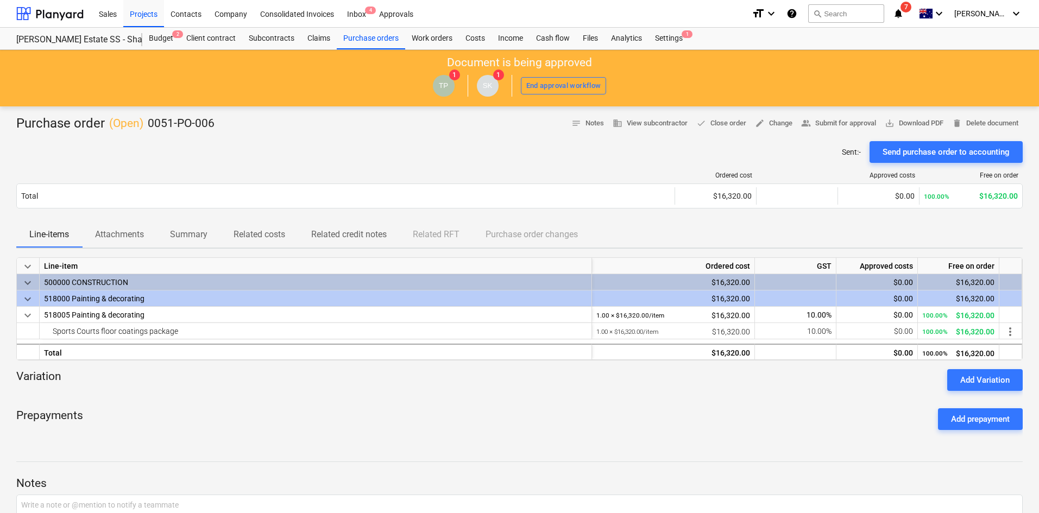
drag, startPoint x: 378, startPoint y: 143, endPoint x: 374, endPoint y: 127, distance: 16.3
click at [378, 143] on div "Sent : - Send purchase order to accounting" at bounding box center [519, 152] width 1006 height 22
click at [360, 39] on div "Purchase orders" at bounding box center [371, 39] width 68 height 22
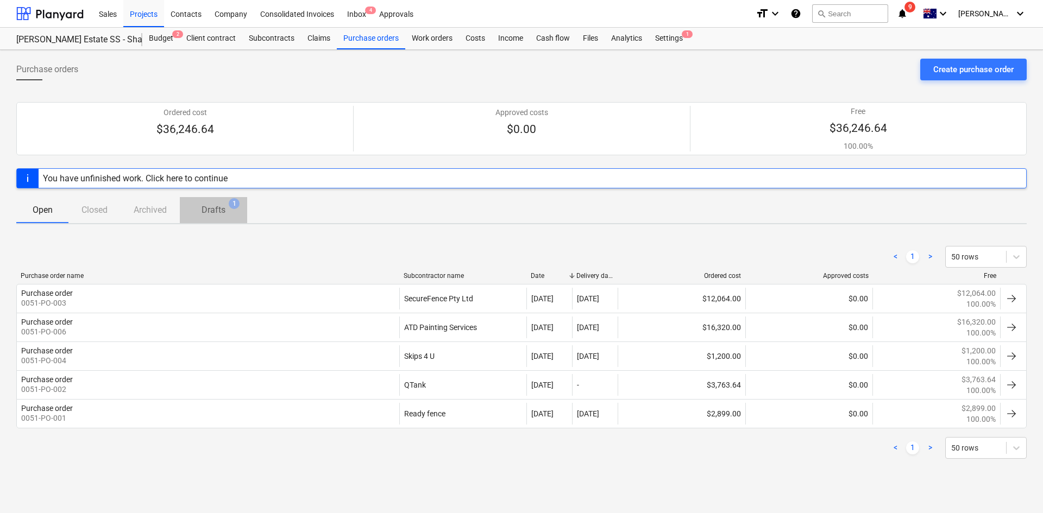
click at [229, 205] on span "1" at bounding box center [234, 203] width 11 height 11
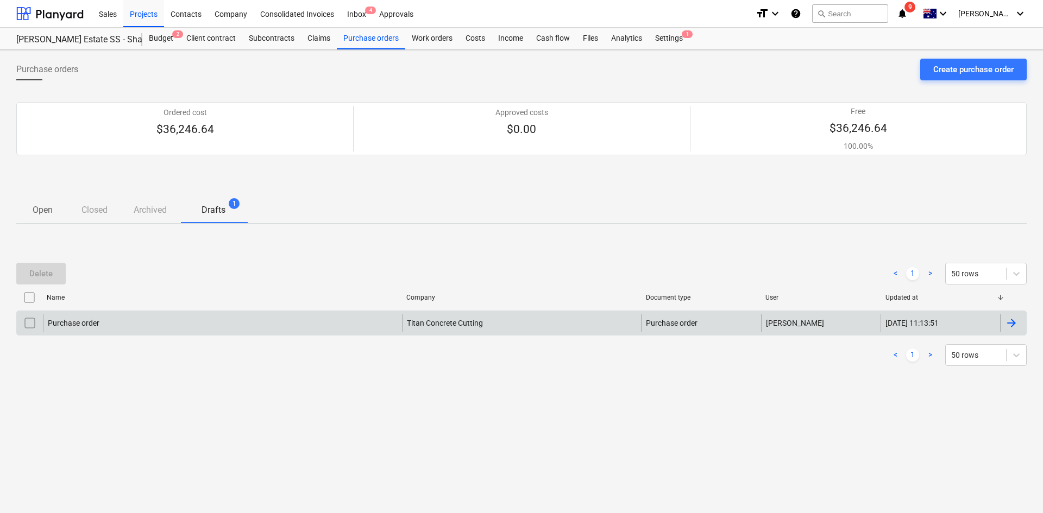
click at [233, 326] on div "Purchase order" at bounding box center [222, 322] width 359 height 17
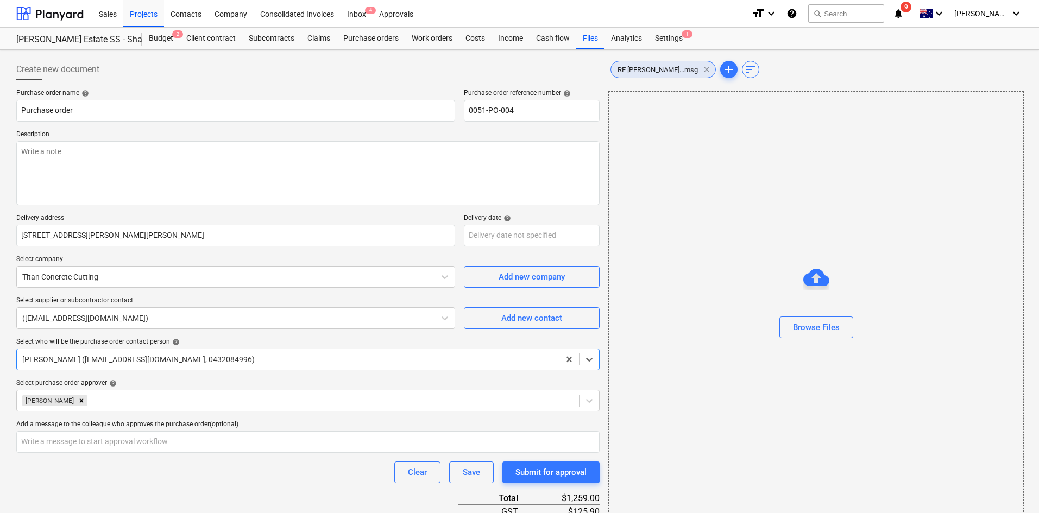
click at [700, 70] on span "clear" at bounding box center [706, 69] width 13 height 13
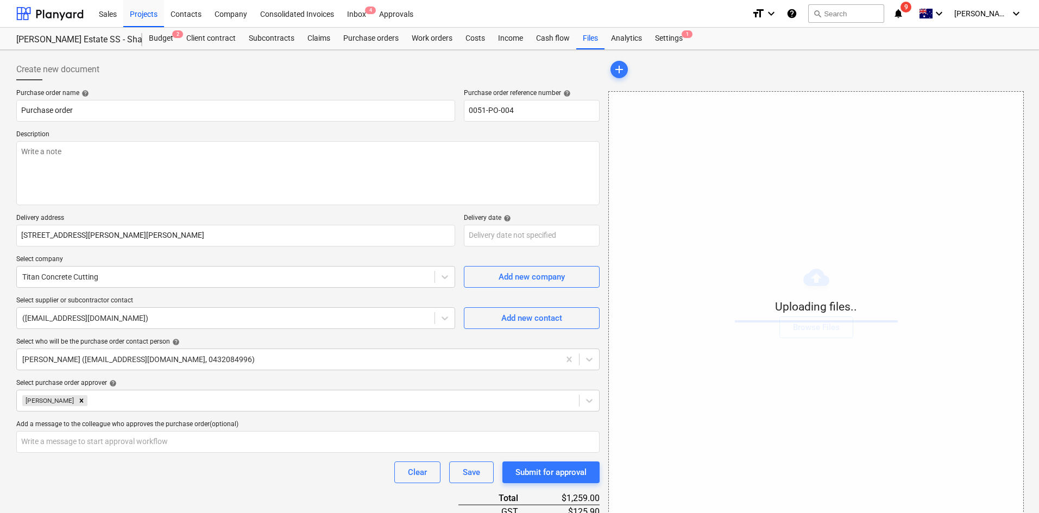
scroll to position [192, 0]
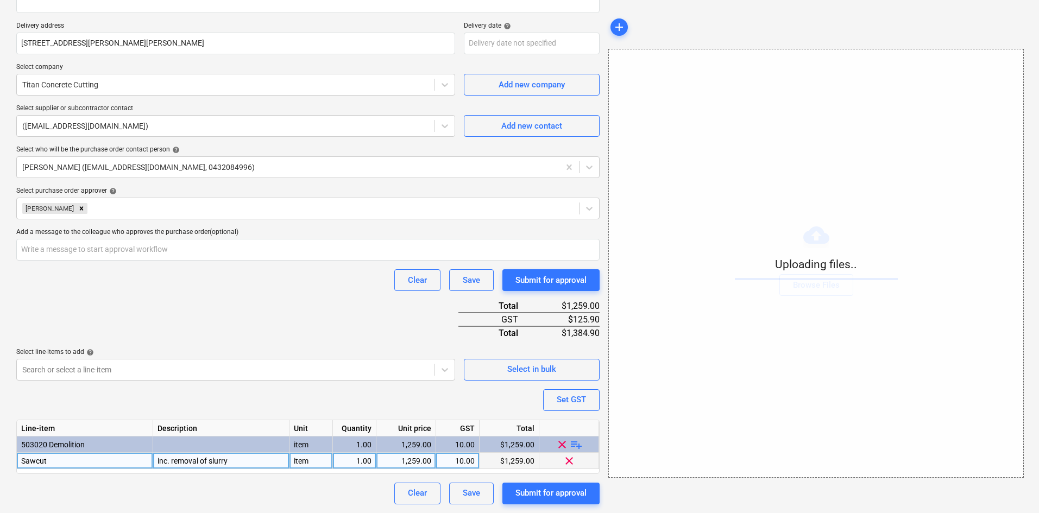
click at [410, 463] on div "1,259.00" at bounding box center [406, 461] width 51 height 16
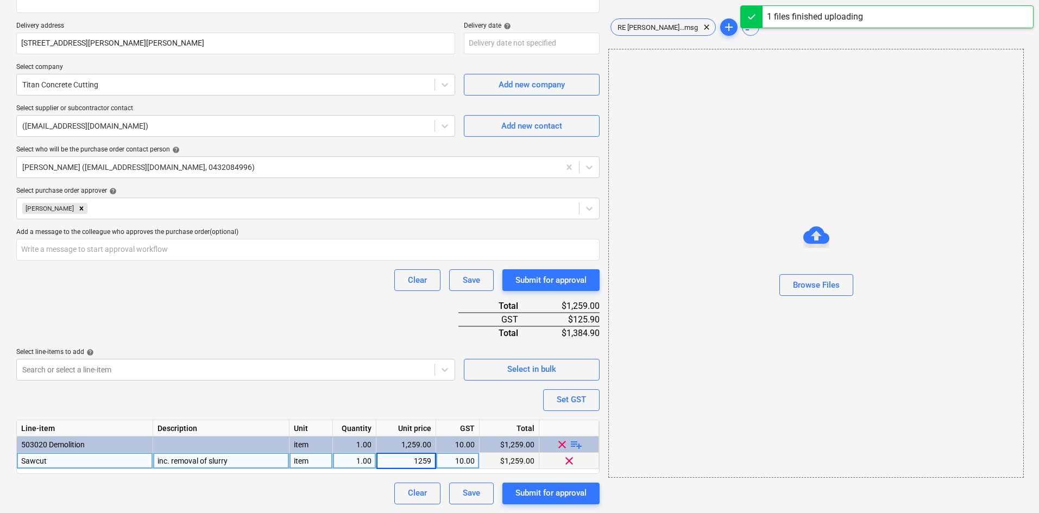
type textarea "x"
type input "1696.40"
click at [175, 316] on div "Purchase order name help Purchase order Purchase order reference number help 00…" at bounding box center [307, 201] width 583 height 608
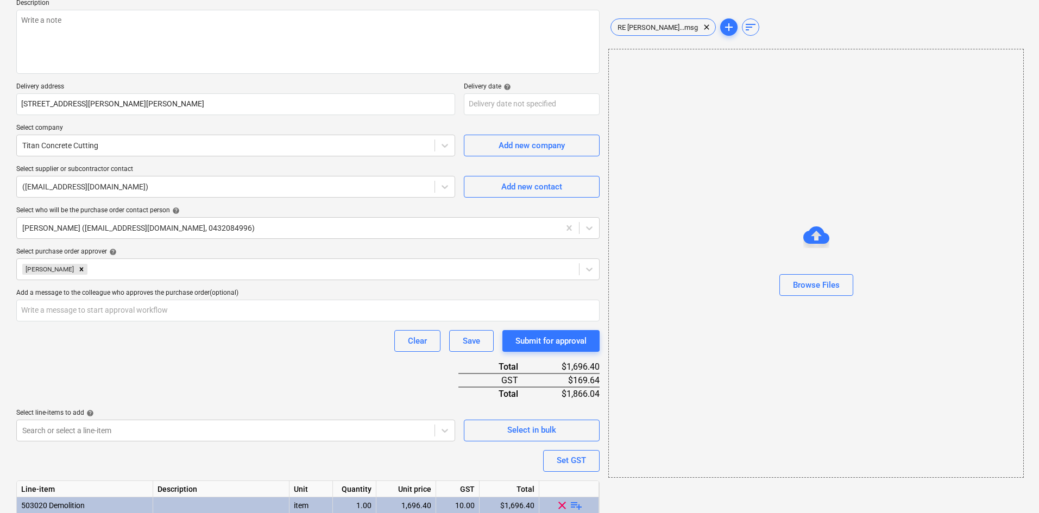
scroll to position [84, 0]
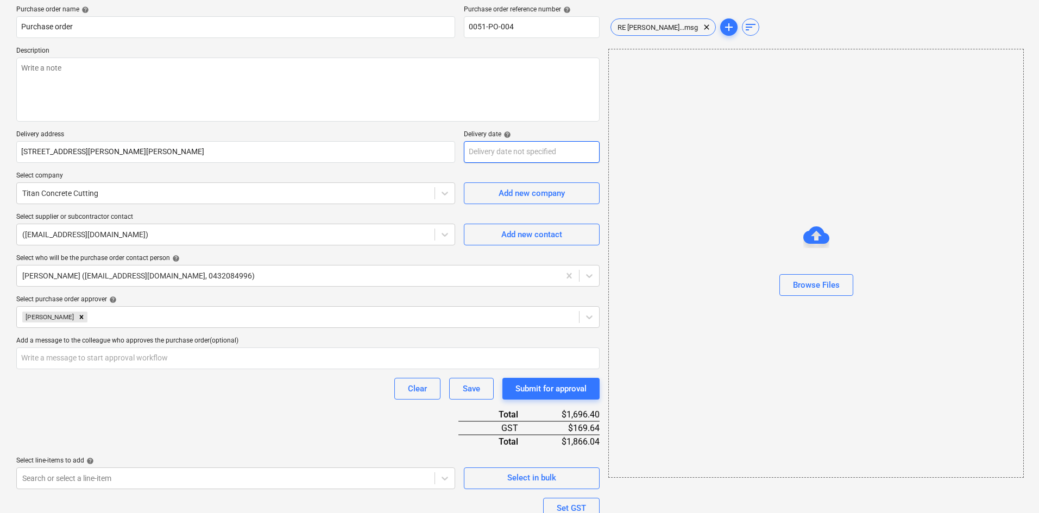
click at [515, 149] on body "Sales Projects Contacts Company Consolidated Invoices Inbox 4 Approvals format_…" at bounding box center [519, 172] width 1039 height 513
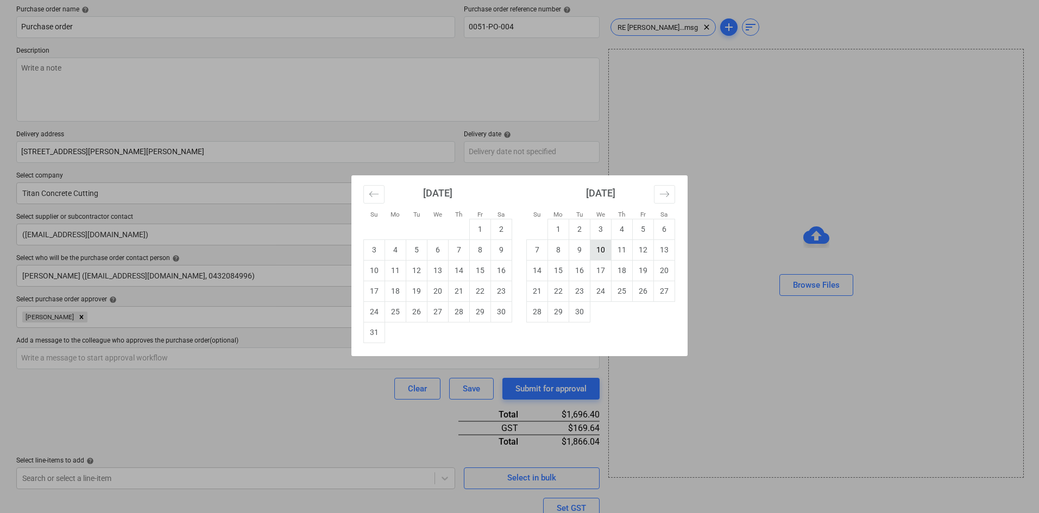
click at [606, 249] on td "10" at bounding box center [600, 249] width 21 height 21
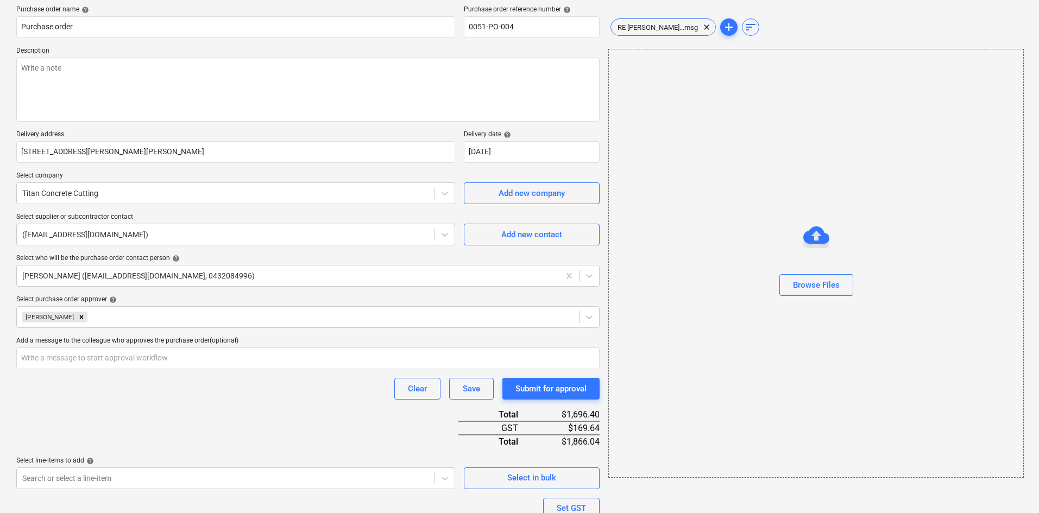
type textarea "x"
type input "[DATE]"
click at [247, 92] on textarea at bounding box center [307, 90] width 583 height 64
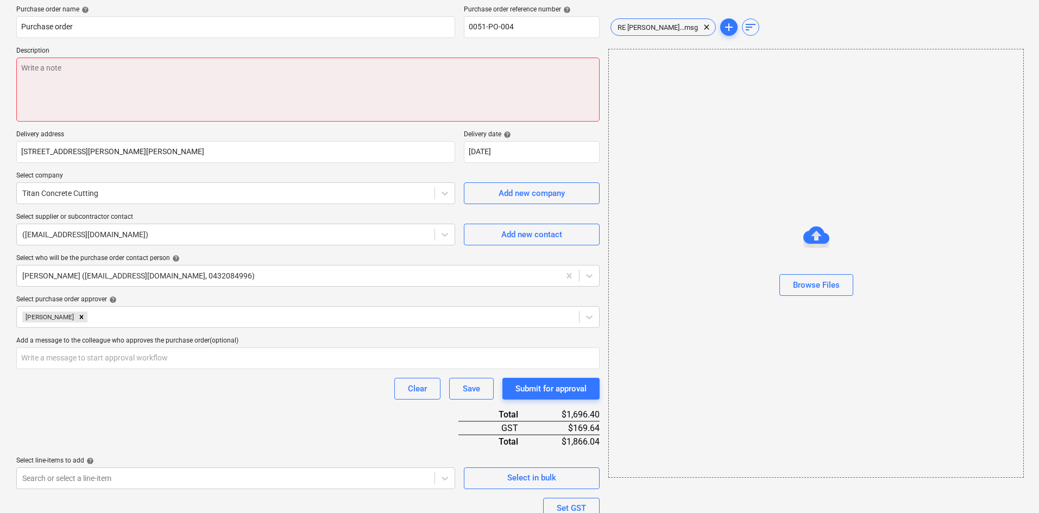
click at [109, 97] on textarea at bounding box center [307, 90] width 583 height 64
paste textarea "Site contact : [PERSON_NAME] - [PHONE_NUMBER]"
type textarea "x"
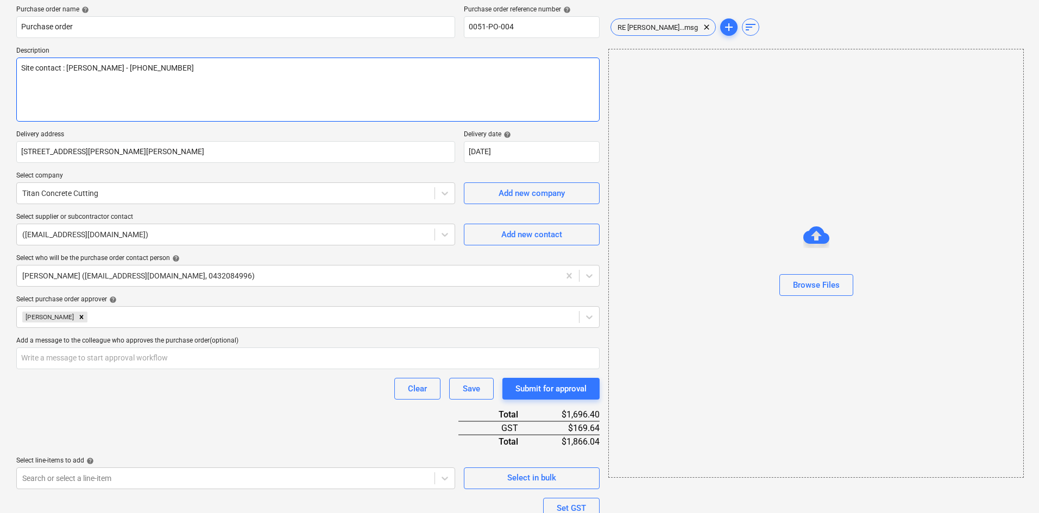
type textarea "Site contact : [PERSON_NAME] - [PHONE_NUMBER]"
click at [234, 130] on p "Delivery address" at bounding box center [235, 135] width 439 height 11
click at [215, 97] on textarea "Site contact : [PERSON_NAME] - [PHONE_NUMBER]" at bounding box center [307, 90] width 583 height 64
click at [205, 219] on p "Select supplier or subcontractor contact" at bounding box center [235, 218] width 439 height 11
click at [234, 258] on div "Select who will be the purchase order contact person help" at bounding box center [307, 258] width 583 height 9
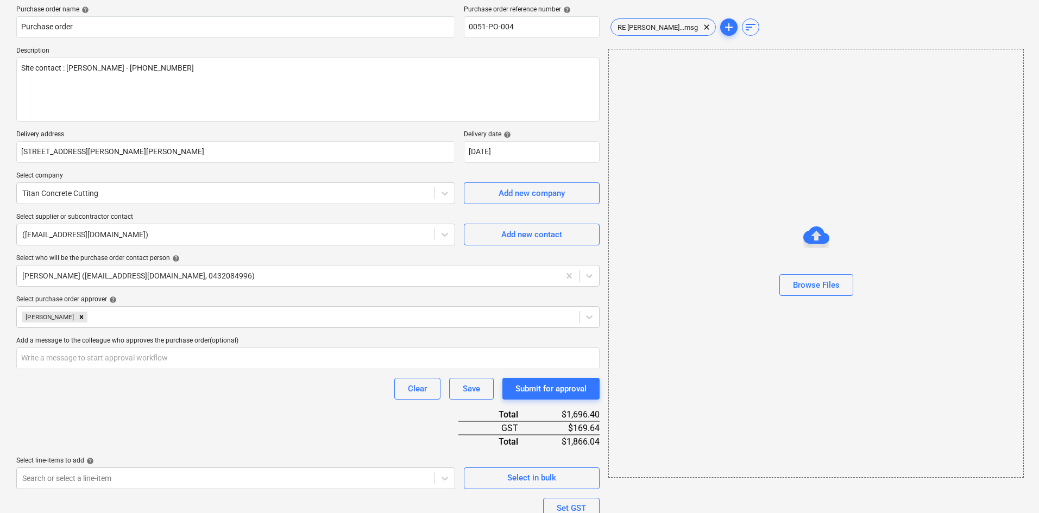
click at [206, 293] on div "Purchase order name help Purchase order Purchase order reference number help 00…" at bounding box center [307, 309] width 583 height 608
click at [275, 342] on div "Add a message to the colleague who approves the purchase order (optional)" at bounding box center [307, 341] width 583 height 9
click at [246, 369] on input "text" at bounding box center [307, 359] width 583 height 22
click at [241, 399] on div "Clear Save Submit for approval" at bounding box center [307, 389] width 583 height 22
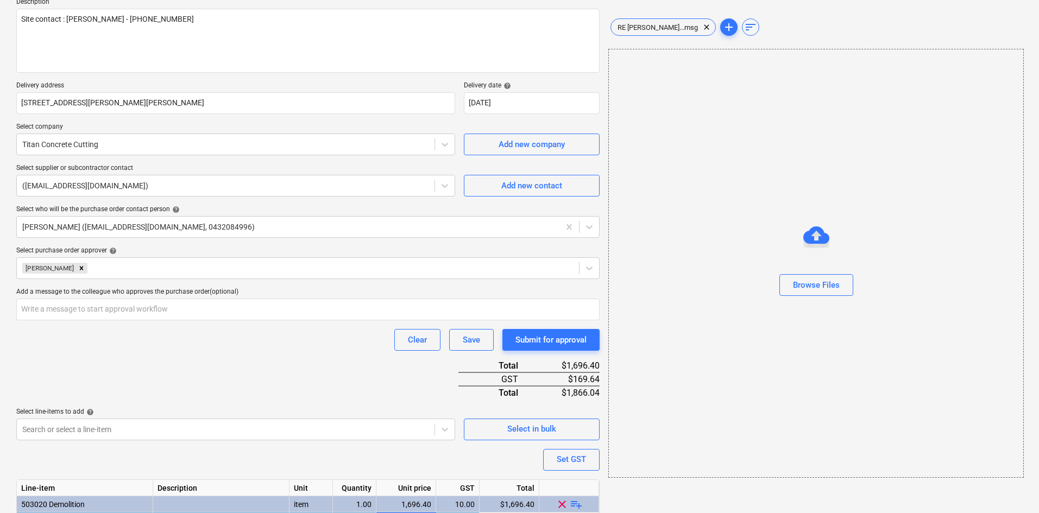
scroll to position [192, 0]
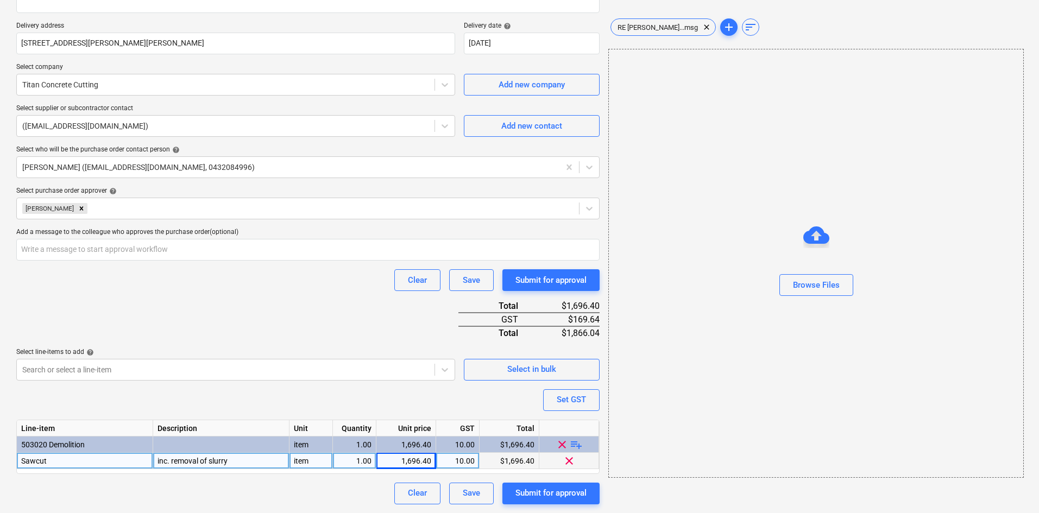
click at [275, 299] on div "Purchase order name help Purchase order Purchase order reference number help 00…" at bounding box center [307, 201] width 583 height 608
click at [287, 227] on div "Purchase order name help Purchase order Purchase order reference number help 00…" at bounding box center [307, 201] width 583 height 608
click at [276, 181] on div "Purchase order name help Purchase order Purchase order reference number help 00…" at bounding box center [307, 201] width 583 height 608
click at [276, 154] on p "Select who will be the purchase order contact person help" at bounding box center [307, 151] width 583 height 11
drag, startPoint x: 279, startPoint y: 147, endPoint x: 284, endPoint y: 146, distance: 5.5
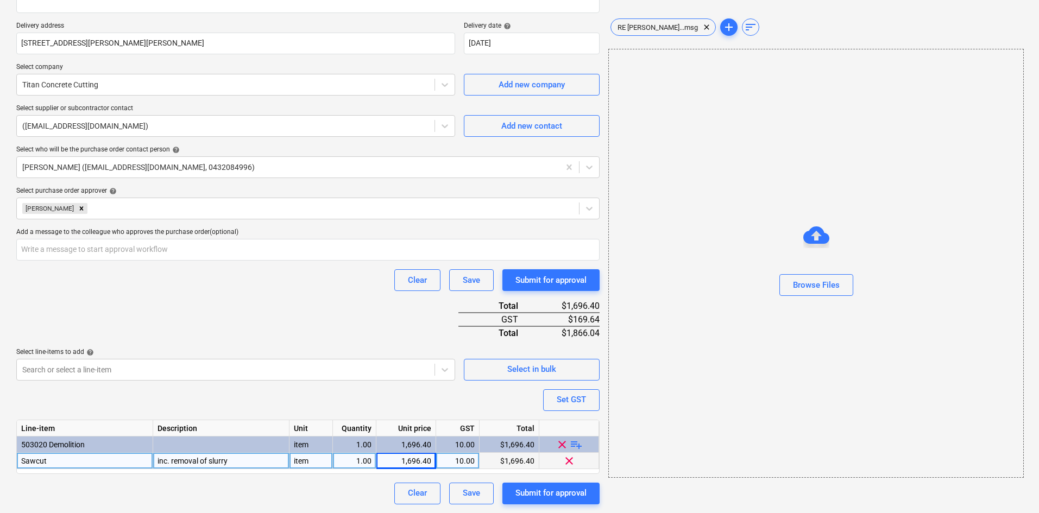
click at [279, 147] on div "Select who will be the purchase order contact person help" at bounding box center [307, 150] width 583 height 9
click at [241, 103] on div "Purchase order name help Purchase order Purchase order reference number help 00…" at bounding box center [307, 201] width 583 height 608
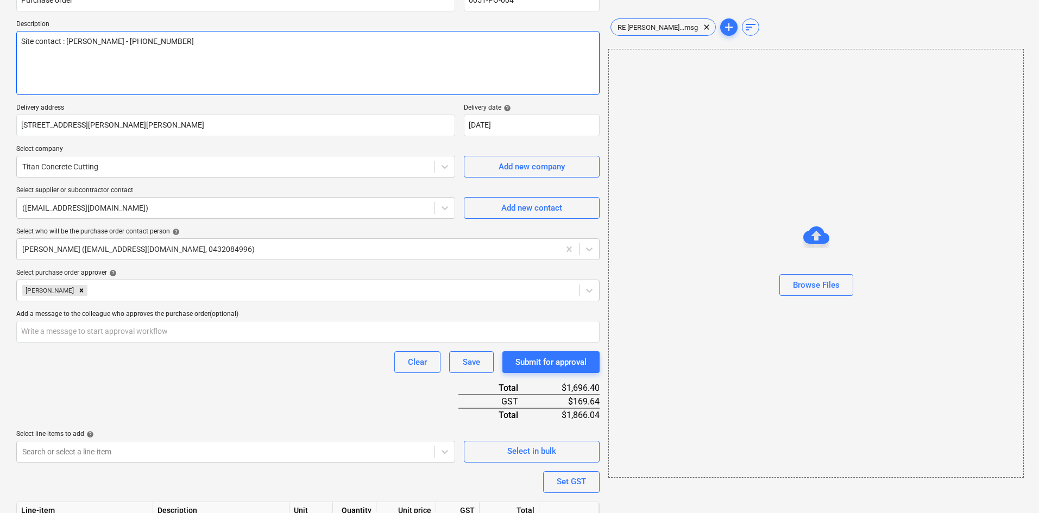
scroll to position [0, 0]
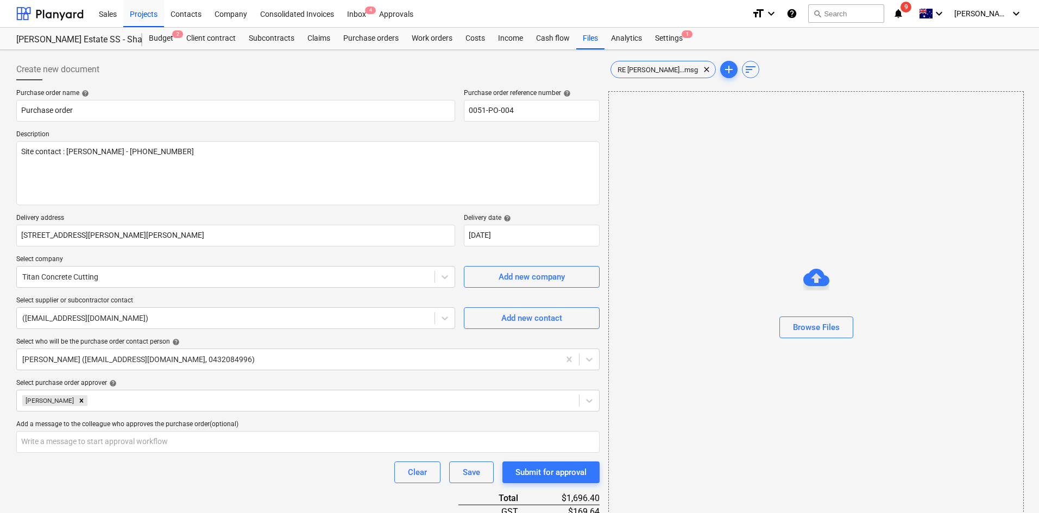
click at [278, 219] on p "Delivery address" at bounding box center [235, 219] width 439 height 11
click at [234, 175] on textarea "Site contact : [PERSON_NAME] - [PHONE_NUMBER]" at bounding box center [307, 173] width 583 height 64
click at [159, 182] on textarea "Site contact : [PERSON_NAME] - [PHONE_NUMBER]" at bounding box center [307, 173] width 583 height 64
click at [374, 219] on p "Delivery address" at bounding box center [235, 219] width 439 height 11
click at [358, 256] on p "Select company" at bounding box center [235, 260] width 439 height 11
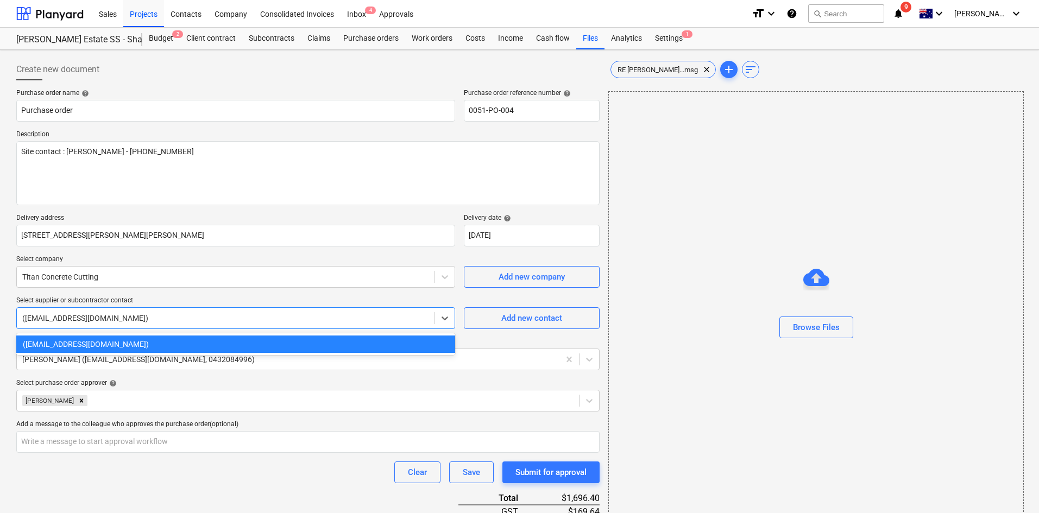
click at [288, 309] on div "([EMAIL_ADDRESS][DOMAIN_NAME])" at bounding box center [235, 318] width 439 height 22
click at [303, 297] on p "Select supplier or subcontractor contact" at bounding box center [235, 302] width 439 height 11
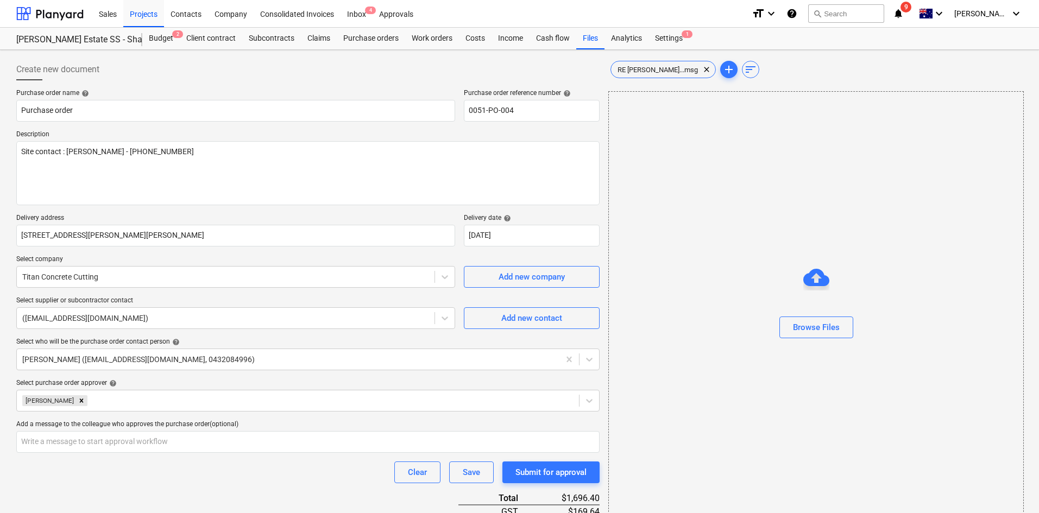
click at [254, 251] on div "Purchase order name help Purchase order Purchase order reference number help 00…" at bounding box center [307, 393] width 583 height 608
click at [244, 215] on p "Delivery address" at bounding box center [235, 219] width 439 height 11
click at [507, 254] on div "Purchase order name help Purchase order Purchase order reference number help 00…" at bounding box center [307, 393] width 583 height 608
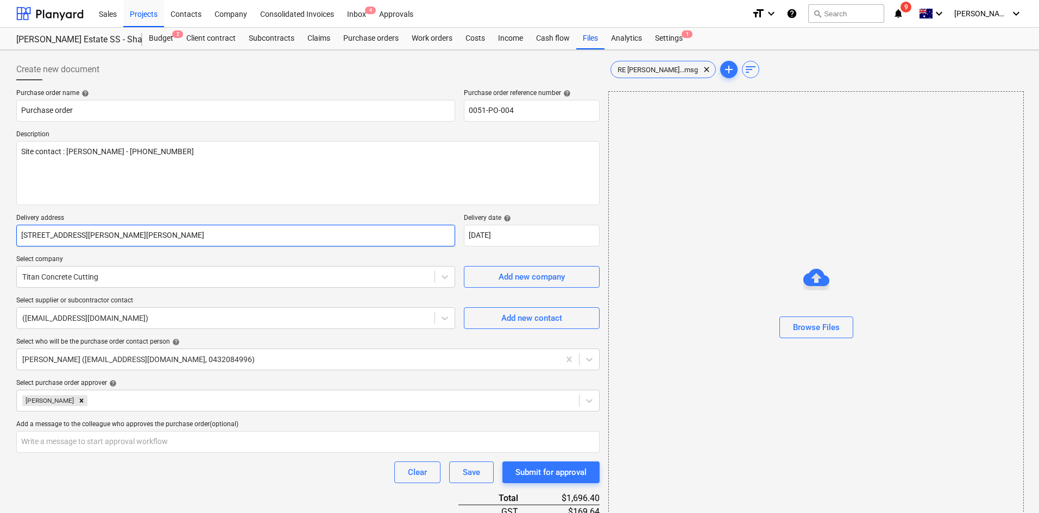
scroll to position [192, 0]
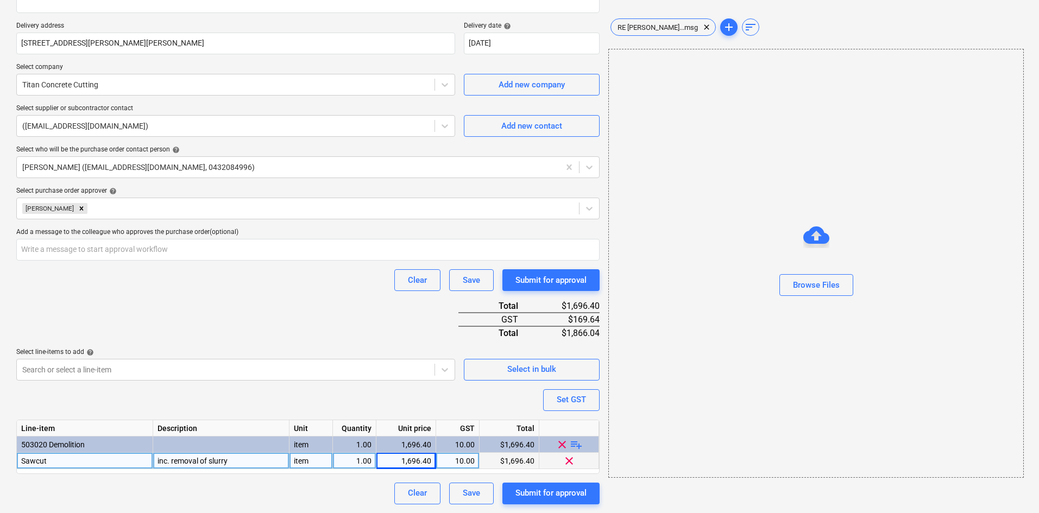
drag, startPoint x: 325, startPoint y: 326, endPoint x: 326, endPoint y: 333, distance: 7.7
click at [325, 326] on div "Purchase order name help Purchase order Purchase order reference number help 00…" at bounding box center [307, 201] width 583 height 608
drag, startPoint x: 307, startPoint y: 397, endPoint x: 332, endPoint y: 390, distance: 25.3
click at [307, 397] on div "Purchase order name help Purchase order Purchase order reference number help 00…" at bounding box center [307, 201] width 583 height 608
click at [262, 488] on div "Clear Save Submit for approval" at bounding box center [307, 494] width 583 height 22
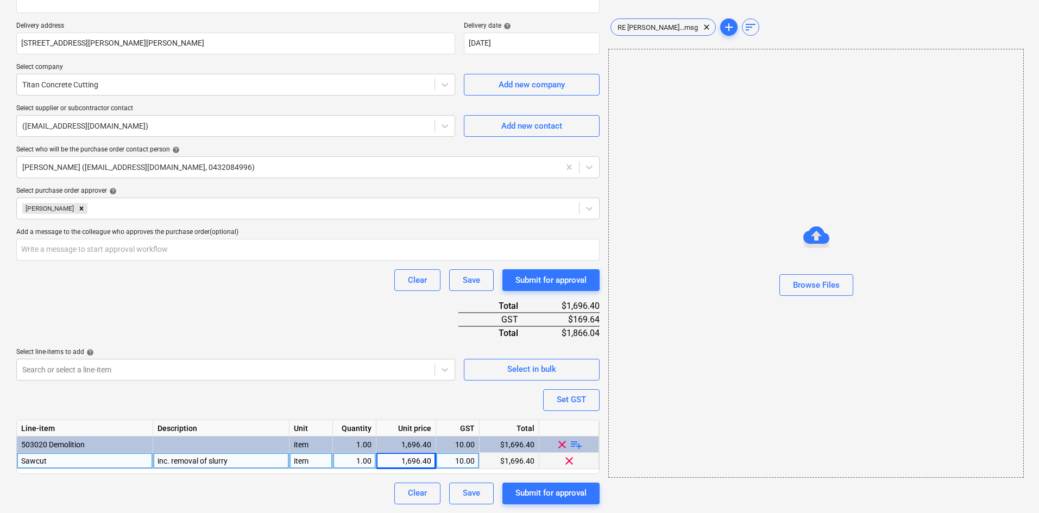
click at [228, 315] on div "Purchase order name help Purchase order Purchase order reference number help 00…" at bounding box center [307, 201] width 583 height 608
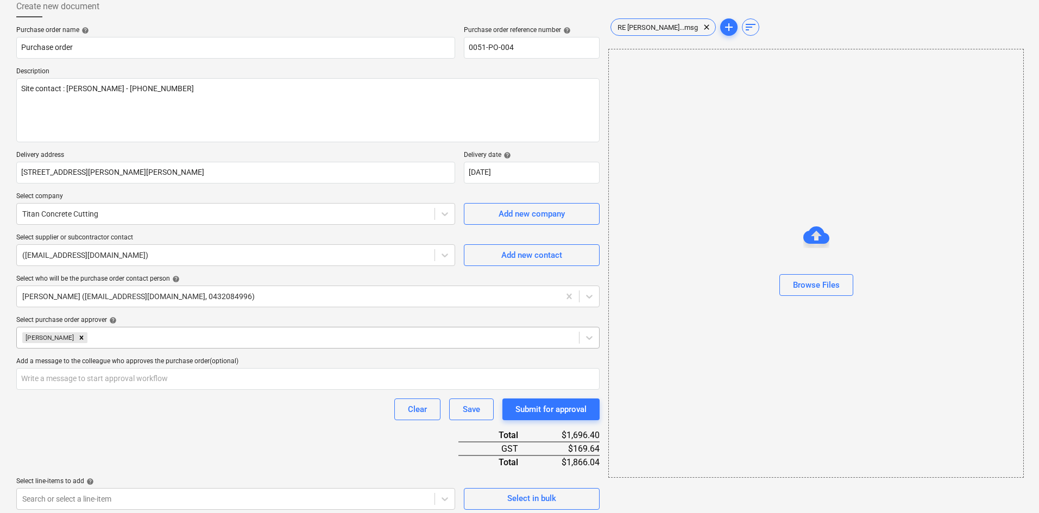
scroll to position [29, 0]
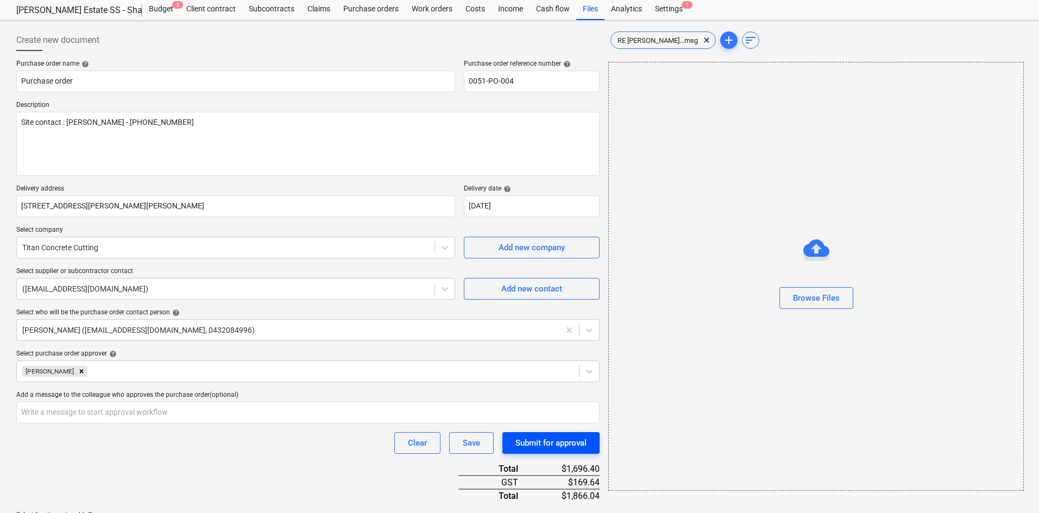
click at [554, 437] on div "Submit for approval" at bounding box center [550, 443] width 71 height 14
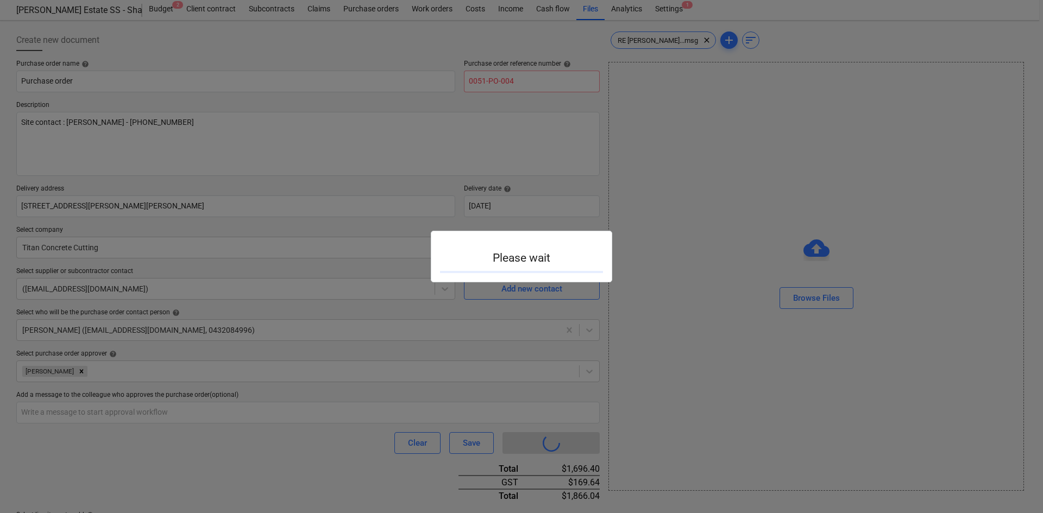
type textarea "x"
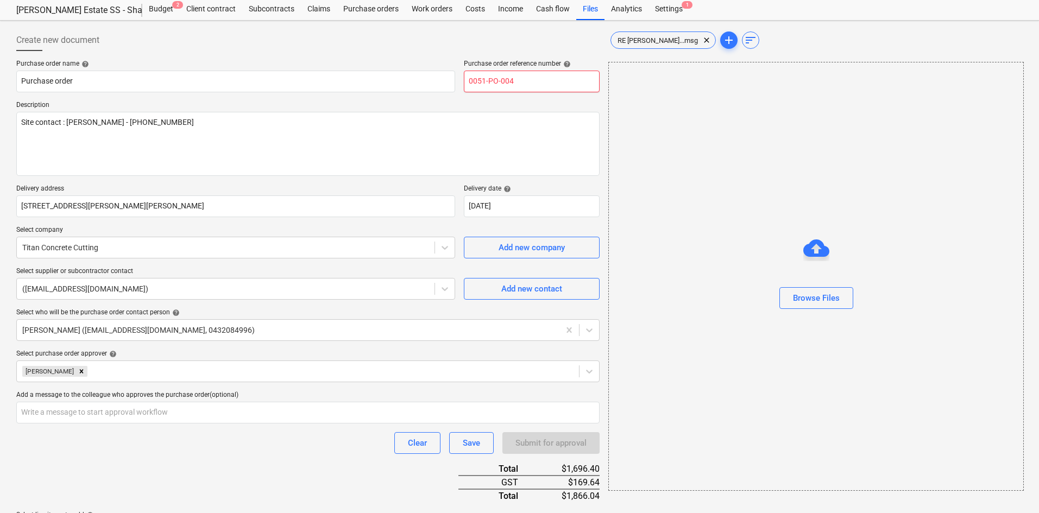
click at [534, 81] on input "0051-PO-004" at bounding box center [532, 82] width 136 height 22
type input "0051-PO-005"
click at [407, 192] on p "Delivery address" at bounding box center [235, 190] width 439 height 11
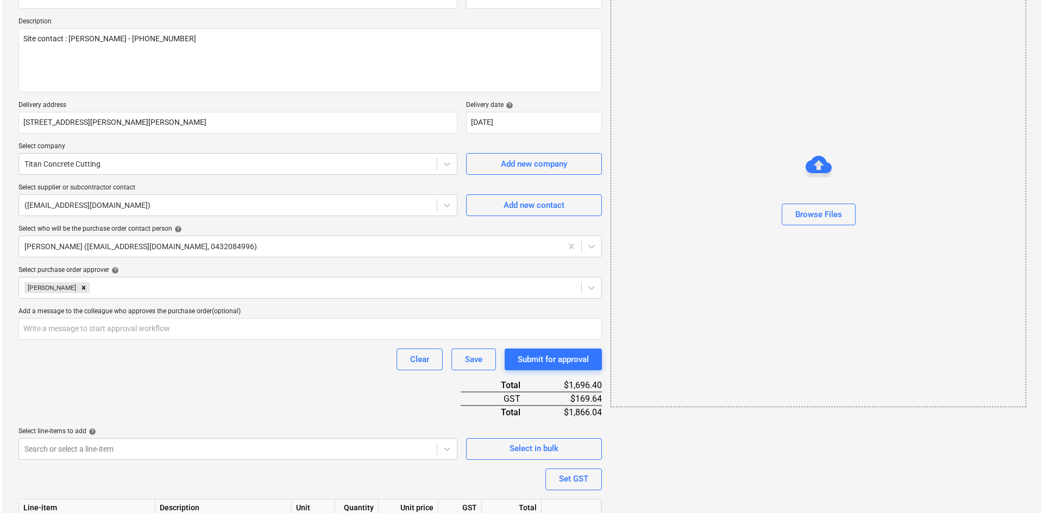
scroll to position [192, 0]
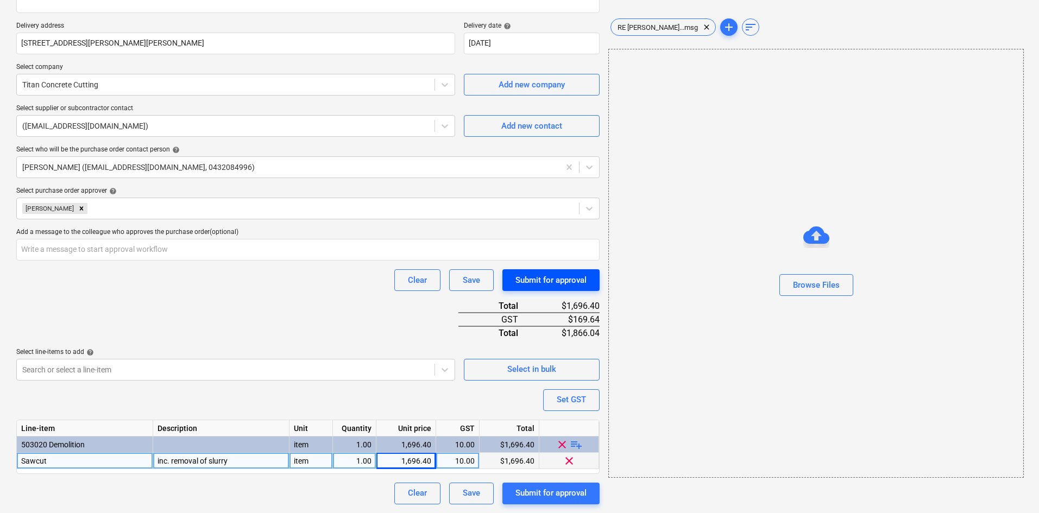
click at [547, 281] on div "Submit for approval" at bounding box center [550, 280] width 71 height 14
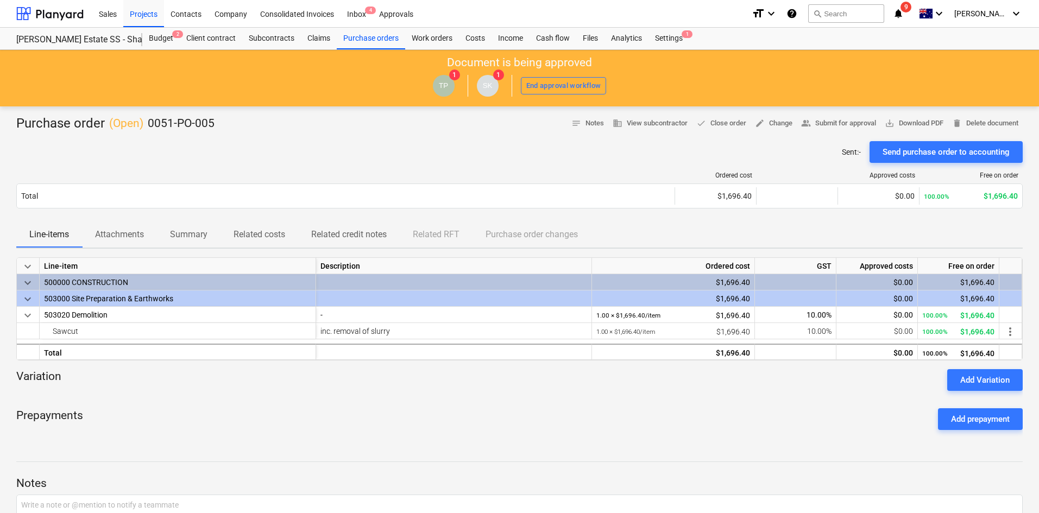
drag, startPoint x: 426, startPoint y: 152, endPoint x: 422, endPoint y: 140, distance: 12.2
click at [426, 151] on div "Sent : - Send purchase order to accounting" at bounding box center [519, 152] width 1006 height 22
drag, startPoint x: 360, startPoint y: 40, endPoint x: 363, endPoint y: 44, distance: 5.8
click at [360, 40] on div "Purchase orders" at bounding box center [371, 39] width 68 height 22
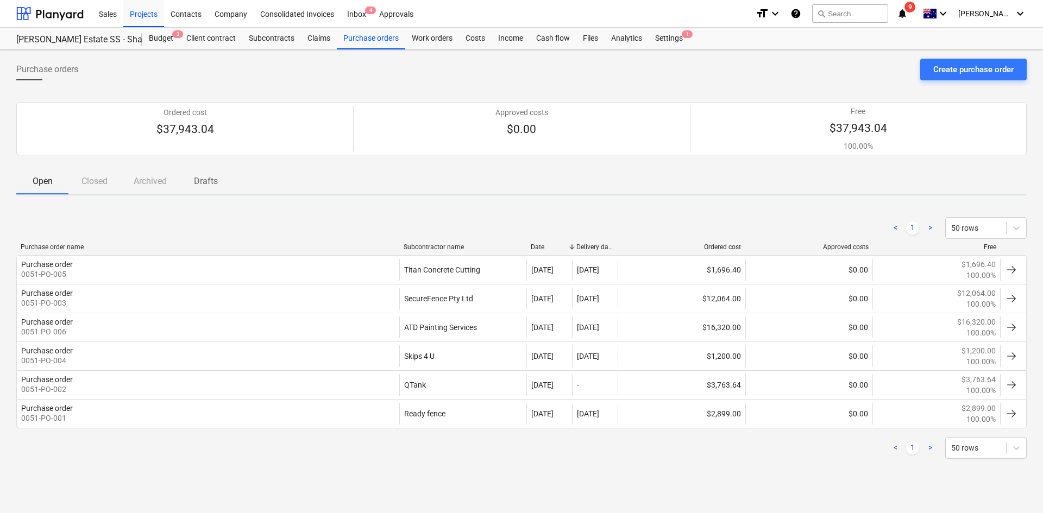
click at [352, 224] on div "< 1 > 50 rows" at bounding box center [521, 228] width 1010 height 22
drag, startPoint x: 374, startPoint y: 37, endPoint x: 533, endPoint y: 190, distance: 220.5
click at [374, 37] on div "Purchase orders" at bounding box center [371, 39] width 68 height 22
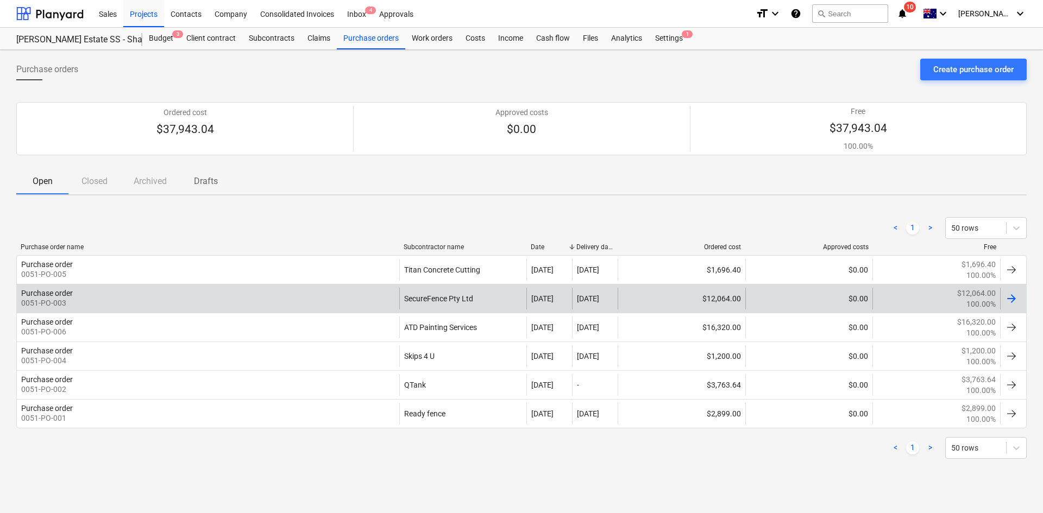
click at [260, 307] on div "Purchase order 0051-PO-003" at bounding box center [208, 299] width 382 height 22
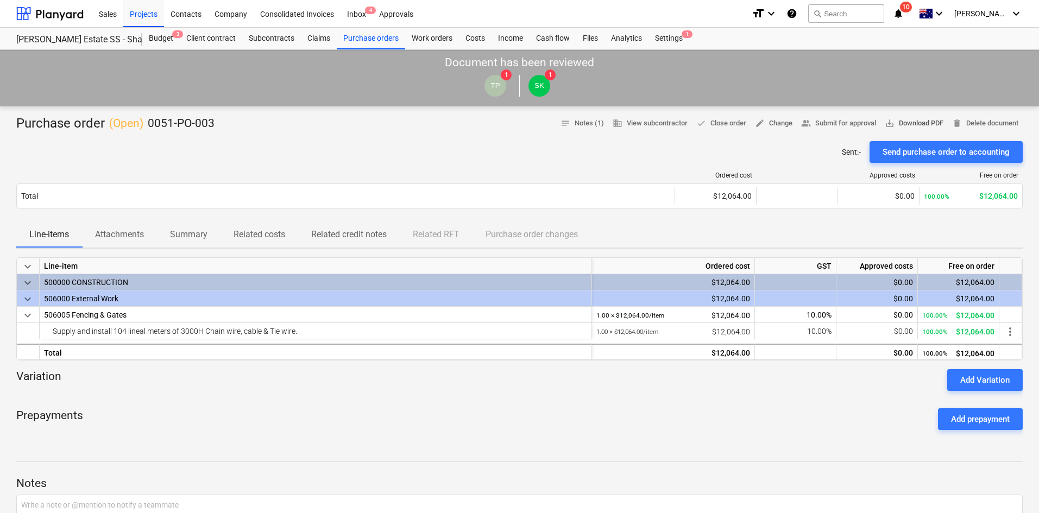
click at [893, 117] on span "save_alt Download PDF" at bounding box center [914, 123] width 59 height 12
